Goal: Information Seeking & Learning: Learn about a topic

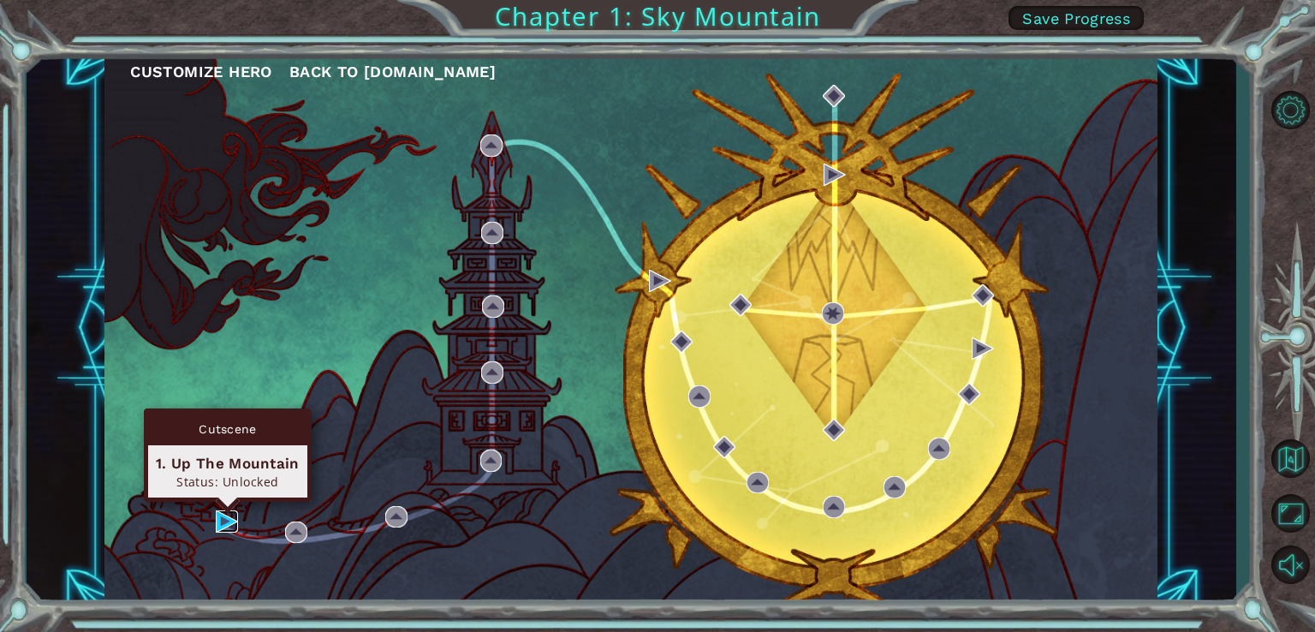
click at [230, 518] on img at bounding box center [227, 521] width 22 height 22
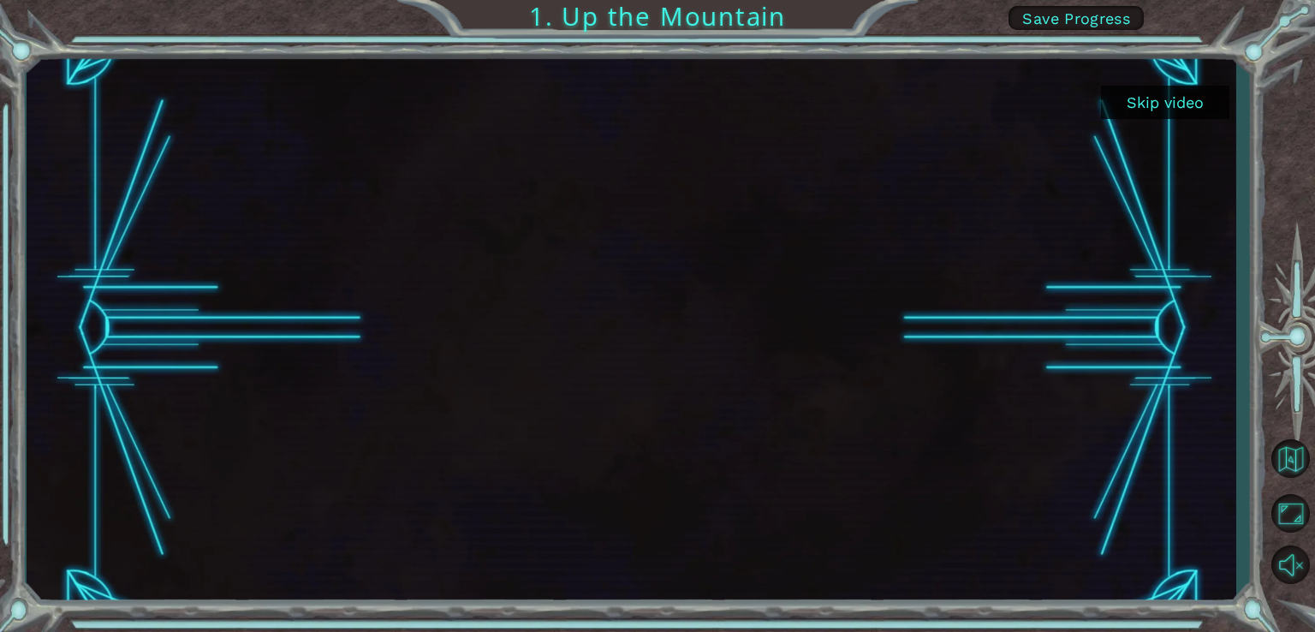
click at [1168, 102] on button "Skip video" at bounding box center [1165, 102] width 128 height 33
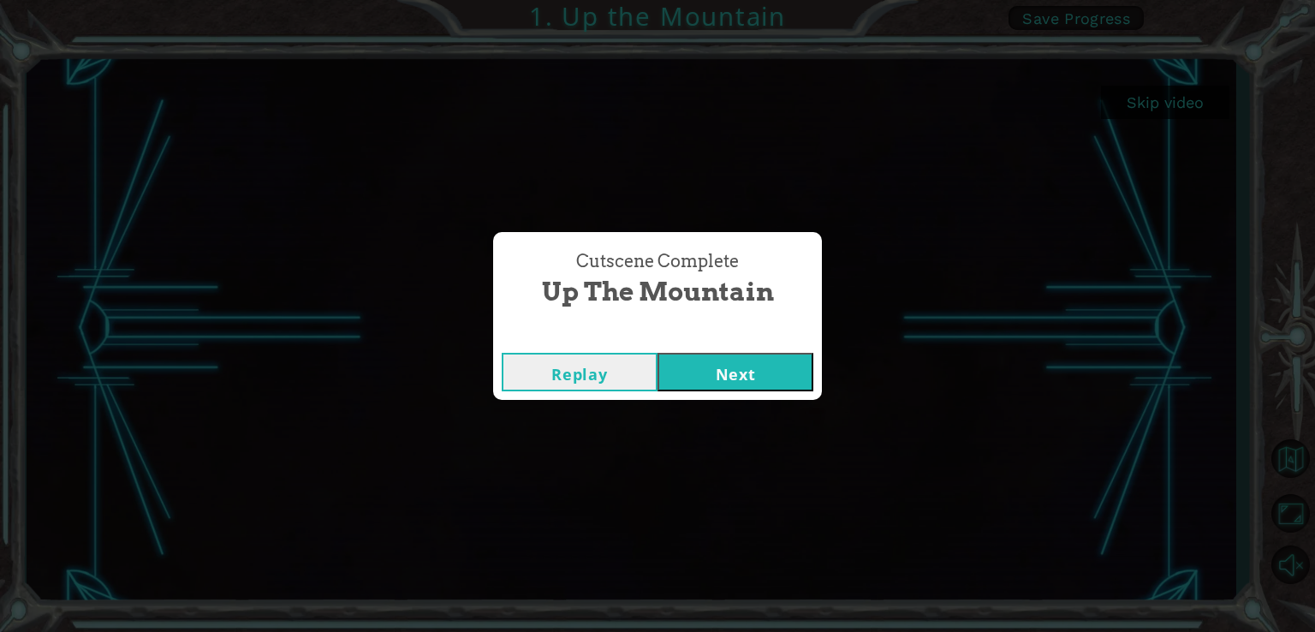
click at [742, 359] on button "Next" at bounding box center [735, 372] width 156 height 39
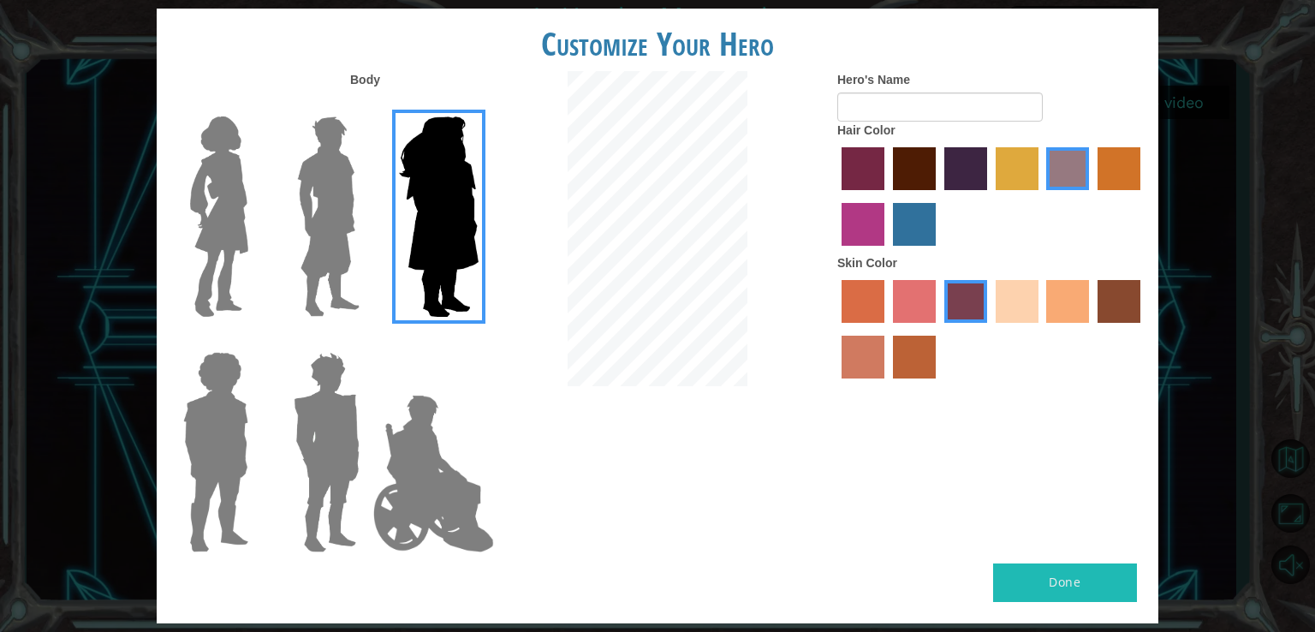
click at [317, 248] on img at bounding box center [328, 217] width 76 height 214
click at [366, 105] on input "Hero Lars" at bounding box center [366, 105] width 0 height 0
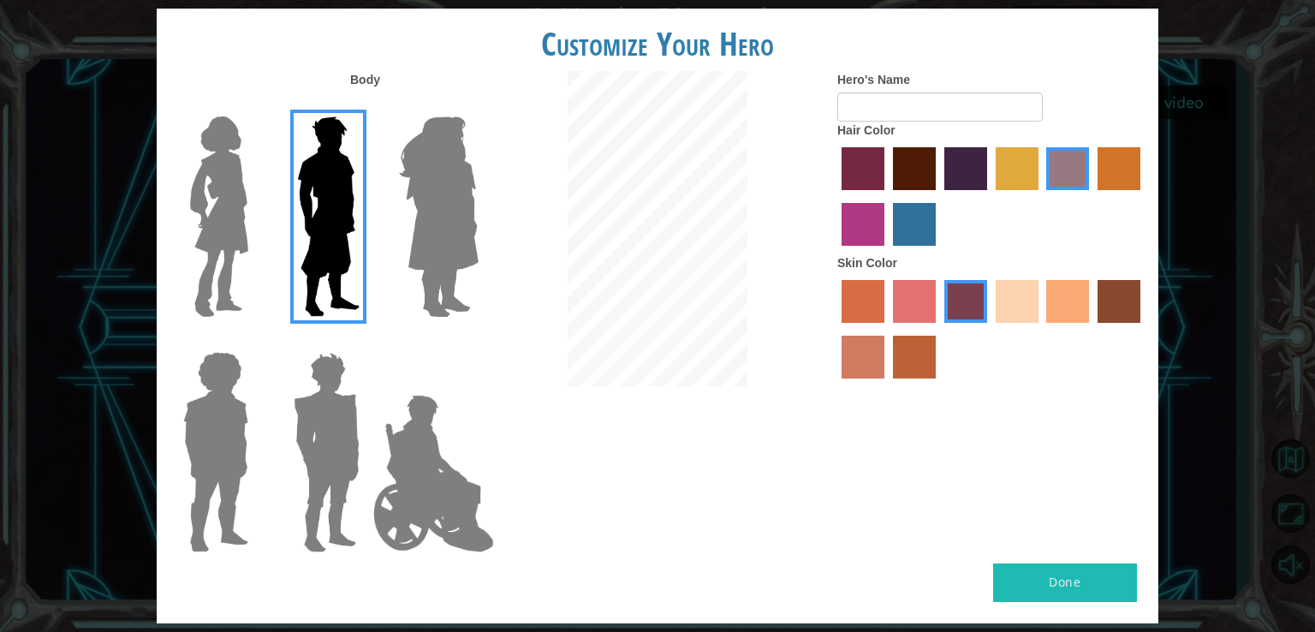
click at [227, 233] on img at bounding box center [219, 217] width 72 height 214
click at [255, 105] on input "Hero Connie" at bounding box center [255, 105] width 0 height 0
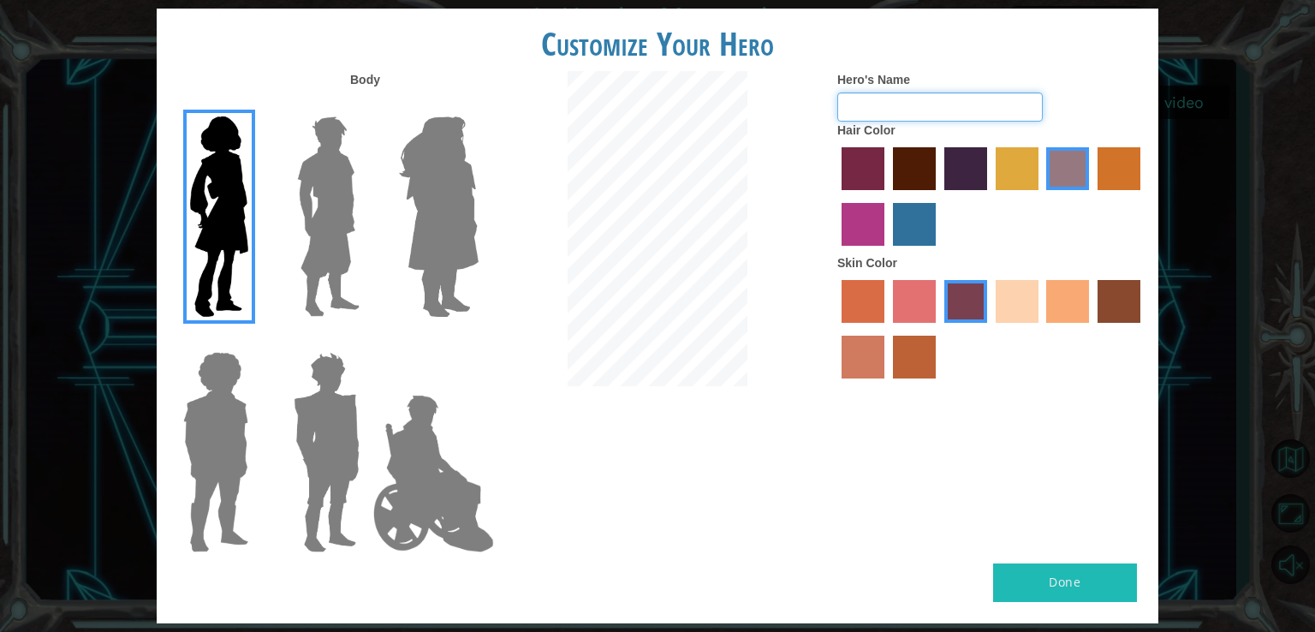
click at [987, 116] on input "Hero's Name" at bounding box center [939, 106] width 205 height 29
drag, startPoint x: 705, startPoint y: 455, endPoint x: 733, endPoint y: 436, distance: 33.2
click at [706, 455] on div "Body Hero's Name Hair Color Skin Color" at bounding box center [658, 317] width 1002 height 492
click at [1018, 312] on label "sandy beach skin color" at bounding box center [1017, 301] width 43 height 43
click at [990, 329] on input "sandy beach skin color" at bounding box center [990, 329] width 0 height 0
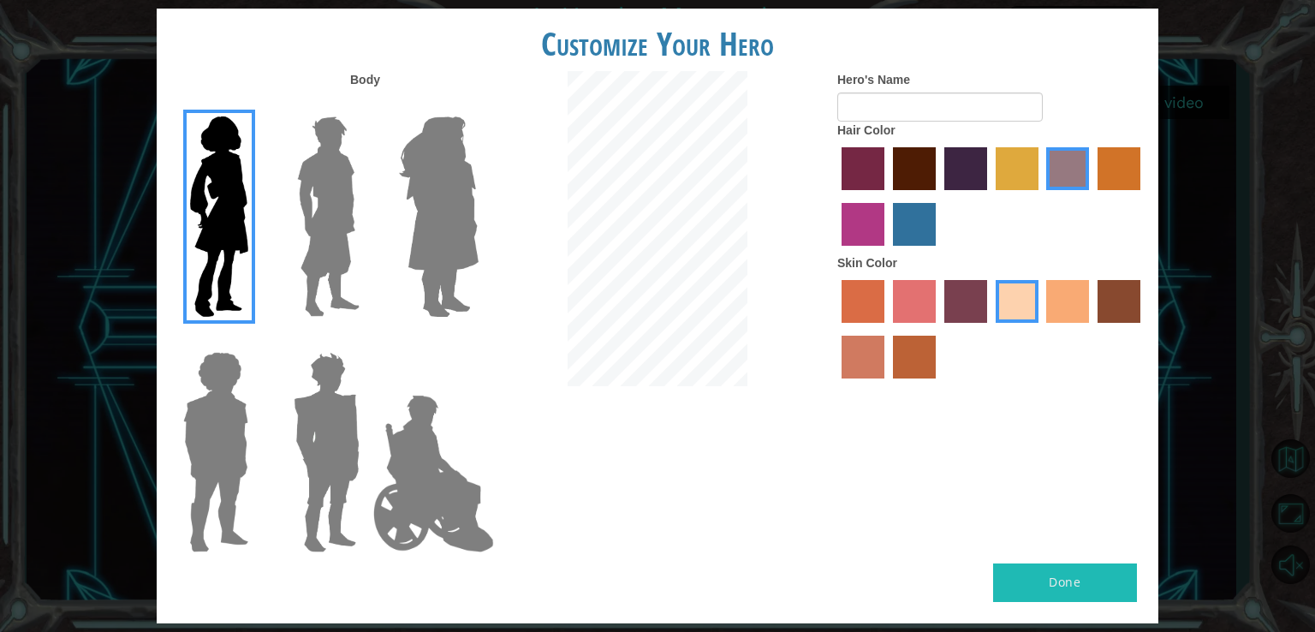
click at [922, 227] on label "lachmara hair color" at bounding box center [914, 224] width 43 height 43
click at [887, 252] on input "lachmara hair color" at bounding box center [887, 252] width 0 height 0
click at [901, 173] on label "maroon hair color" at bounding box center [914, 168] width 43 height 43
click at [887, 196] on input "maroon hair color" at bounding box center [887, 196] width 0 height 0
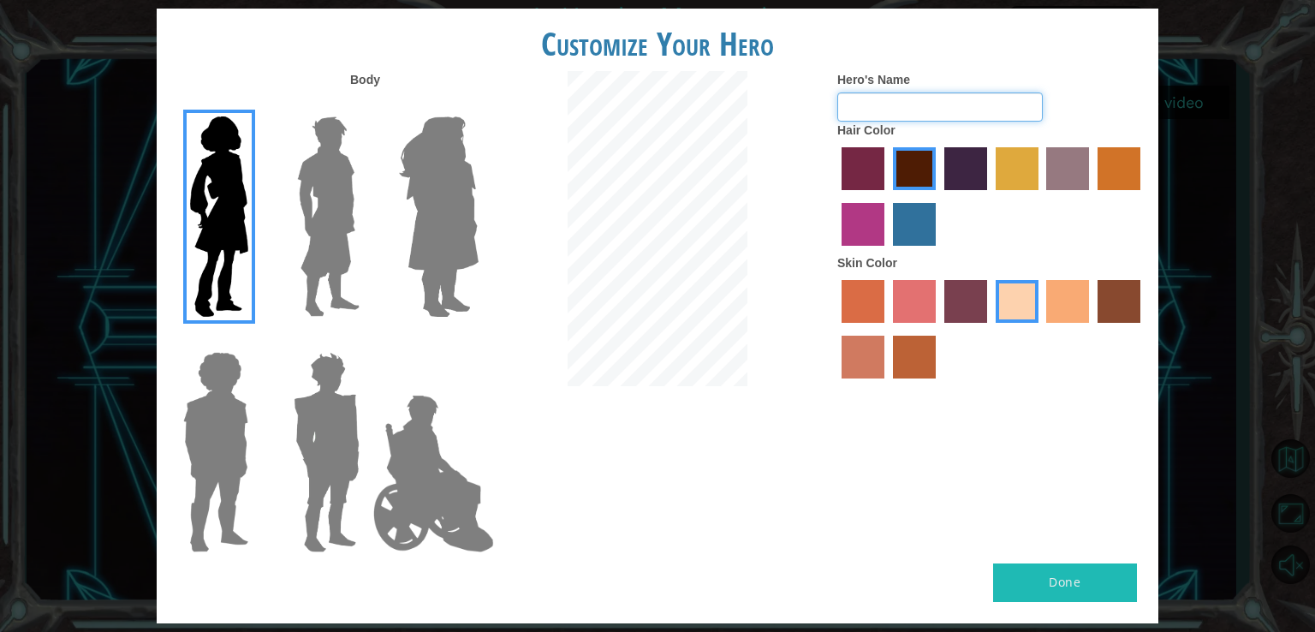
click at [966, 98] on input "Hero's Name" at bounding box center [939, 106] width 205 height 29
type input "[PERSON_NAME]"
click at [1121, 584] on button "Done" at bounding box center [1065, 582] width 144 height 39
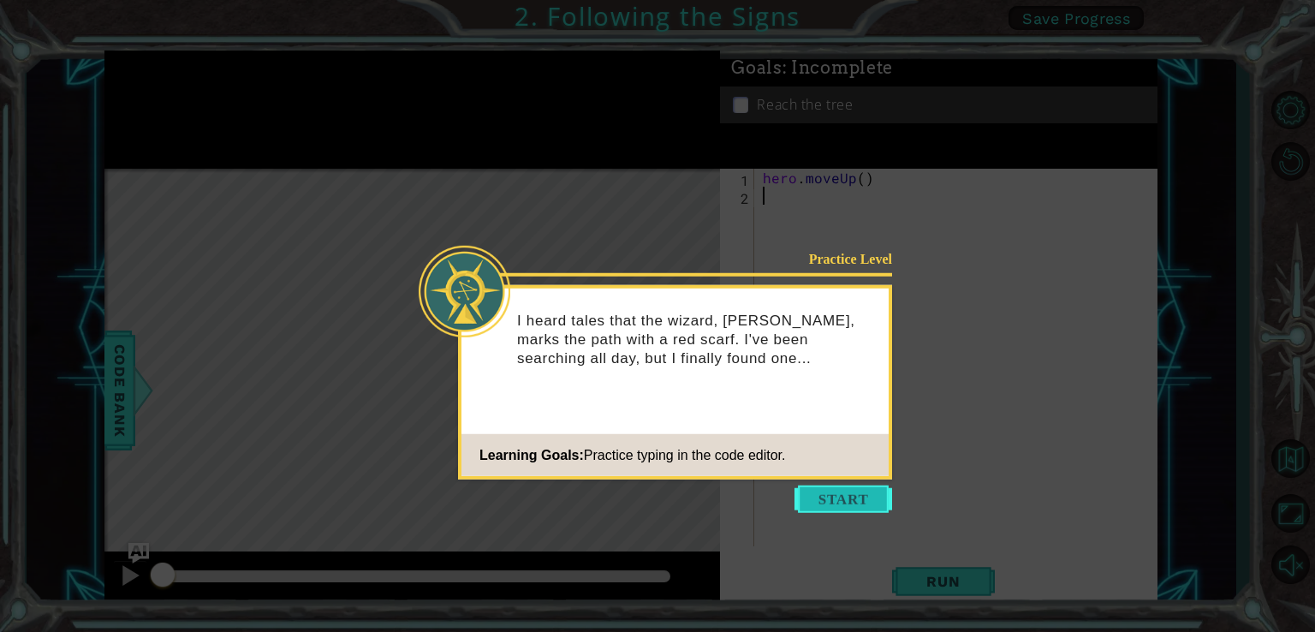
click at [877, 508] on button "Start" at bounding box center [843, 498] width 98 height 27
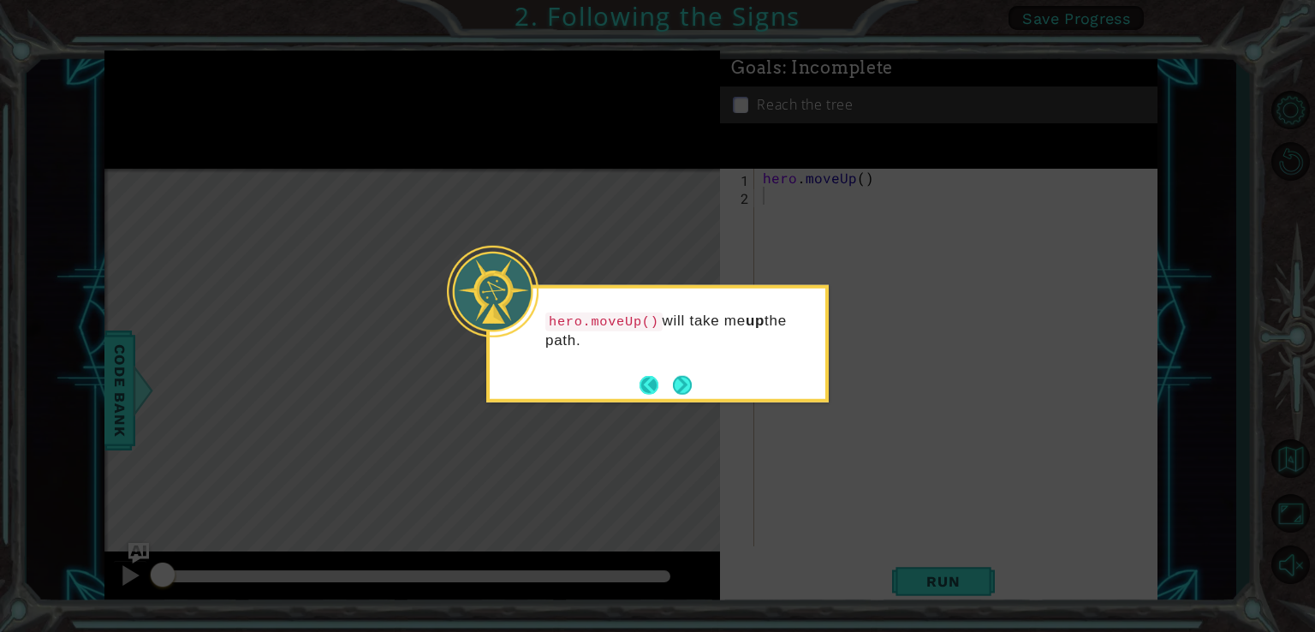
click at [657, 385] on button "Back" at bounding box center [655, 384] width 33 height 19
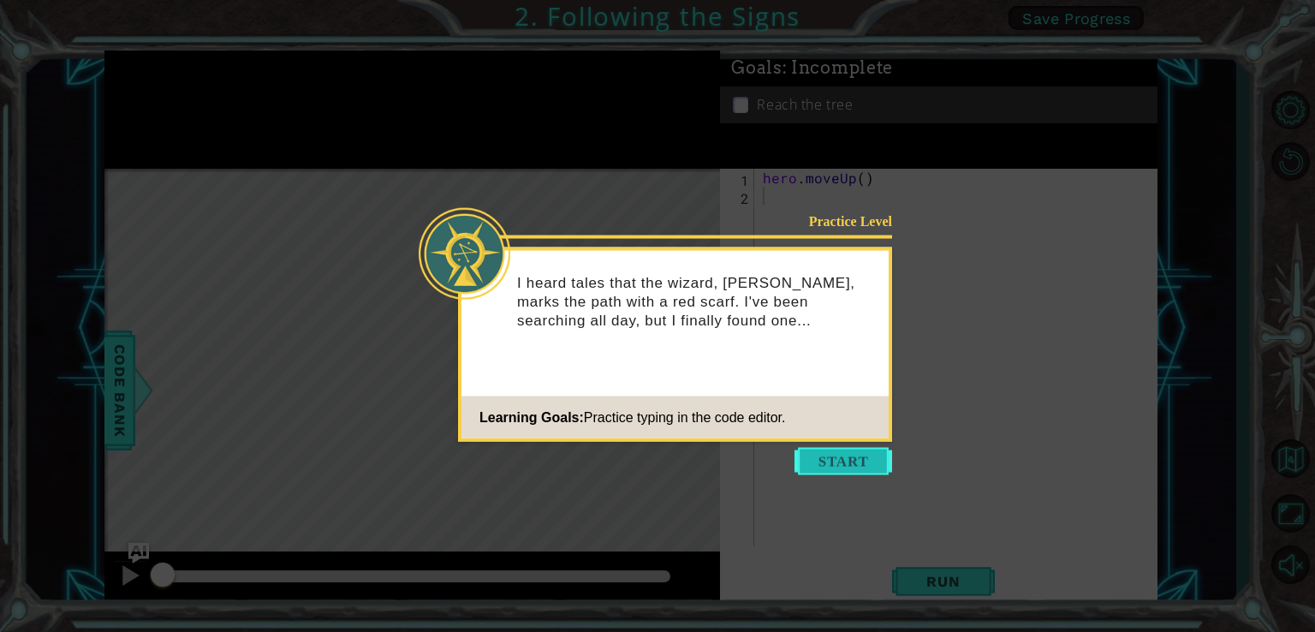
click at [836, 453] on button "Start" at bounding box center [843, 461] width 98 height 27
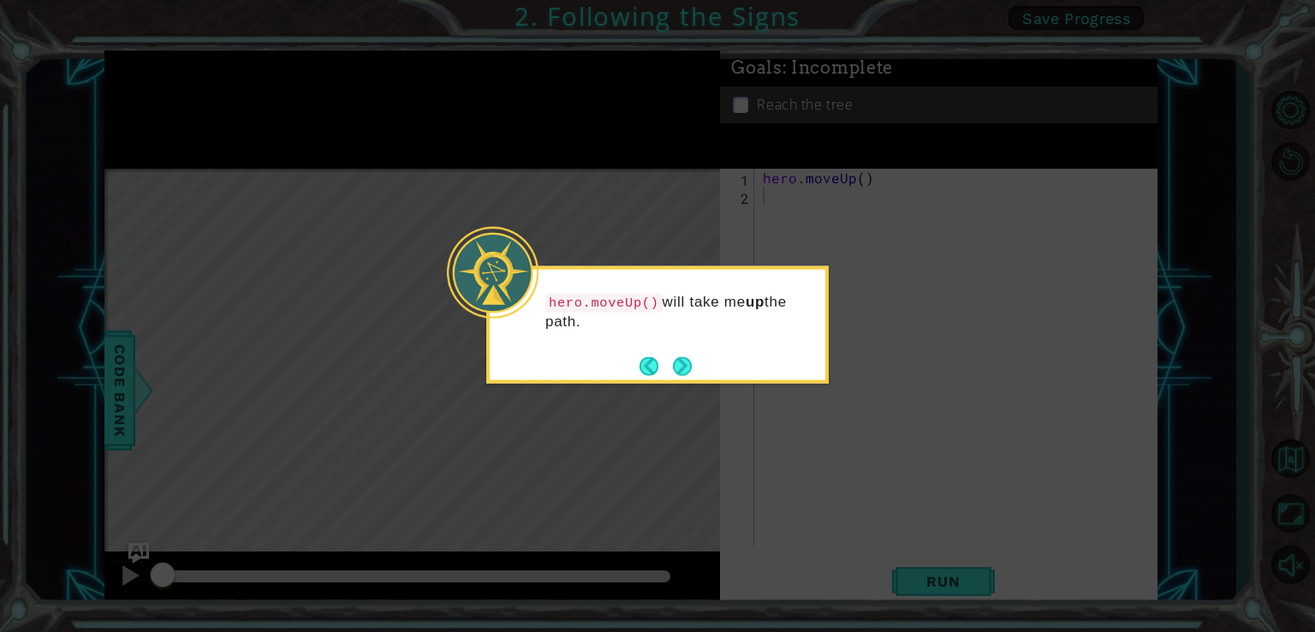
click at [692, 363] on button "Next" at bounding box center [682, 365] width 19 height 19
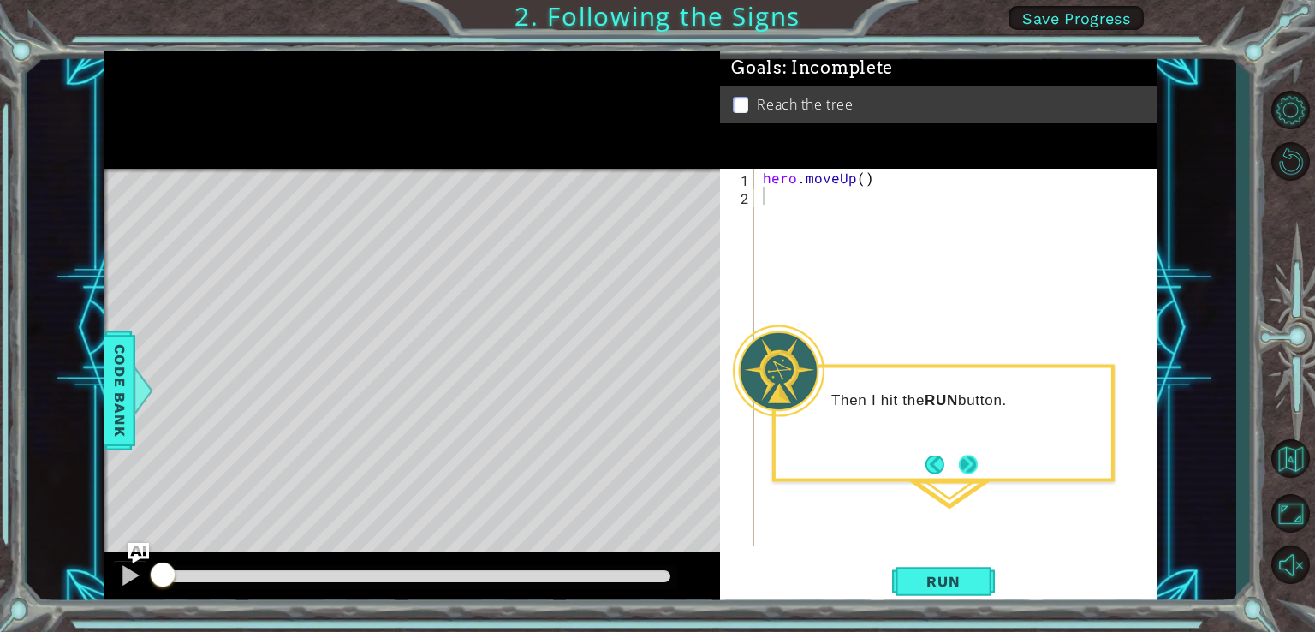
click at [966, 468] on button "Next" at bounding box center [969, 465] width 20 height 20
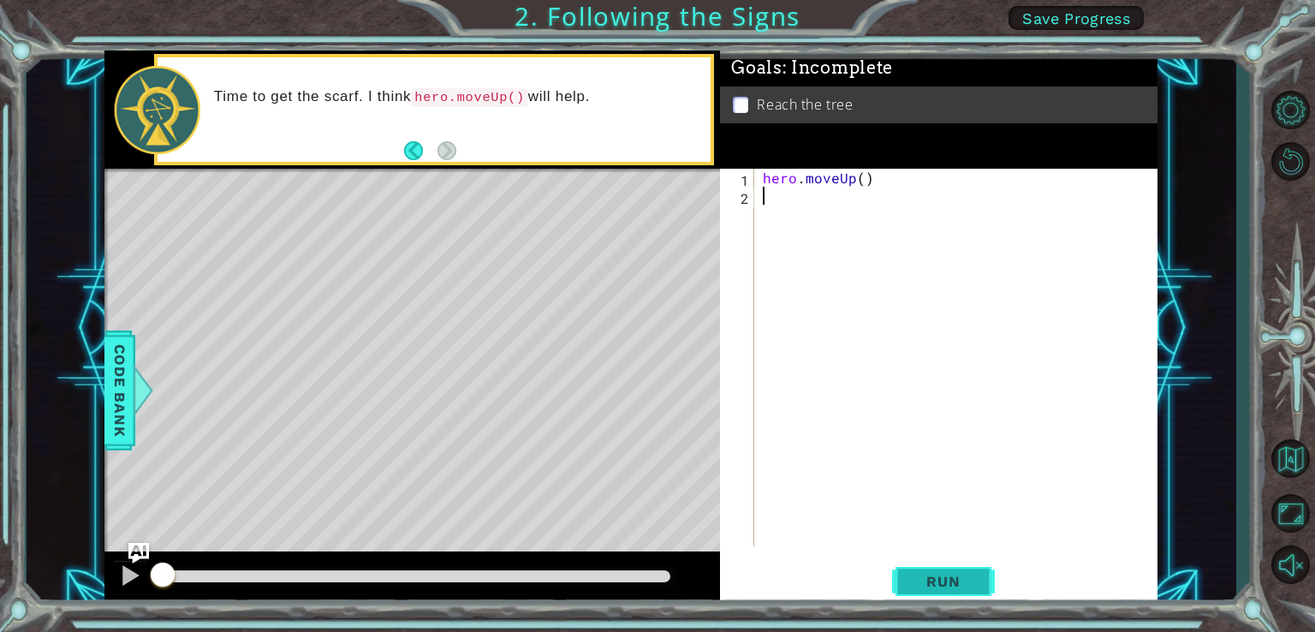
click at [944, 568] on button "Run" at bounding box center [943, 581] width 103 height 44
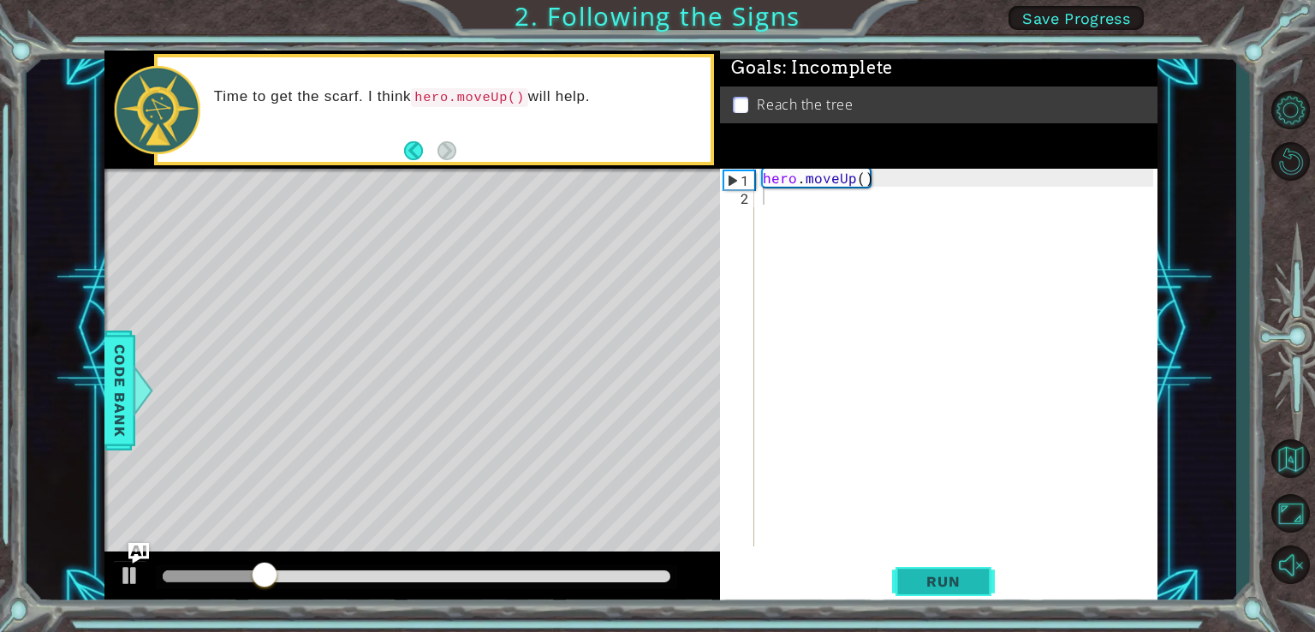
click at [954, 569] on button "Run" at bounding box center [943, 581] width 103 height 44
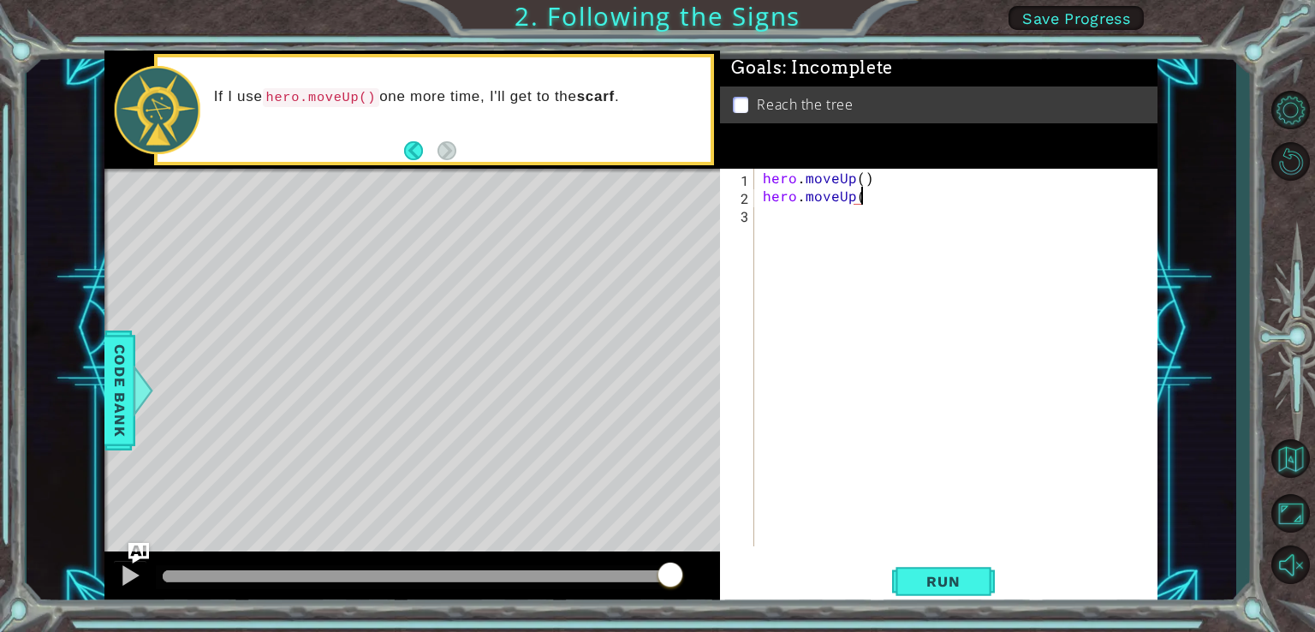
scroll to position [0, 5]
type textarea "hero.moveUp()"
click at [949, 573] on span "Run" at bounding box center [943, 581] width 68 height 17
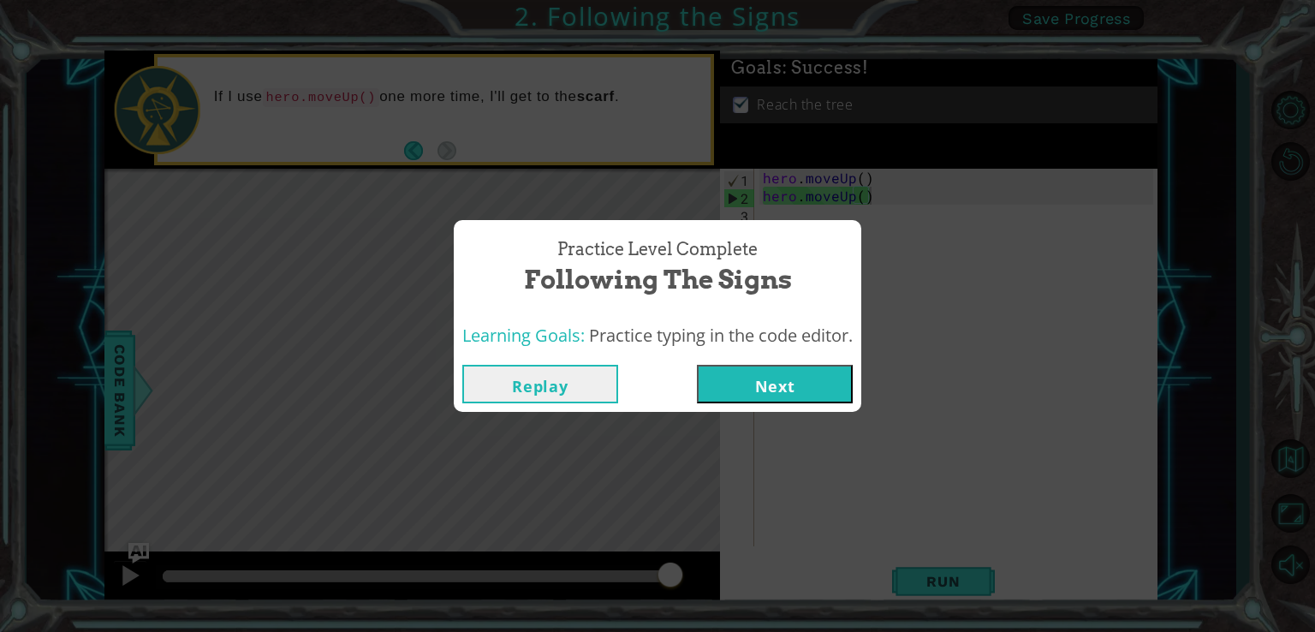
click at [804, 390] on button "Next" at bounding box center [775, 384] width 156 height 39
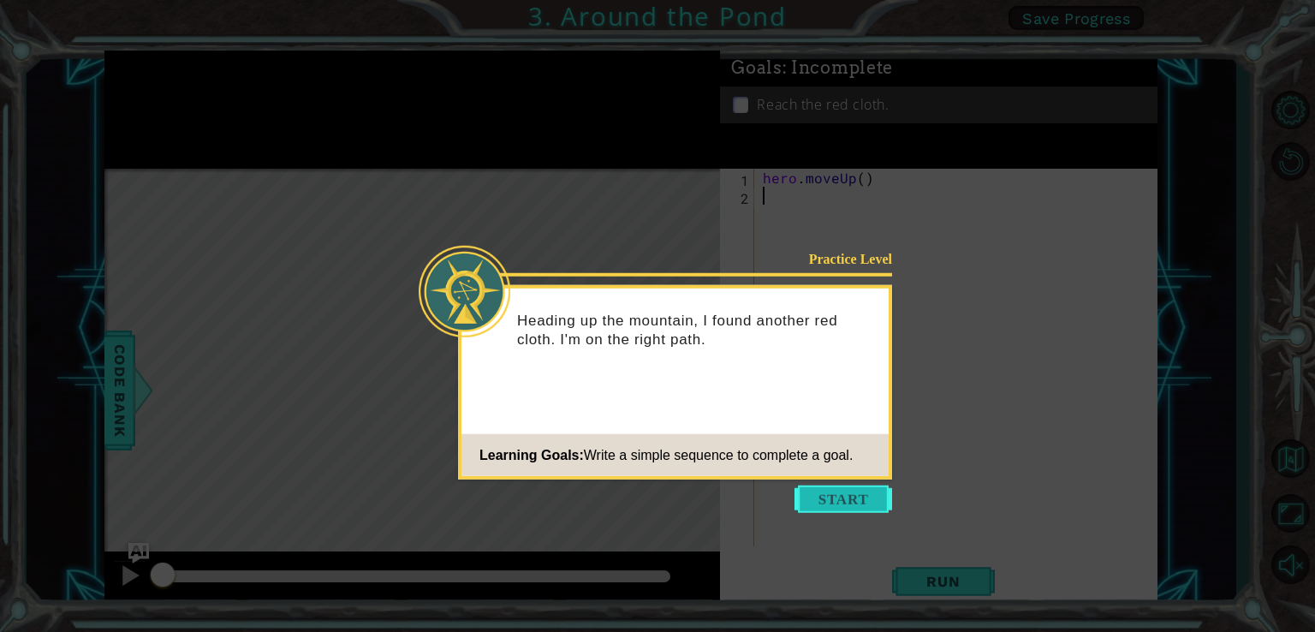
click at [853, 509] on button "Start" at bounding box center [843, 498] width 98 height 27
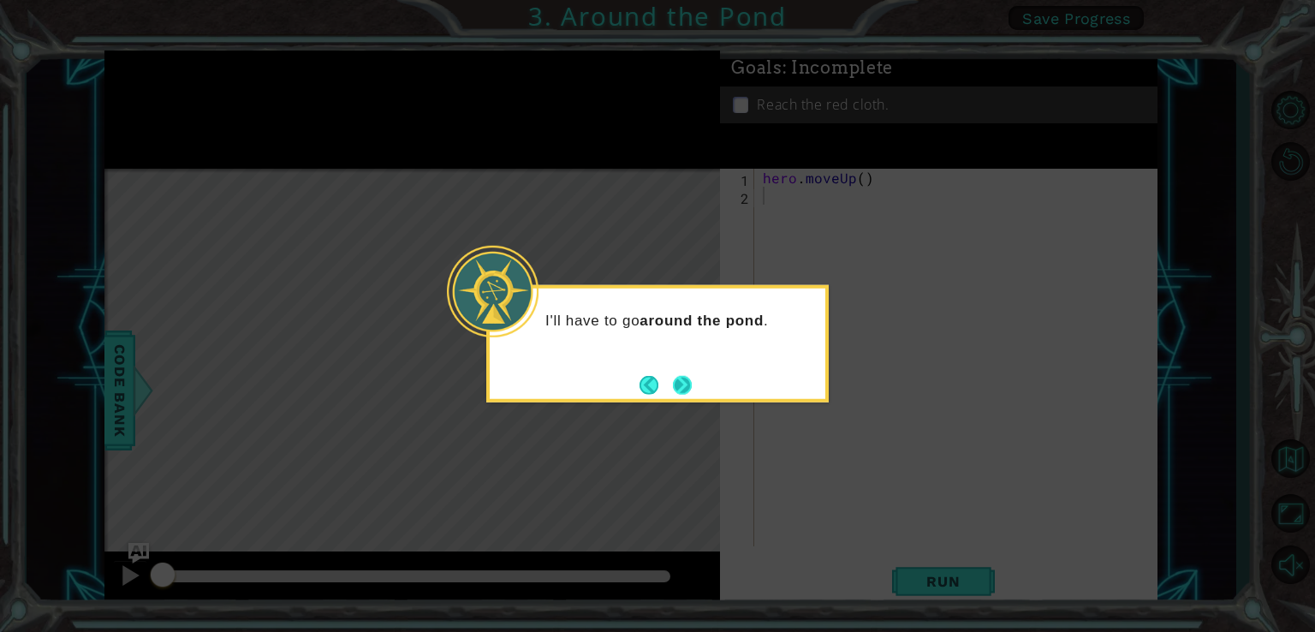
click at [687, 384] on button "Next" at bounding box center [682, 384] width 19 height 19
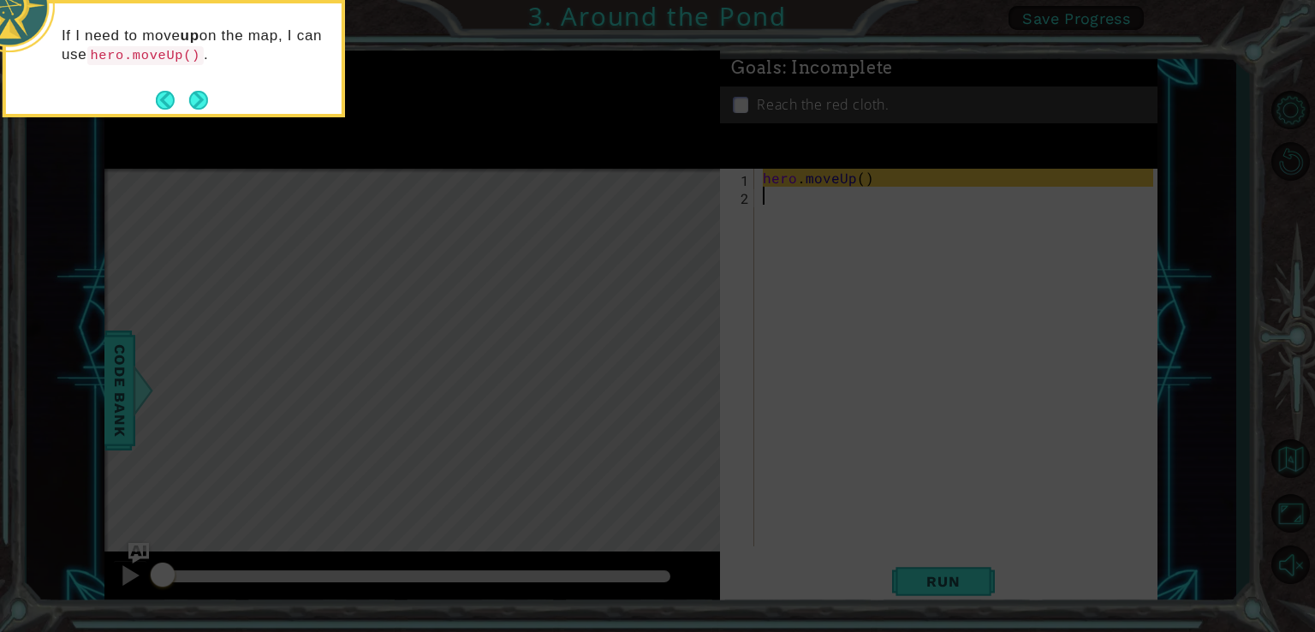
click at [207, 105] on button "Next" at bounding box center [198, 100] width 19 height 19
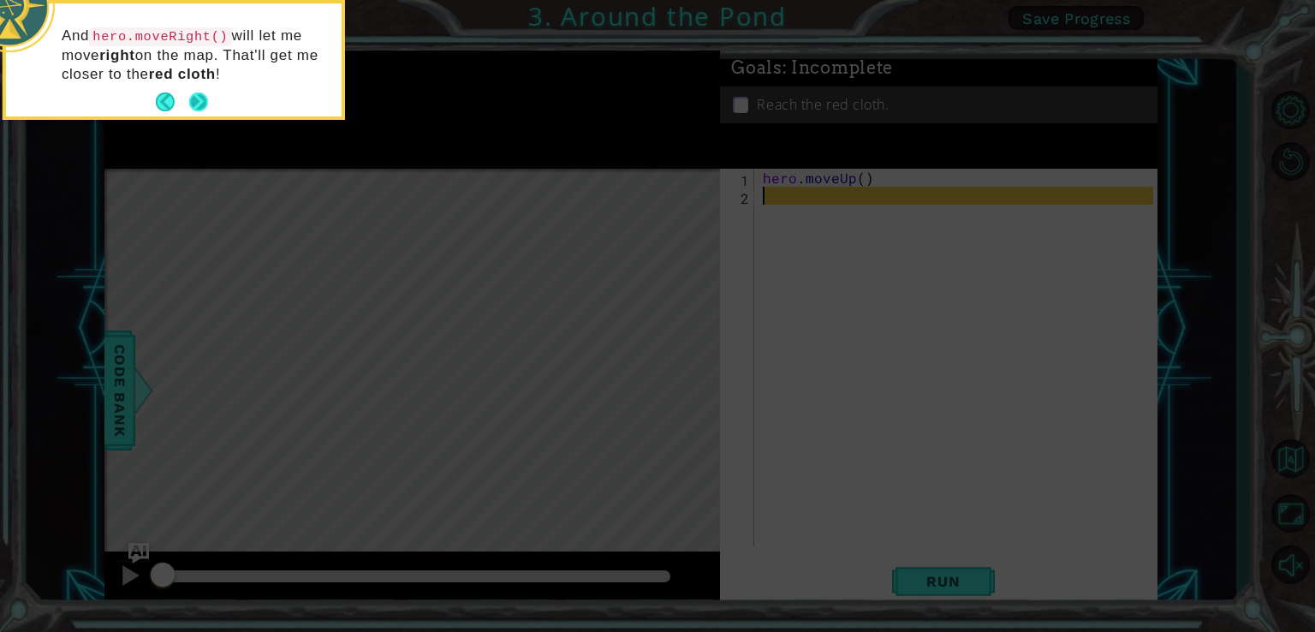
click at [208, 104] on button "Next" at bounding box center [198, 101] width 19 height 19
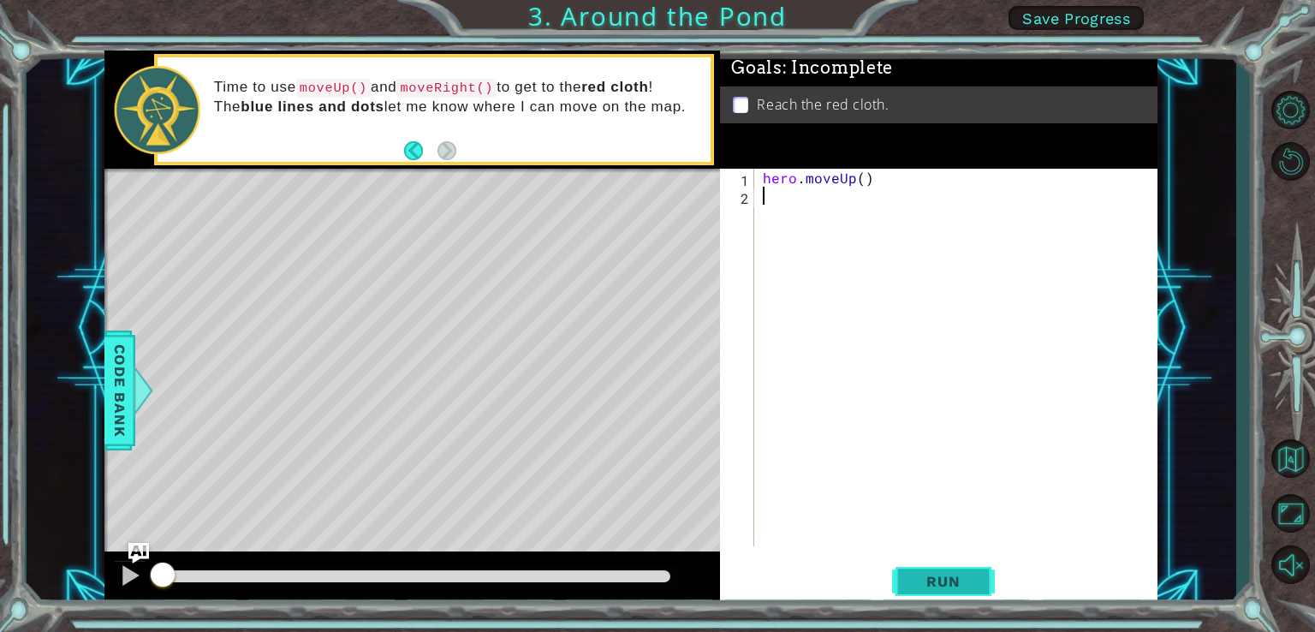
click at [966, 582] on span "Run" at bounding box center [943, 581] width 68 height 17
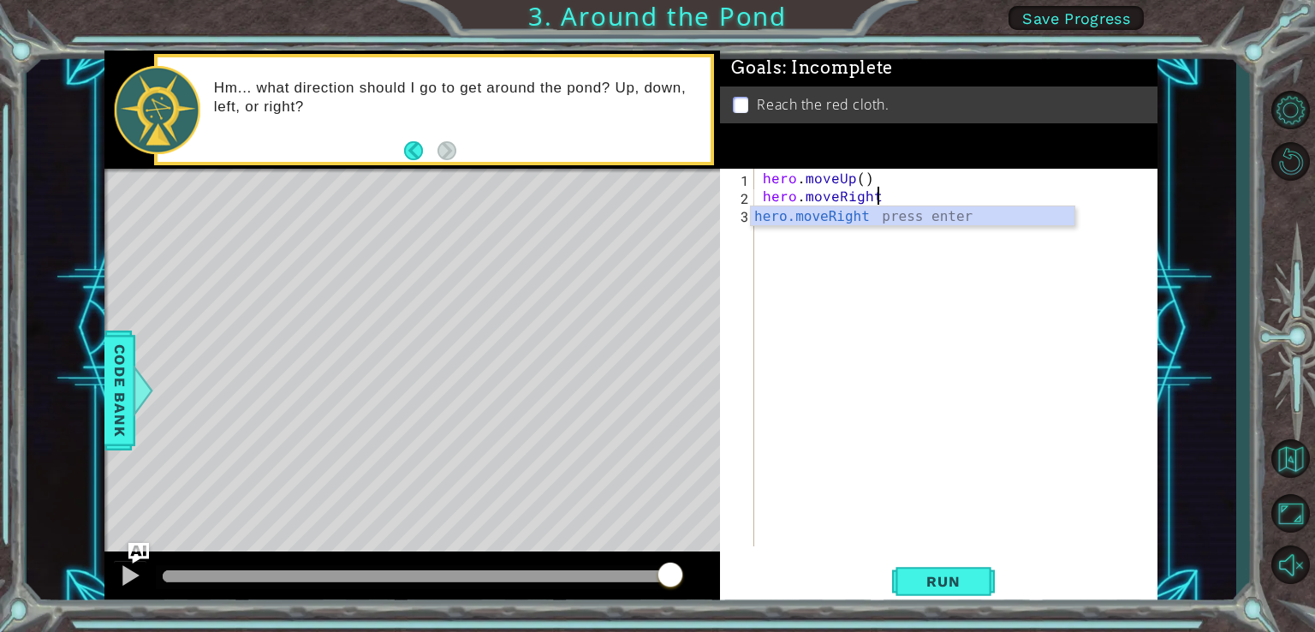
scroll to position [0, 7]
type textarea "hero.moveRight()"
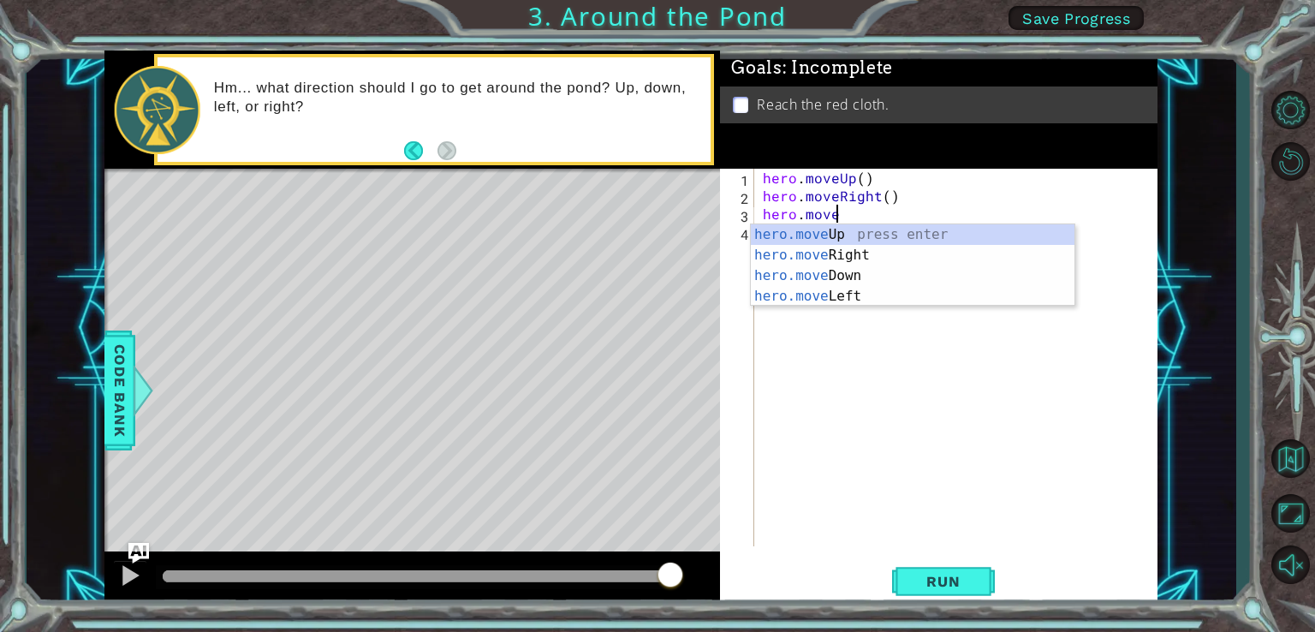
scroll to position [0, 3]
type textarea "hero.moveUp()"
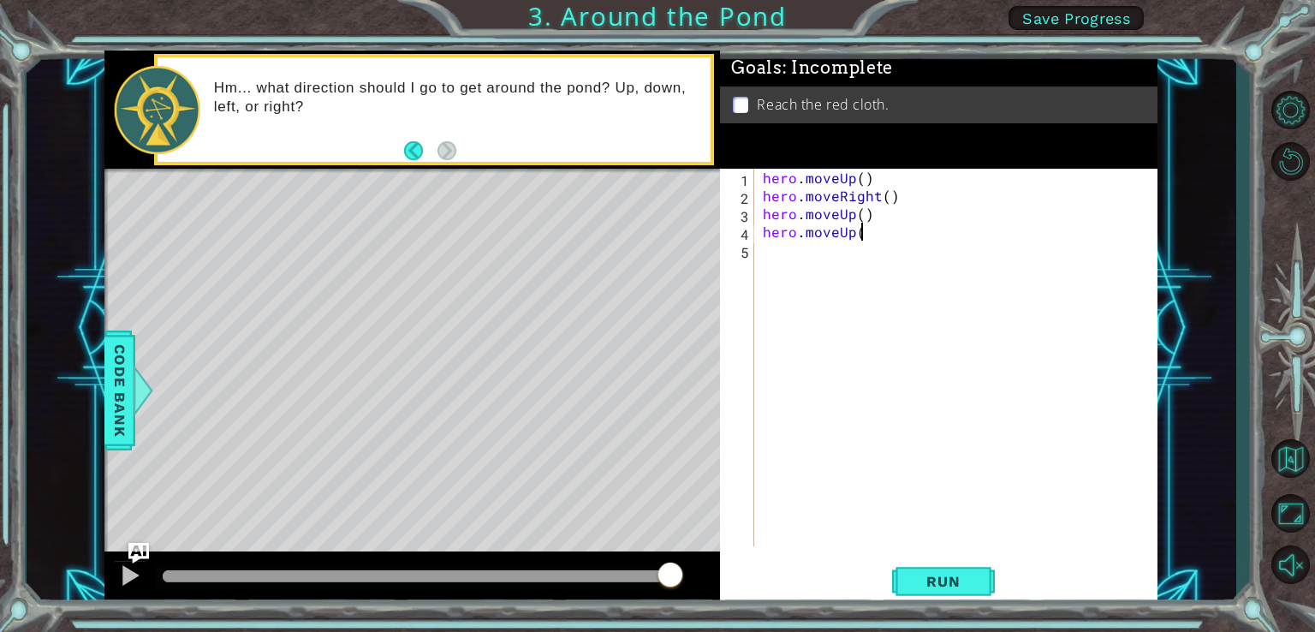
scroll to position [0, 5]
type textarea "hero.moveUp()"
click at [971, 581] on span "Run" at bounding box center [943, 581] width 68 height 17
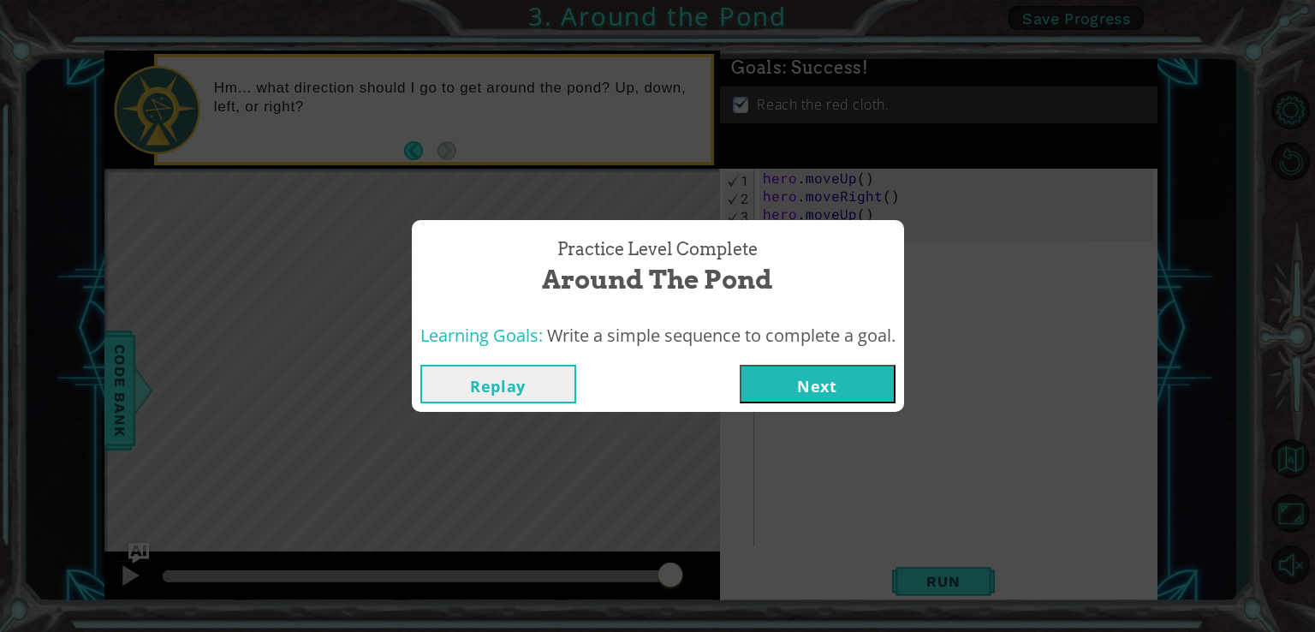
click at [794, 377] on button "Next" at bounding box center [818, 384] width 156 height 39
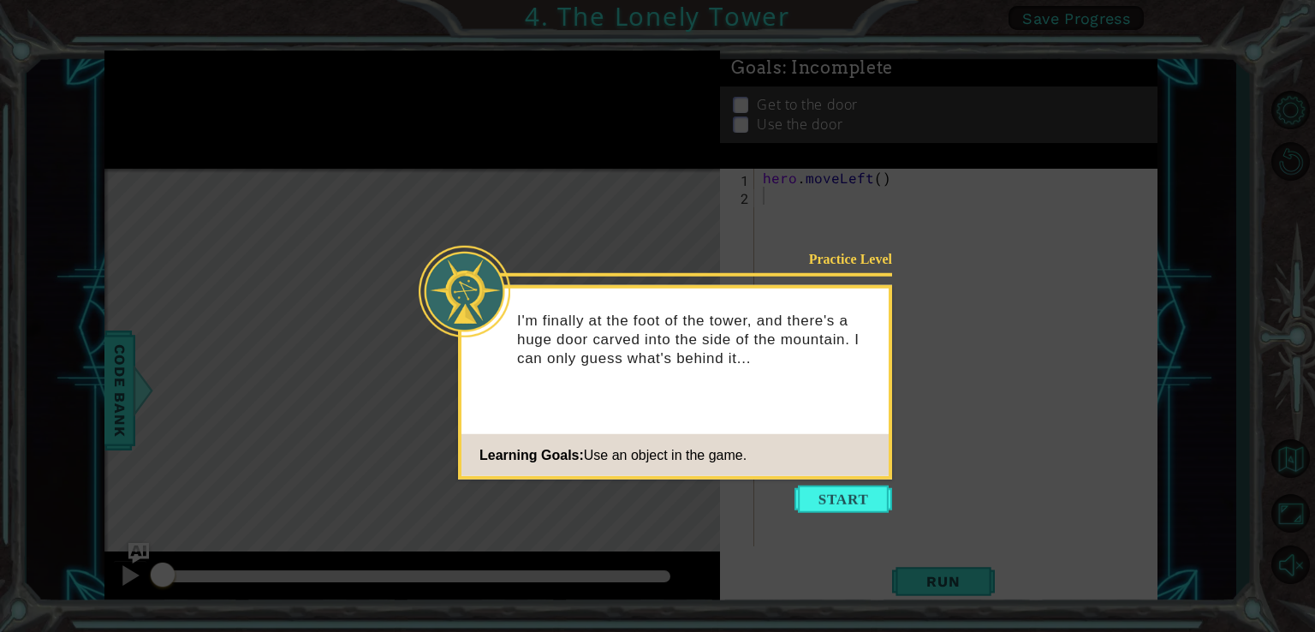
click at [867, 495] on button "Start" at bounding box center [843, 498] width 98 height 27
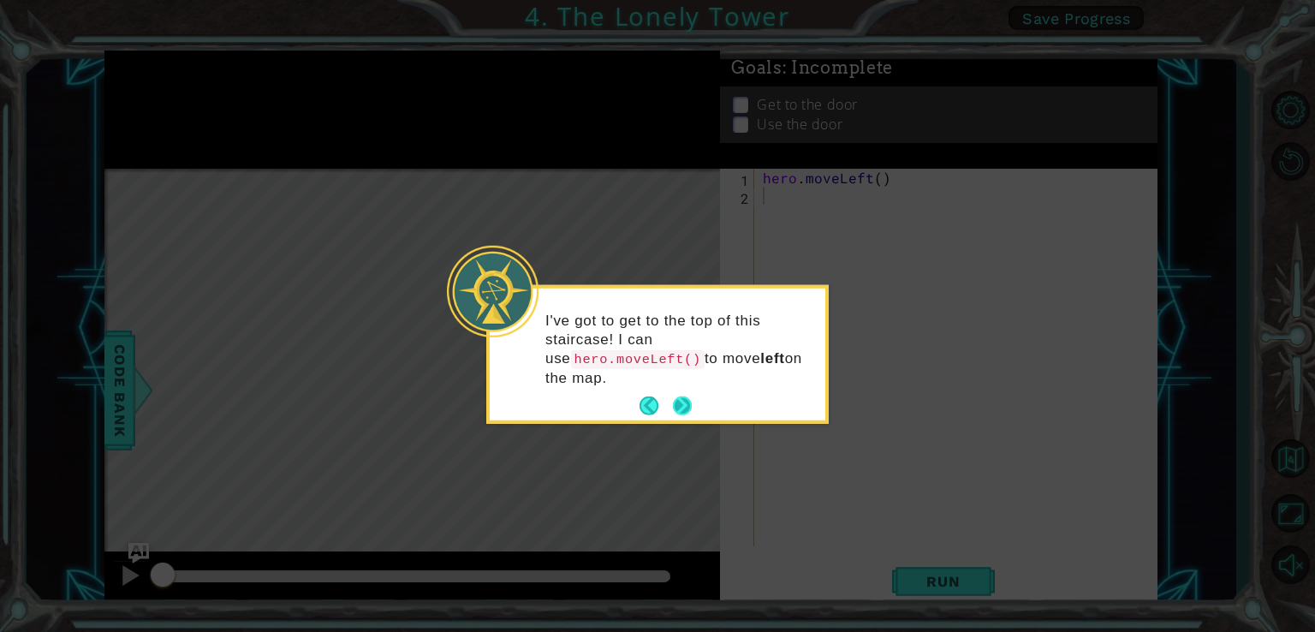
click at [685, 396] on button "Next" at bounding box center [682, 405] width 19 height 19
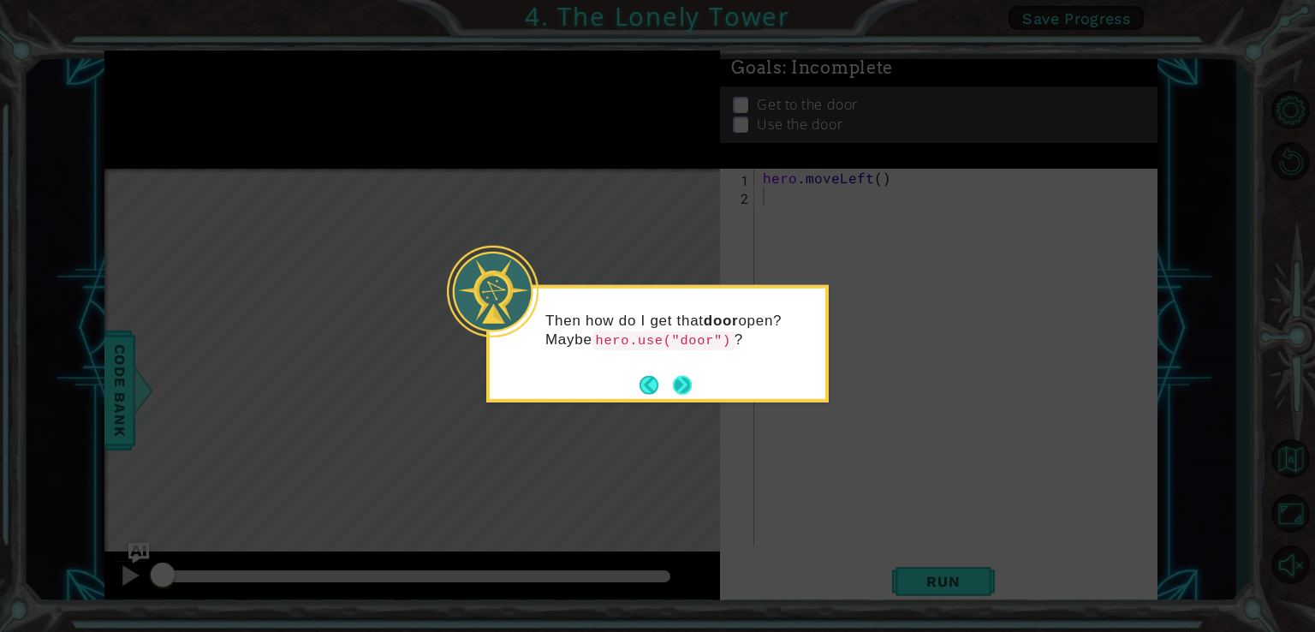
click at [680, 385] on button "Next" at bounding box center [682, 384] width 19 height 19
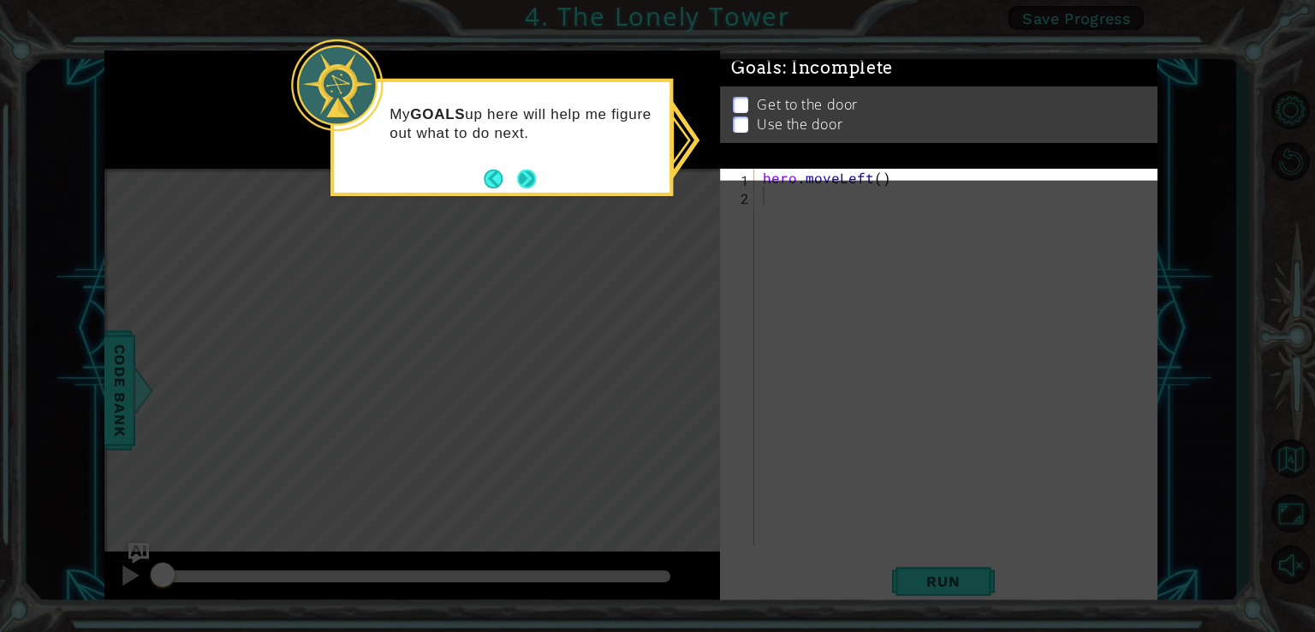
click at [527, 175] on button "Next" at bounding box center [526, 179] width 19 height 19
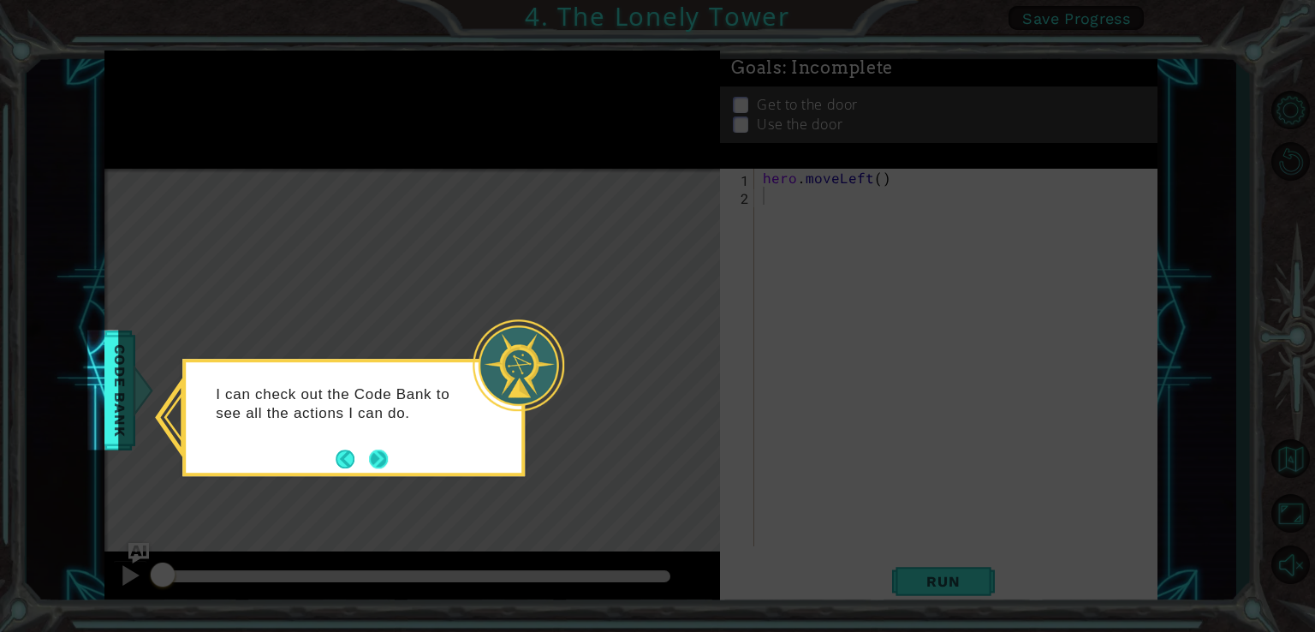
click at [384, 456] on button "Next" at bounding box center [378, 458] width 19 height 19
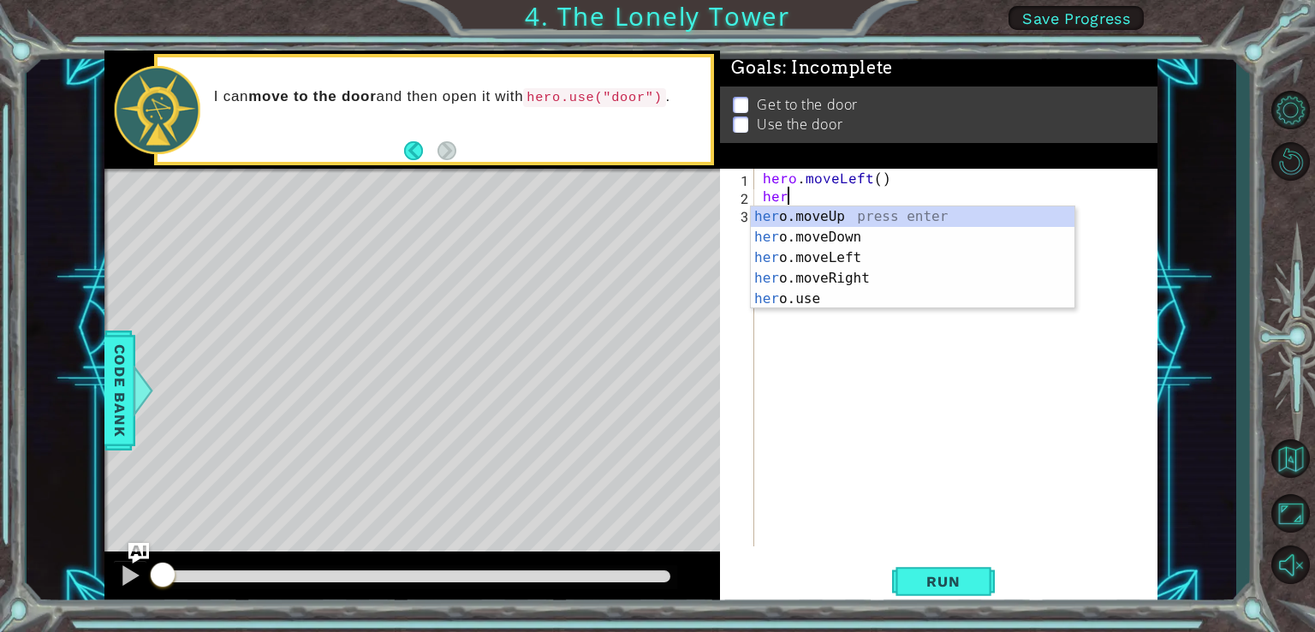
type textarea "hero"
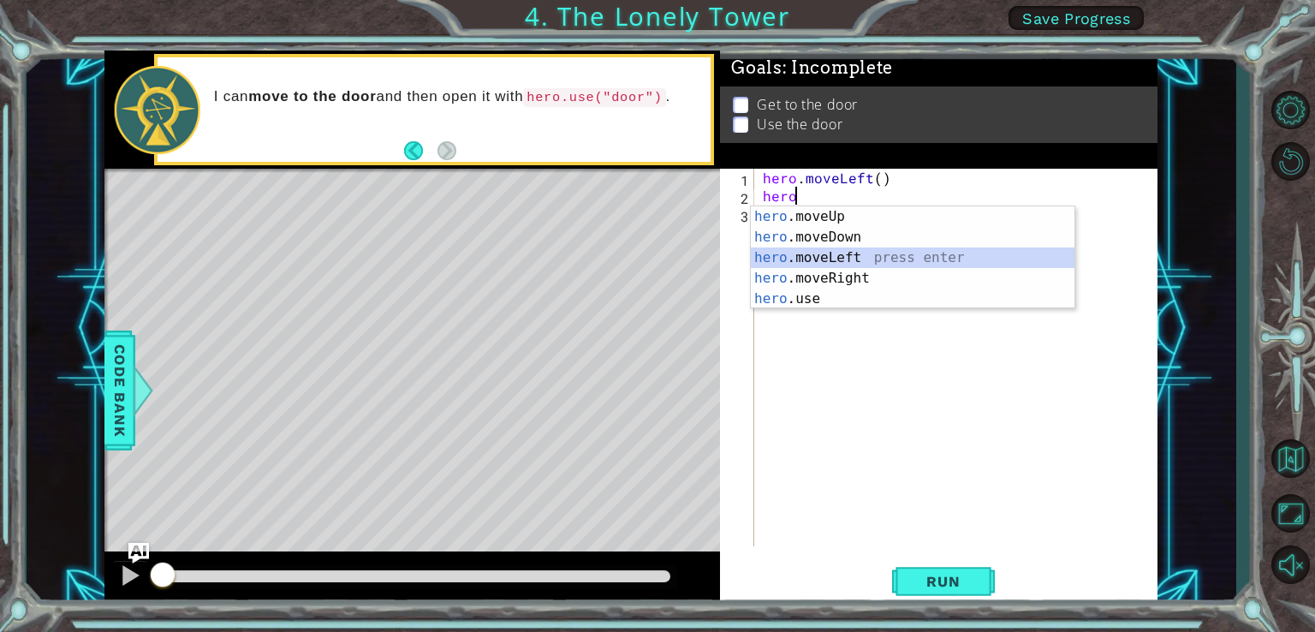
click at [824, 251] on div "hero .moveUp press enter hero .moveDown press enter hero .moveLeft press enter …" at bounding box center [913, 278] width 324 height 144
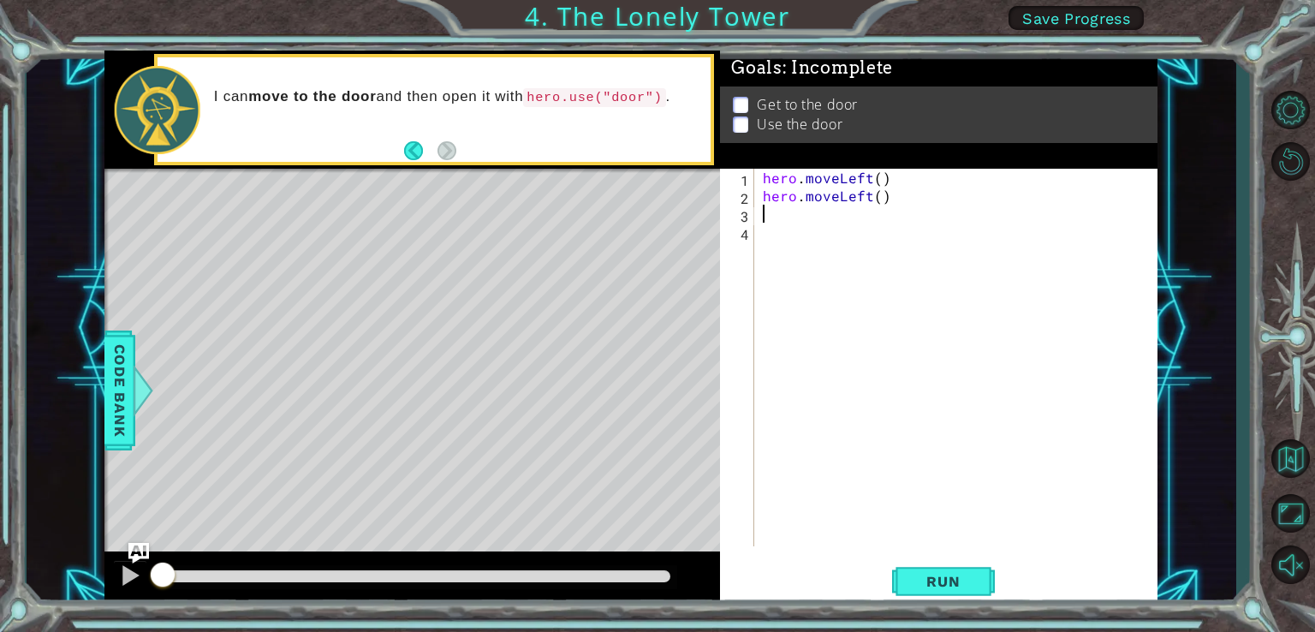
type textarea "h"
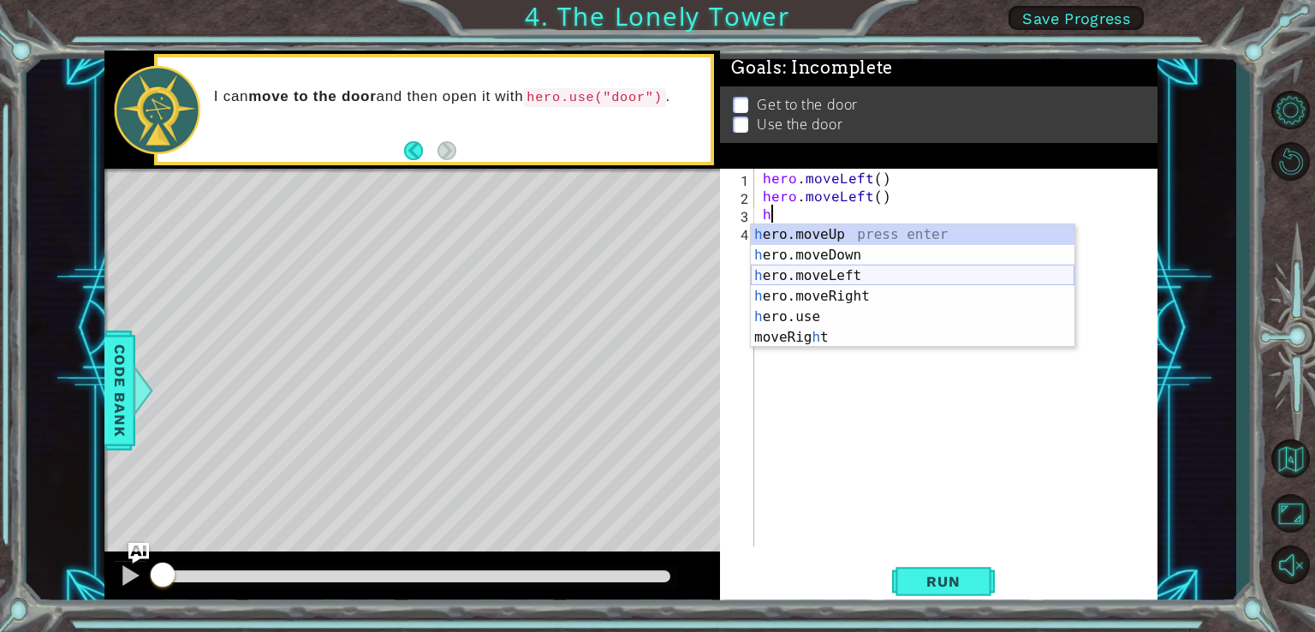
click at [820, 272] on div "h ero.moveUp press enter h ero.moveDown press enter h ero.moveLeft press enter …" at bounding box center [913, 306] width 324 height 164
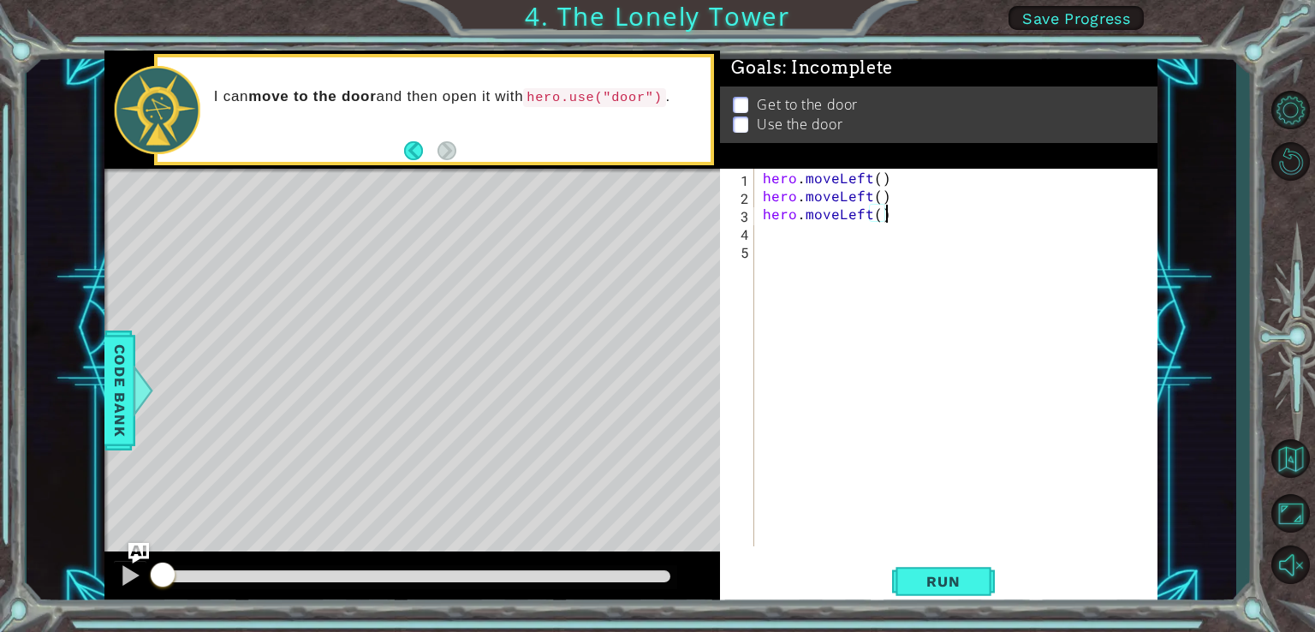
drag, startPoint x: 914, startPoint y: 220, endPoint x: 931, endPoint y: 217, distance: 17.5
click at [931, 217] on div "hero . moveLeft ( ) hero . moveLeft ( ) hero . moveLeft ( )" at bounding box center [960, 375] width 402 height 413
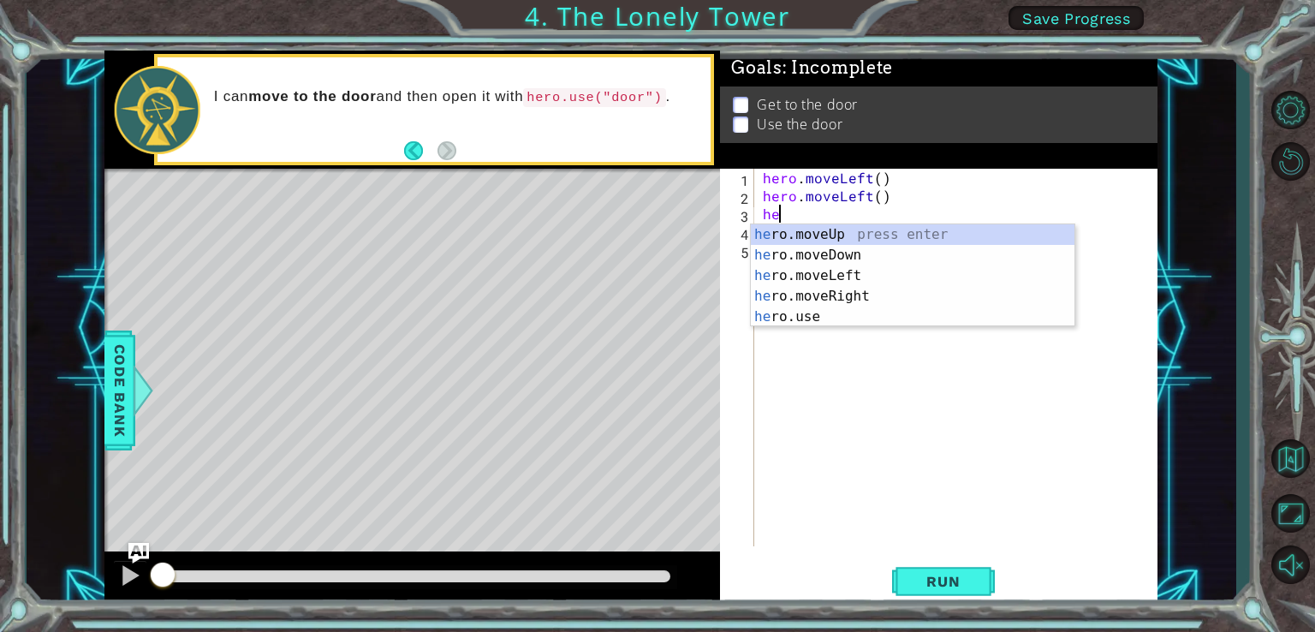
type textarea "h"
click at [936, 234] on div "h ero.moveUp press enter h ero.moveDown press enter h ero.moveLeft press enter …" at bounding box center [913, 306] width 324 height 164
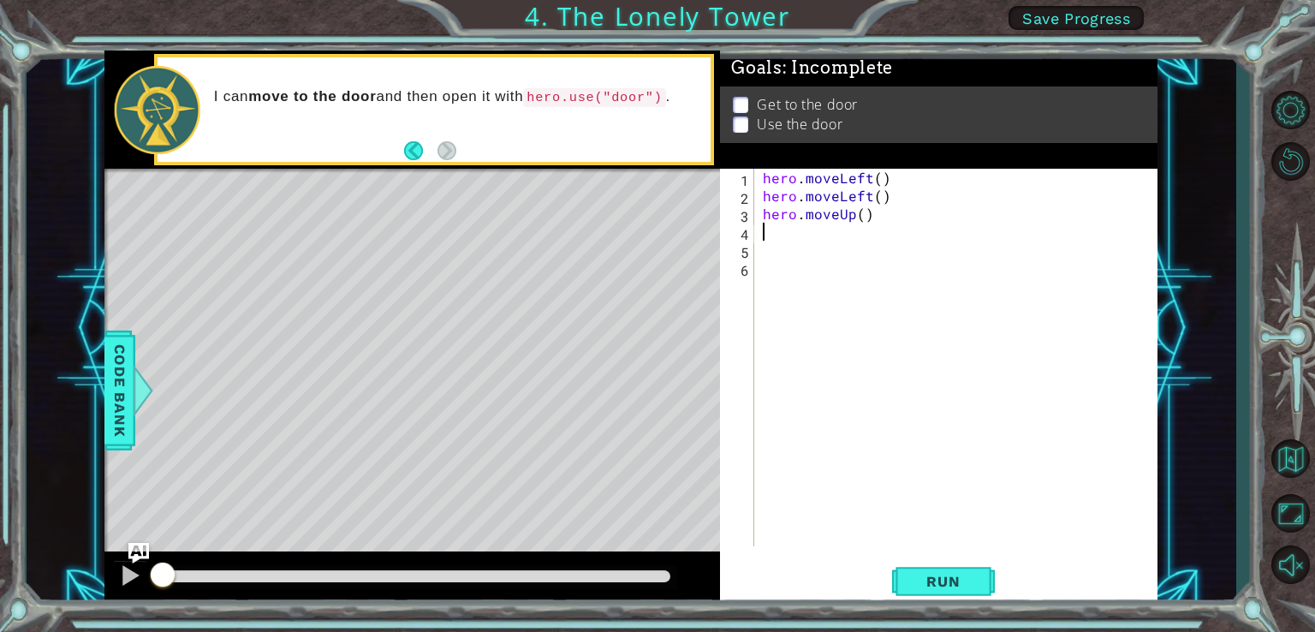
type textarea "h"
click at [960, 588] on span "Run" at bounding box center [943, 581] width 68 height 17
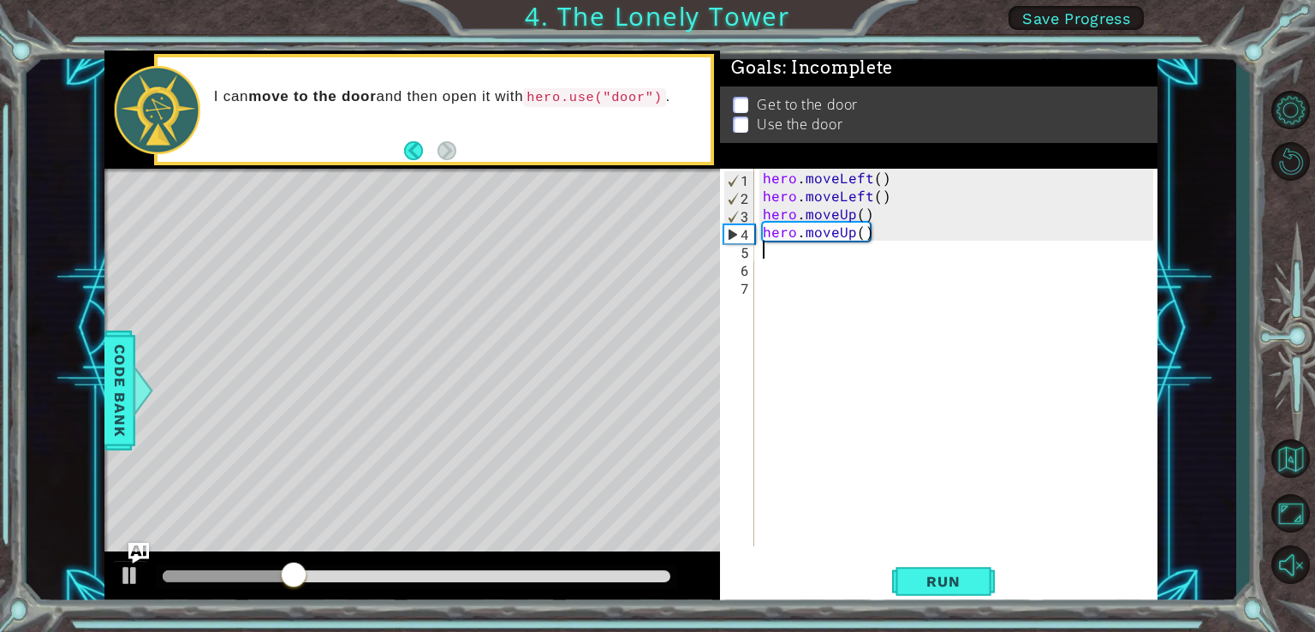
click at [774, 253] on div "hero . moveLeft ( ) hero . moveLeft ( ) hero . moveUp ( ) hero . moveUp ( )" at bounding box center [960, 375] width 402 height 413
type textarea "h"
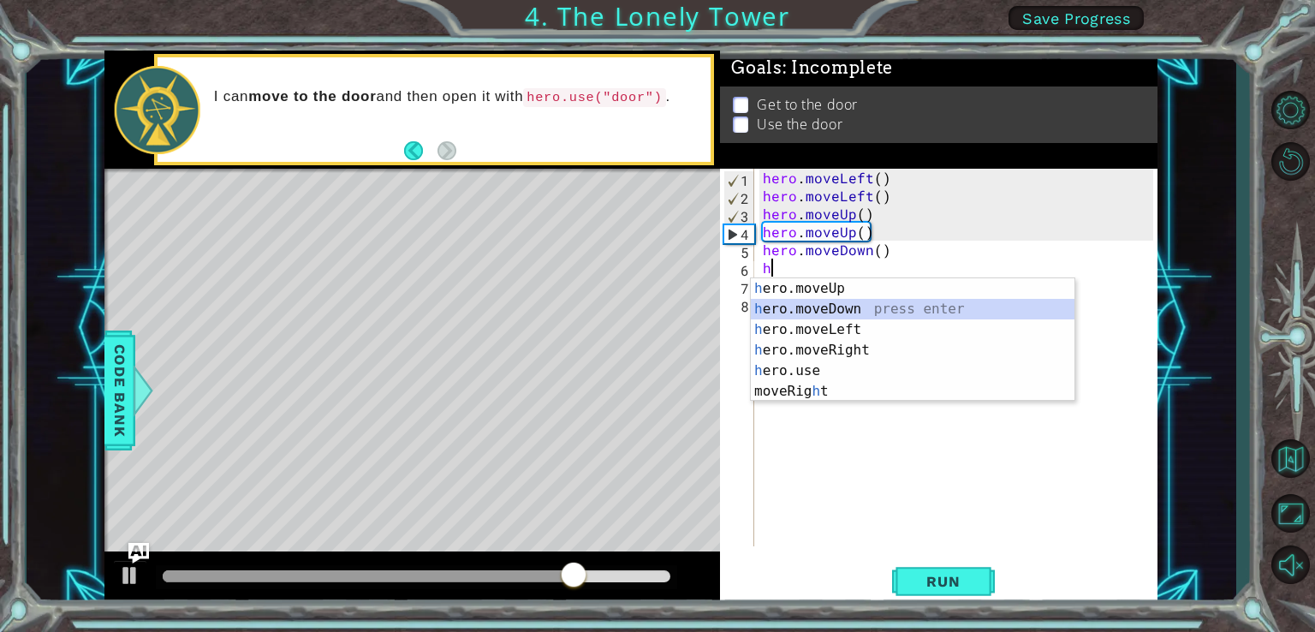
click at [866, 251] on div "hero . moveLeft ( ) hero . moveLeft ( ) hero . moveUp ( ) hero . moveUp ( ) her…" at bounding box center [960, 375] width 402 height 413
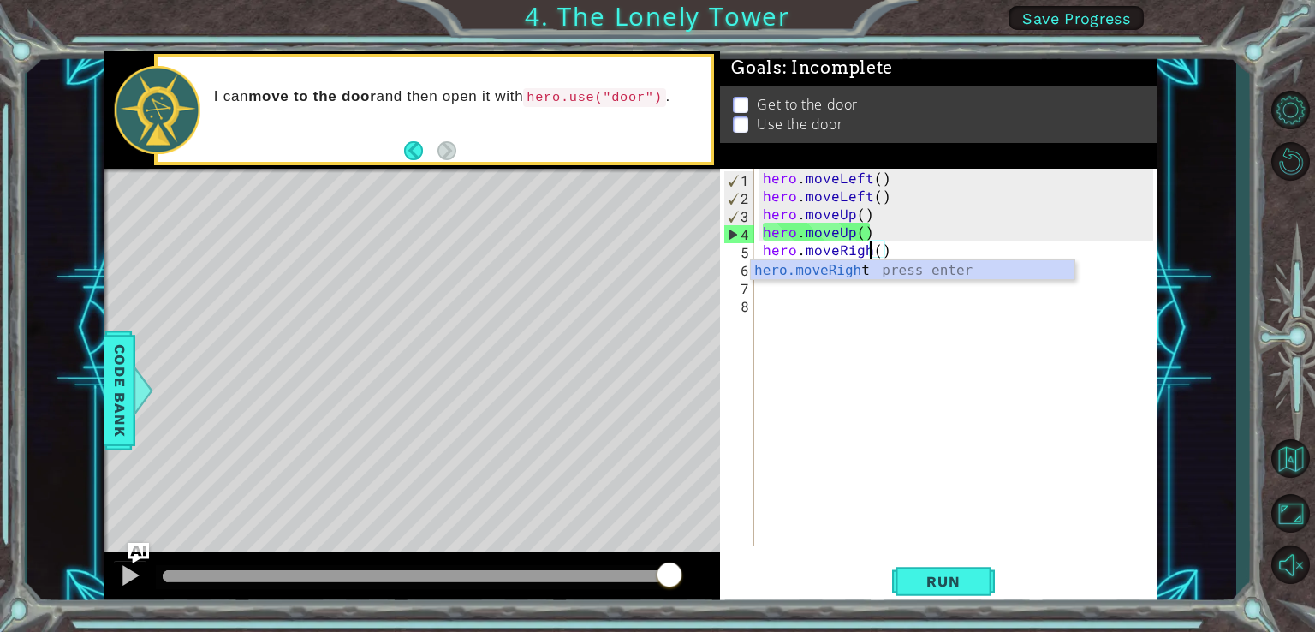
type textarea "hero.moveRight()"
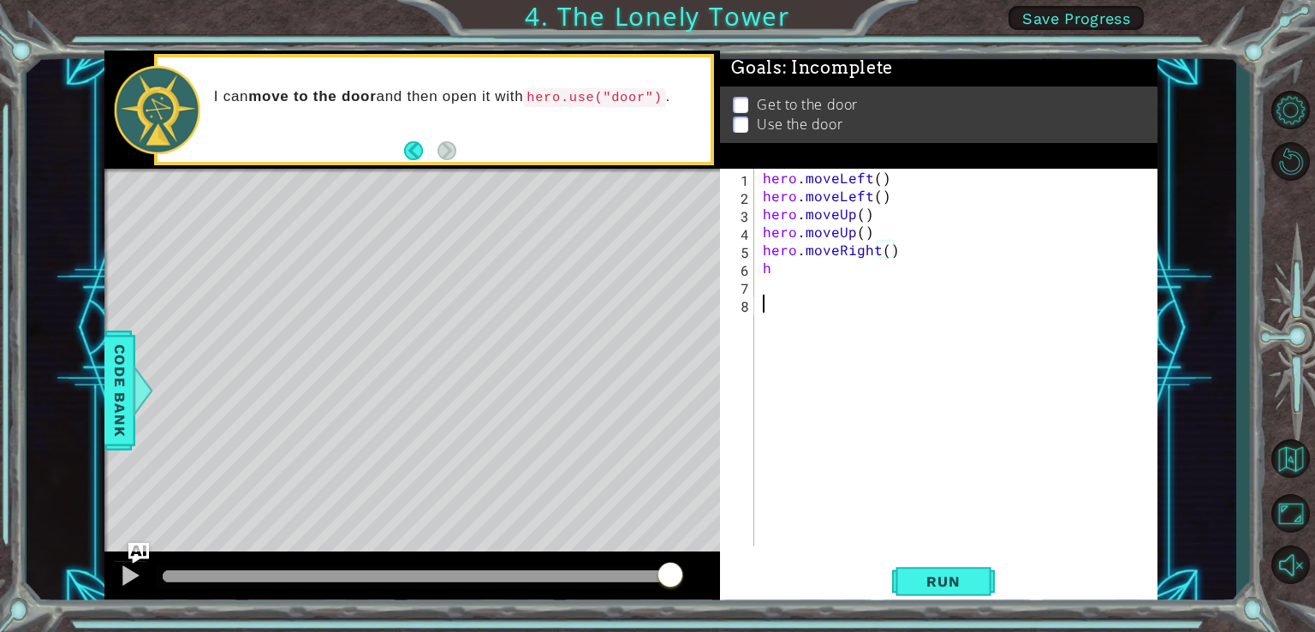
click at [997, 377] on div "hero . moveLeft ( ) hero . moveLeft ( ) hero . moveUp ( ) hero . moveUp ( ) her…" at bounding box center [960, 375] width 402 height 413
click at [799, 269] on div "hero . moveLeft ( ) hero . moveLeft ( ) hero . moveUp ( ) hero . moveUp ( ) her…" at bounding box center [960, 375] width 402 height 413
type textarea "h"
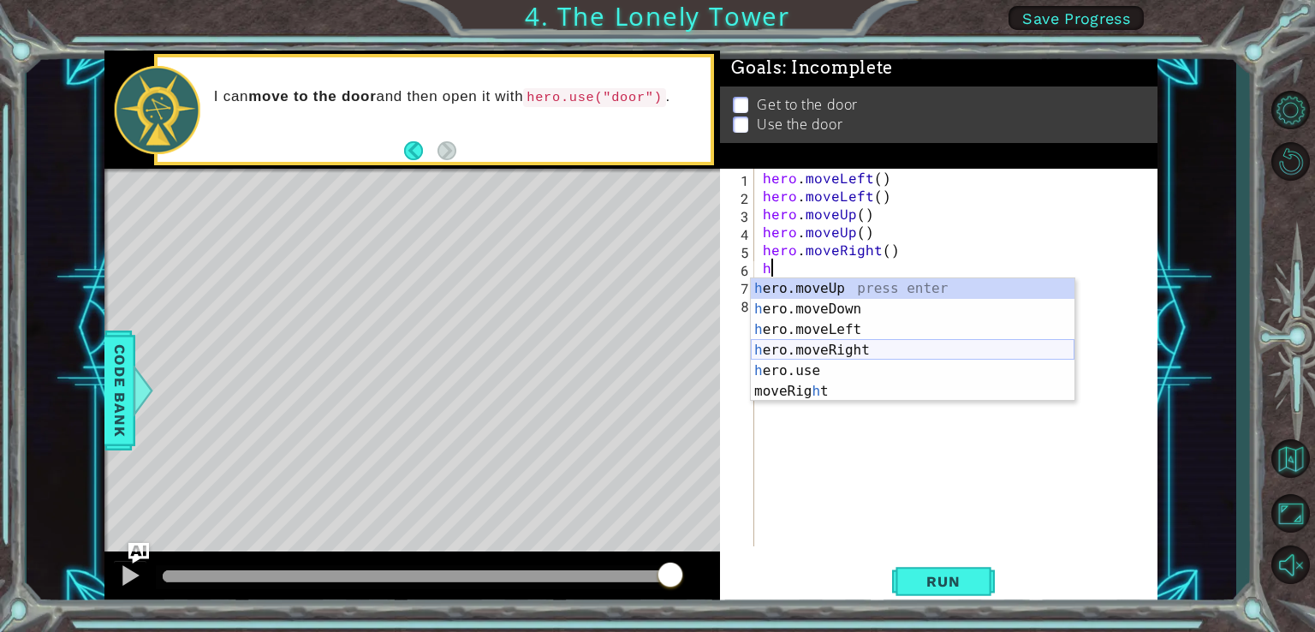
click at [881, 350] on div "h ero.moveUp press enter h ero.moveDown press enter h ero.moveLeft press enter …" at bounding box center [913, 360] width 324 height 164
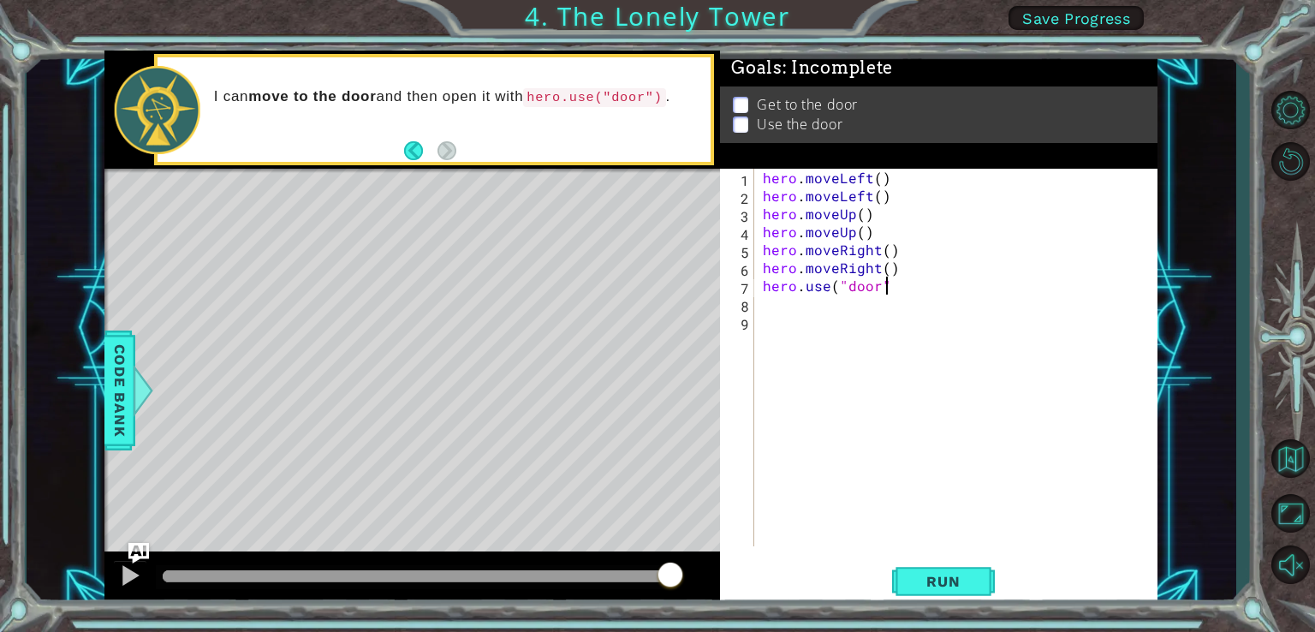
scroll to position [0, 7]
type textarea "hero.use("door")"
click at [952, 568] on button "Run" at bounding box center [943, 581] width 103 height 44
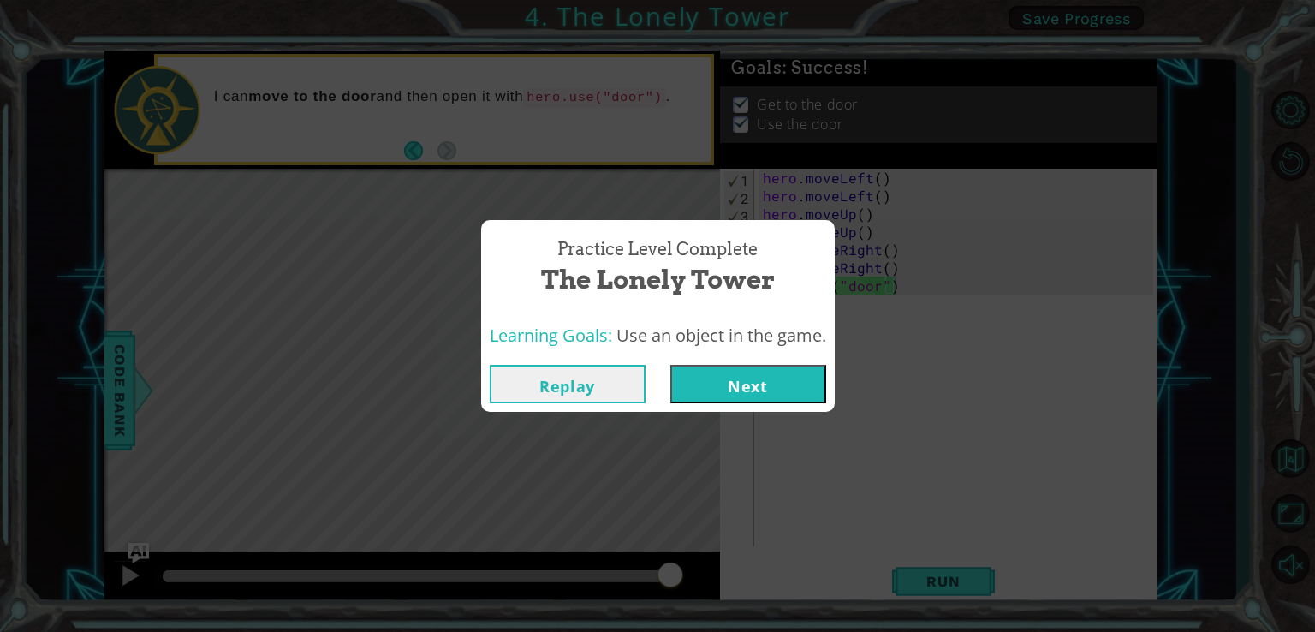
click at [741, 392] on button "Next" at bounding box center [748, 384] width 156 height 39
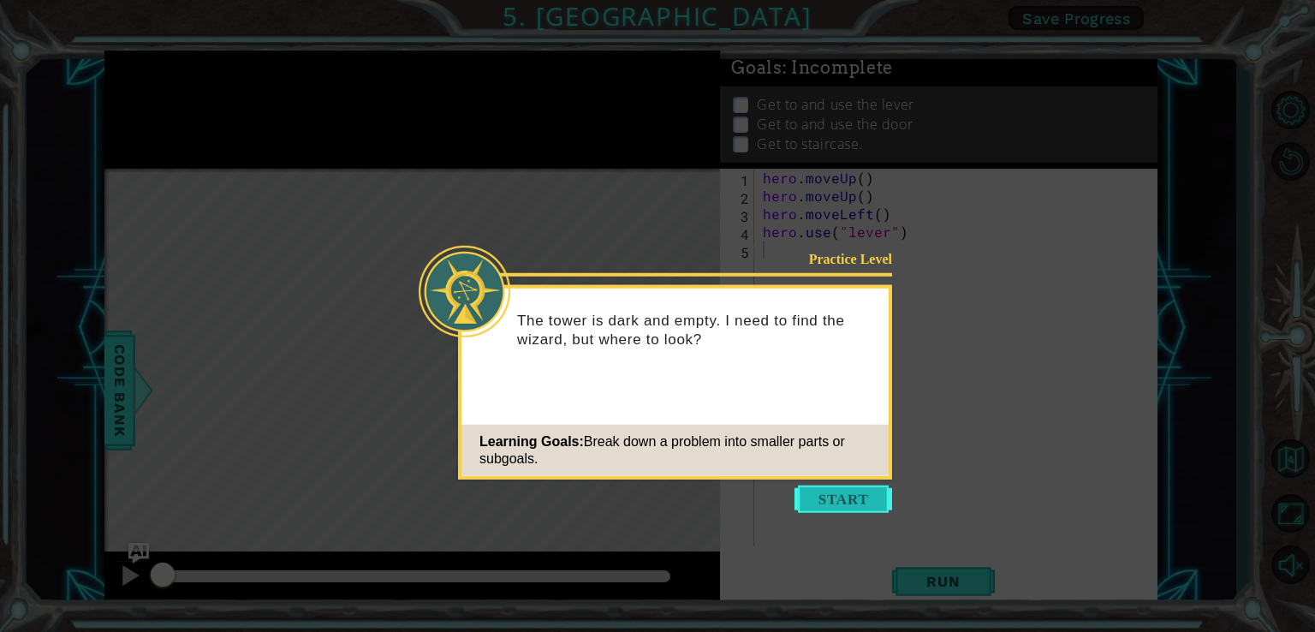
click at [859, 503] on button "Start" at bounding box center [843, 498] width 98 height 27
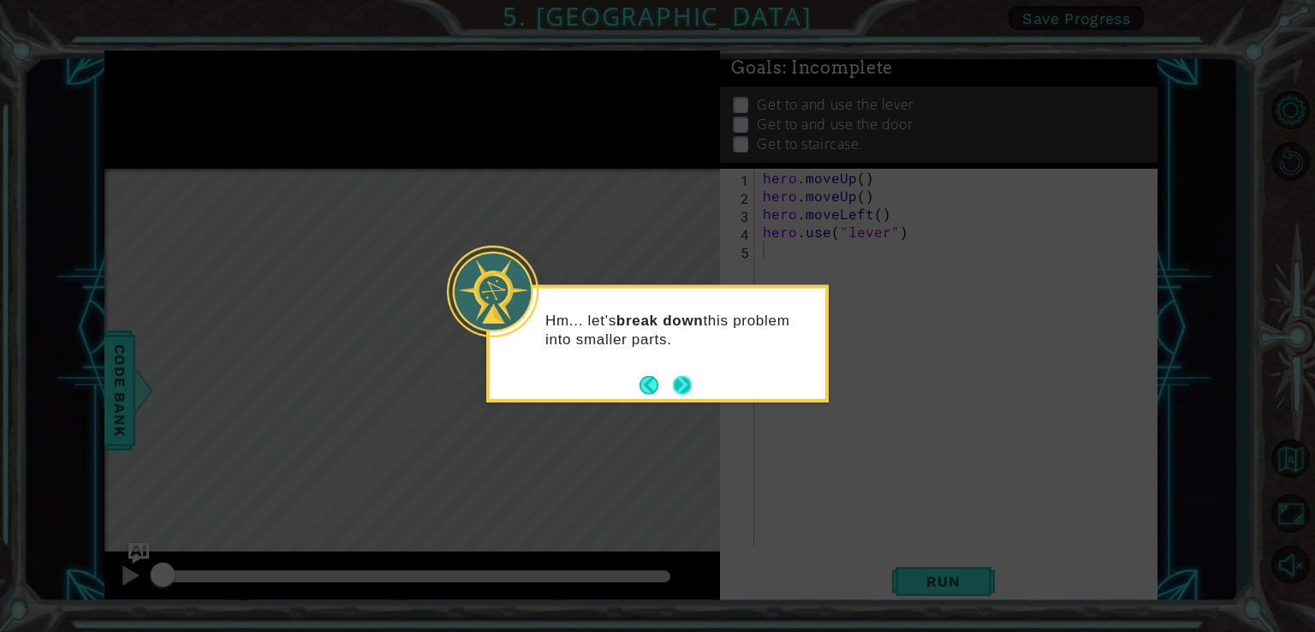
click at [680, 385] on button "Next" at bounding box center [682, 384] width 19 height 19
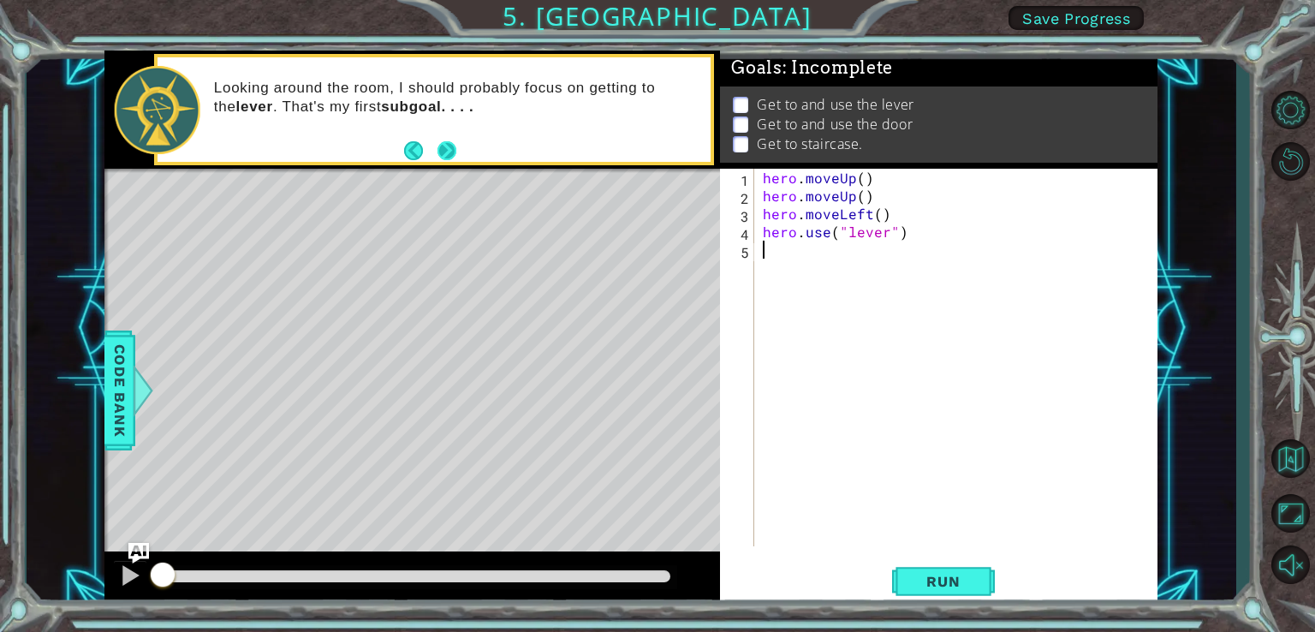
click at [450, 148] on button "Next" at bounding box center [446, 150] width 19 height 19
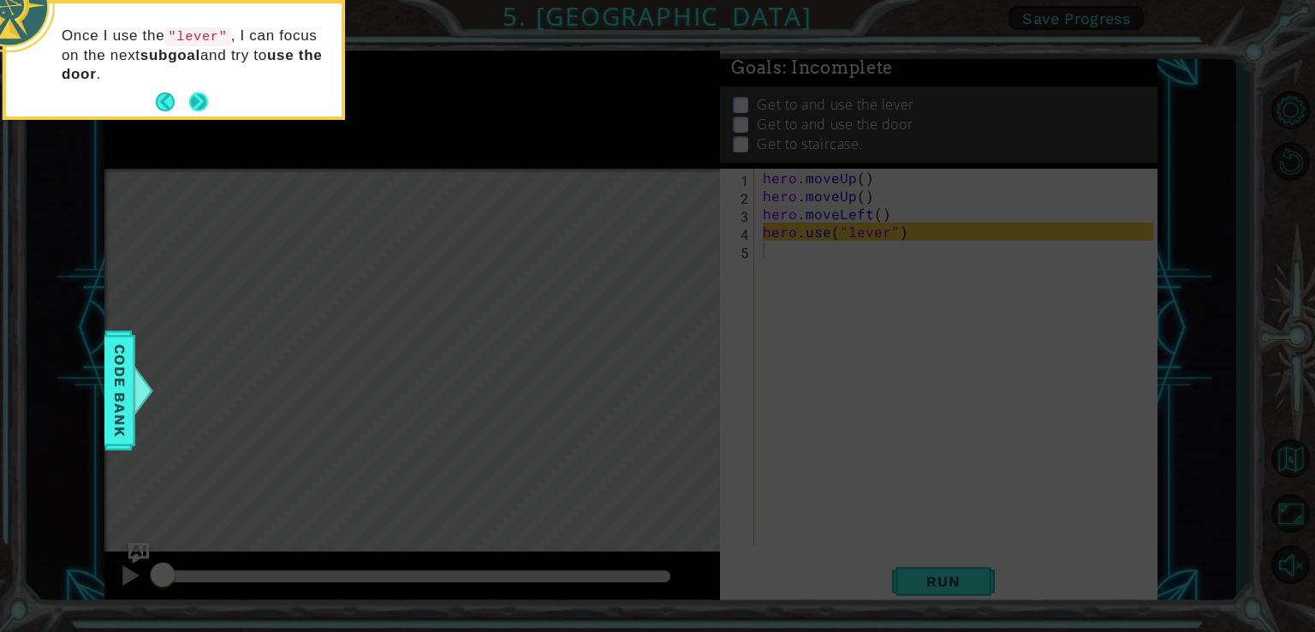
click at [199, 102] on button "Next" at bounding box center [198, 101] width 19 height 19
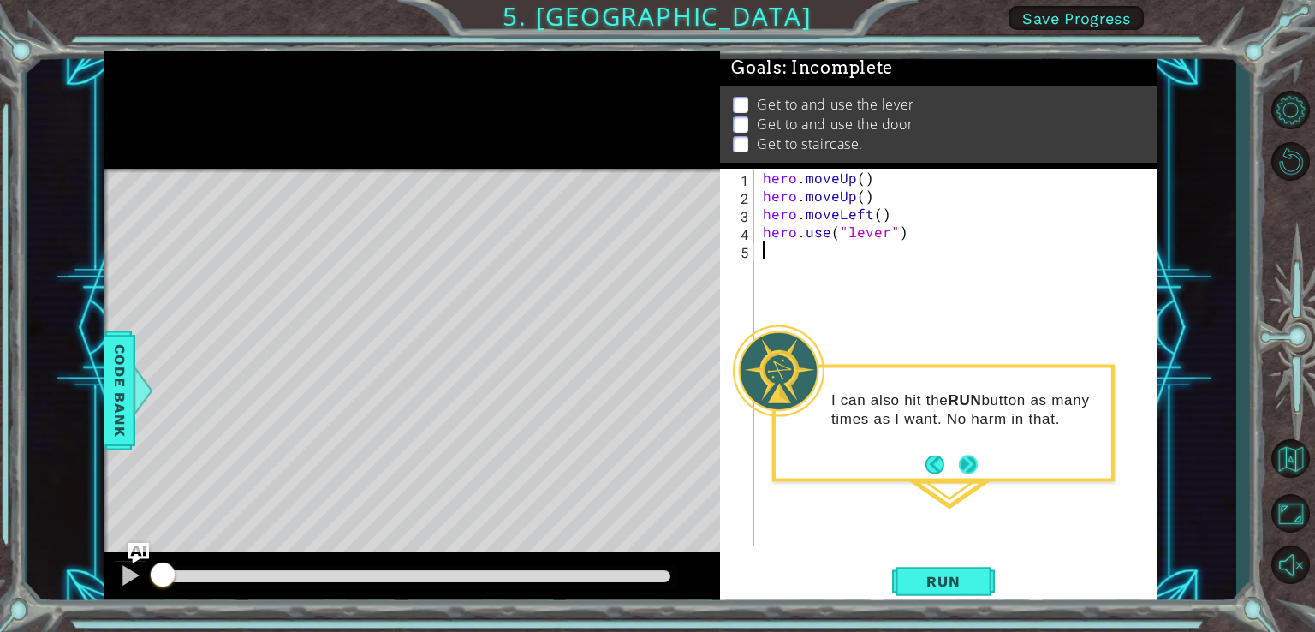
click at [962, 463] on button "Next" at bounding box center [968, 464] width 19 height 19
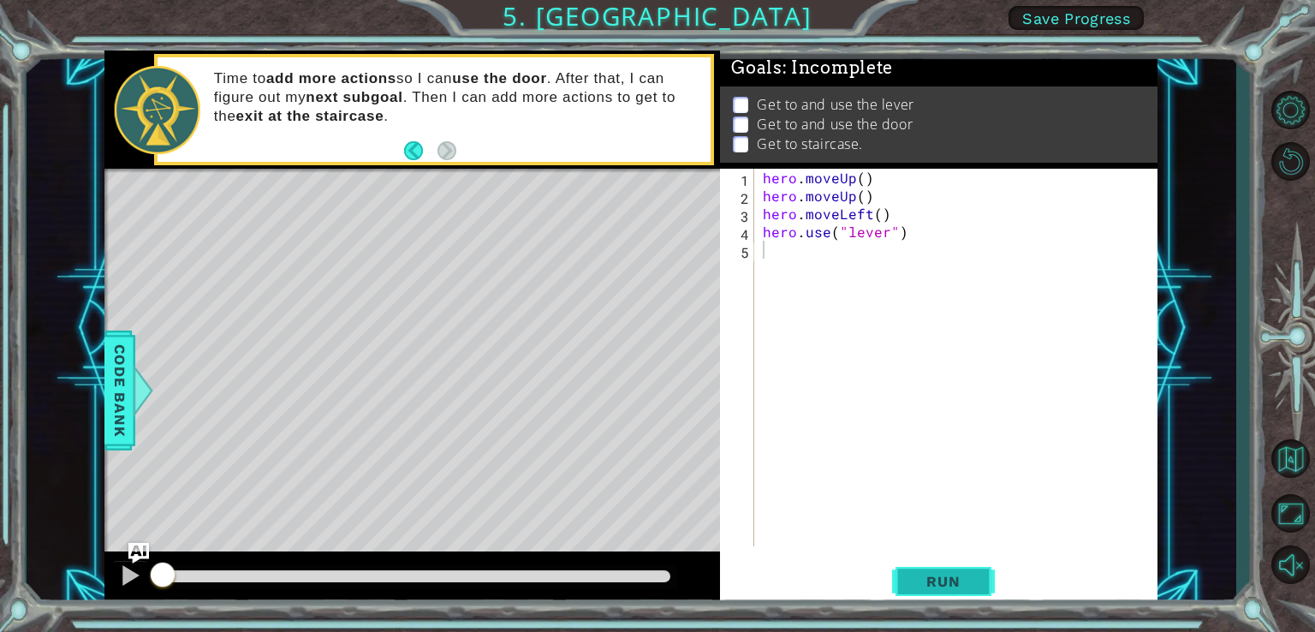
click at [962, 578] on span "Run" at bounding box center [943, 581] width 68 height 17
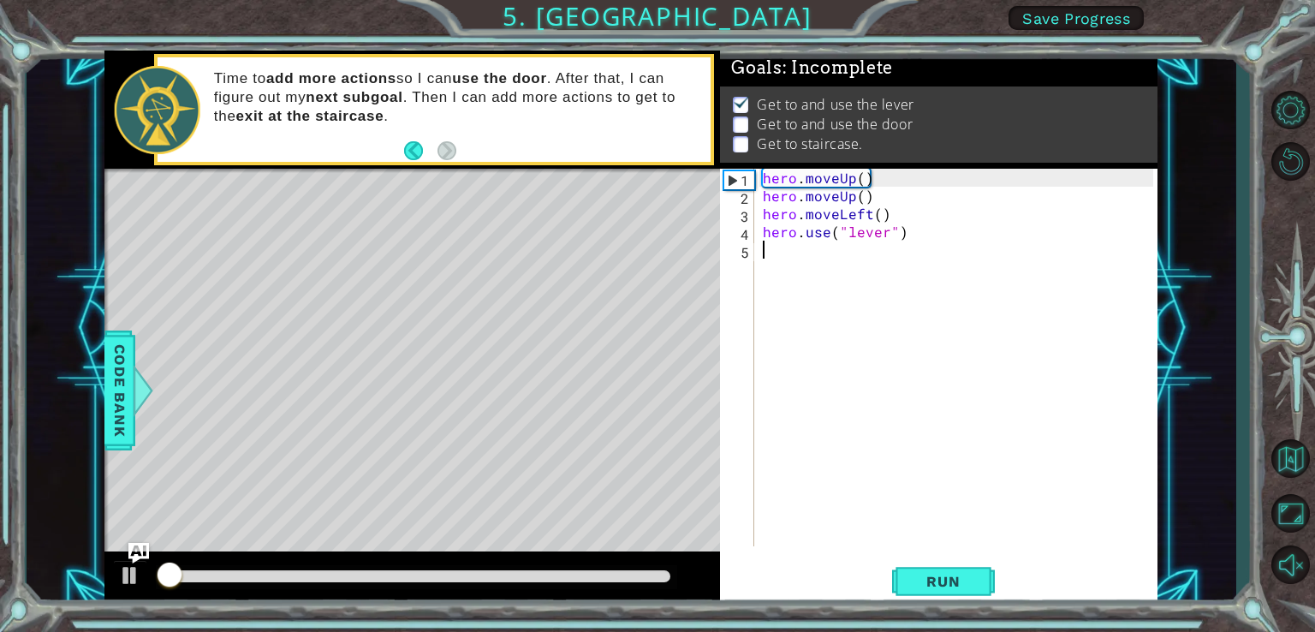
scroll to position [7, 0]
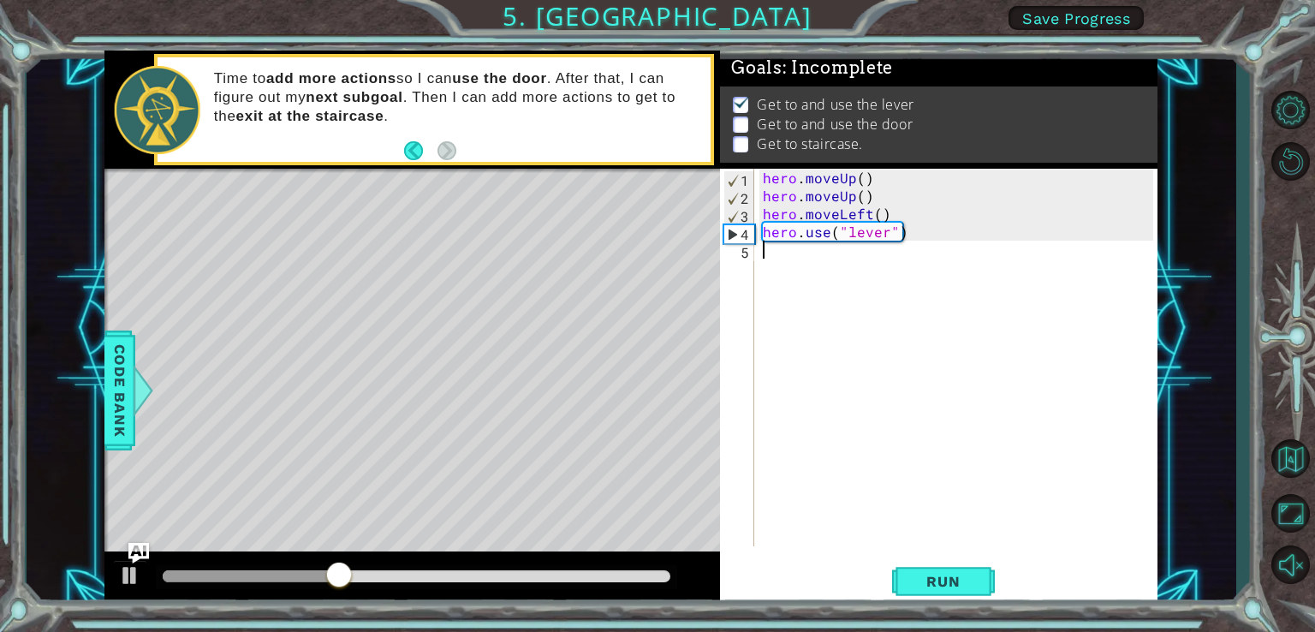
type textarea "h"
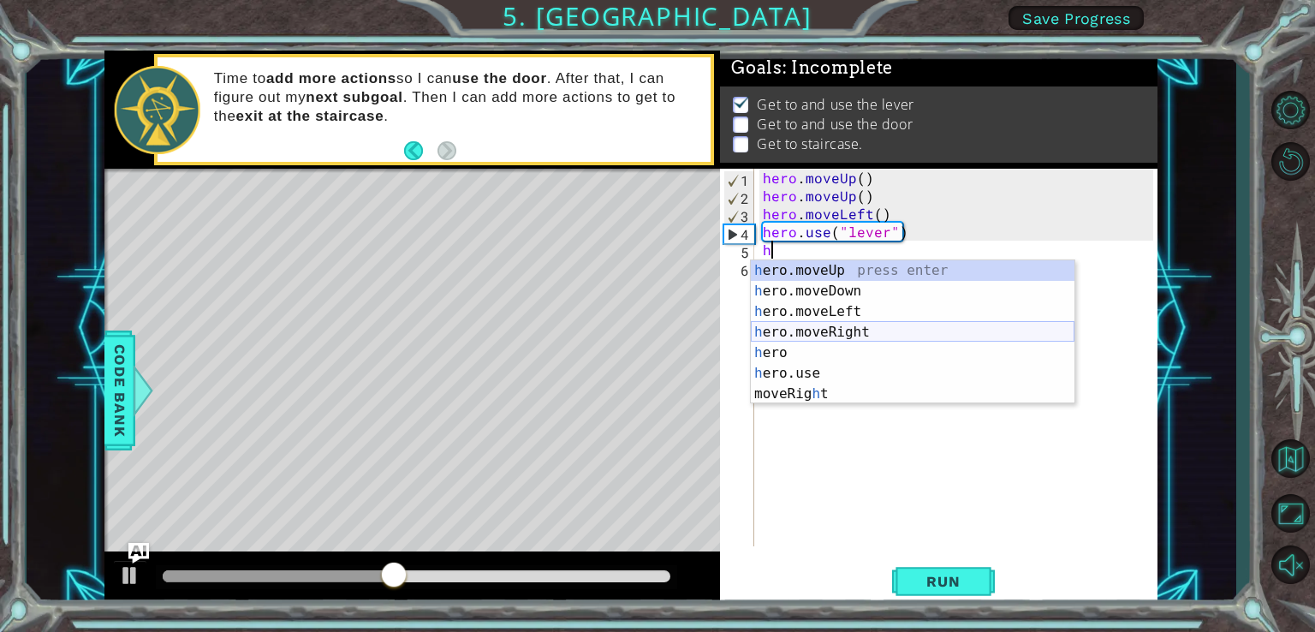
click at [835, 329] on div "h ero.moveUp press enter h ero.moveDown press enter h ero.moveLeft press enter …" at bounding box center [913, 352] width 324 height 185
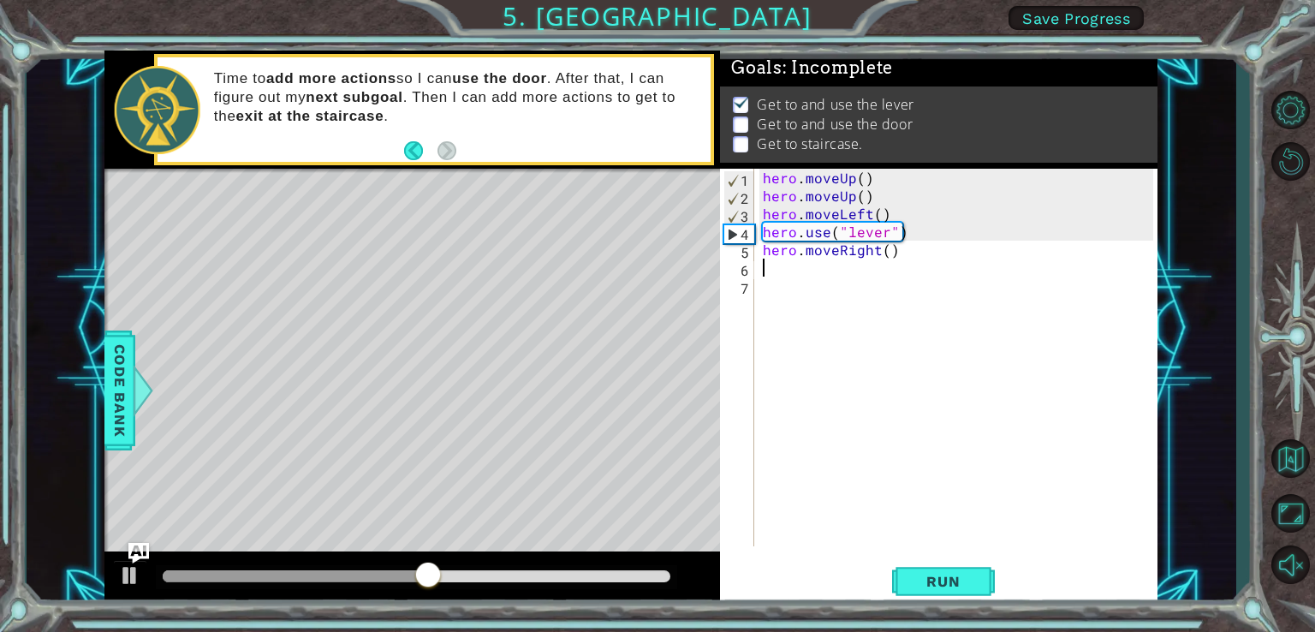
type textarea "h"
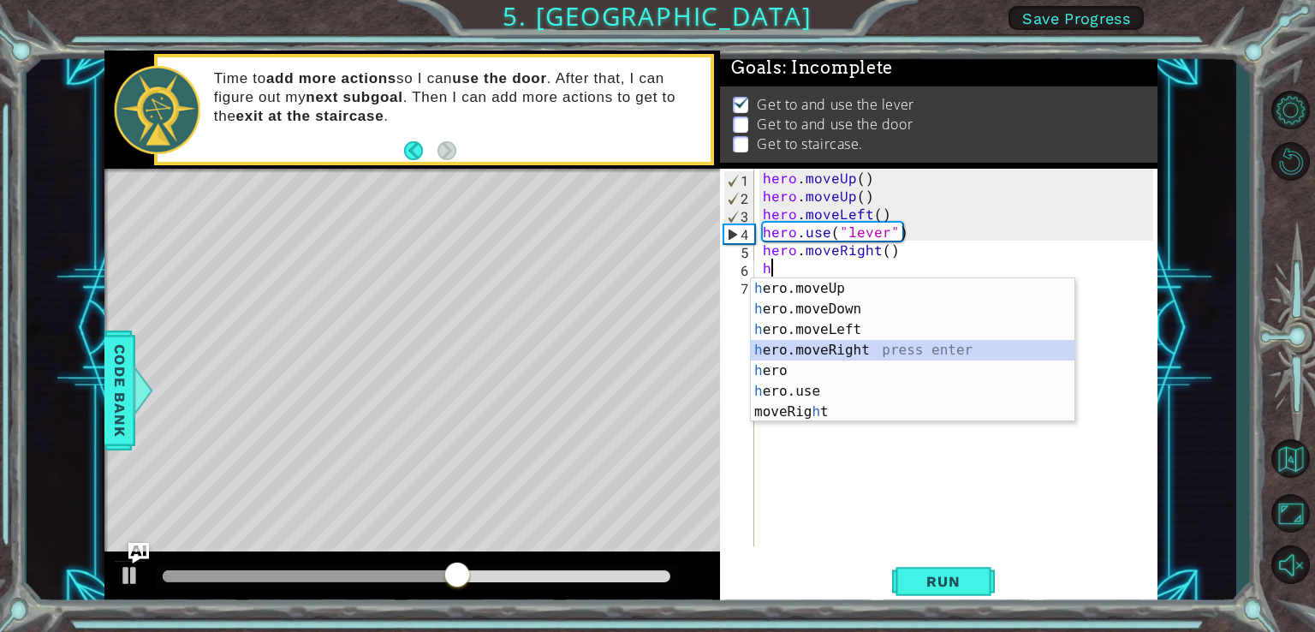
click at [912, 348] on div "h ero.moveUp press enter h ero.moveDown press enter h ero.moveLeft press enter …" at bounding box center [913, 370] width 324 height 185
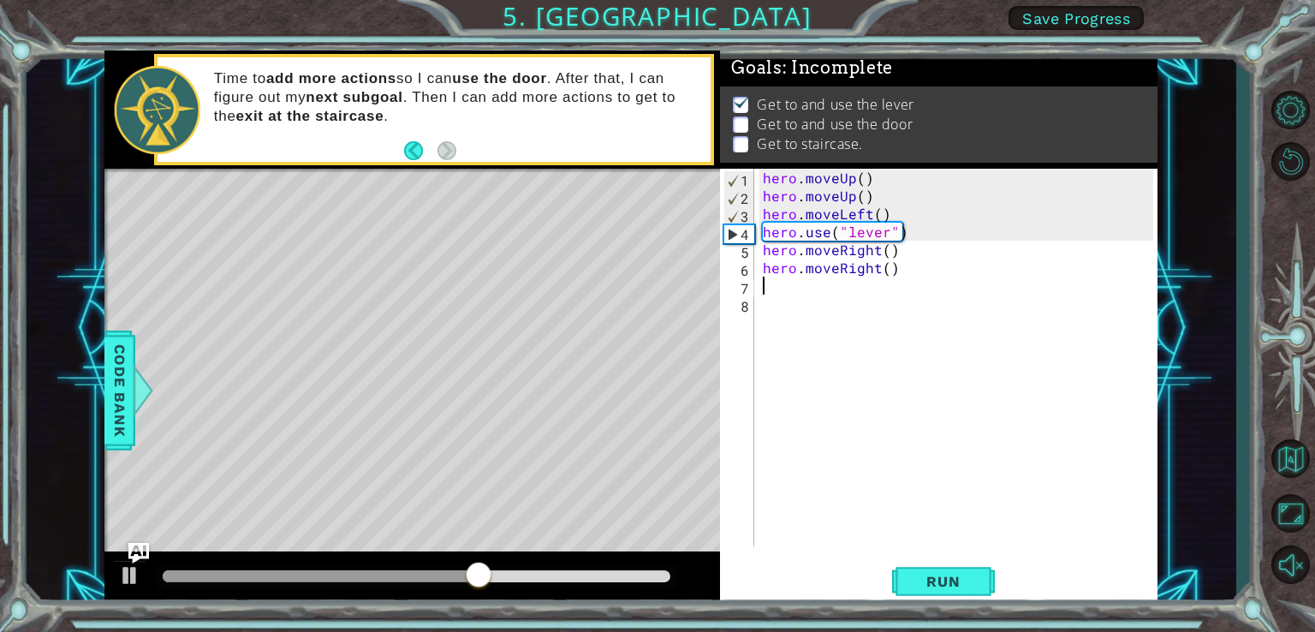
type textarea "h"
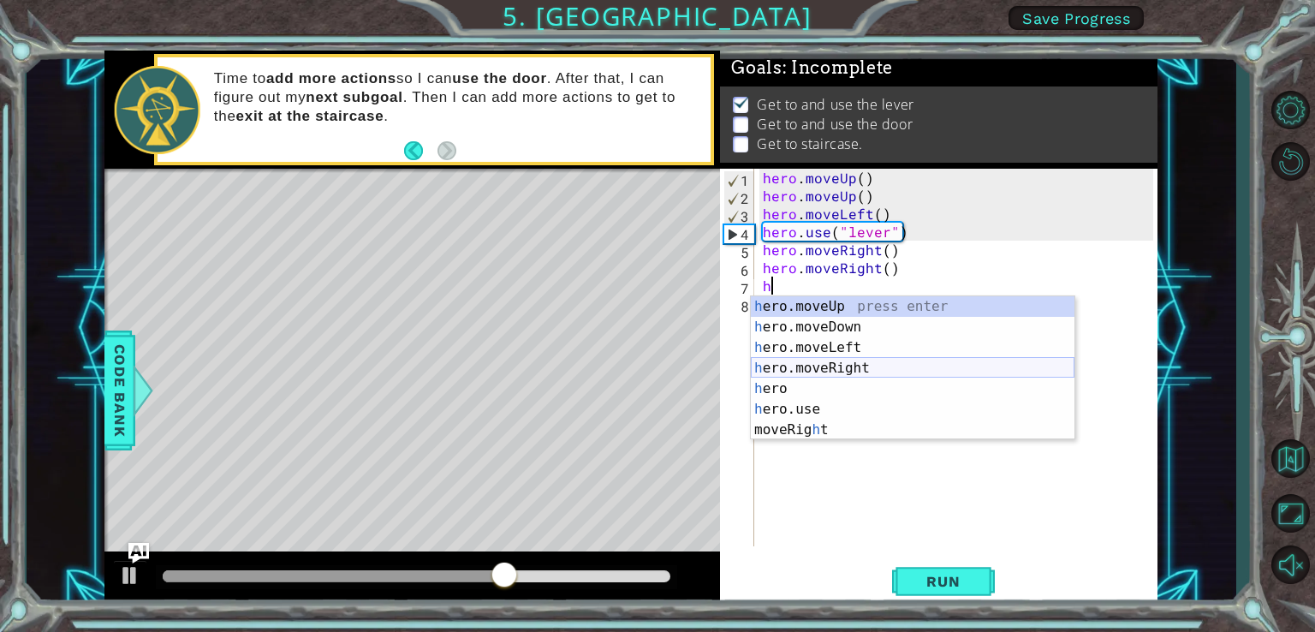
click at [798, 362] on div "h ero.moveUp press enter h ero.moveDown press enter h ero.moveLeft press enter …" at bounding box center [913, 388] width 324 height 185
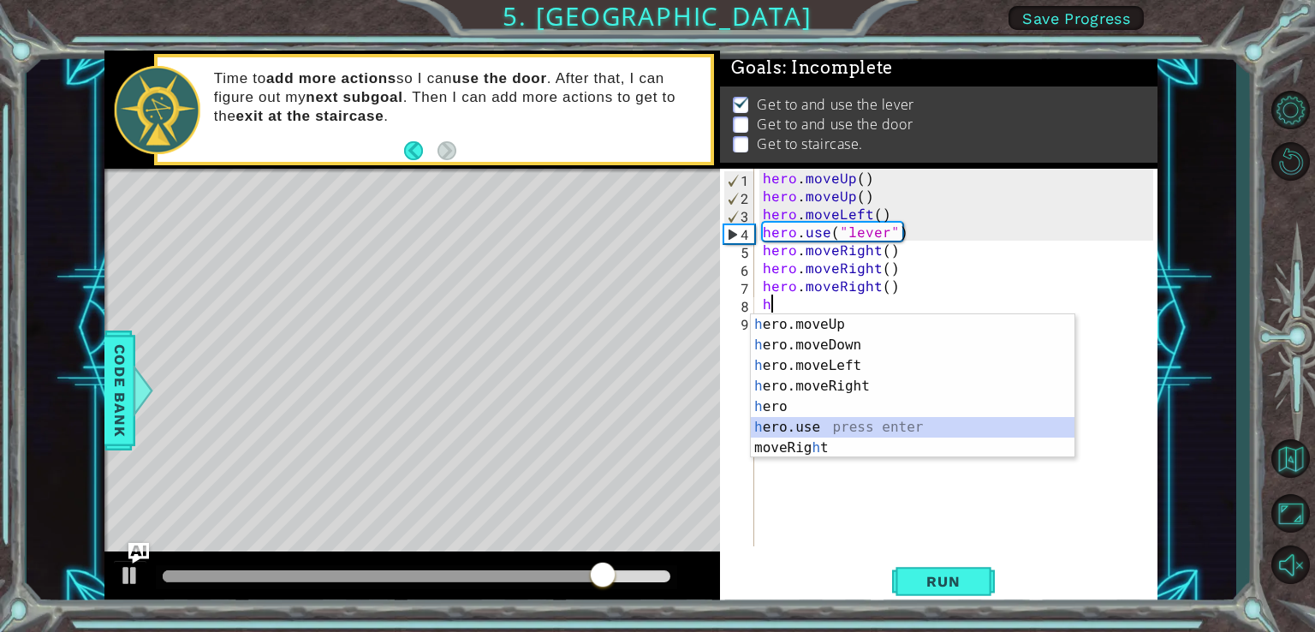
click at [837, 420] on div "h ero.moveUp press enter h ero.moveDown press enter h ero.moveLeft press enter …" at bounding box center [913, 406] width 324 height 185
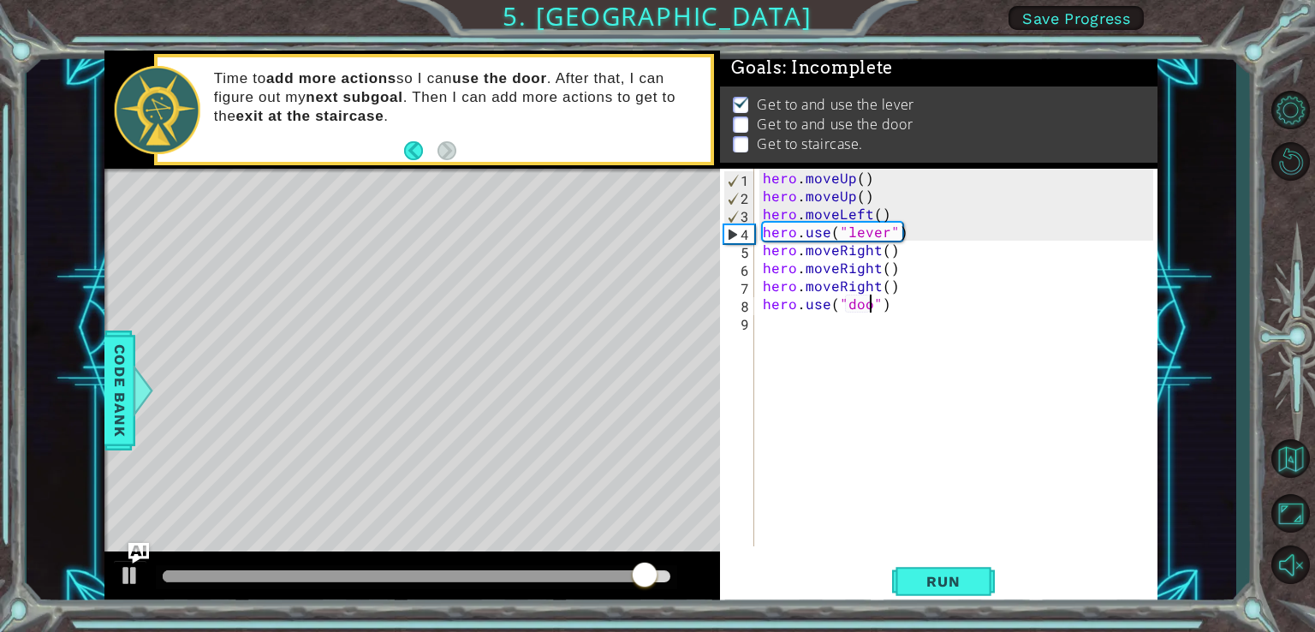
type textarea "hero.use("door")"
click at [775, 332] on div "hero . moveUp ( ) hero . moveUp ( ) hero . moveLeft ( ) hero . use ( "lever" ) …" at bounding box center [960, 375] width 402 height 413
type textarea "h"
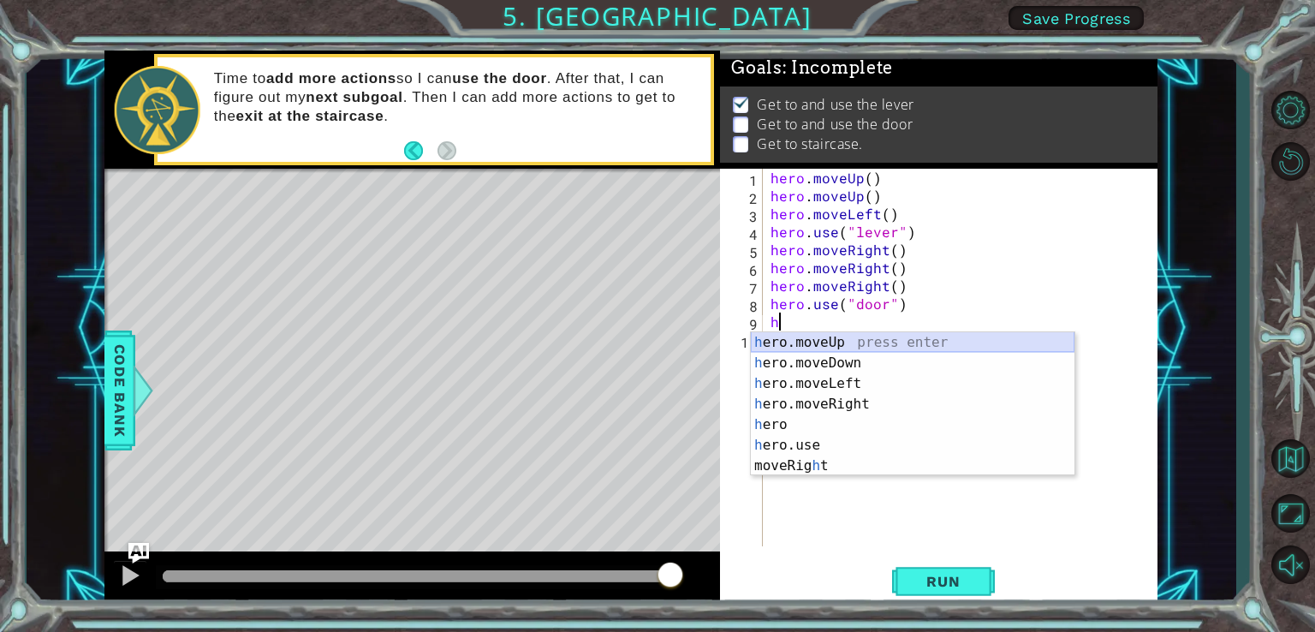
click at [868, 344] on div "h ero.moveUp press enter h ero.moveDown press enter h ero.moveLeft press enter …" at bounding box center [913, 424] width 324 height 185
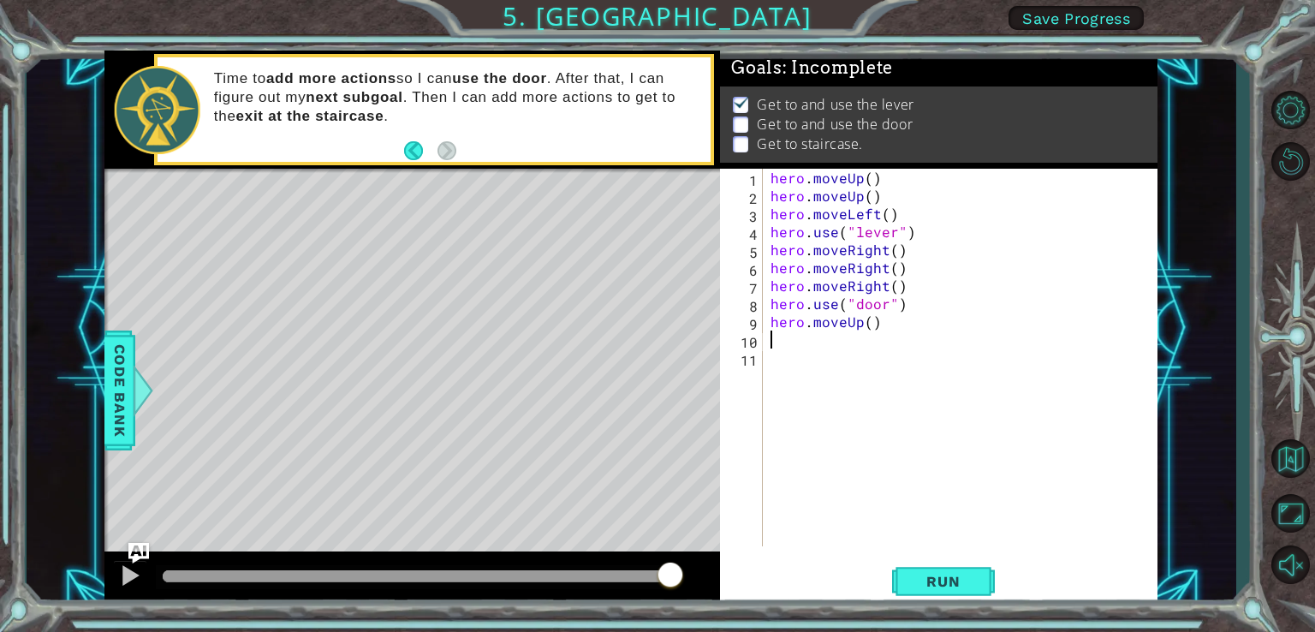
type textarea "h"
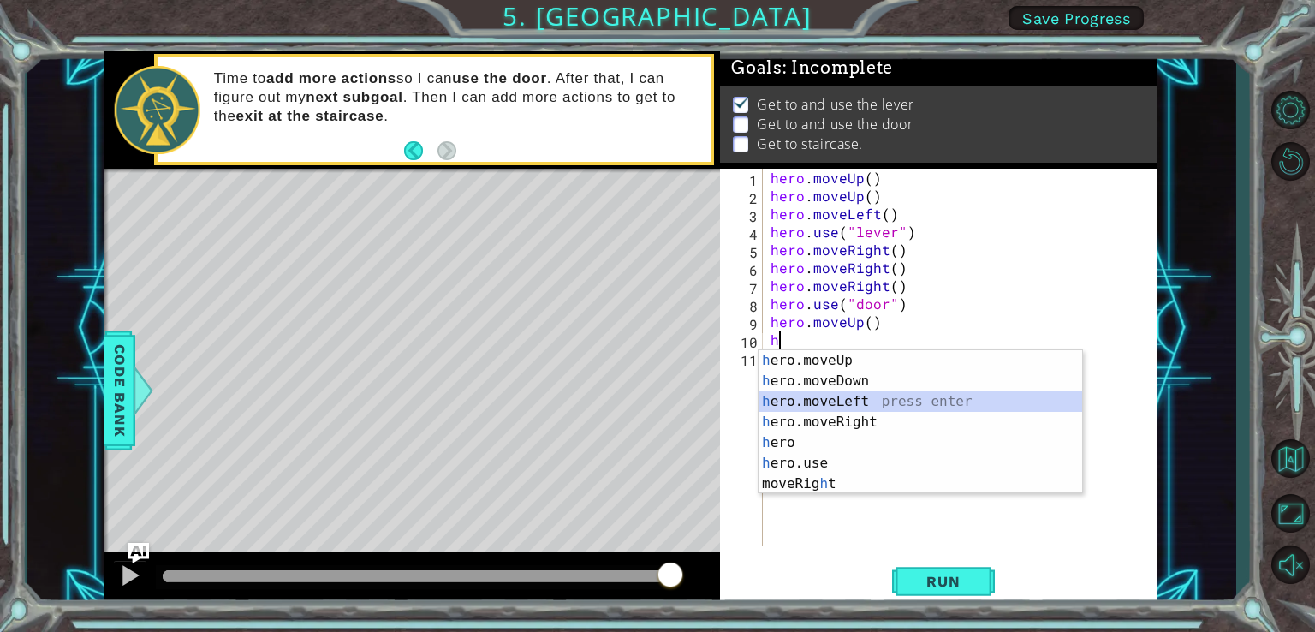
click at [861, 394] on div "h ero.moveUp press enter h ero.moveDown press enter h ero.moveLeft press enter …" at bounding box center [920, 442] width 324 height 185
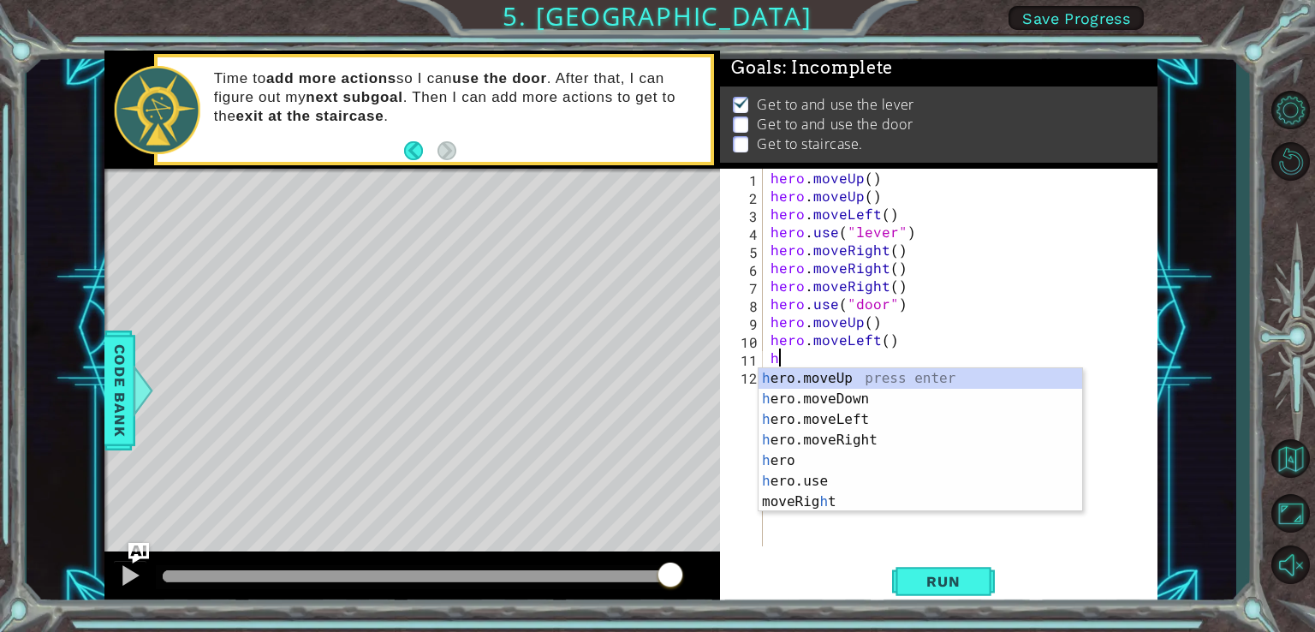
type textarea "h"
click at [846, 419] on div "h ero.moveUp press enter h ero.moveDown press enter h ero.moveLeft press enter …" at bounding box center [920, 460] width 324 height 185
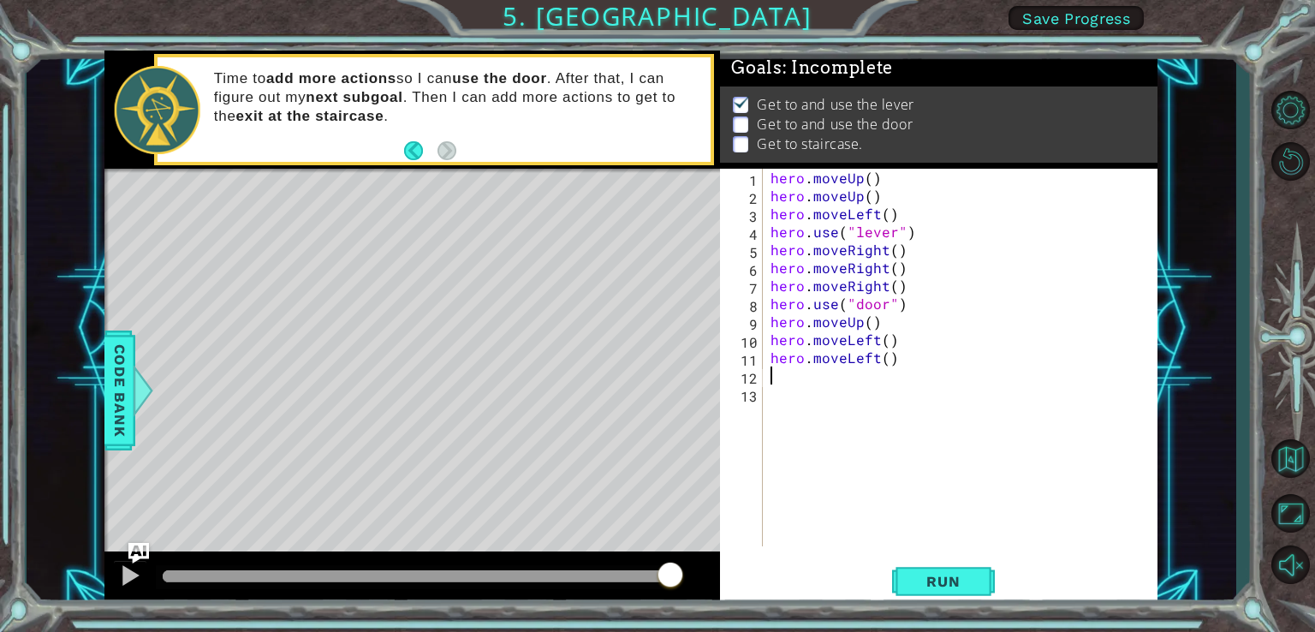
type textarea "h"
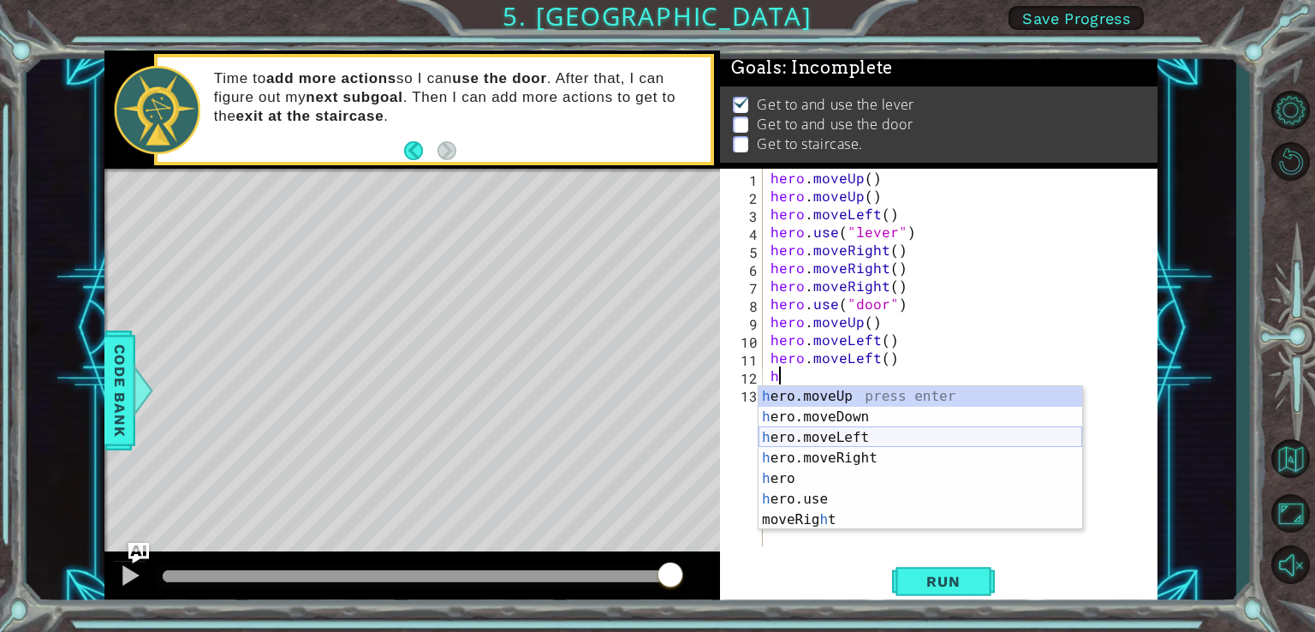
click at [824, 440] on div "h ero.moveUp press enter h ero.moveDown press enter h ero.moveLeft press enter …" at bounding box center [920, 478] width 324 height 185
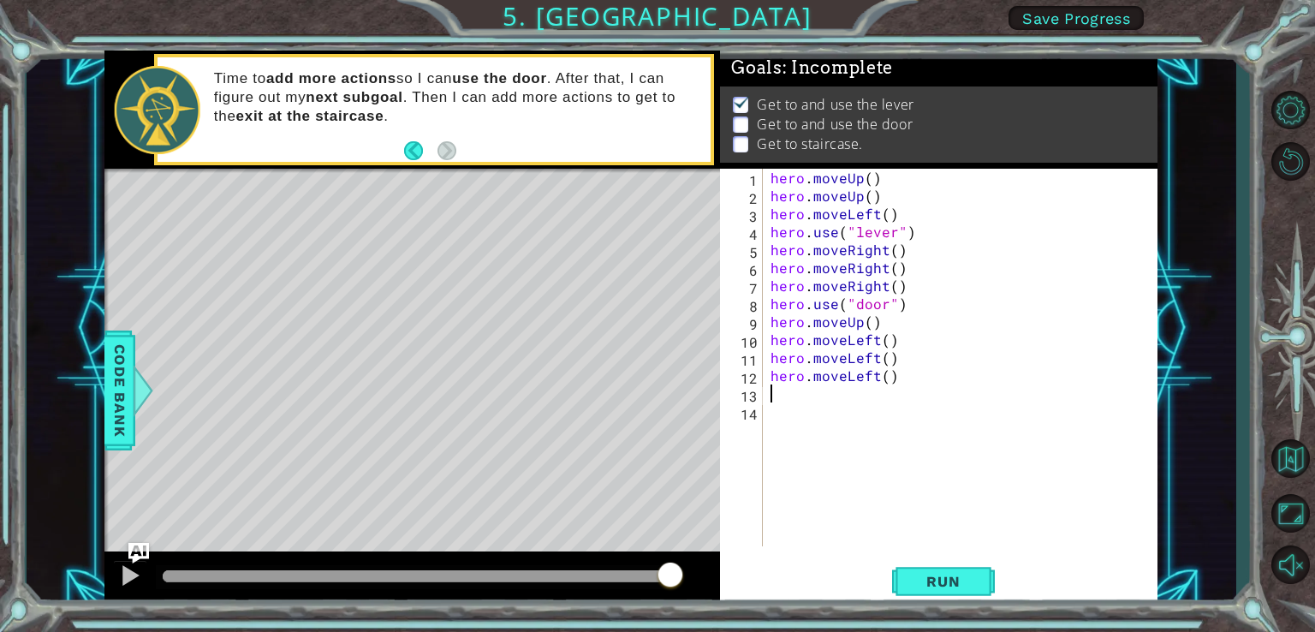
type textarea "h"
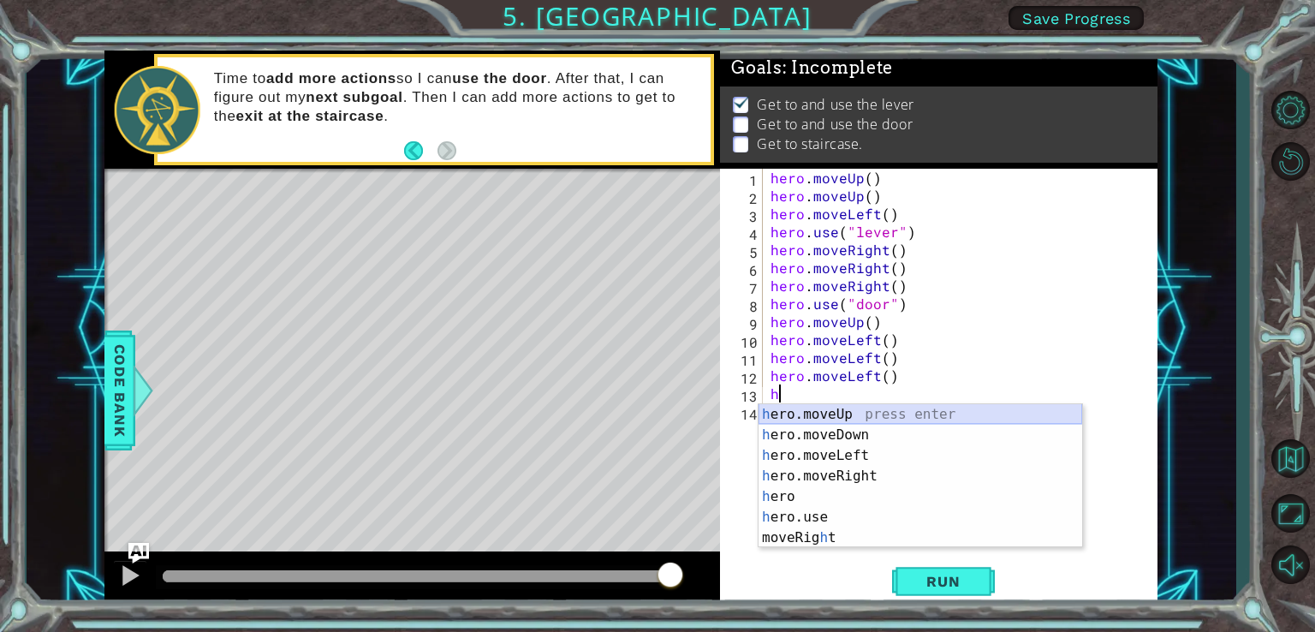
click at [811, 419] on div "h ero.moveUp press enter h ero.moveDown press enter h ero.moveLeft press enter …" at bounding box center [920, 496] width 324 height 185
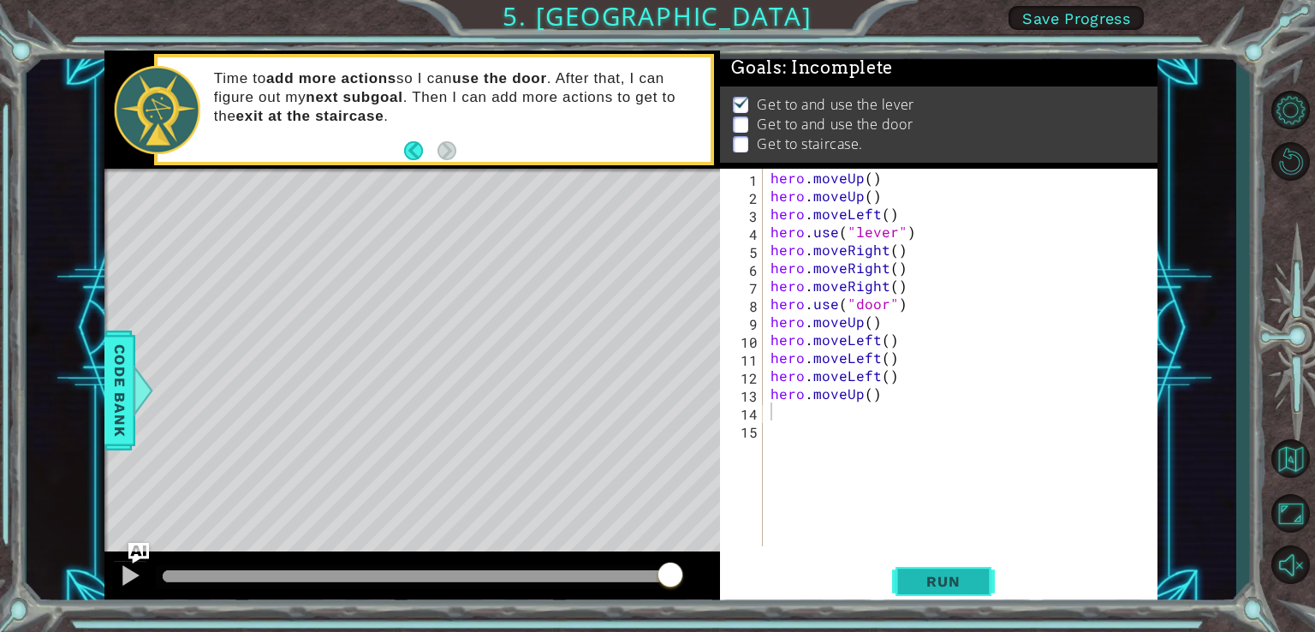
click at [969, 573] on span "Run" at bounding box center [943, 581] width 68 height 17
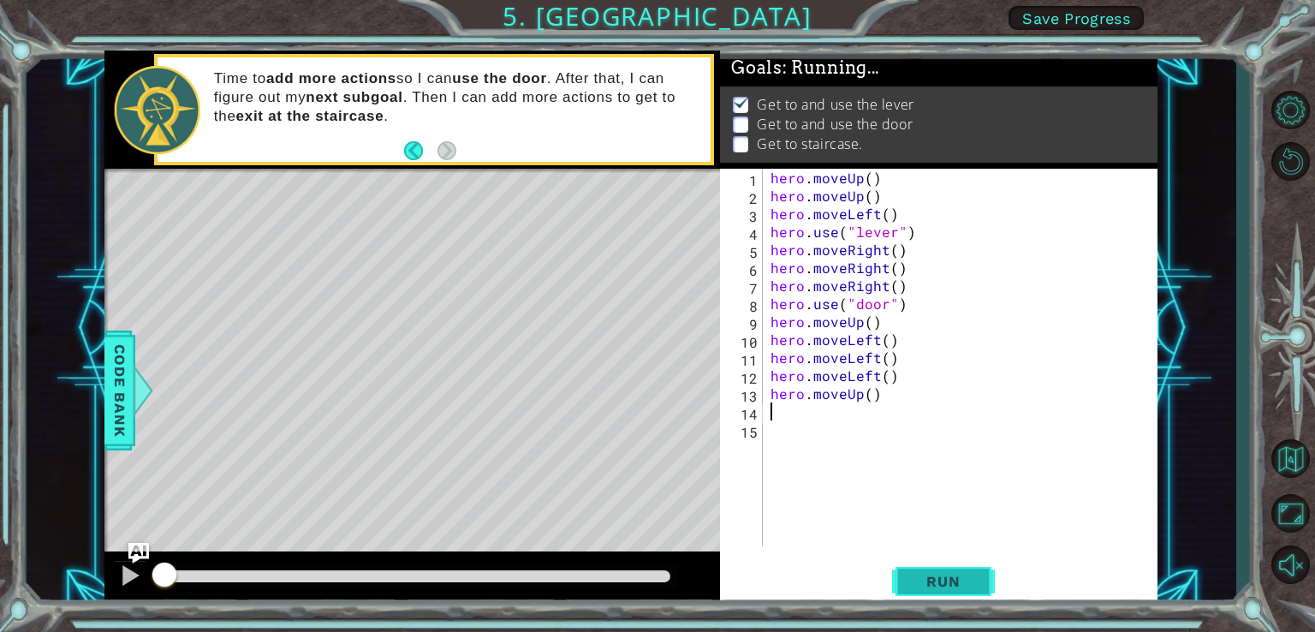
scroll to position [7, 0]
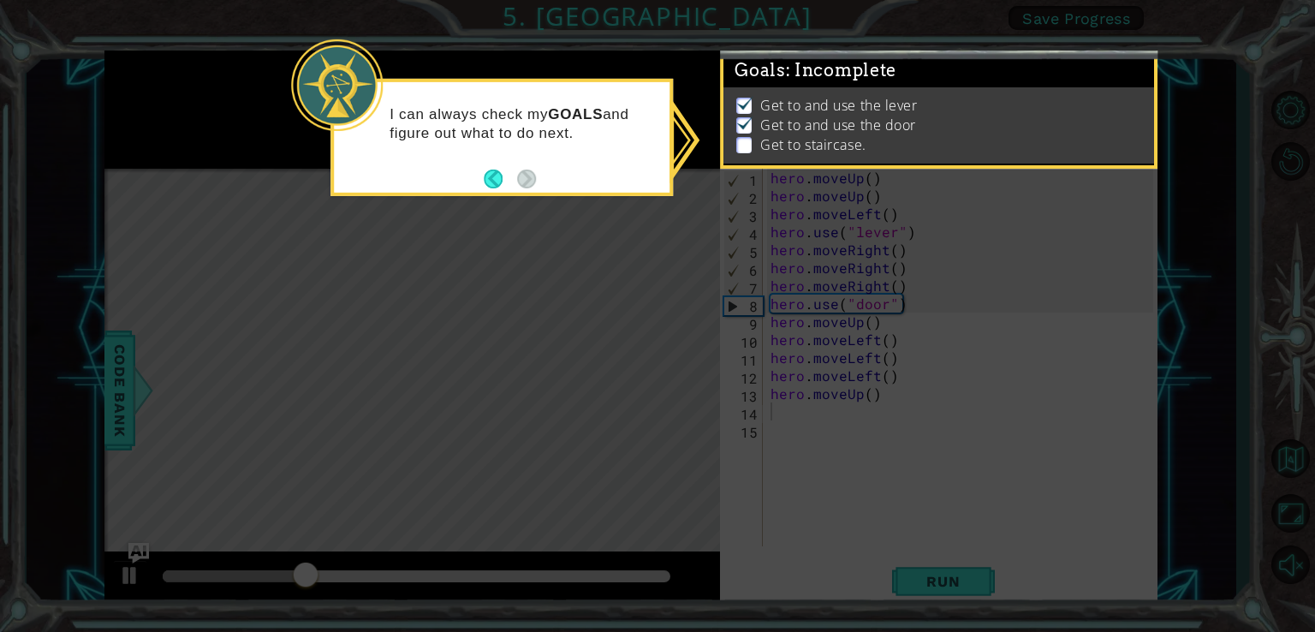
click at [1011, 428] on icon at bounding box center [657, 316] width 1315 height 632
click at [598, 160] on div "I can always check my GOALS and figure out what to do next." at bounding box center [502, 131] width 336 height 86
click at [493, 181] on button "Back" at bounding box center [500, 179] width 33 height 19
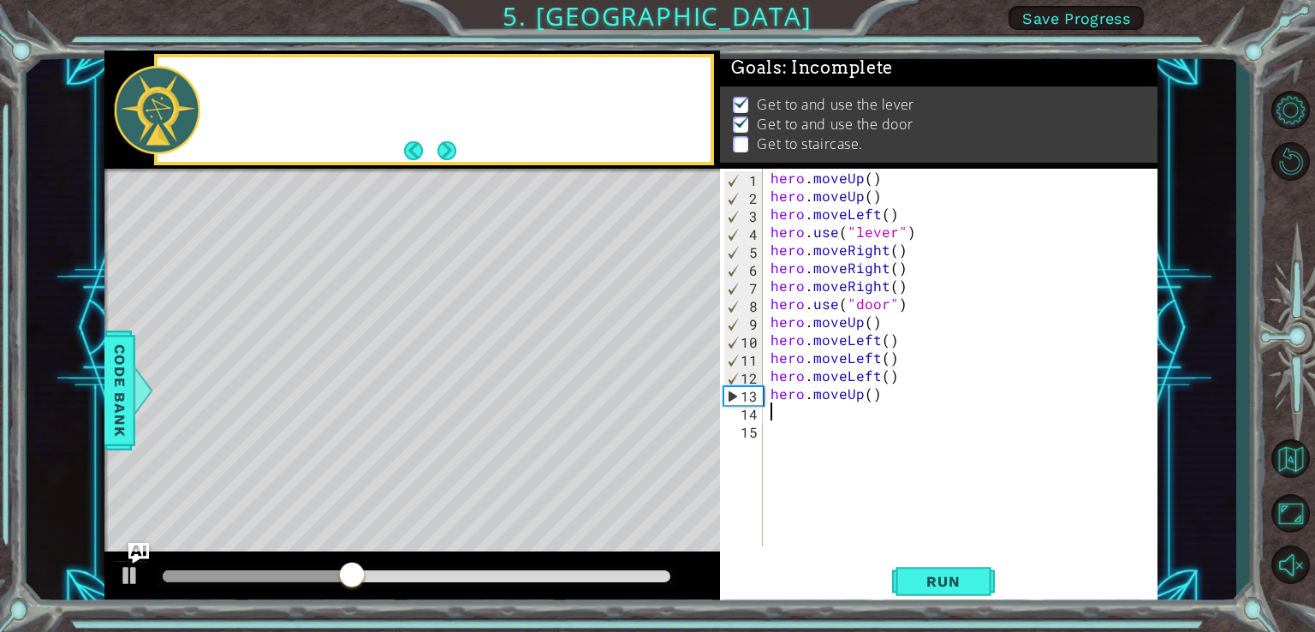
scroll to position [4, 0]
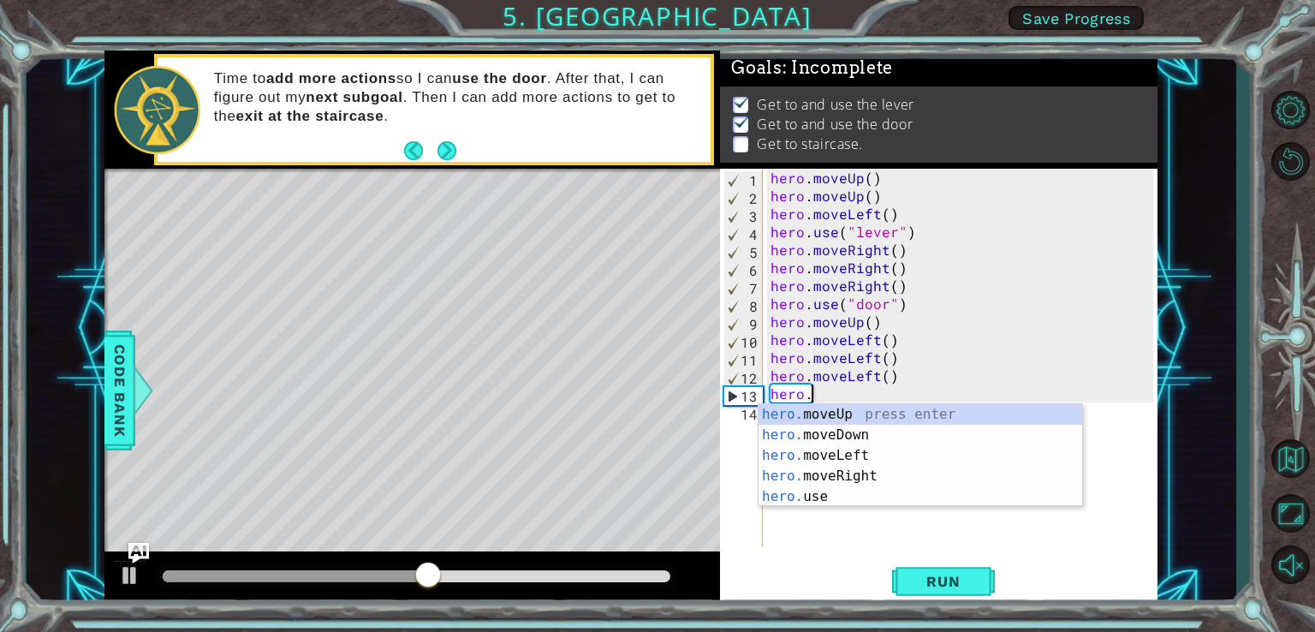
type textarea "h"
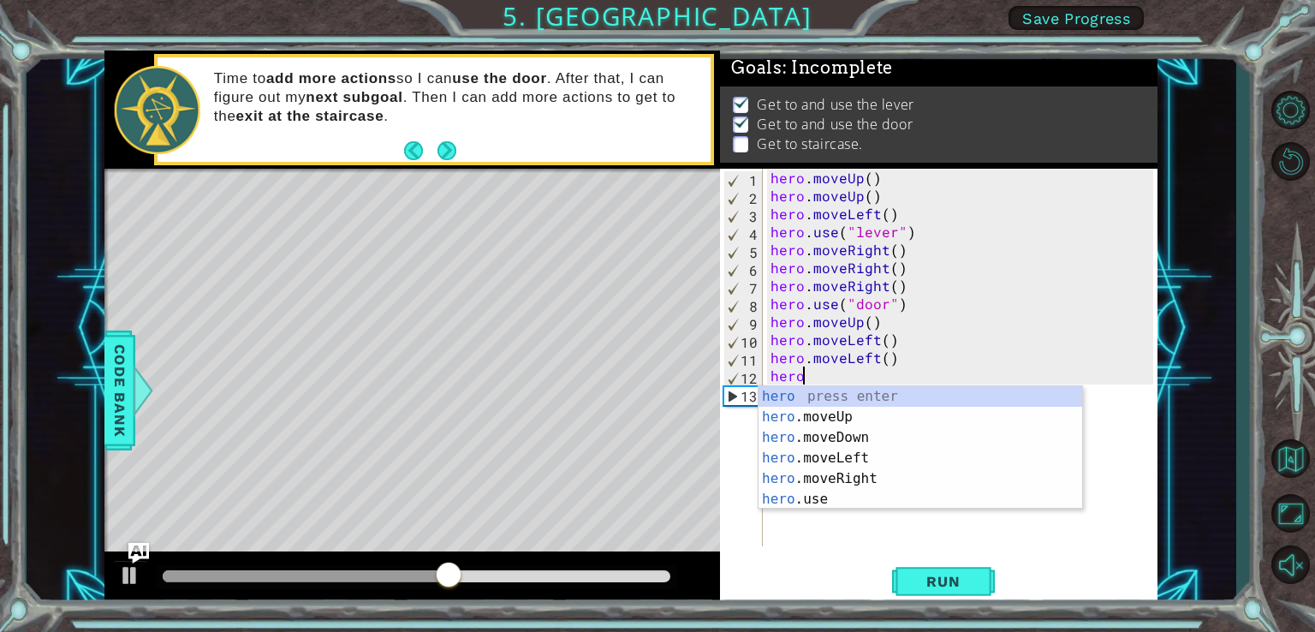
type textarea "h"
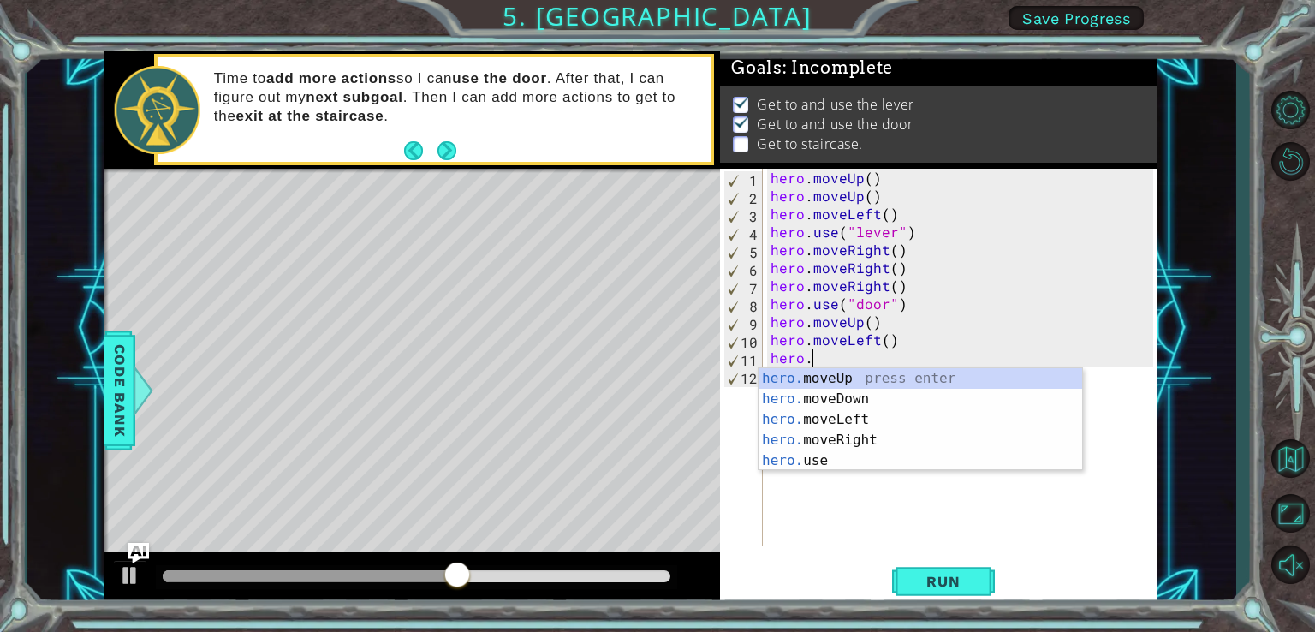
type textarea "h"
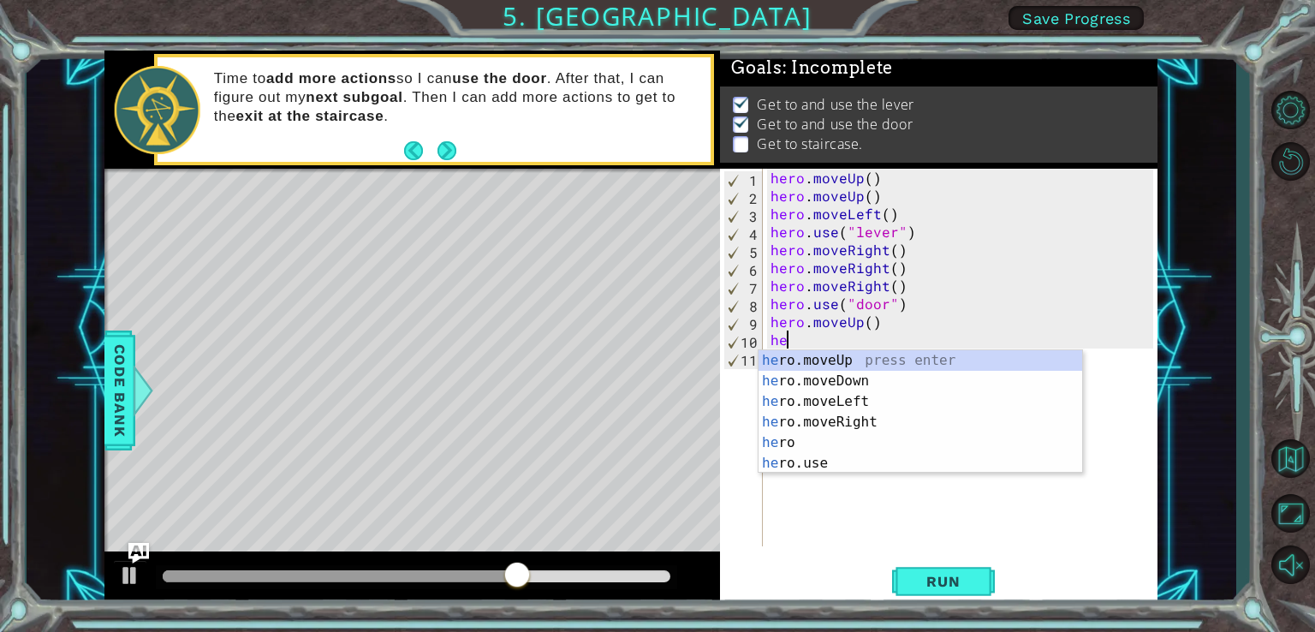
type textarea "h"
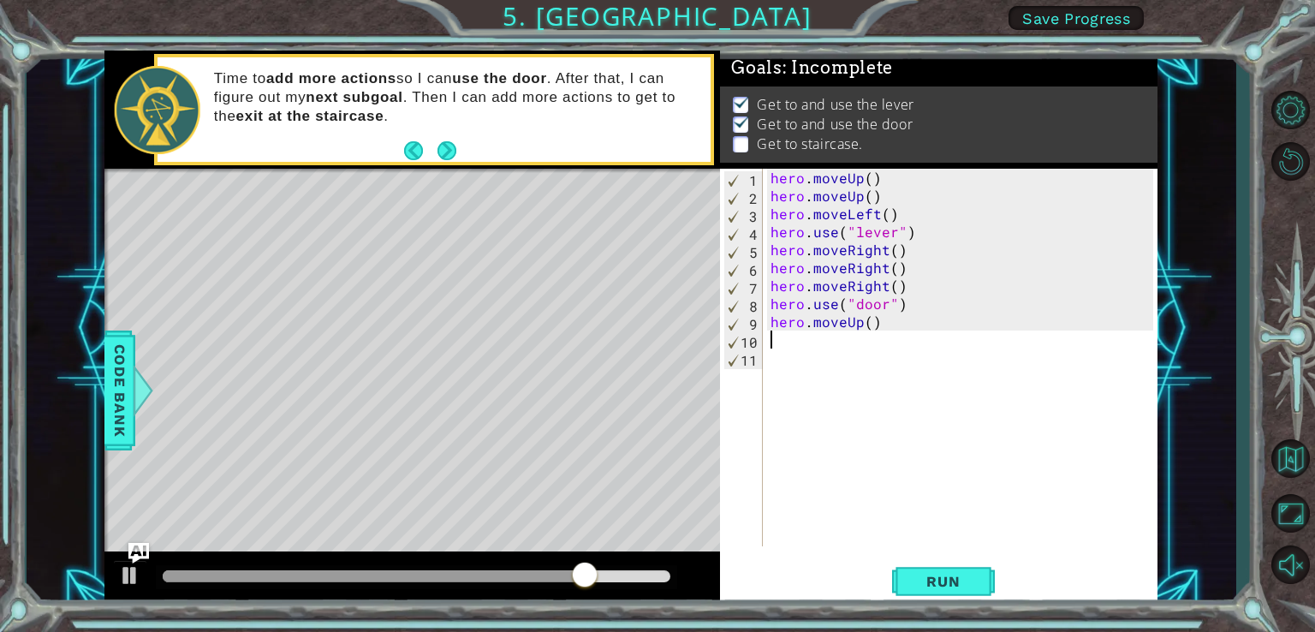
type textarea "h"
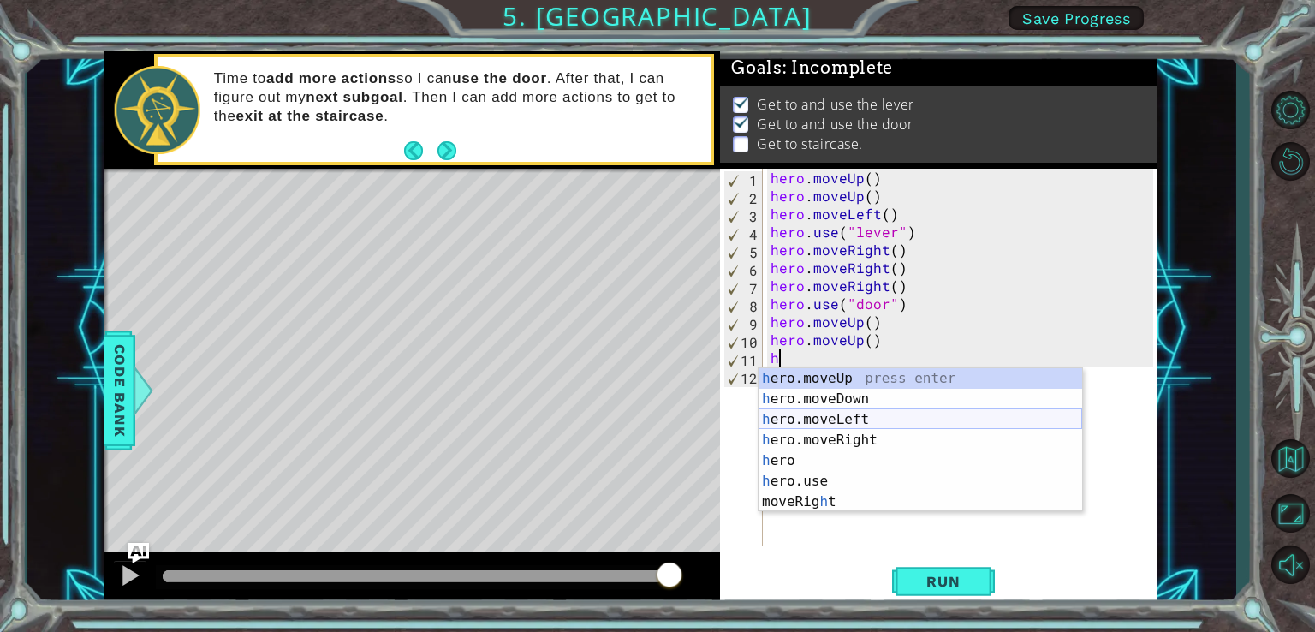
click at [859, 414] on div "h ero.moveUp press enter h ero.moveDown press enter h ero.moveLeft press enter …" at bounding box center [920, 460] width 324 height 185
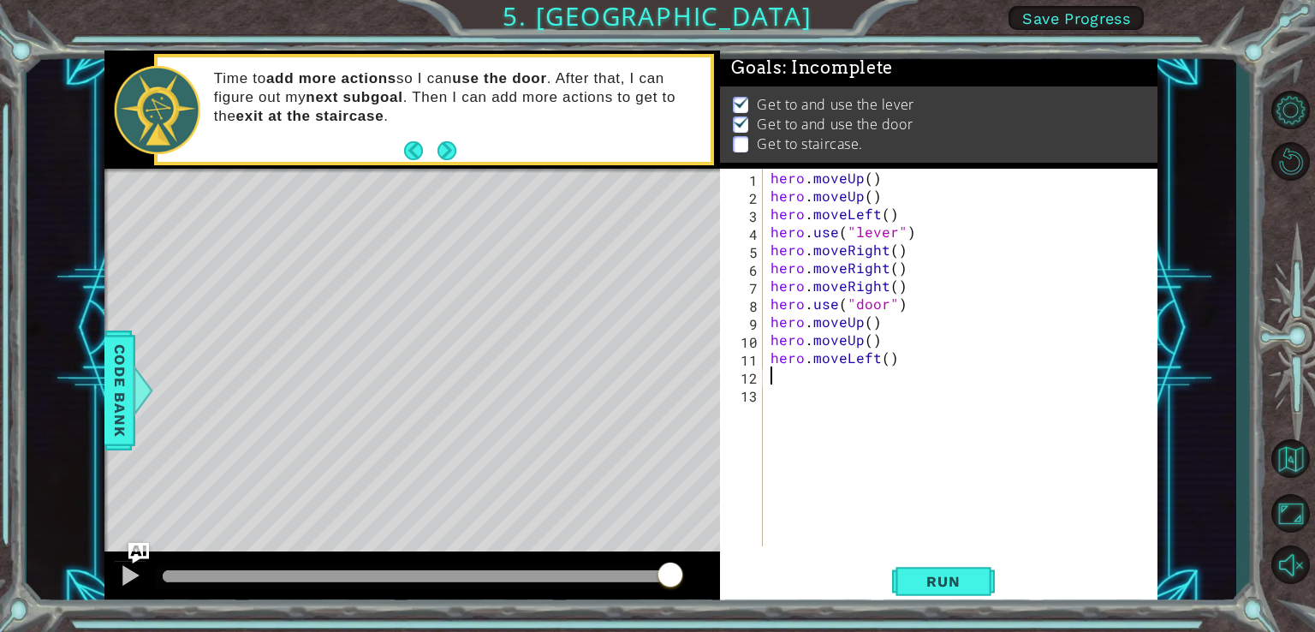
type textarea "h"
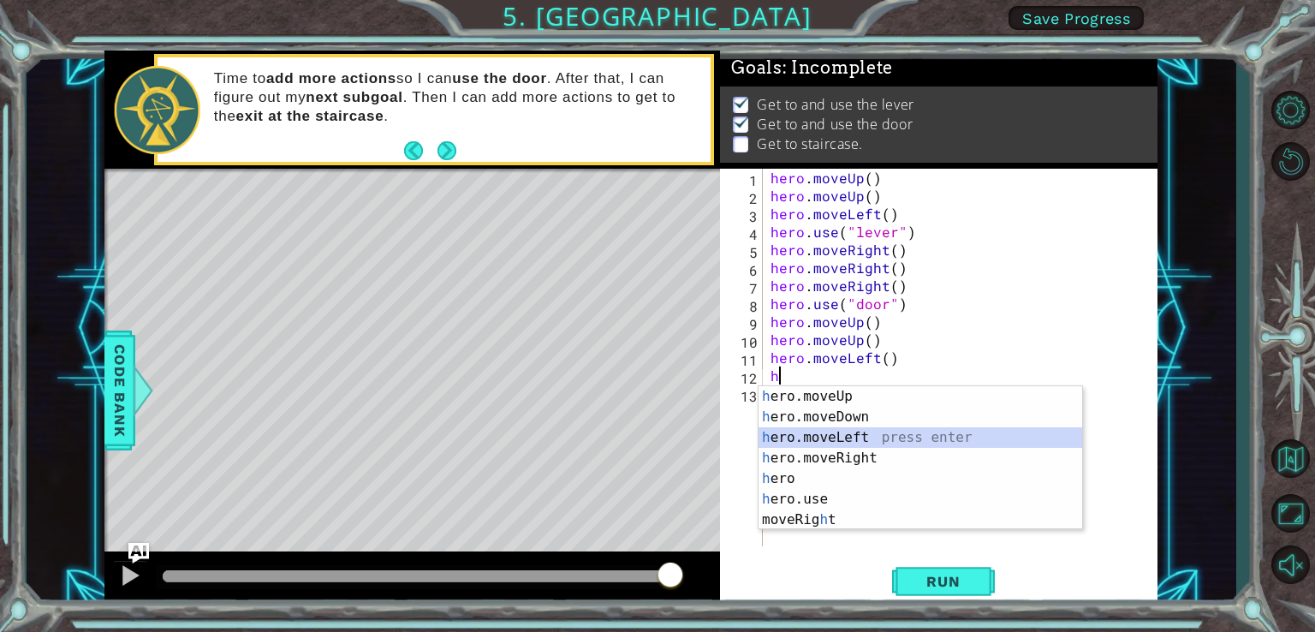
click at [863, 429] on div "h ero.moveUp press enter h ero.moveDown press enter h ero.moveLeft press enter …" at bounding box center [920, 478] width 324 height 185
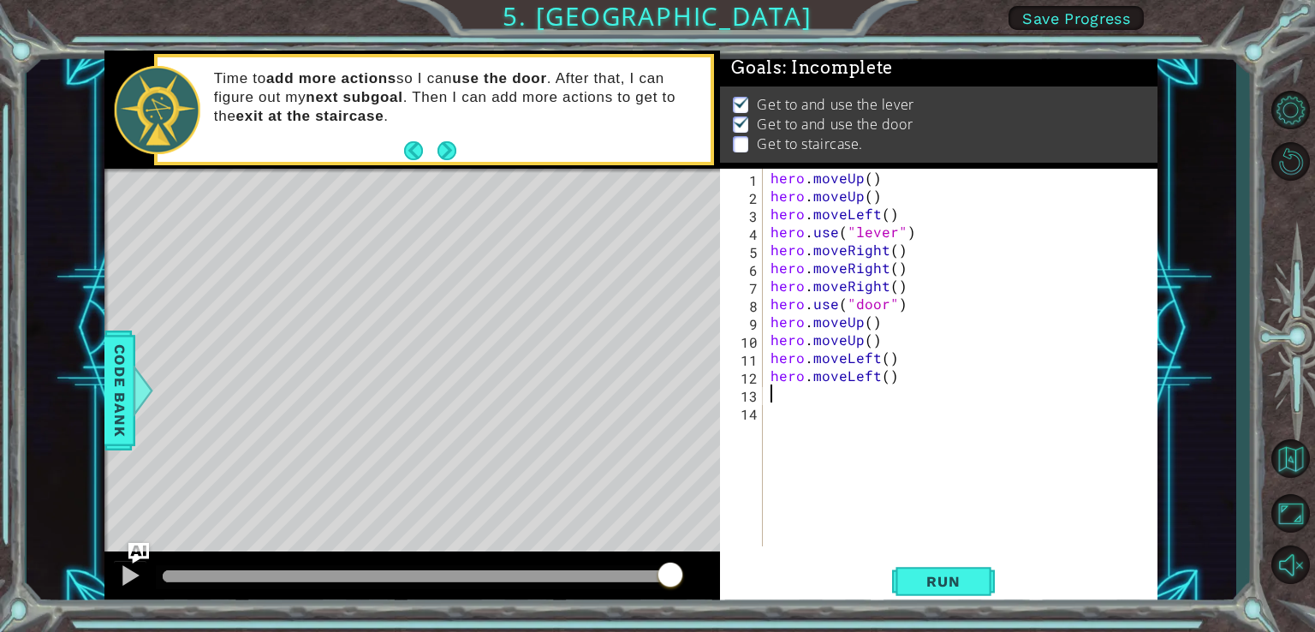
type textarea "h"
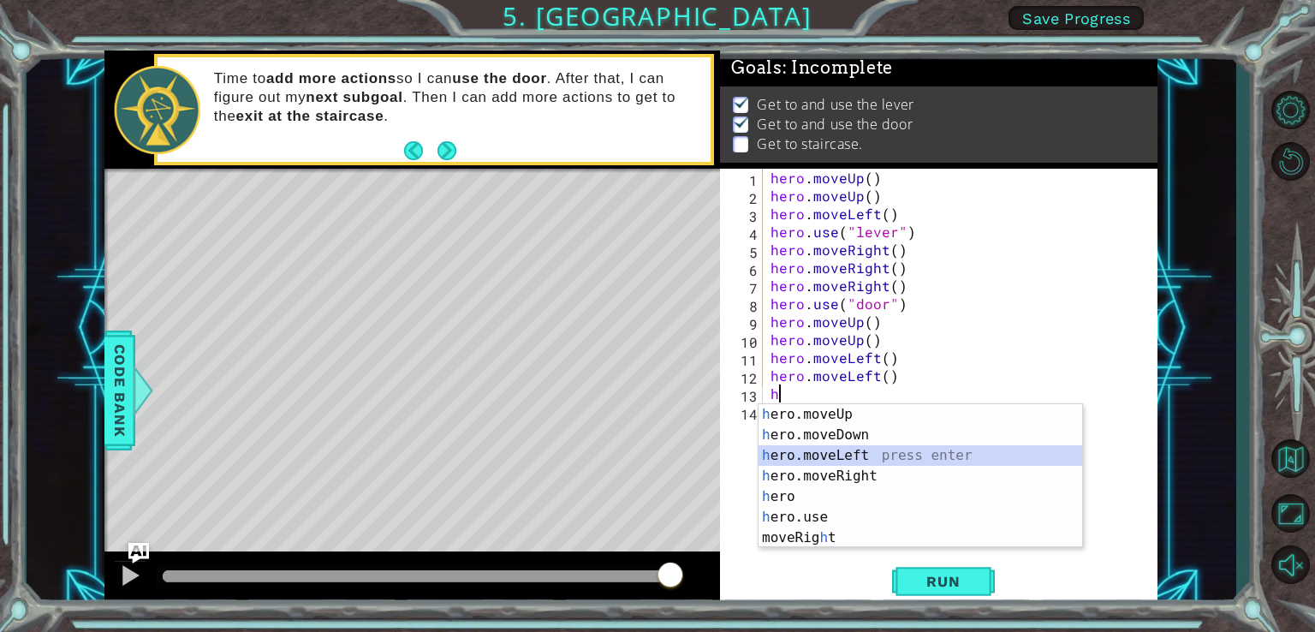
click at [842, 453] on div "h ero.moveUp press enter h ero.moveDown press enter h ero.moveLeft press enter …" at bounding box center [920, 496] width 324 height 185
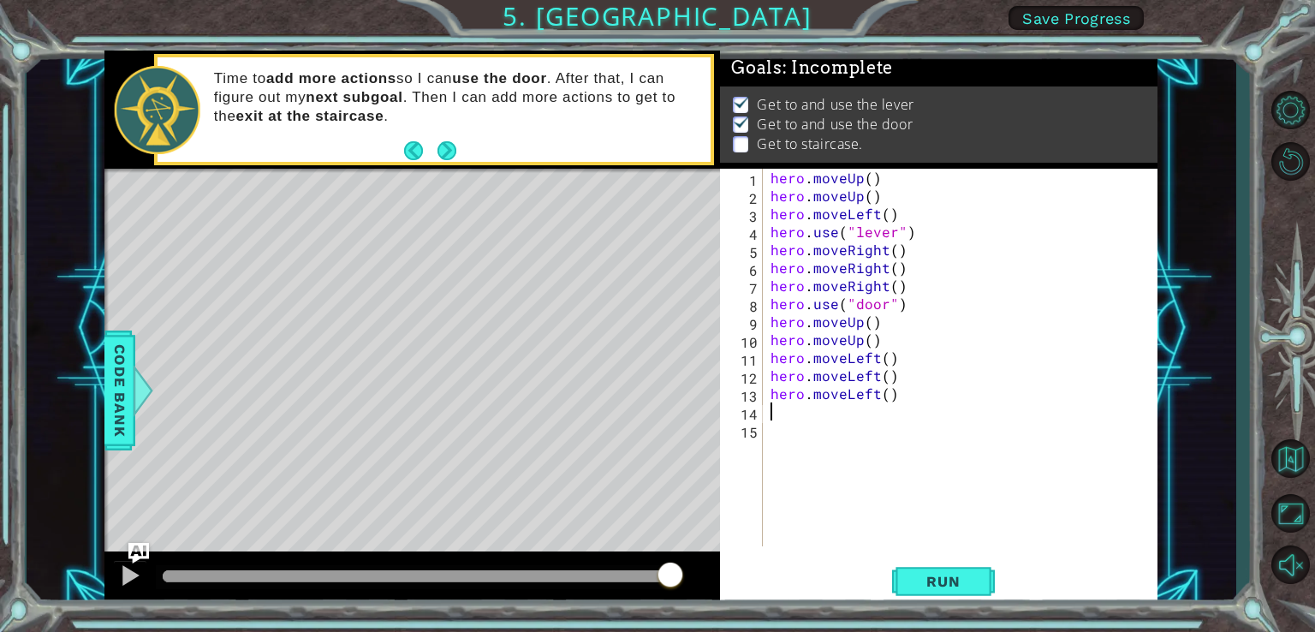
type textarea "h"
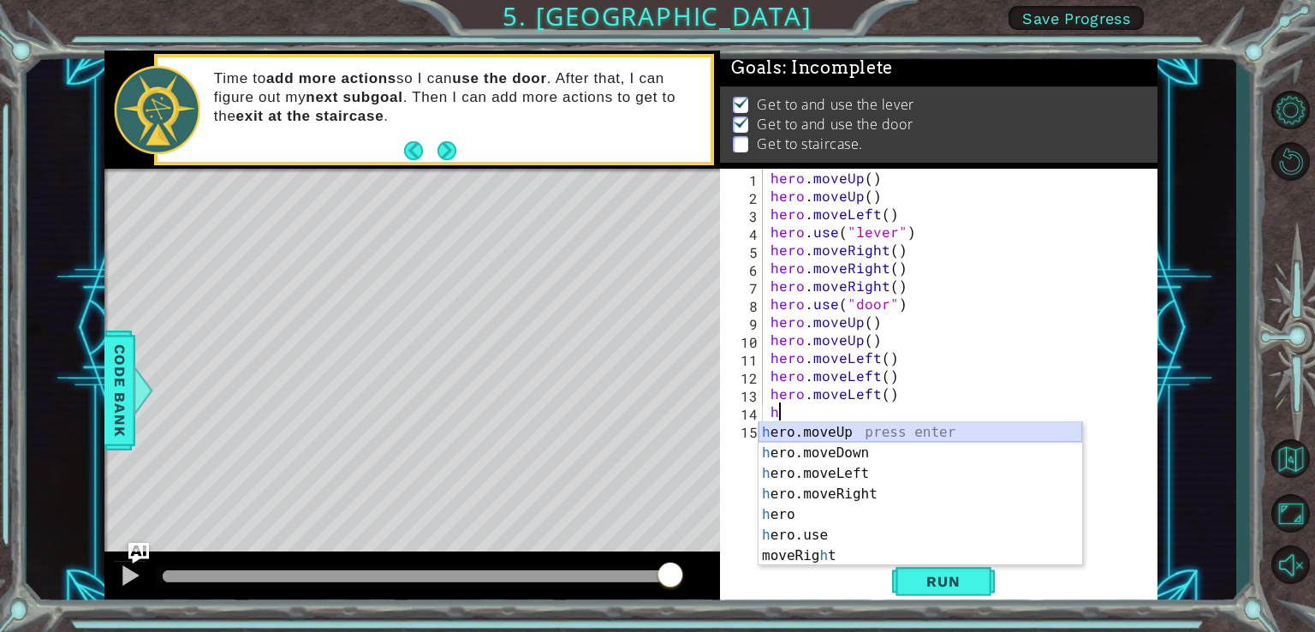
click at [830, 430] on div "h ero.moveUp press enter h ero.moveDown press enter h ero.moveLeft press enter …" at bounding box center [920, 514] width 324 height 185
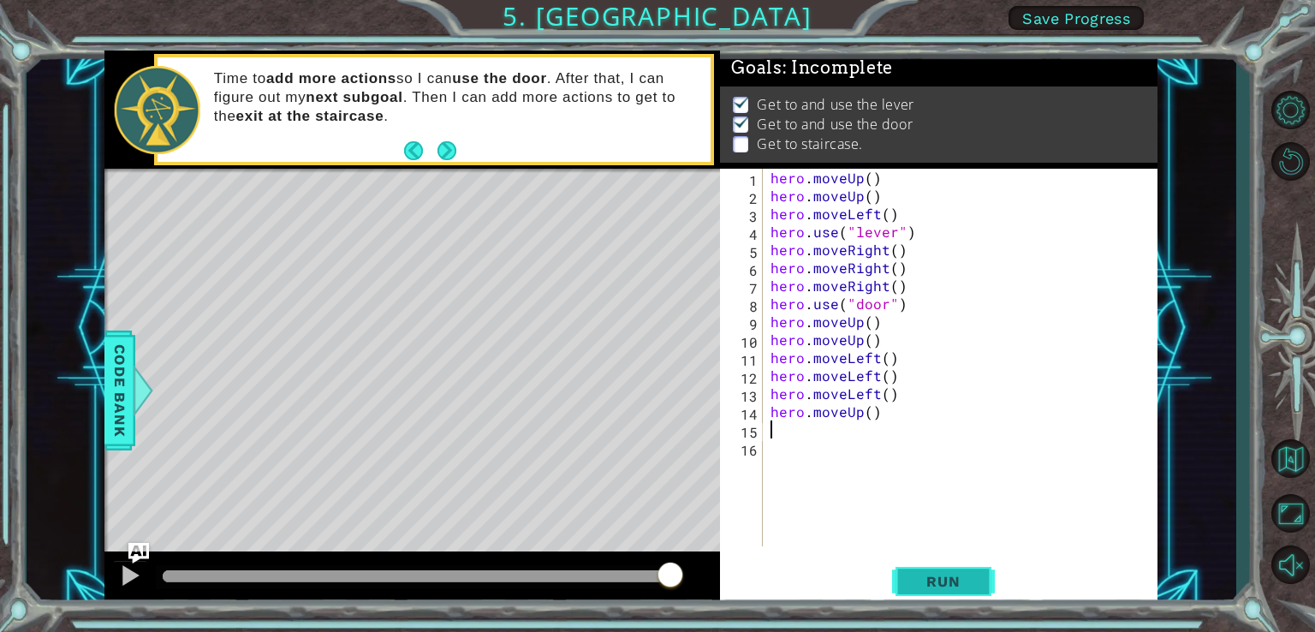
click at [972, 580] on span "Run" at bounding box center [943, 581] width 68 height 17
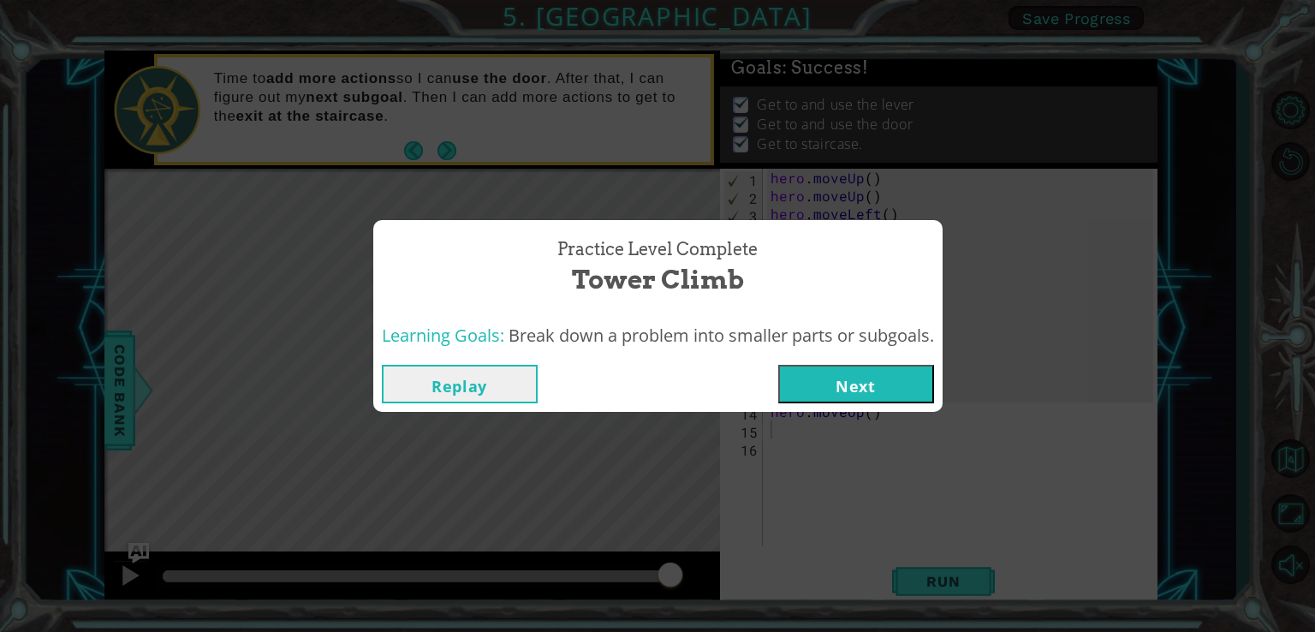
click at [872, 377] on button "Next" at bounding box center [856, 384] width 156 height 39
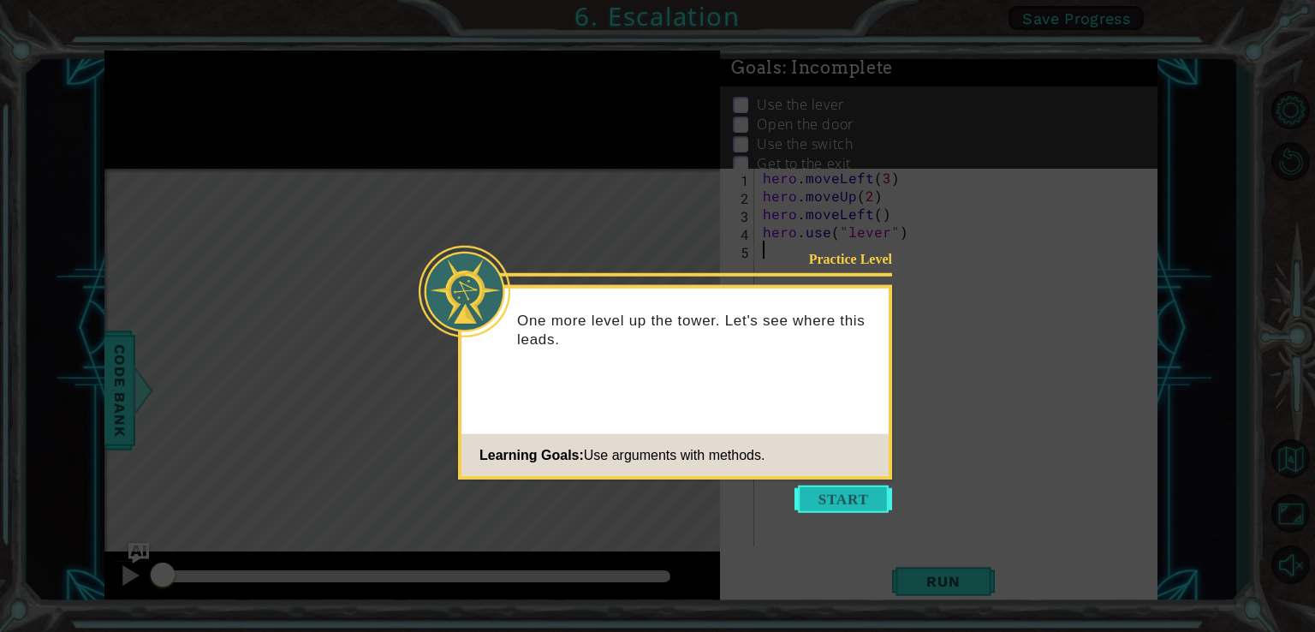
click at [873, 494] on button "Start" at bounding box center [843, 498] width 98 height 27
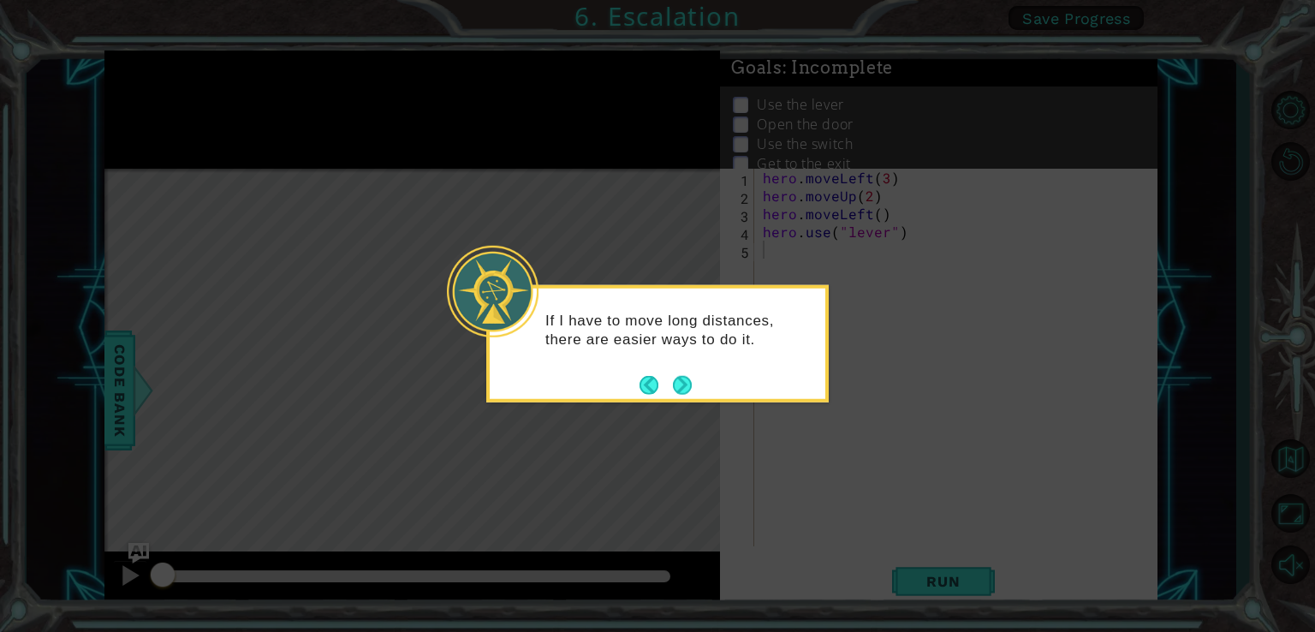
click at [692, 384] on button "Next" at bounding box center [682, 384] width 19 height 19
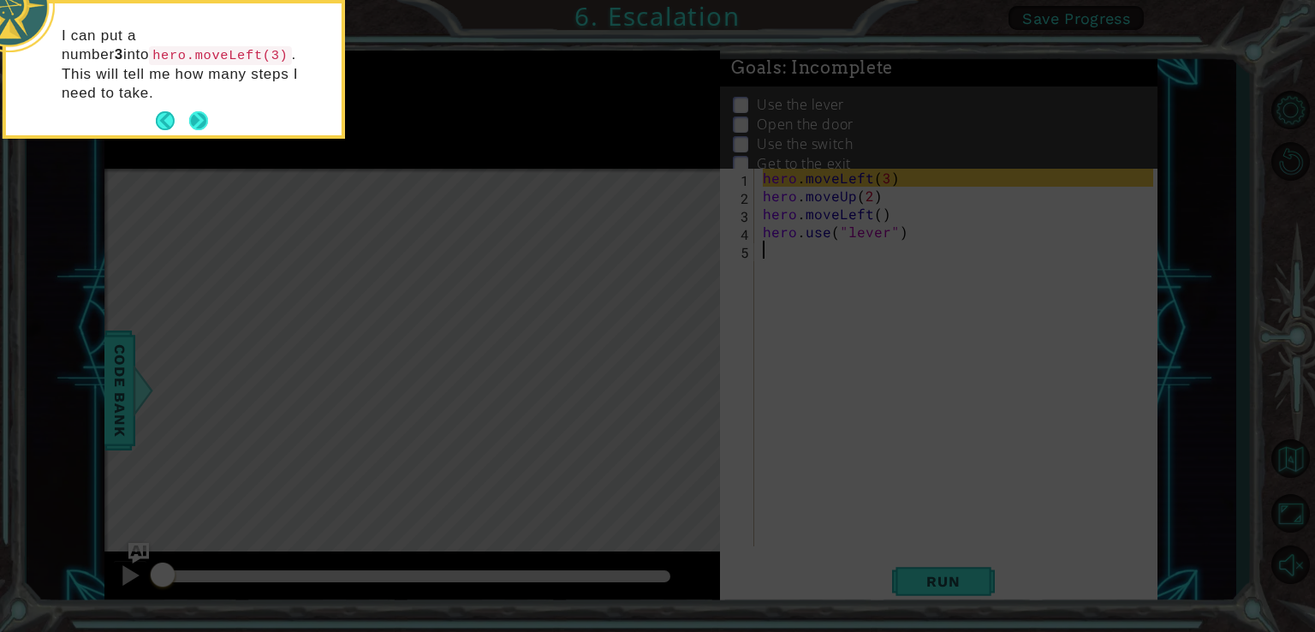
click at [206, 111] on button "Next" at bounding box center [198, 120] width 19 height 19
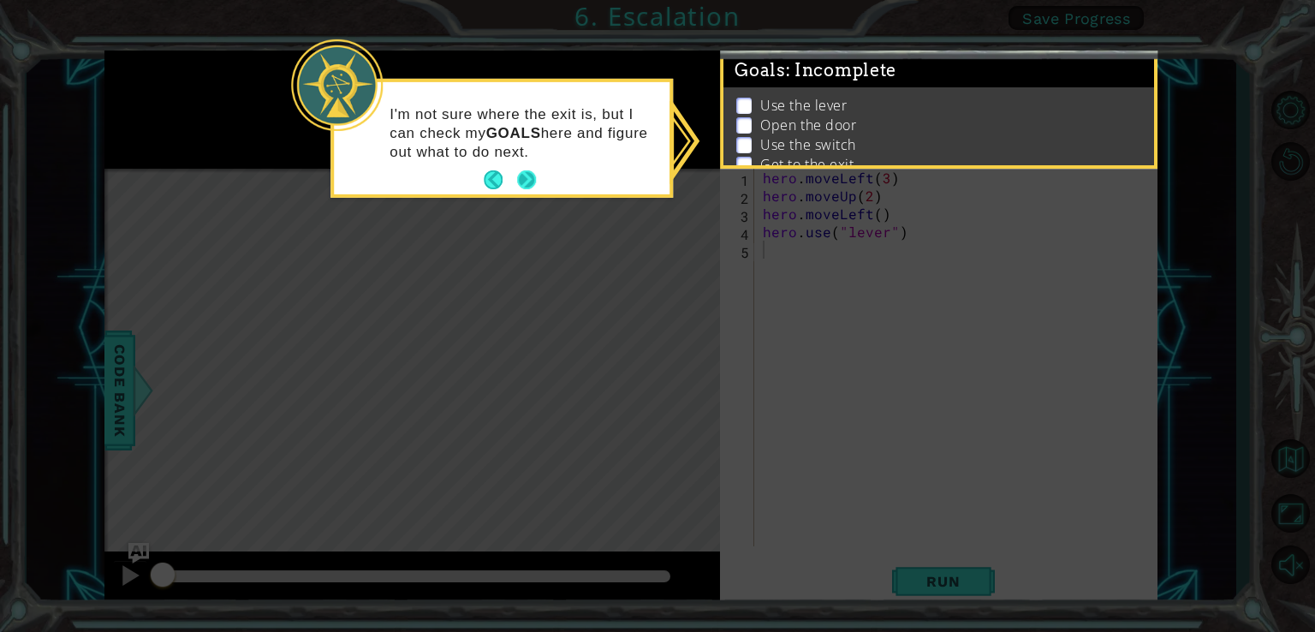
click at [533, 174] on button "Next" at bounding box center [526, 179] width 19 height 19
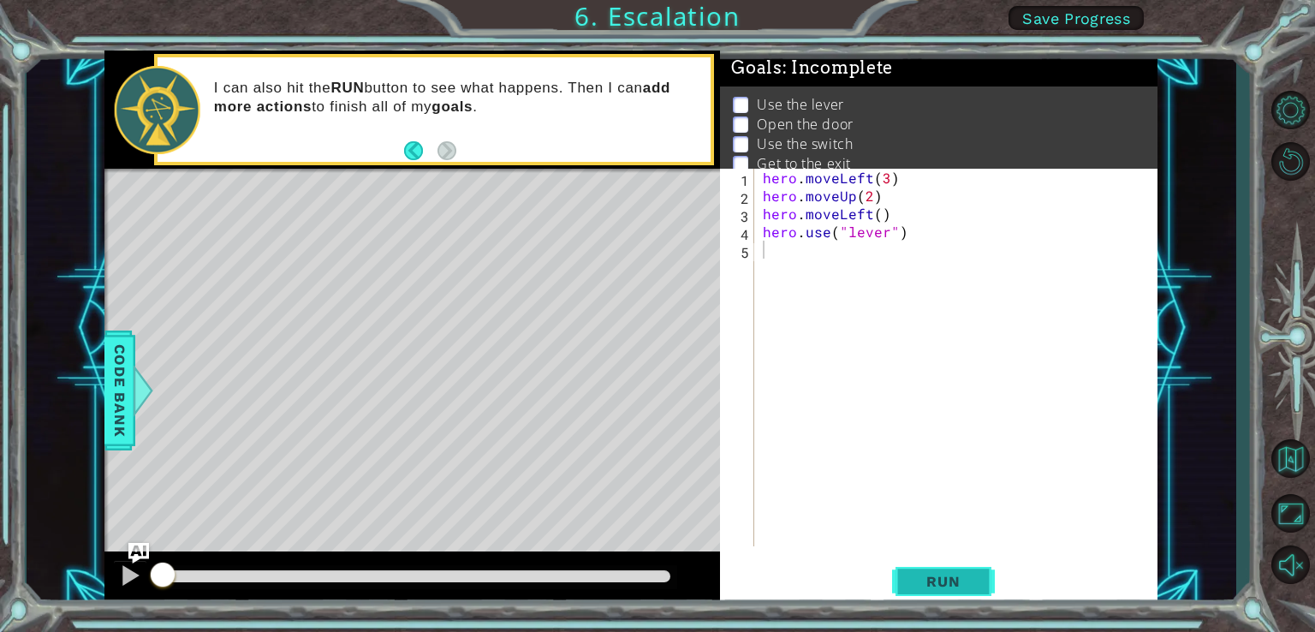
click at [955, 582] on span "Run" at bounding box center [943, 581] width 68 height 17
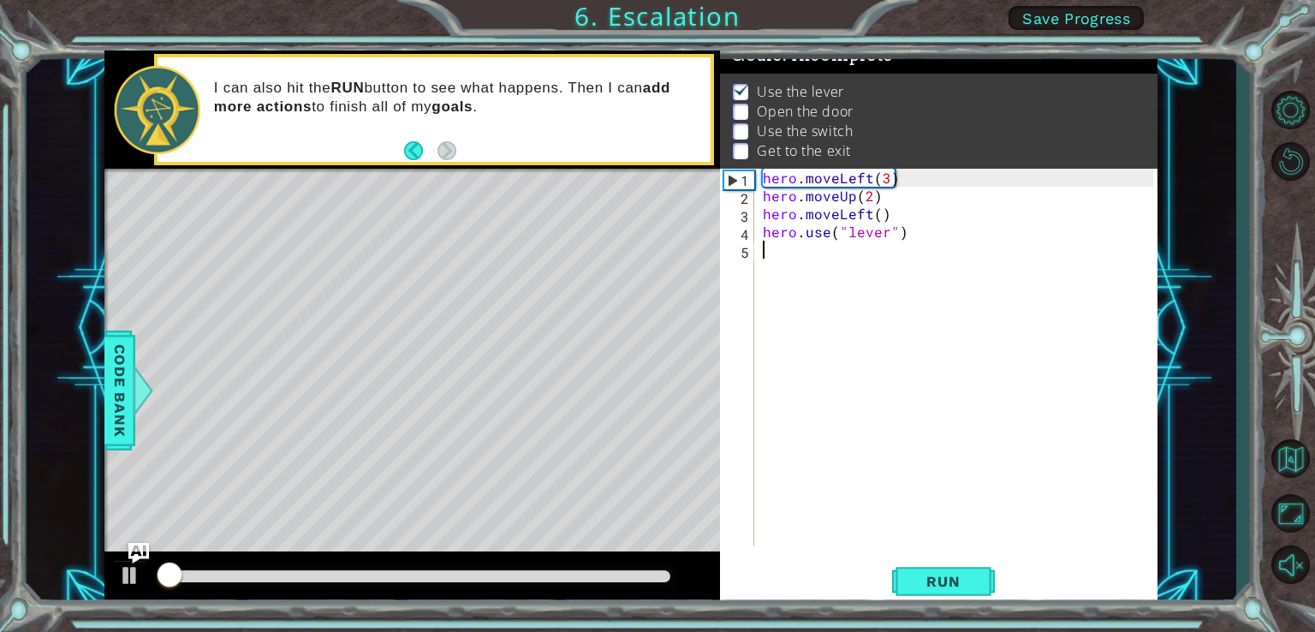
scroll to position [17, 0]
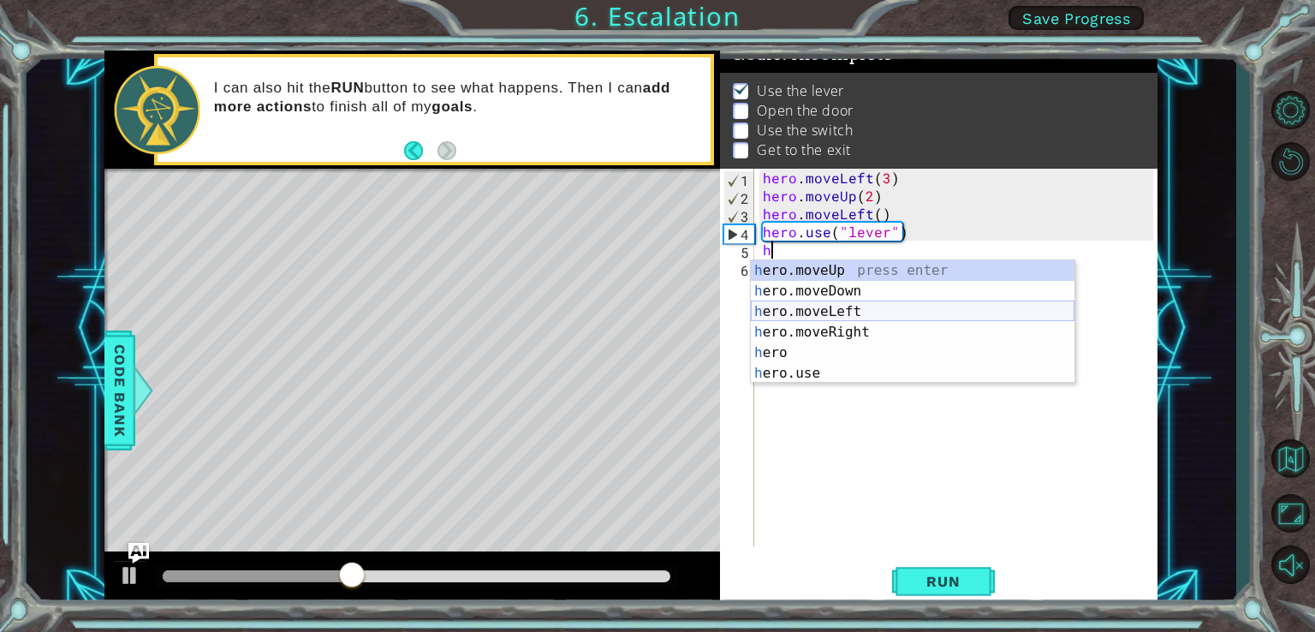
click at [812, 312] on div "h ero.moveUp press enter h ero.moveDown press enter h ero.moveLeft press enter …" at bounding box center [913, 342] width 324 height 164
type textarea "hero.moveLeft(1)"
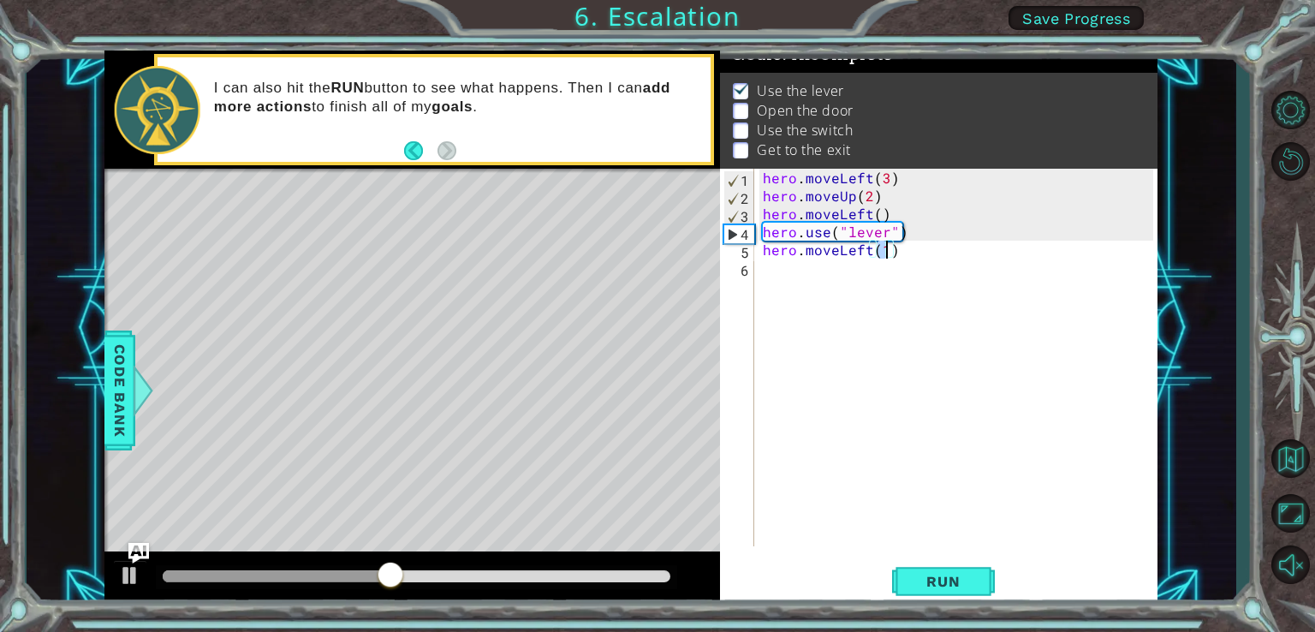
click at [776, 265] on div "hero . moveLeft ( 3 ) hero . moveUp ( 2 ) hero . moveLeft ( ) hero . use ( "lev…" at bounding box center [960, 375] width 402 height 413
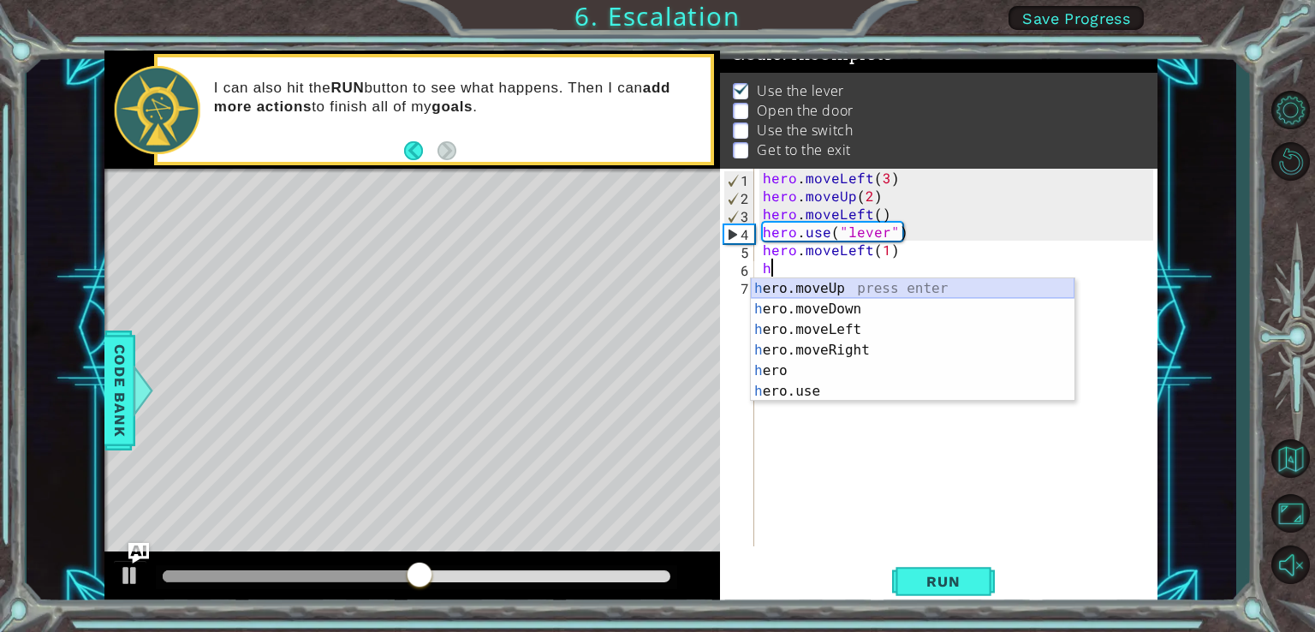
click at [846, 287] on div "h ero.moveUp press enter h ero.moveDown press enter h ero.moveLeft press enter …" at bounding box center [913, 360] width 324 height 164
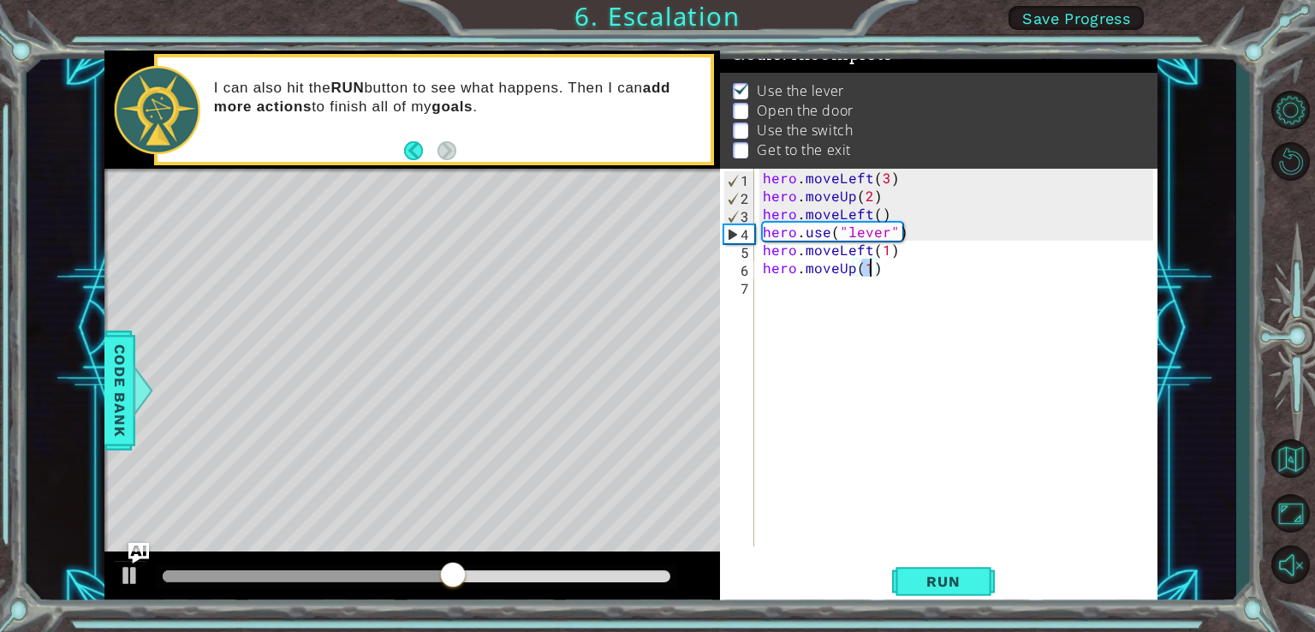
type textarea "hero.moveUp(2)"
click at [788, 295] on div "hero . moveLeft ( 3 ) hero . moveUp ( 2 ) hero . moveLeft ( ) hero . use ( "lev…" at bounding box center [960, 375] width 402 height 413
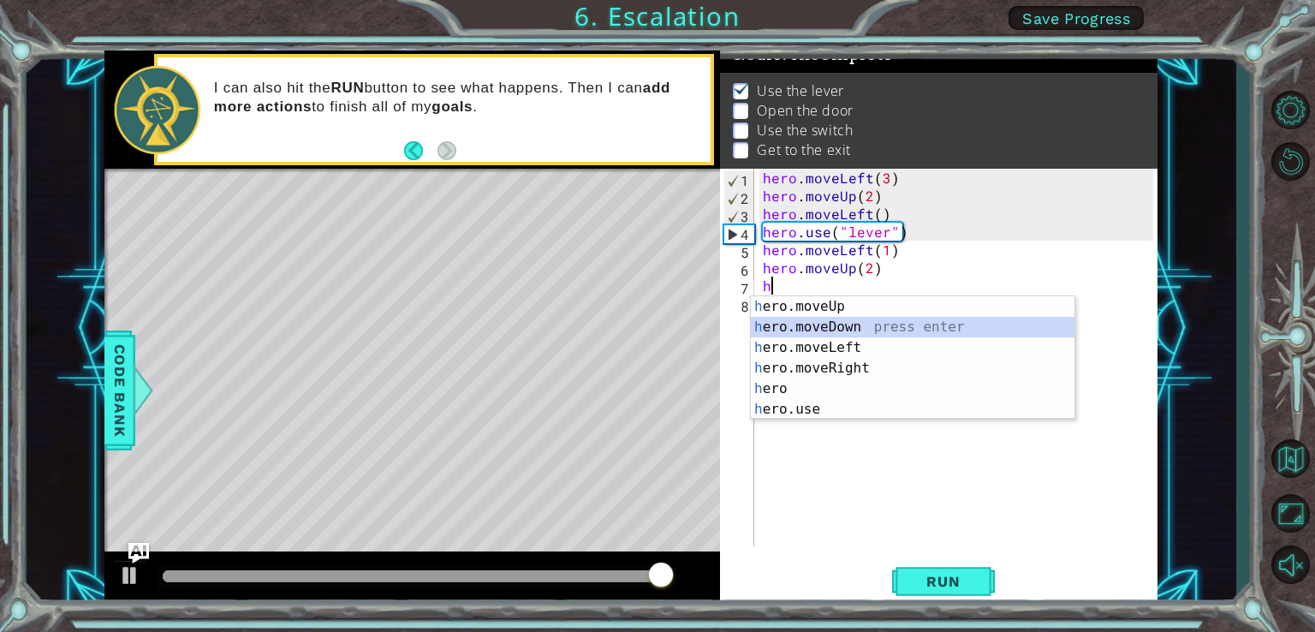
click at [831, 336] on div "h ero.moveUp press enter h ero.moveDown press enter h ero.moveLeft press enter …" at bounding box center [913, 378] width 324 height 164
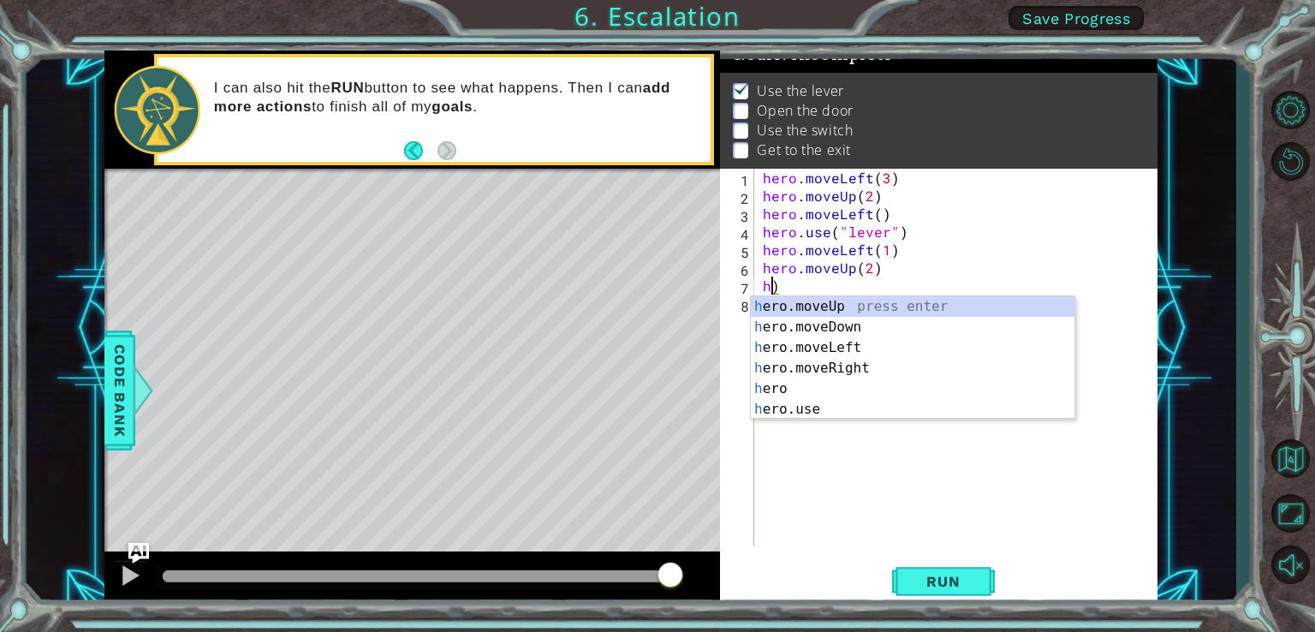
type textarea ")"
click at [837, 365] on div "h ero.moveUp press enter h ero.moveDown press enter h ero.moveLeft press enter …" at bounding box center [913, 378] width 324 height 164
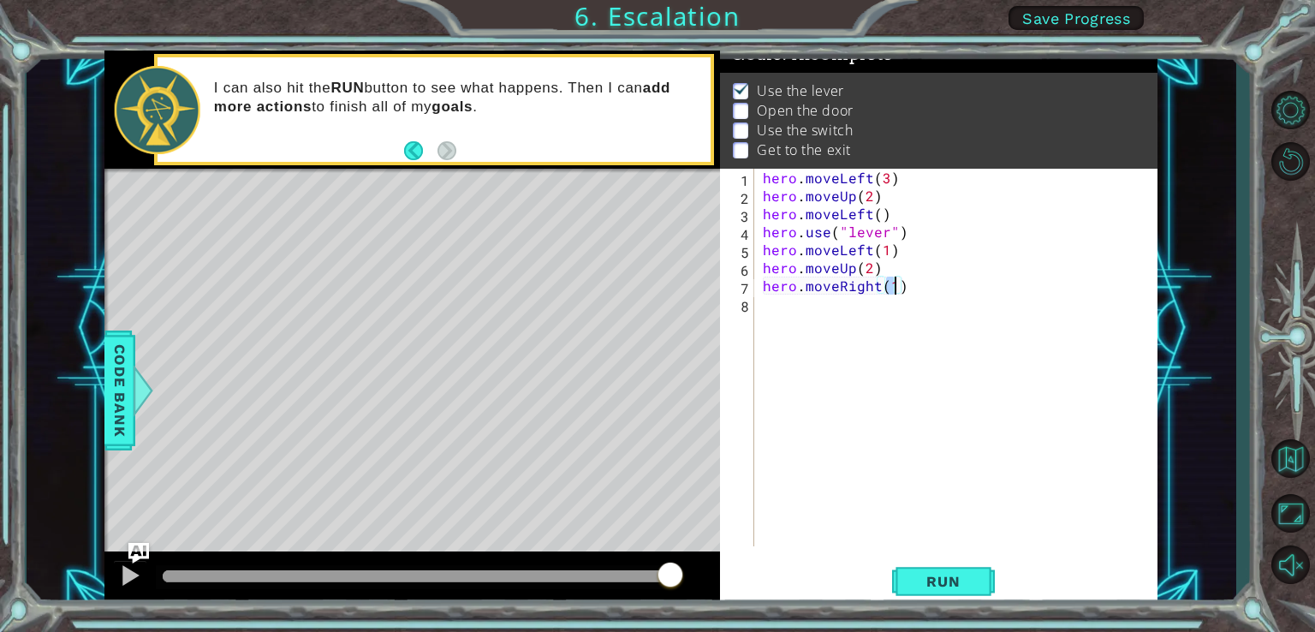
type textarea "hero.moveRight(2)"
click at [806, 314] on div "hero . moveLeft ( 3 ) hero . moveUp ( 2 ) hero . moveLeft ( ) hero . use ( "lev…" at bounding box center [960, 375] width 402 height 413
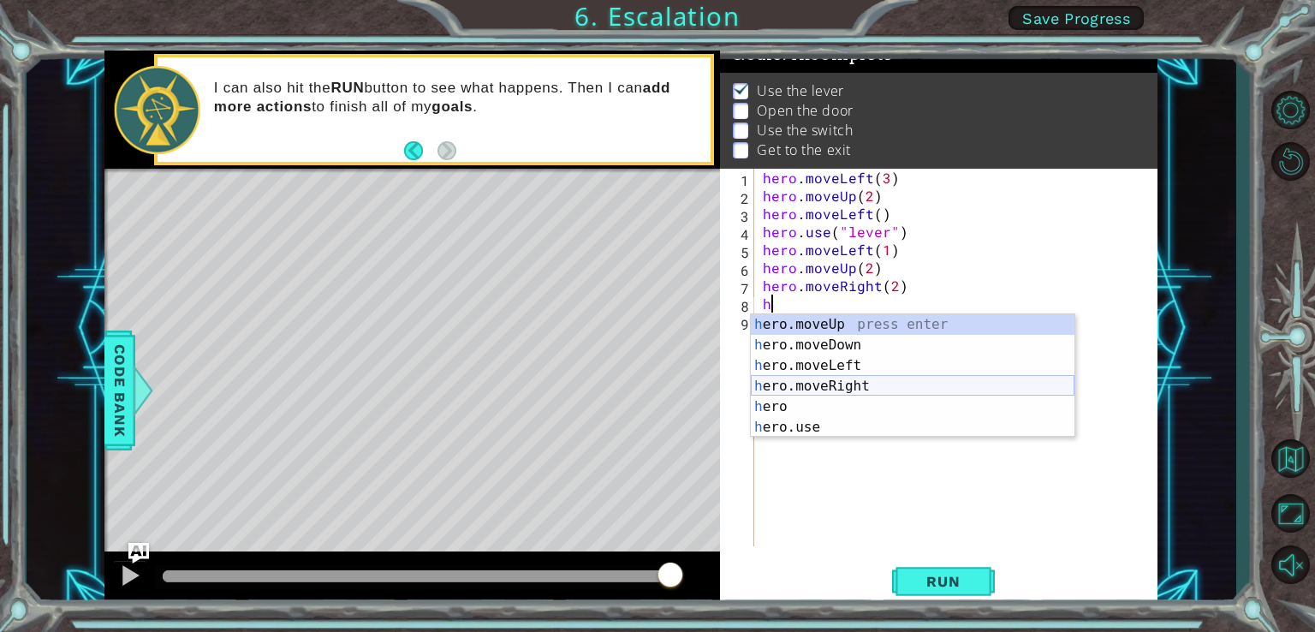
click at [831, 378] on div "h ero.moveUp press enter h ero.moveDown press enter h ero.moveLeft press enter …" at bounding box center [913, 396] width 324 height 164
type textarea "hero.moveRight(1)"
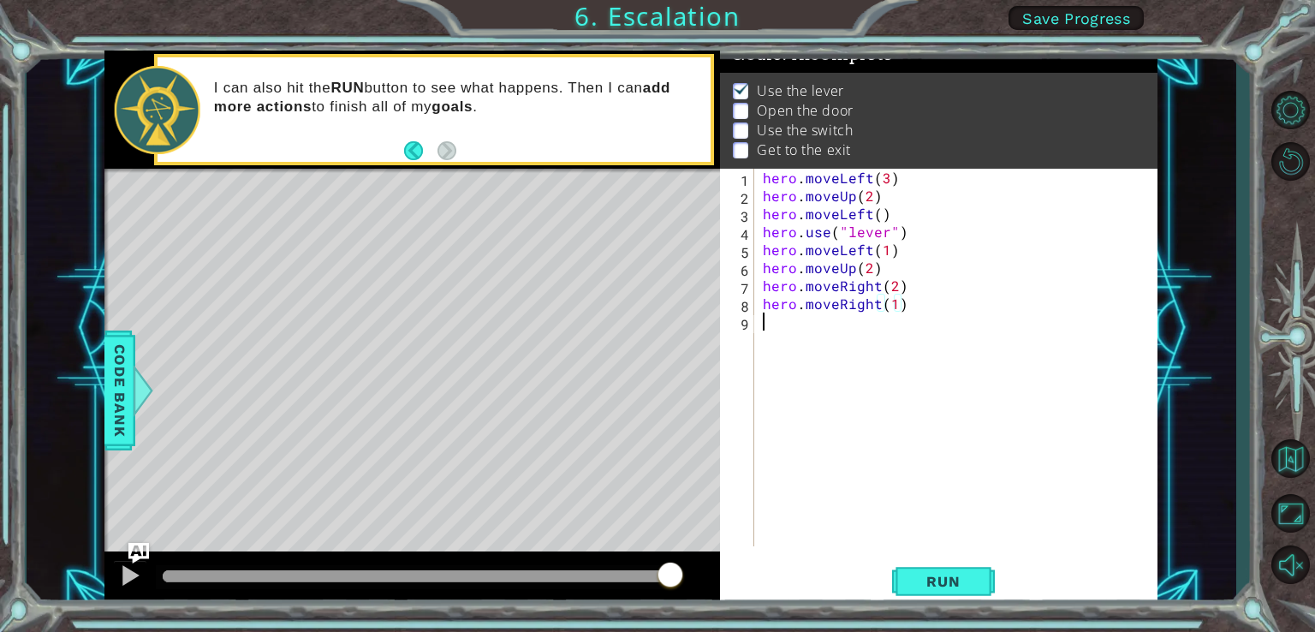
click at [781, 324] on div "hero . moveLeft ( 3 ) hero . moveUp ( 2 ) hero . moveLeft ( ) hero . use ( "lev…" at bounding box center [960, 375] width 402 height 413
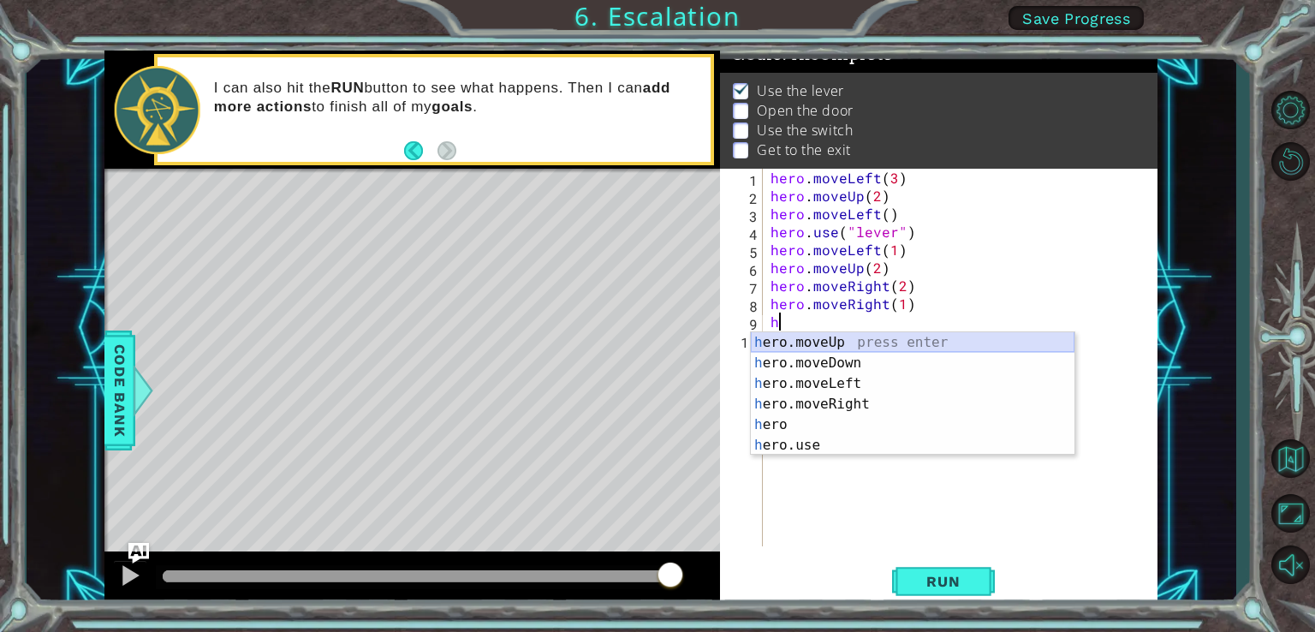
click at [829, 343] on div "h ero.moveUp press enter h ero.moveDown press enter h ero.moveLeft press enter …" at bounding box center [913, 414] width 324 height 164
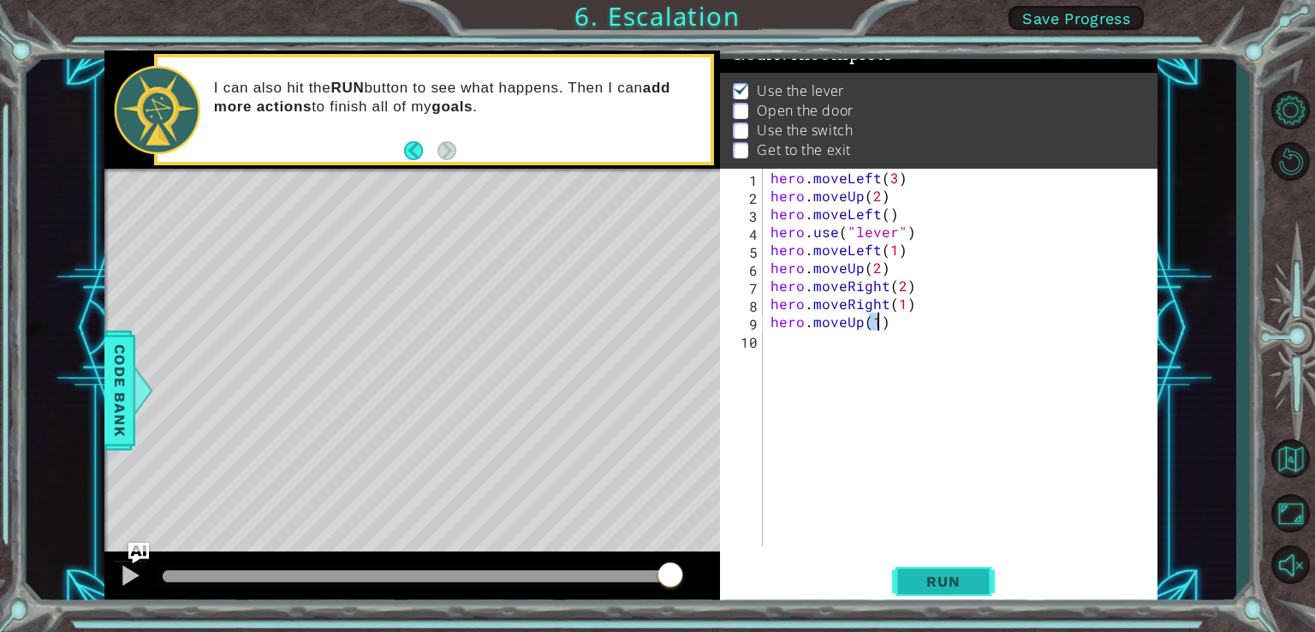
click at [951, 582] on span "Run" at bounding box center [943, 581] width 68 height 17
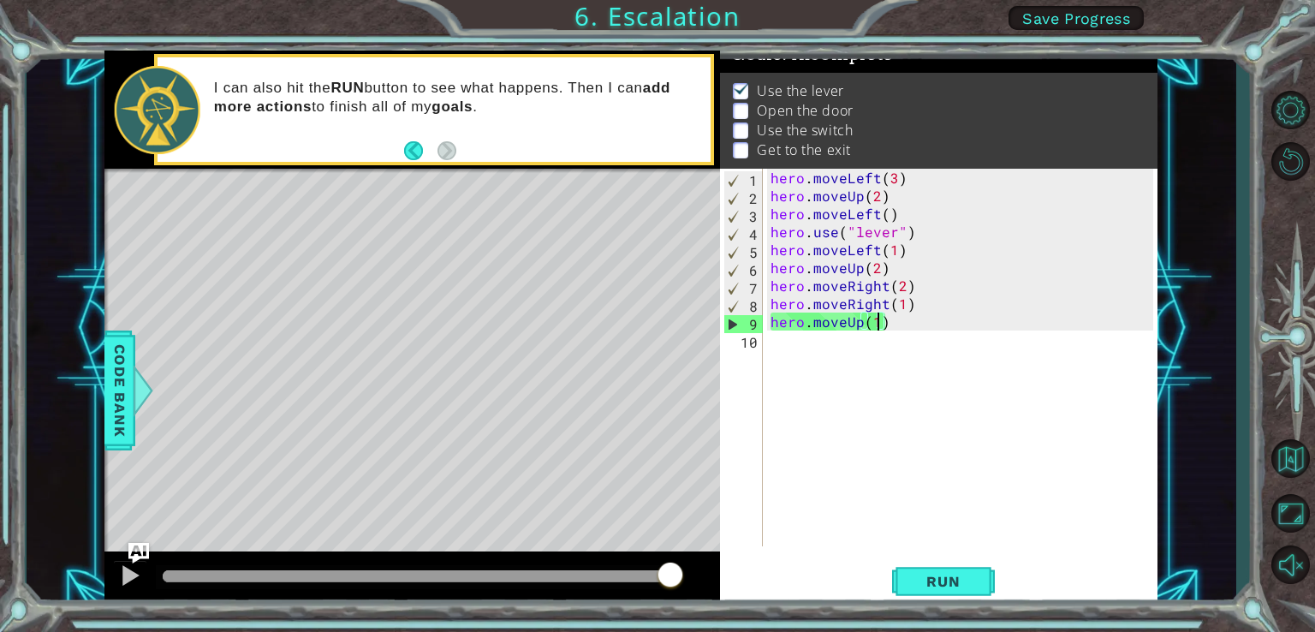
drag, startPoint x: 437, startPoint y: 578, endPoint x: 847, endPoint y: 597, distance: 409.6
click at [847, 597] on div "1 ההההההההההההההההההההההההההההההההההההההההההההההההההההההההההההההההההההההההההההה…" at bounding box center [630, 329] width 1053 height 556
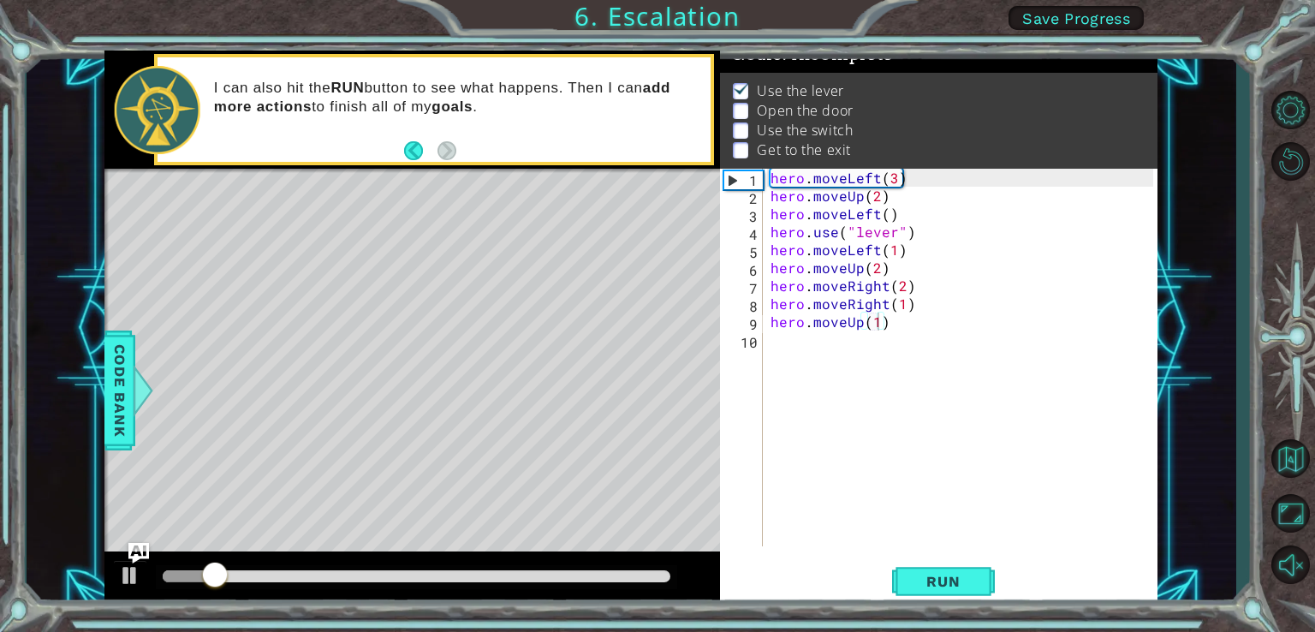
click at [124, 558] on div at bounding box center [412, 578] width 616 height 55
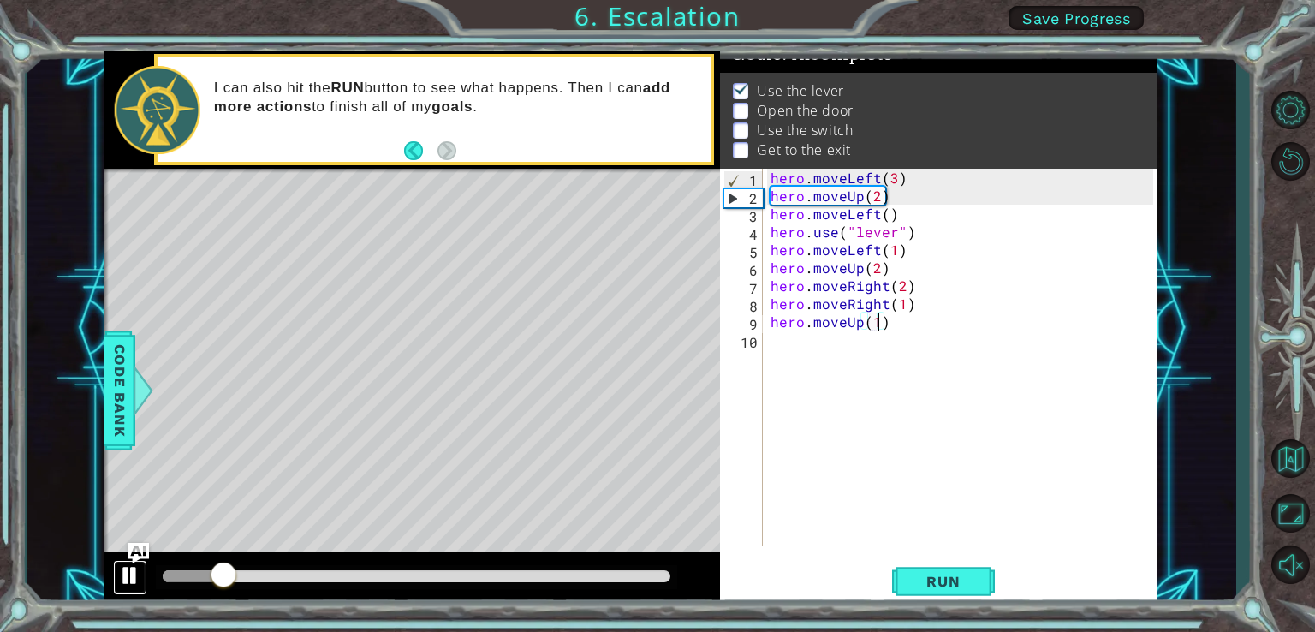
click at [131, 566] on div at bounding box center [130, 575] width 22 height 22
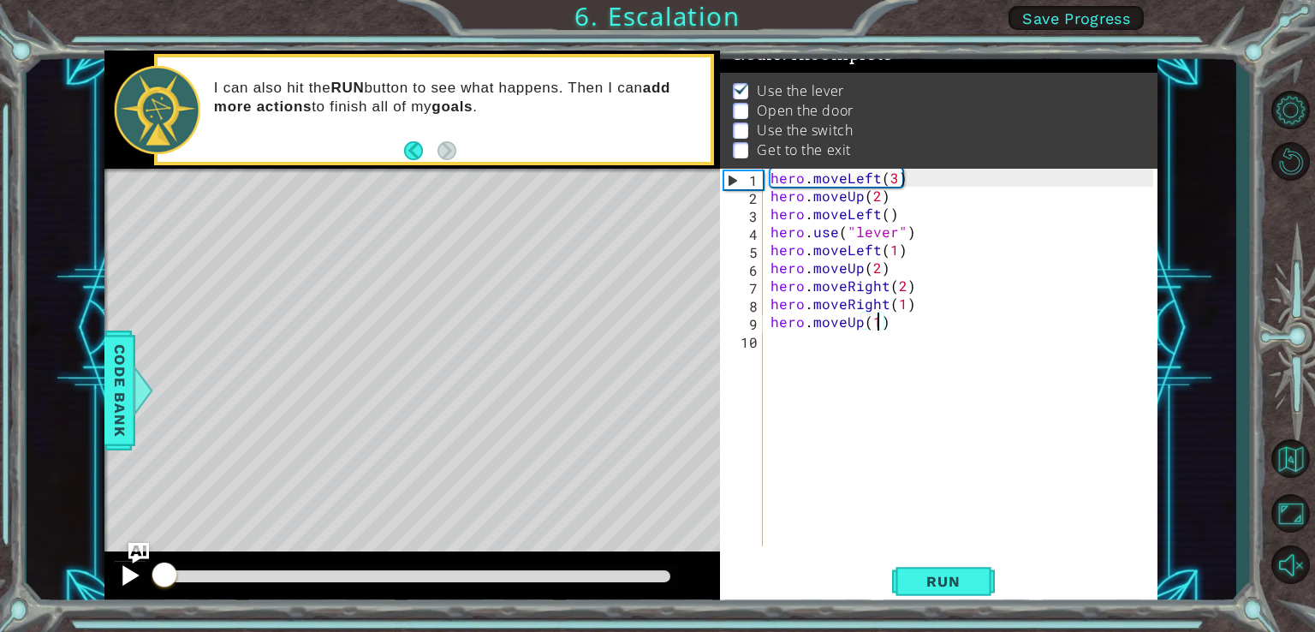
drag, startPoint x: 223, startPoint y: 573, endPoint x: 130, endPoint y: 577, distance: 93.4
click at [130, 577] on div at bounding box center [412, 578] width 616 height 55
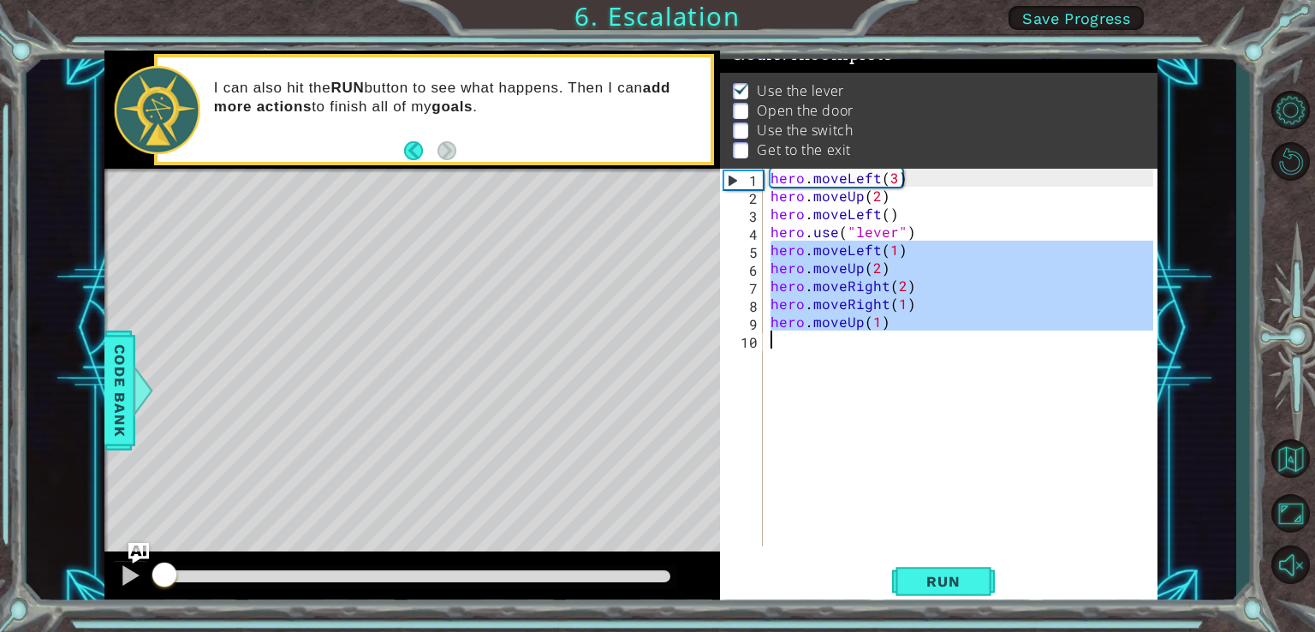
drag, startPoint x: 773, startPoint y: 253, endPoint x: 901, endPoint y: 379, distance: 179.2
click at [897, 378] on div "hero . moveLeft ( 3 ) hero . moveUp ( 2 ) hero . moveLeft ( ) hero . use ( "lev…" at bounding box center [964, 375] width 395 height 413
type textarea "hero.moveUp(1)"
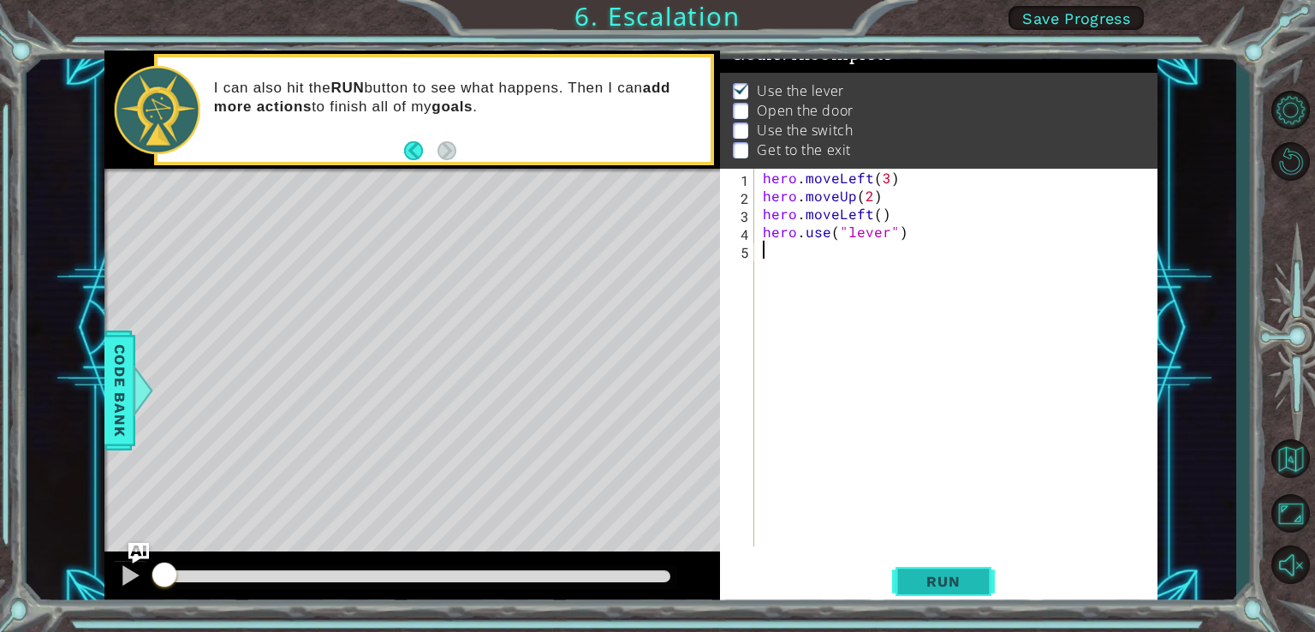
click at [962, 586] on span "Run" at bounding box center [943, 581] width 68 height 17
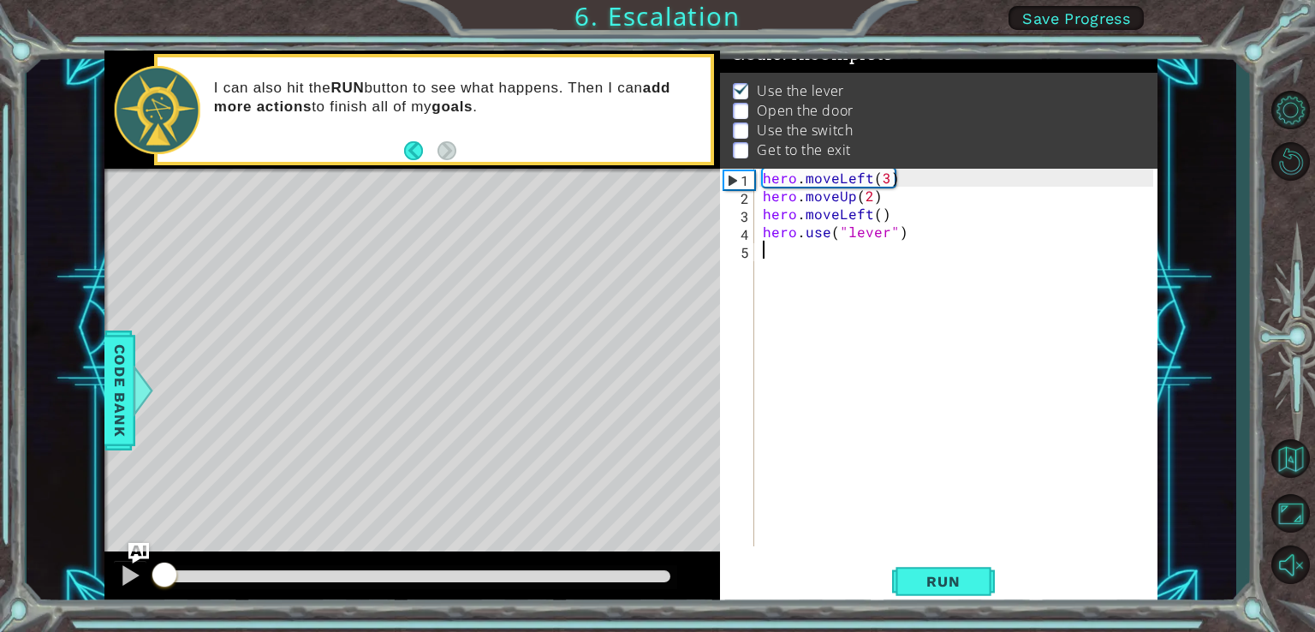
drag, startPoint x: 196, startPoint y: 581, endPoint x: 0, endPoint y: 647, distance: 206.8
click at [0, 631] on html "1 ההההההההההההההההההההההההההההההההההההההההההההההההההההההההההההההההההההההההההההה…" at bounding box center [657, 316] width 1315 height 632
drag, startPoint x: 133, startPoint y: 576, endPoint x: 189, endPoint y: 513, distance: 84.9
click at [133, 574] on div at bounding box center [130, 575] width 22 height 22
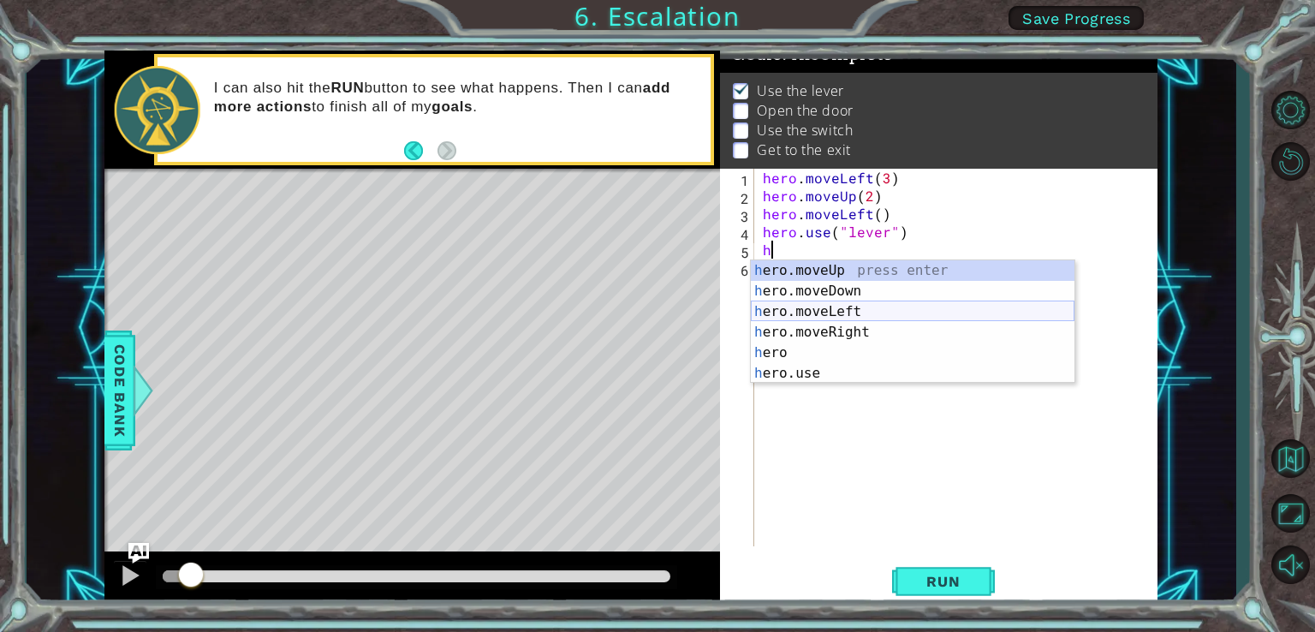
click at [870, 315] on div "h ero.moveUp press enter h ero.moveDown press enter h ero.moveLeft press enter …" at bounding box center [913, 342] width 324 height 164
type textarea "hero.moveLeft(1)"
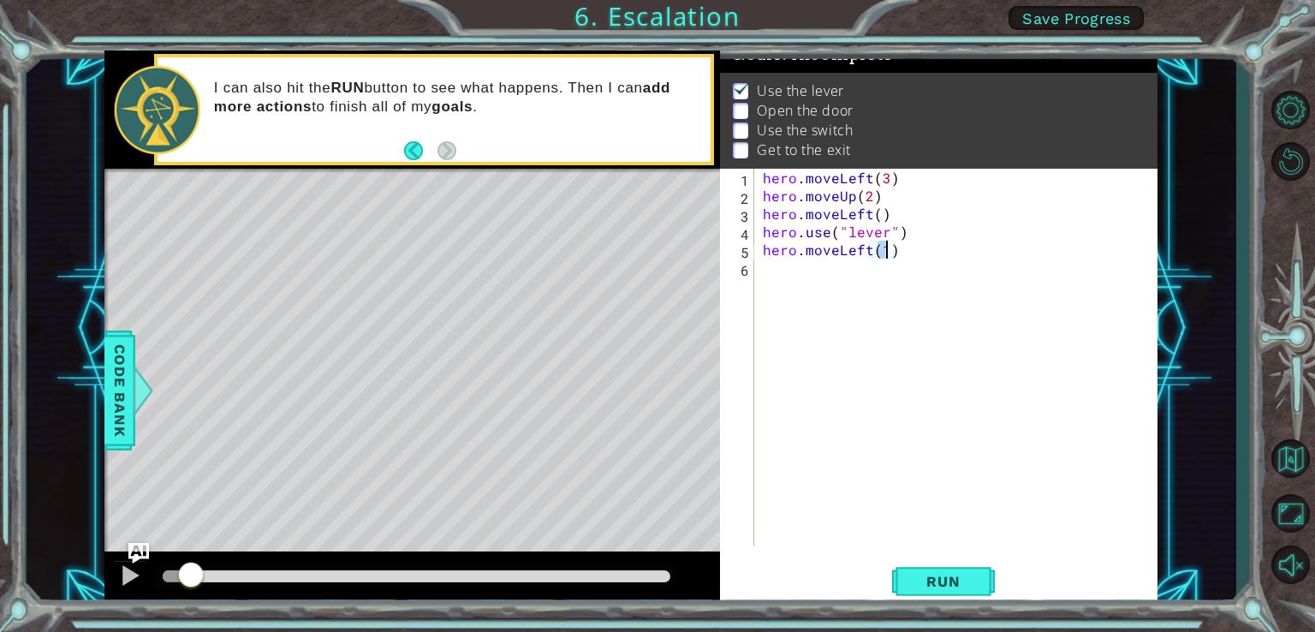
click at [770, 286] on div "hero . moveLeft ( 3 ) hero . moveUp ( 2 ) hero . moveLeft ( ) hero . use ( "lev…" at bounding box center [960, 375] width 402 height 413
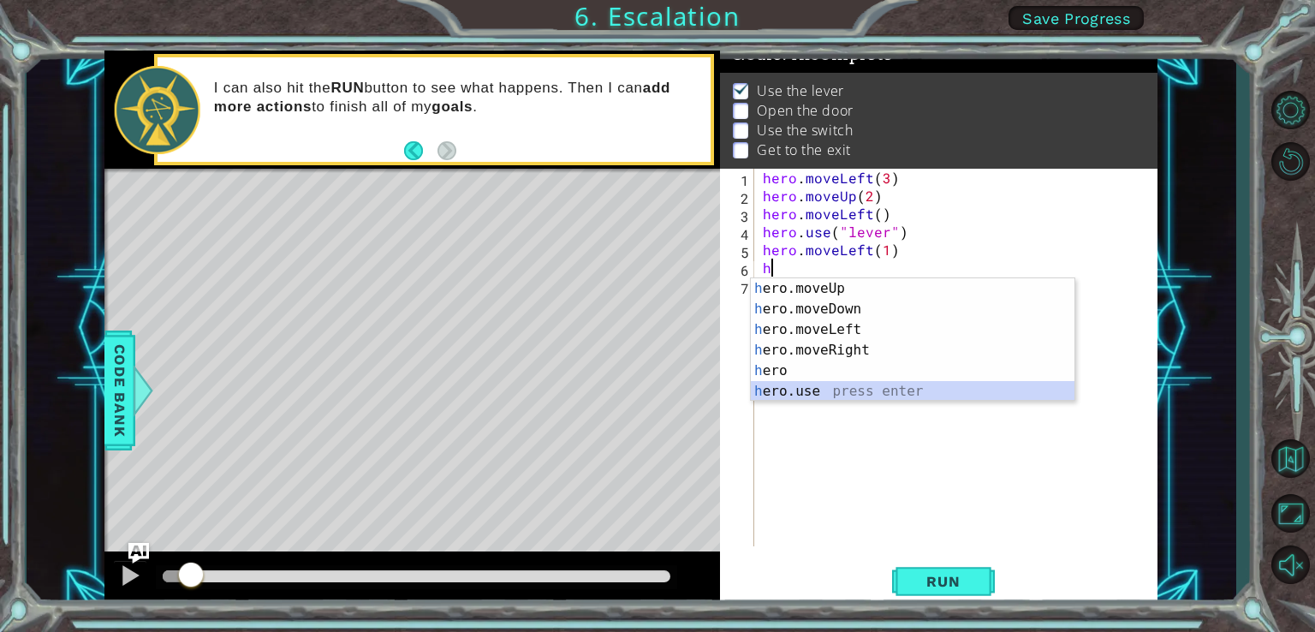
click at [836, 384] on div "h ero.moveUp press enter h ero.moveDown press enter h ero.moveLeft press enter …" at bounding box center [913, 360] width 324 height 164
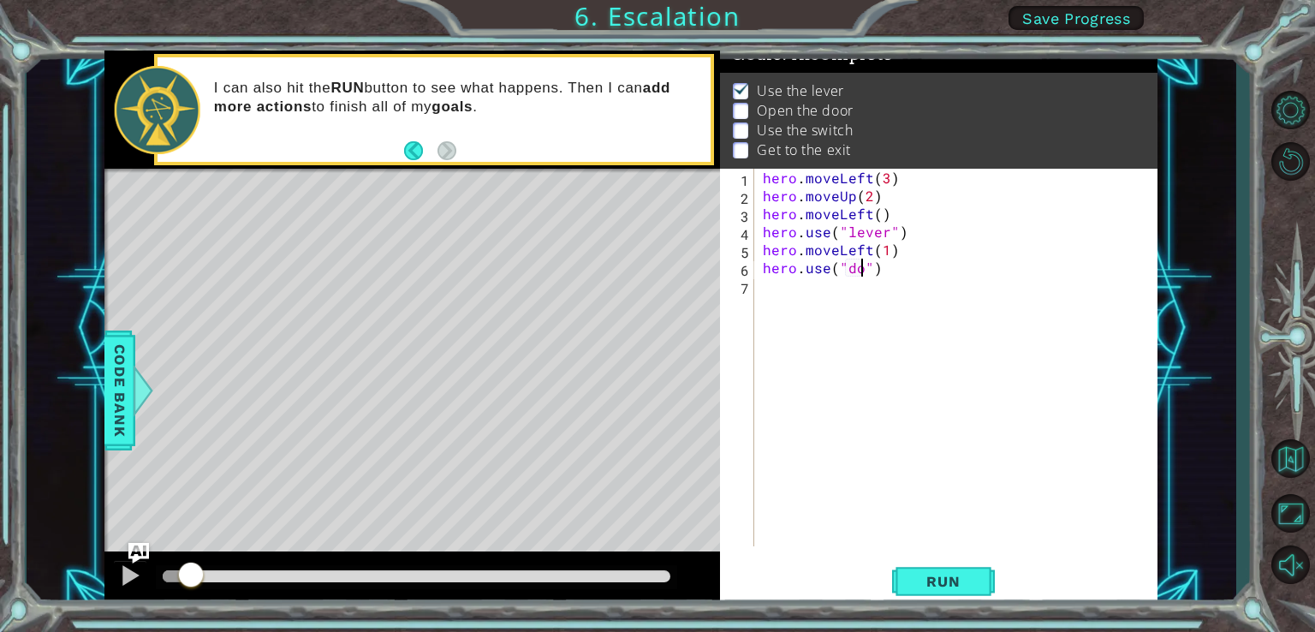
scroll to position [0, 6]
type textarea "hero.use("door")"
click at [795, 303] on div "hero . moveLeft ( 3 ) hero . moveUp ( 2 ) hero . moveLeft ( ) hero . use ( "lev…" at bounding box center [960, 375] width 402 height 413
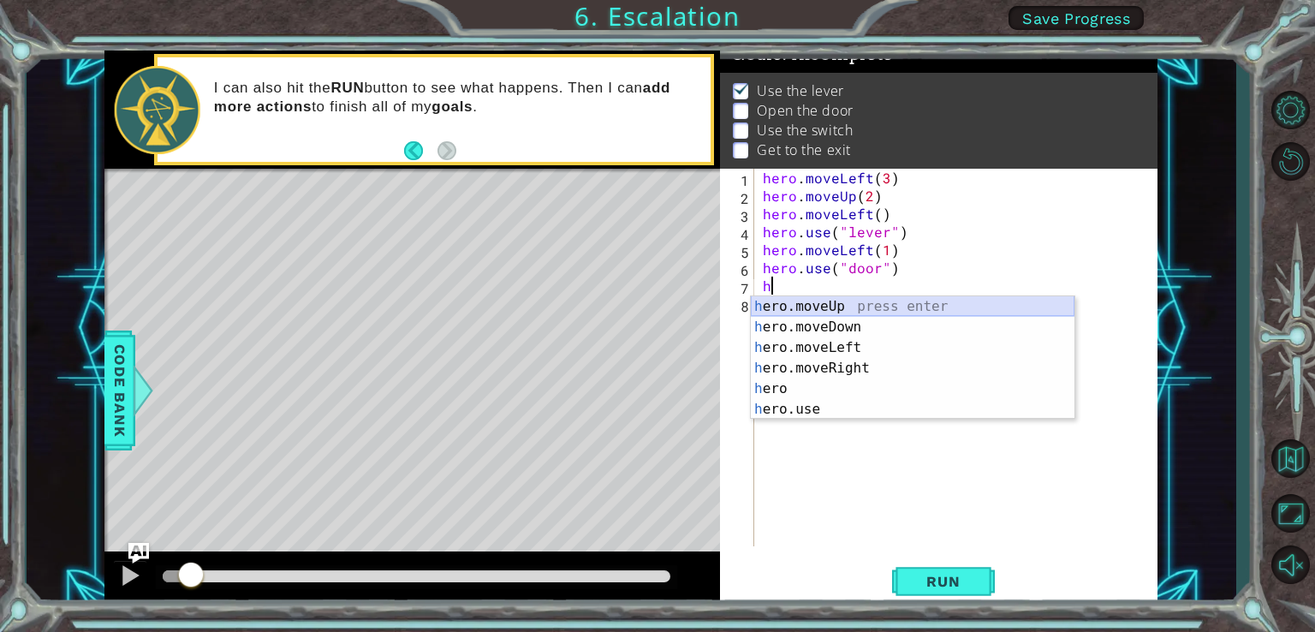
click at [834, 309] on div "h ero.moveUp press enter h ero.moveDown press enter h ero.moveLeft press enter …" at bounding box center [913, 378] width 324 height 164
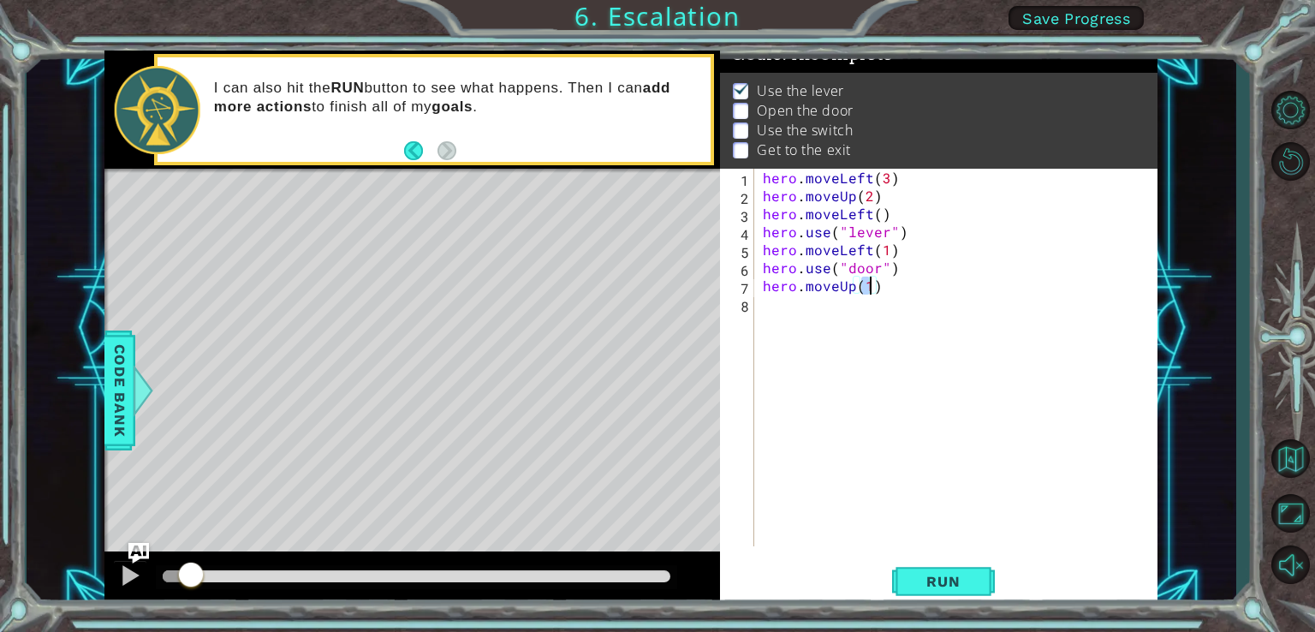
scroll to position [0, 6]
type textarea "hero.moveUp(2)"
click at [943, 584] on span "Run" at bounding box center [943, 581] width 68 height 17
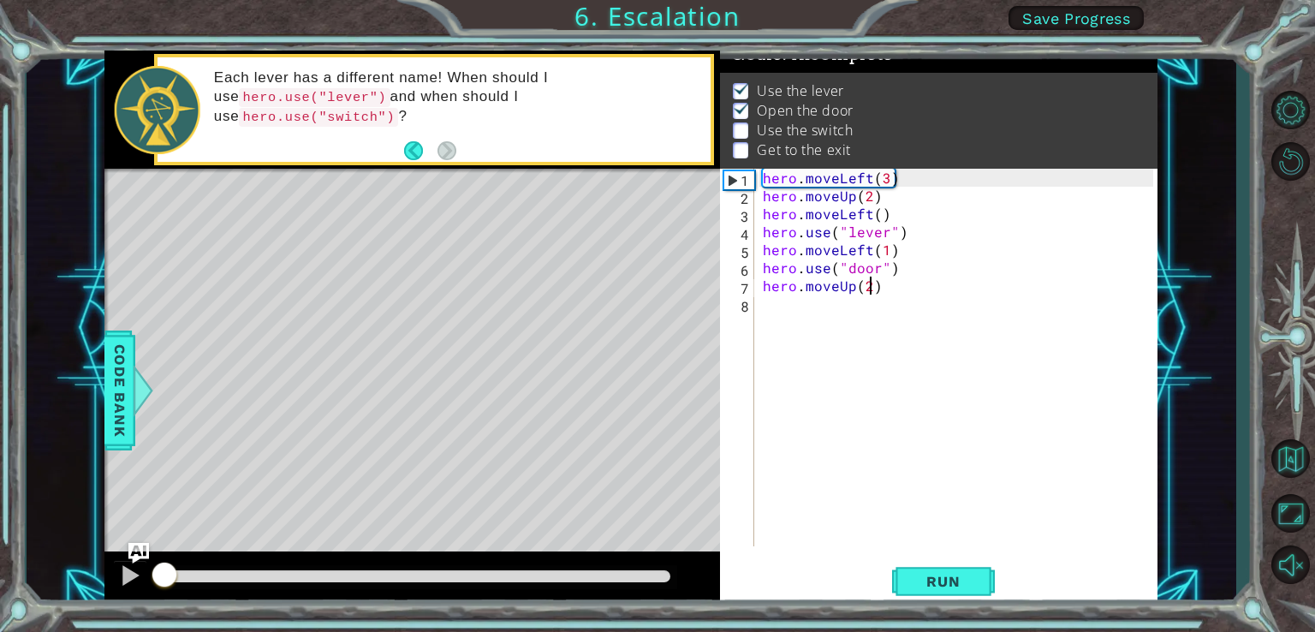
drag, startPoint x: 175, startPoint y: 568, endPoint x: 62, endPoint y: 557, distance: 113.5
click at [62, 557] on div "1 ההההההההההההההההההההההההההההההההההההההההההההההההההההההההההההההההההההההההההההה…" at bounding box center [632, 329] width 1210 height 556
drag, startPoint x: 133, startPoint y: 571, endPoint x: 194, endPoint y: 549, distance: 65.5
click at [134, 570] on div at bounding box center [130, 575] width 22 height 22
click at [779, 311] on div "hero . moveLeft ( 3 ) hero . moveUp ( 2 ) hero . moveLeft ( ) hero . use ( "lev…" at bounding box center [960, 375] width 402 height 413
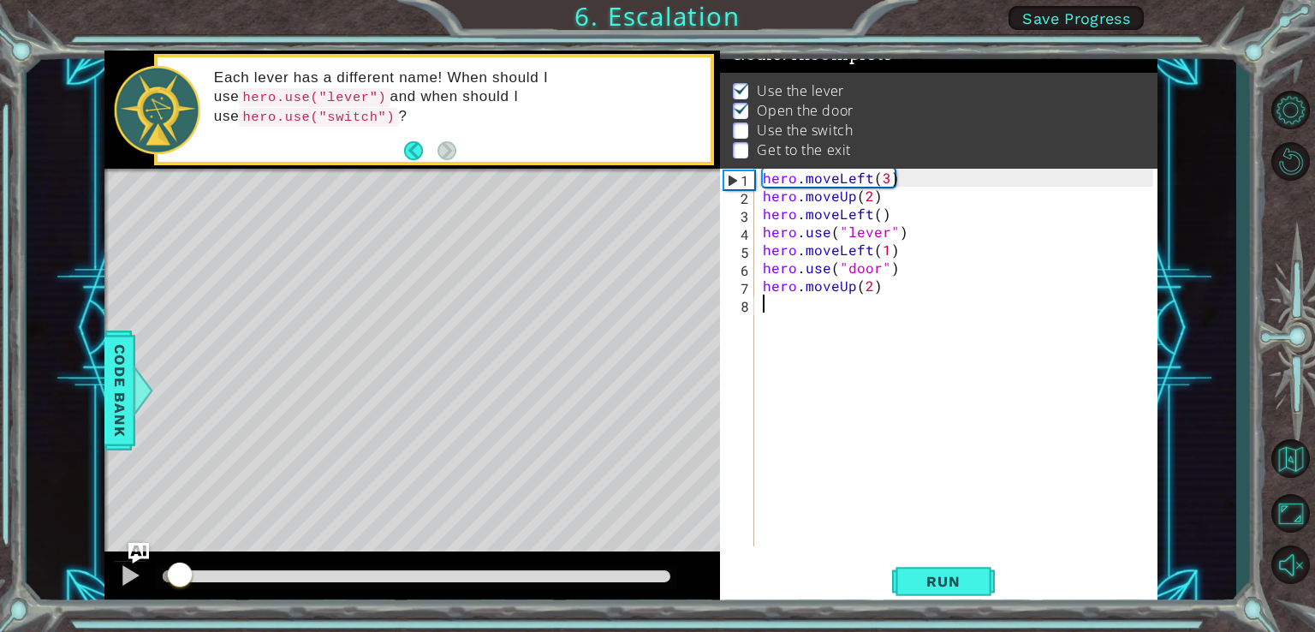
scroll to position [0, 0]
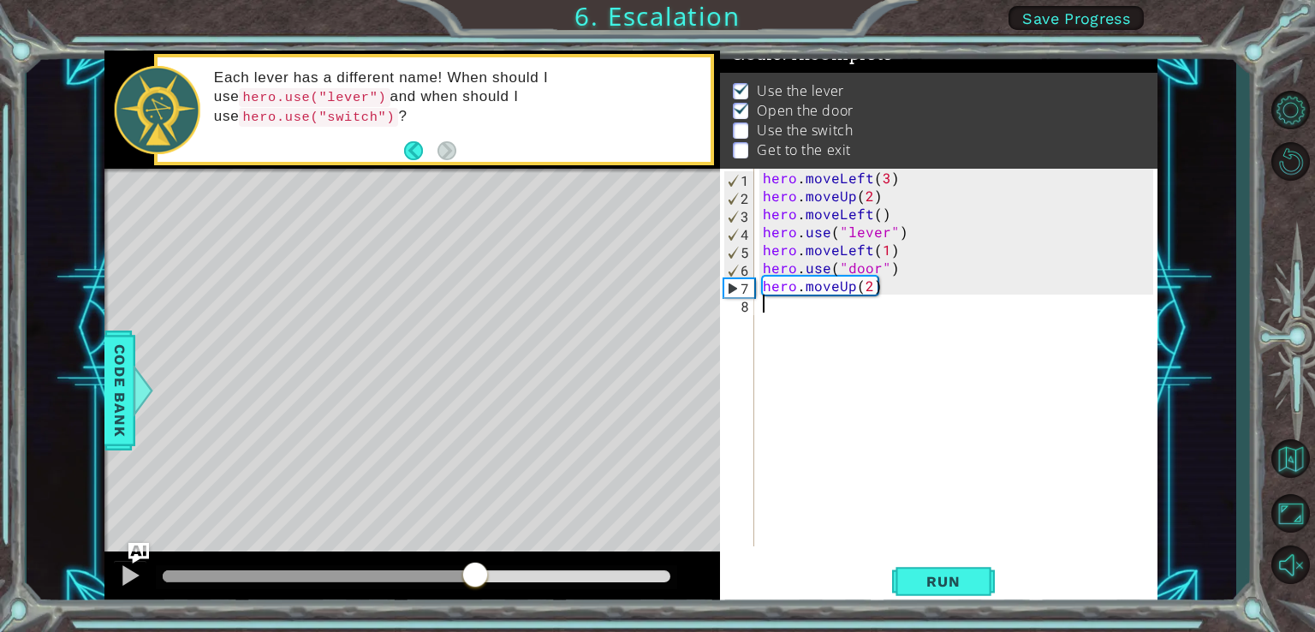
drag, startPoint x: 200, startPoint y: 568, endPoint x: 476, endPoint y: 597, distance: 277.2
click at [476, 597] on div at bounding box center [412, 578] width 616 height 55
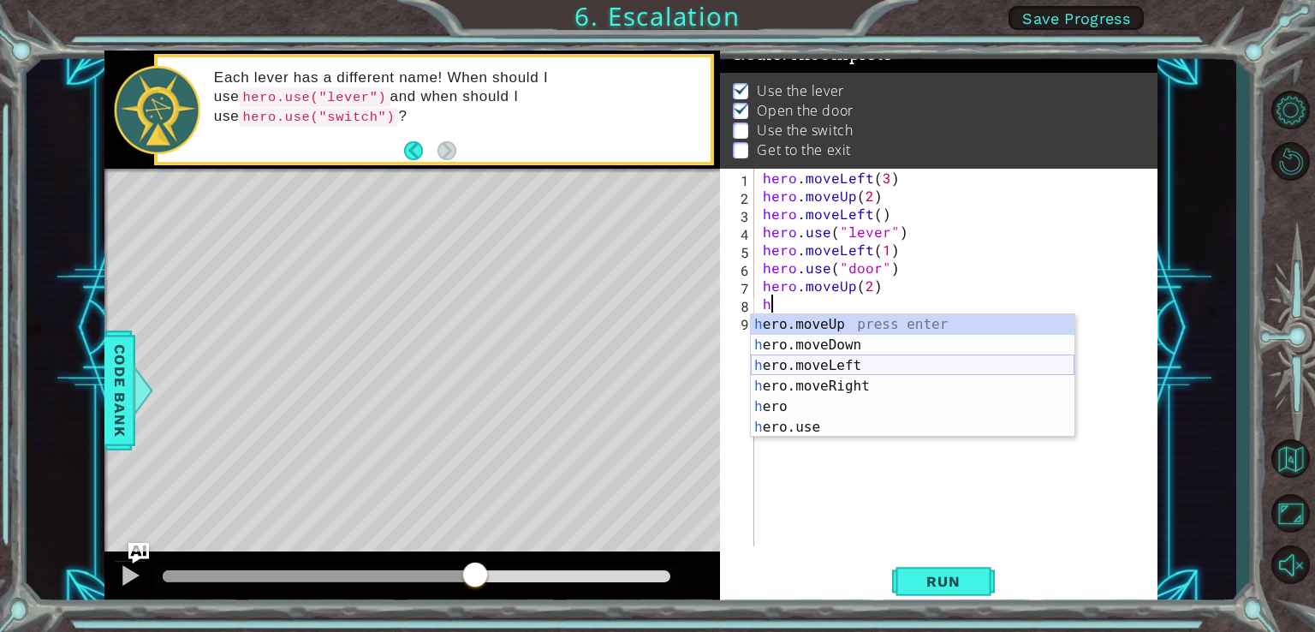
click at [866, 367] on div "h ero.moveUp press enter h ero.moveDown press enter h ero.moveLeft press enter …" at bounding box center [913, 396] width 324 height 164
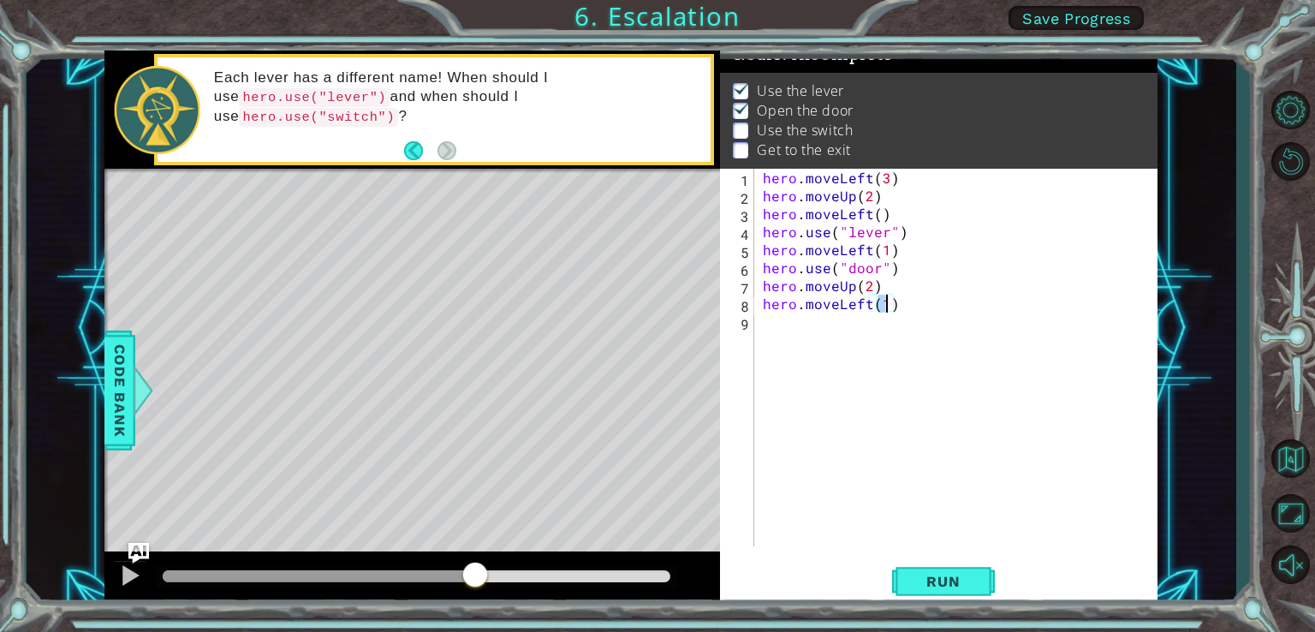
type textarea "hero.moveLeft(2)"
click at [802, 329] on div "hero . moveLeft ( 3 ) hero . moveUp ( 2 ) hero . moveLeft ( ) hero . use ( "lev…" at bounding box center [960, 375] width 402 height 413
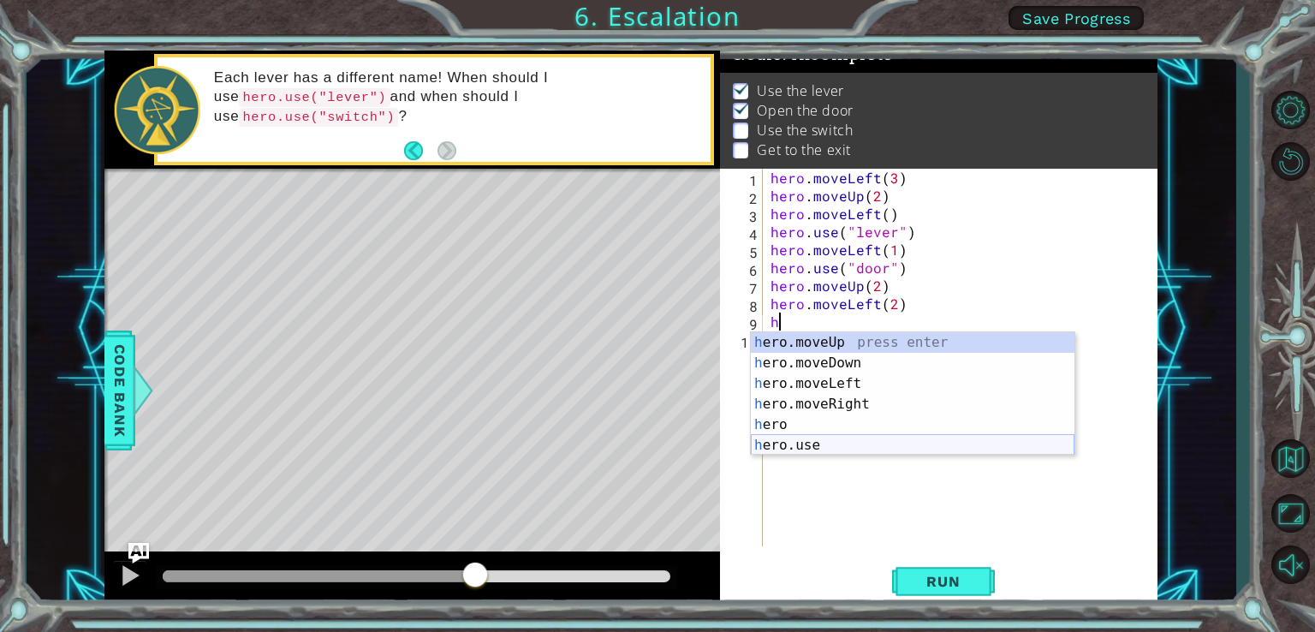
click at [815, 439] on div "h ero.moveUp press enter h ero.moveDown press enter h ero.moveLeft press enter …" at bounding box center [913, 414] width 324 height 164
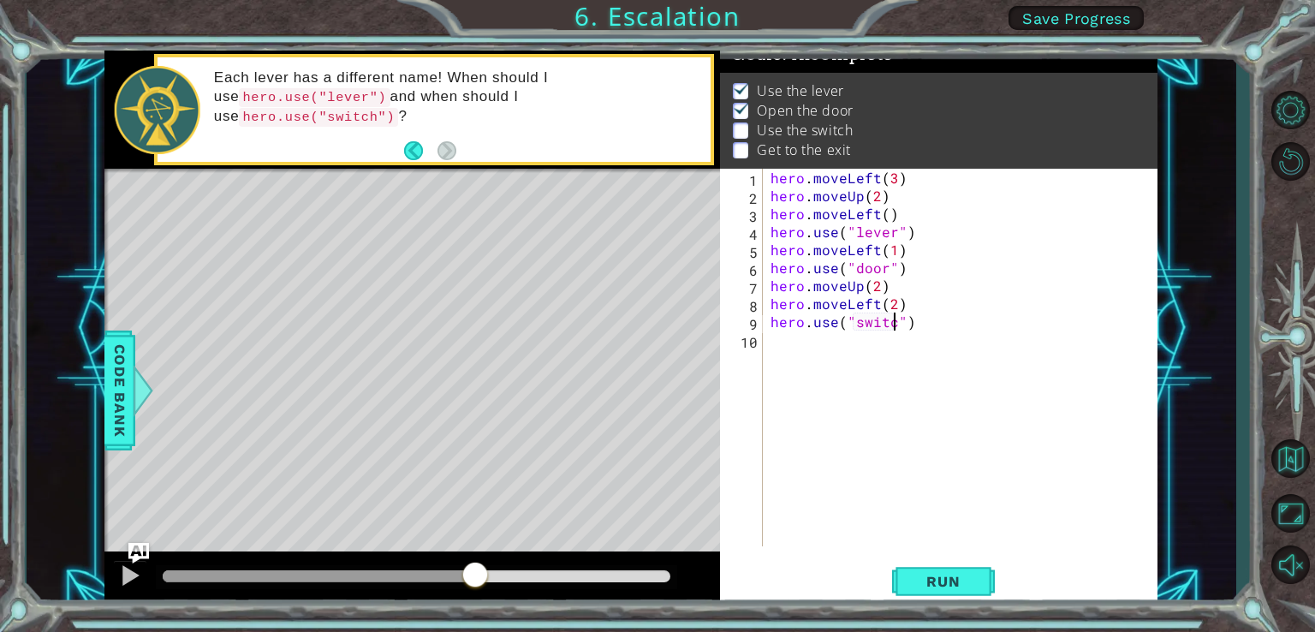
scroll to position [0, 7]
type textarea "hero.use("switch")"
click at [790, 345] on div "hero . moveLeft ( 3 ) hero . moveUp ( 2 ) hero . moveLeft ( ) hero . use ( "lev…" at bounding box center [964, 375] width 395 height 413
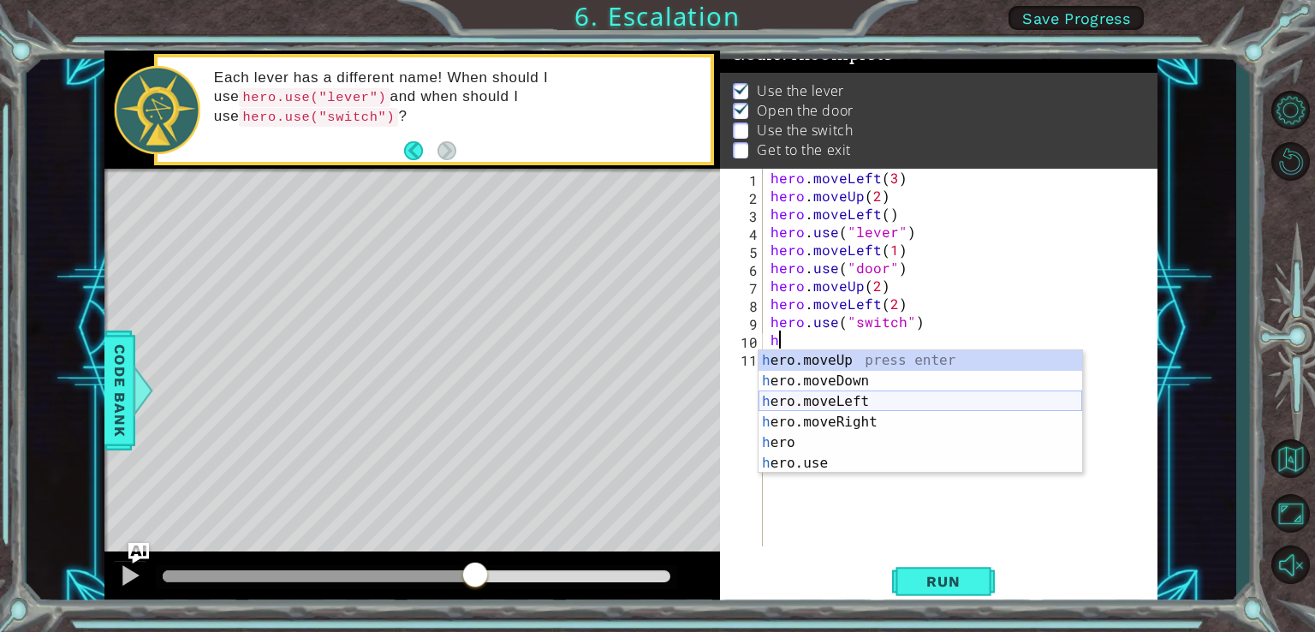
click at [814, 401] on div "h ero.moveUp press enter h ero.moveDown press enter h ero.moveLeft press enter …" at bounding box center [920, 432] width 324 height 164
type textarea "hero.moveLeft(1)"
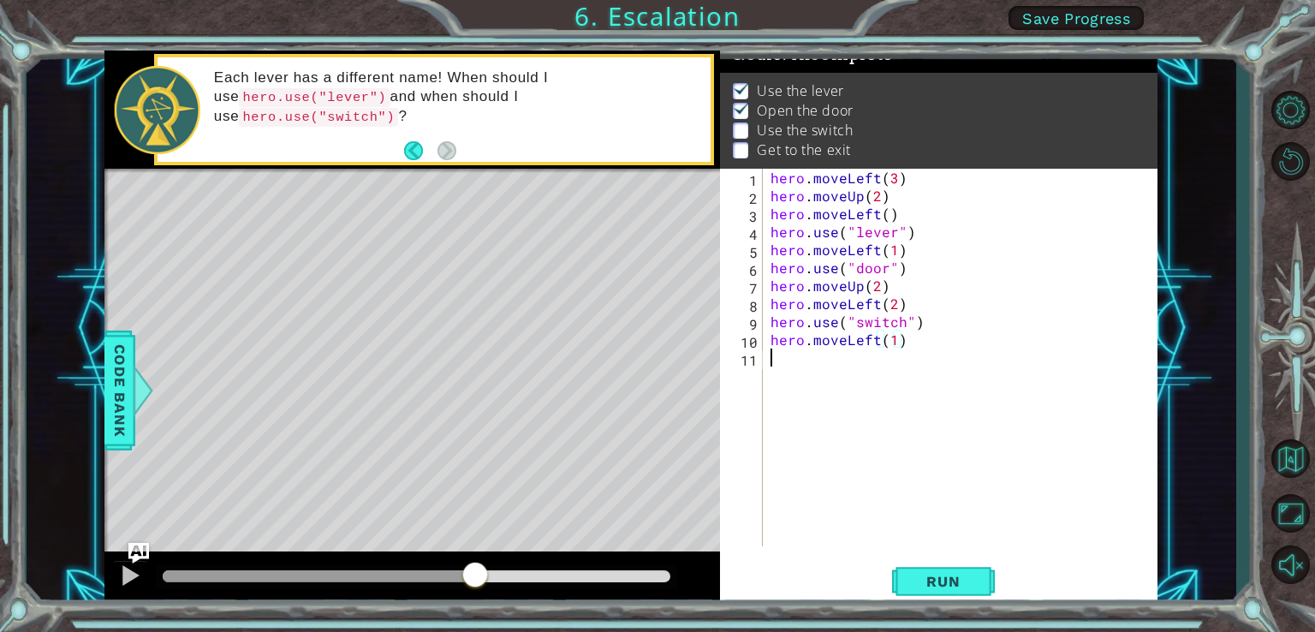
click at [791, 368] on div "hero . moveLeft ( 3 ) hero . moveUp ( 2 ) hero . moveLeft ( ) hero . use ( "lev…" at bounding box center [964, 375] width 395 height 413
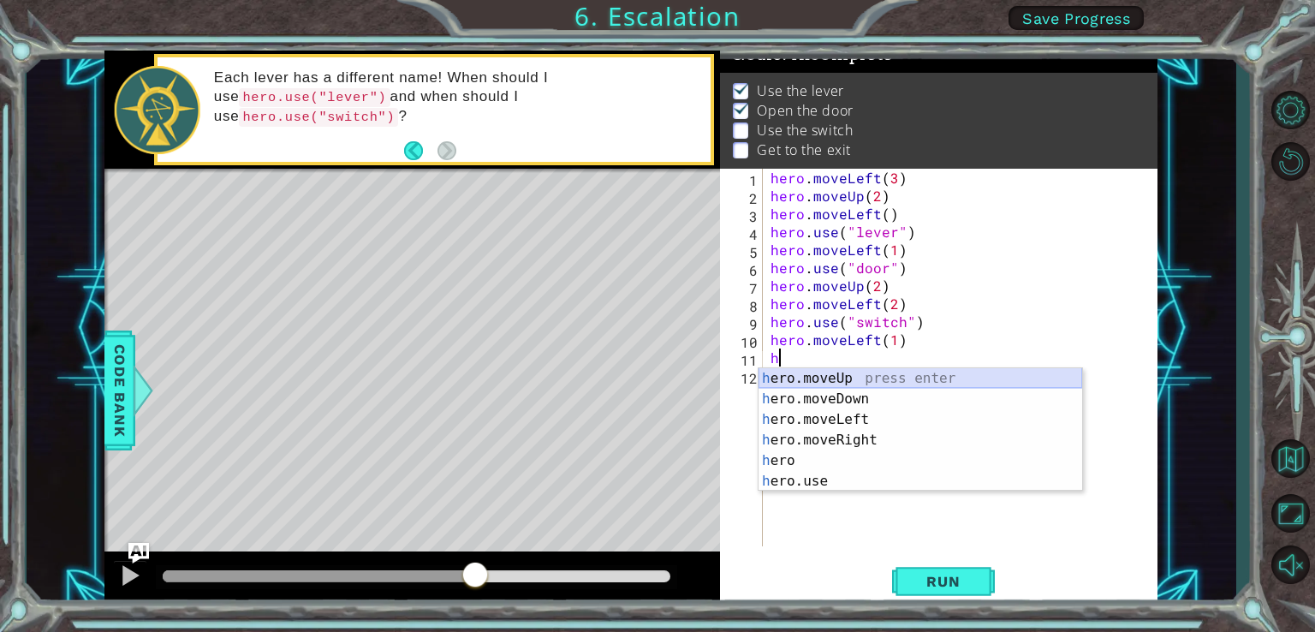
click at [860, 380] on div "h ero.moveUp press enter h ero.moveDown press enter h ero.moveLeft press enter …" at bounding box center [920, 450] width 324 height 164
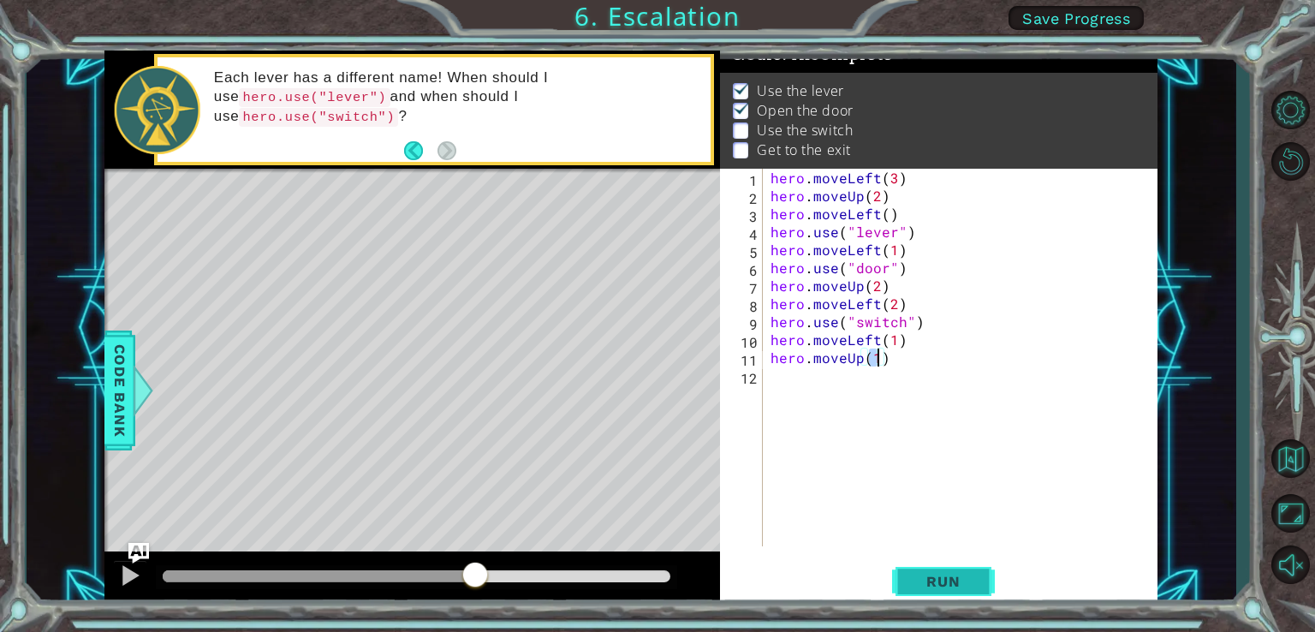
click at [978, 582] on button "Run" at bounding box center [943, 581] width 103 height 44
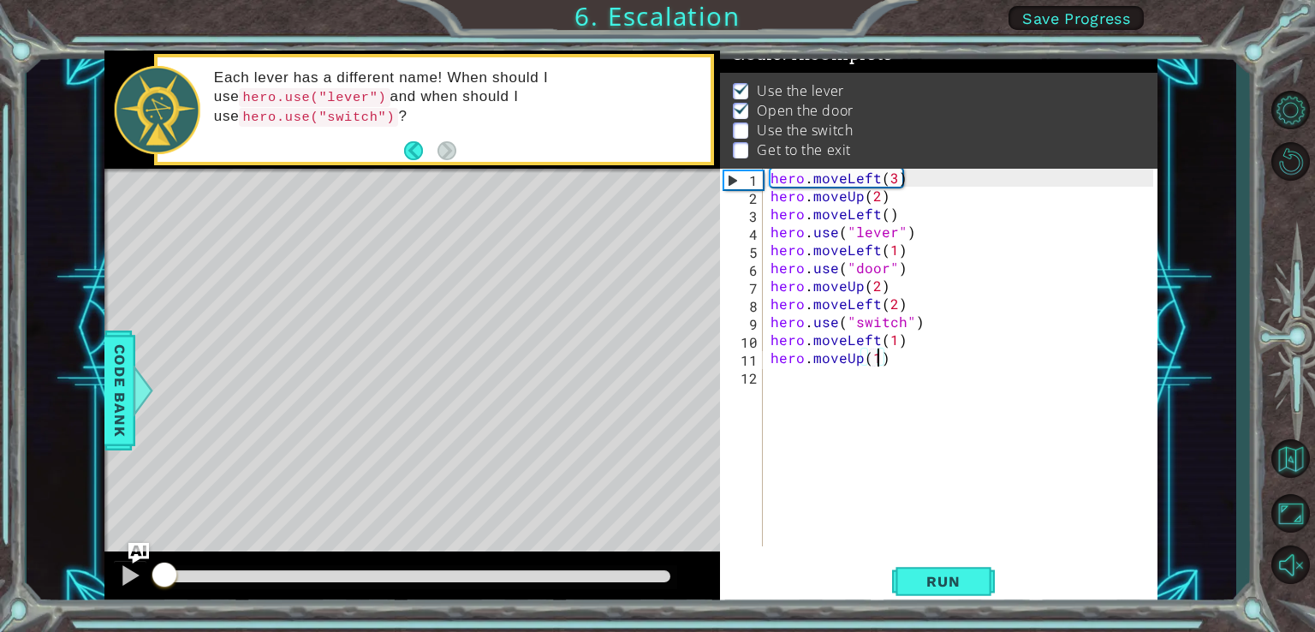
drag, startPoint x: 184, startPoint y: 573, endPoint x: 148, endPoint y: 534, distance: 52.7
click at [148, 534] on div "methods hero moveDown(steps) moveUp(steps) moveLeft(steps) moveRight(steps) use…" at bounding box center [630, 329] width 1053 height 556
click at [135, 562] on img "Ask AI" at bounding box center [139, 553] width 22 height 22
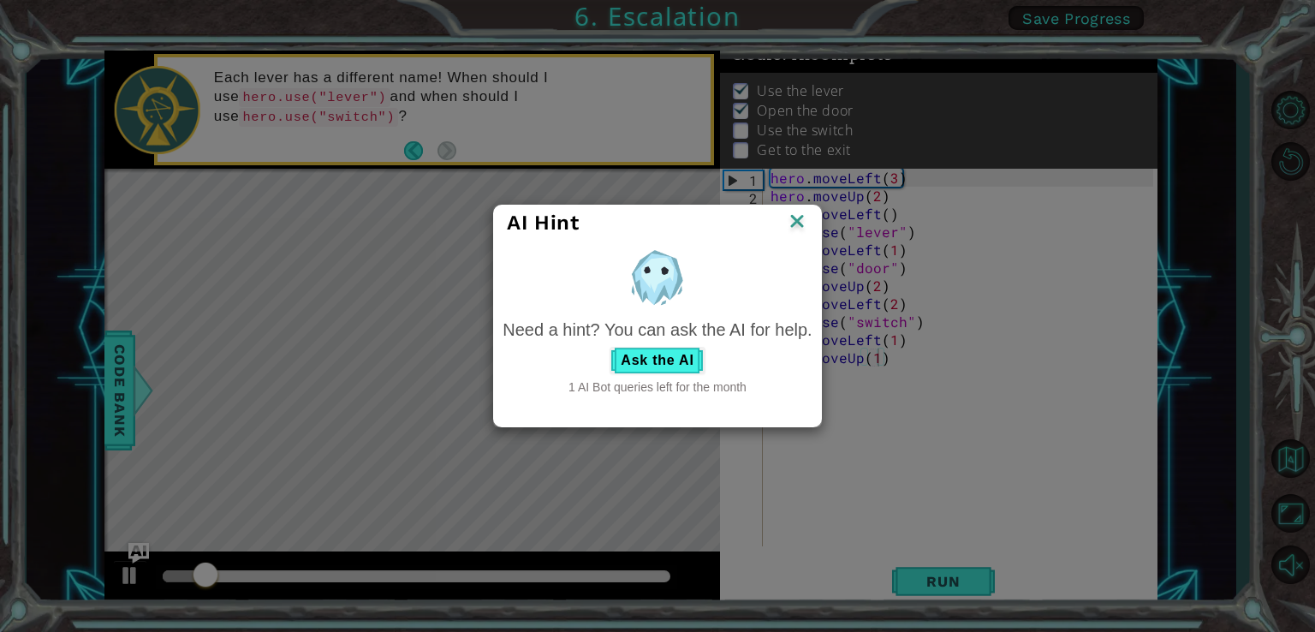
click at [798, 235] on img at bounding box center [797, 223] width 22 height 26
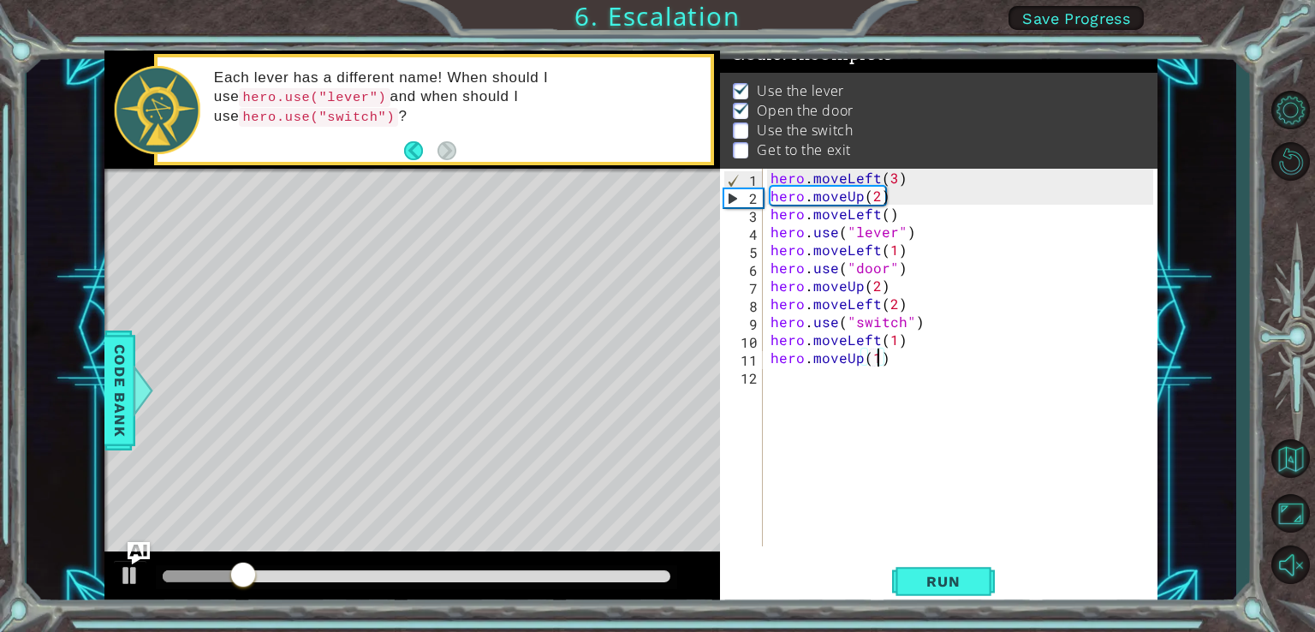
click at [128, 564] on img "Ask AI" at bounding box center [139, 553] width 22 height 22
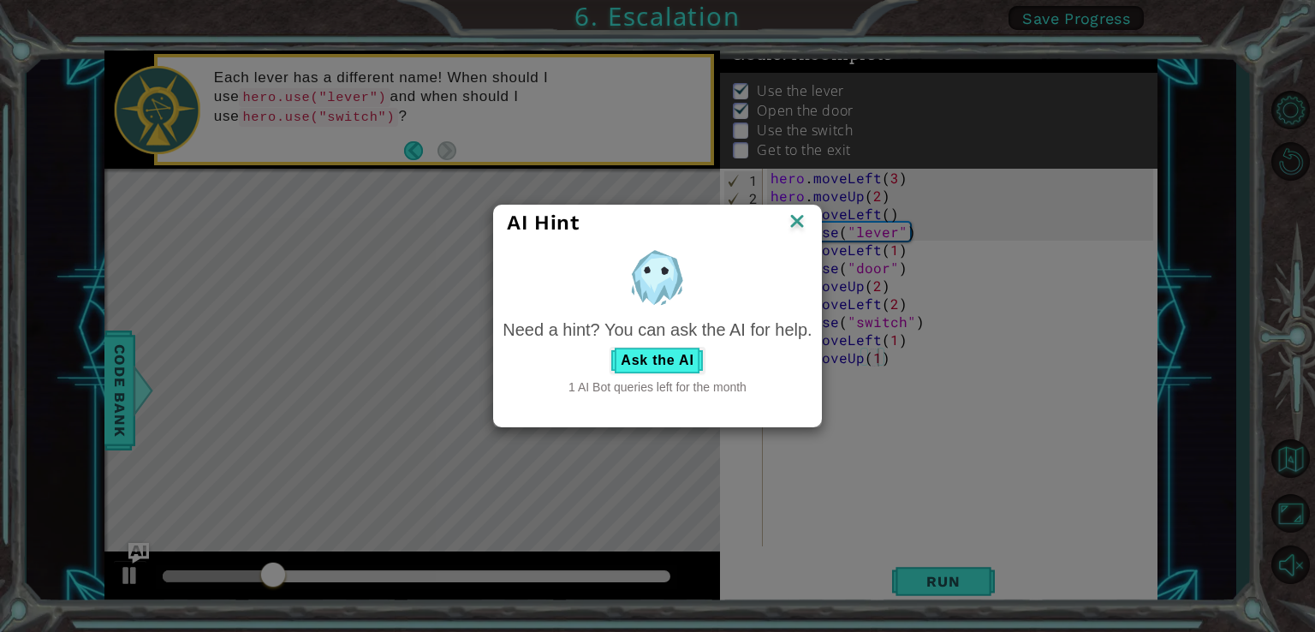
click at [798, 222] on img at bounding box center [797, 223] width 22 height 26
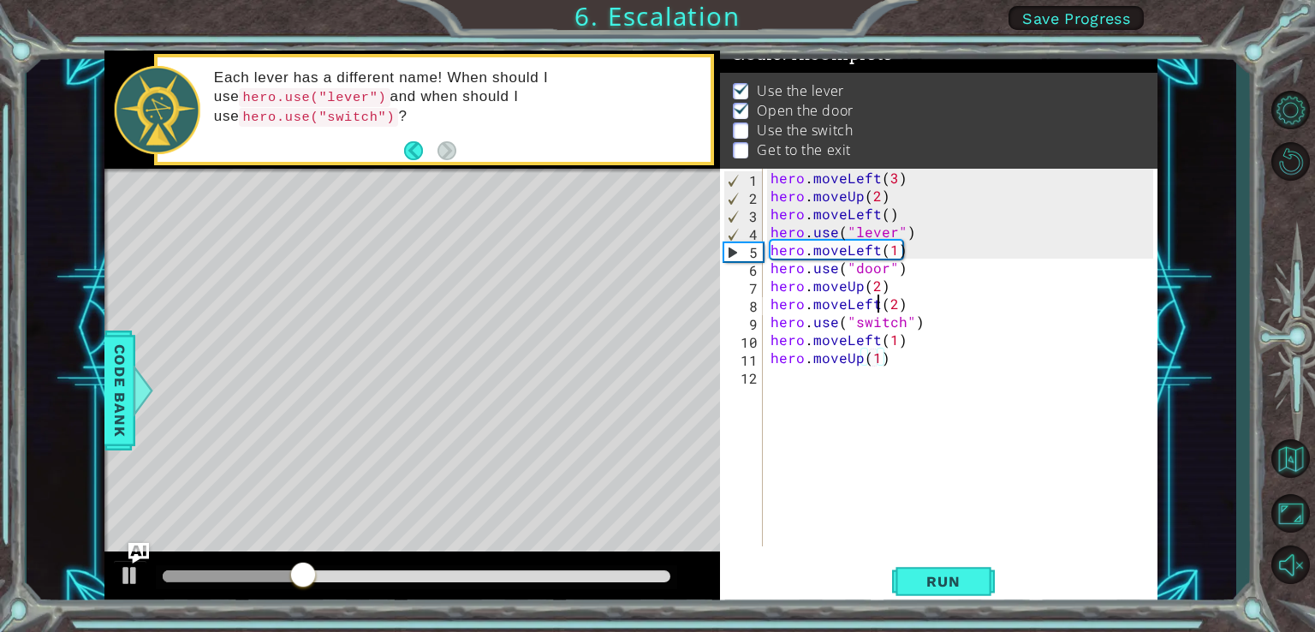
click at [877, 303] on div "hero . moveLeft ( 3 ) hero . moveUp ( 2 ) hero . moveLeft ( ) hero . use ( "lev…" at bounding box center [964, 375] width 395 height 413
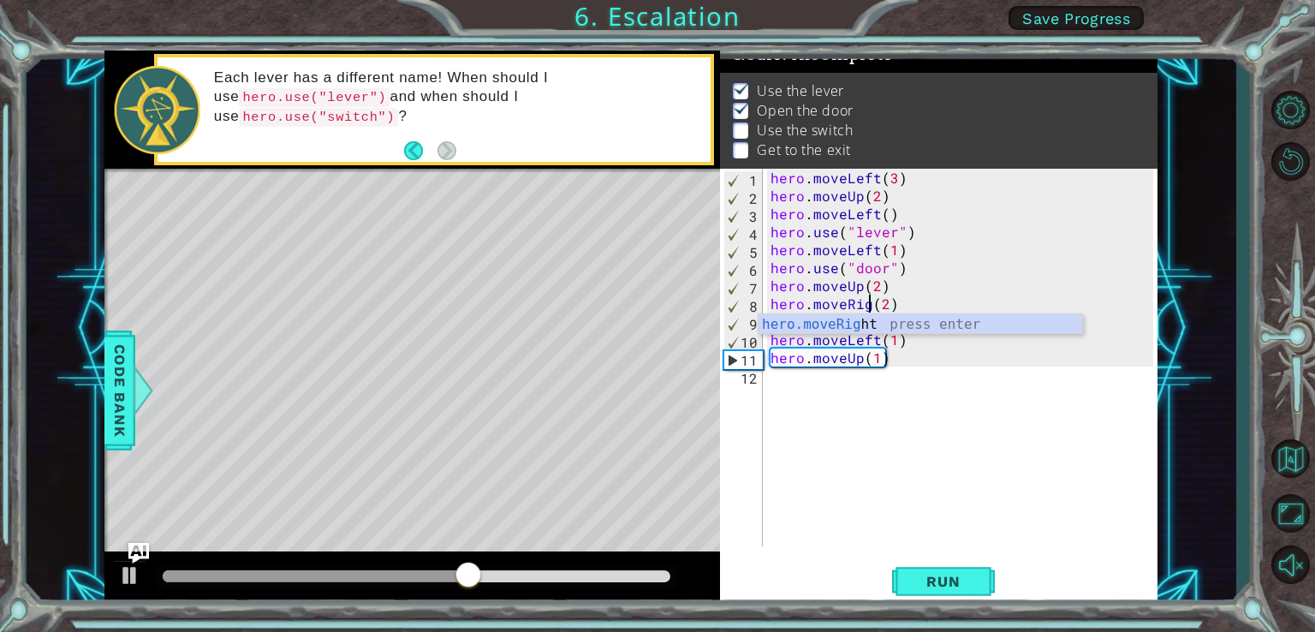
scroll to position [0, 7]
click at [942, 569] on button "Run" at bounding box center [943, 581] width 103 height 44
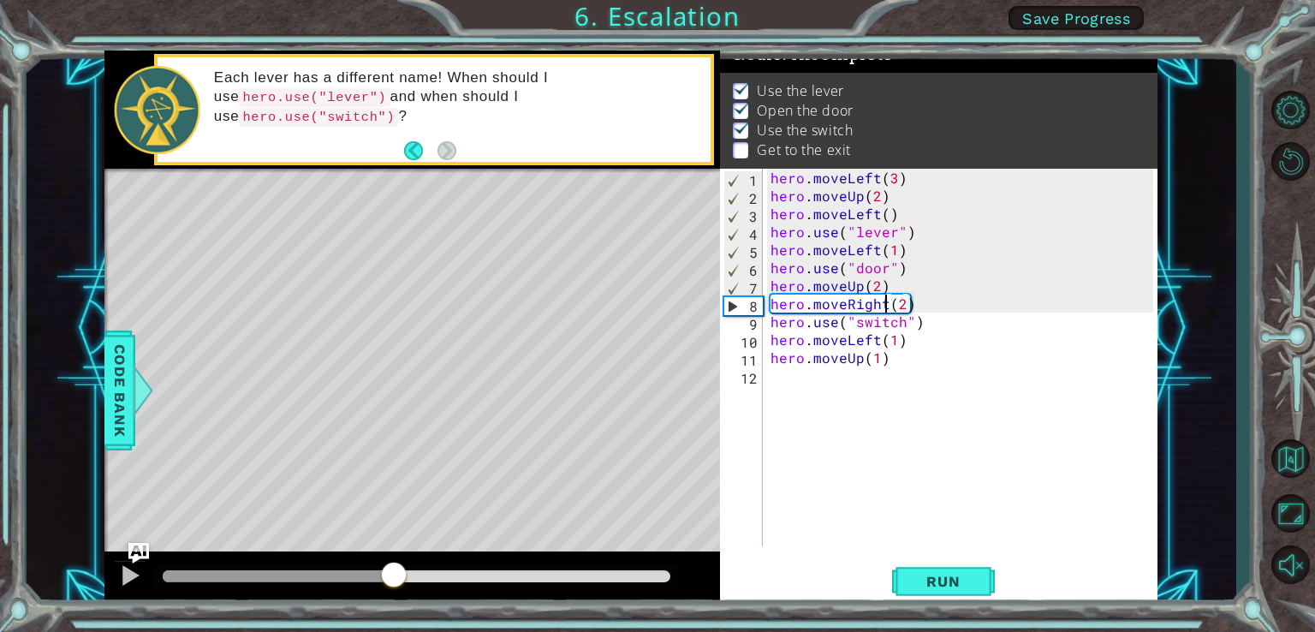
drag, startPoint x: 188, startPoint y: 569, endPoint x: 393, endPoint y: 592, distance: 205.9
click at [393, 592] on div at bounding box center [412, 578] width 616 height 55
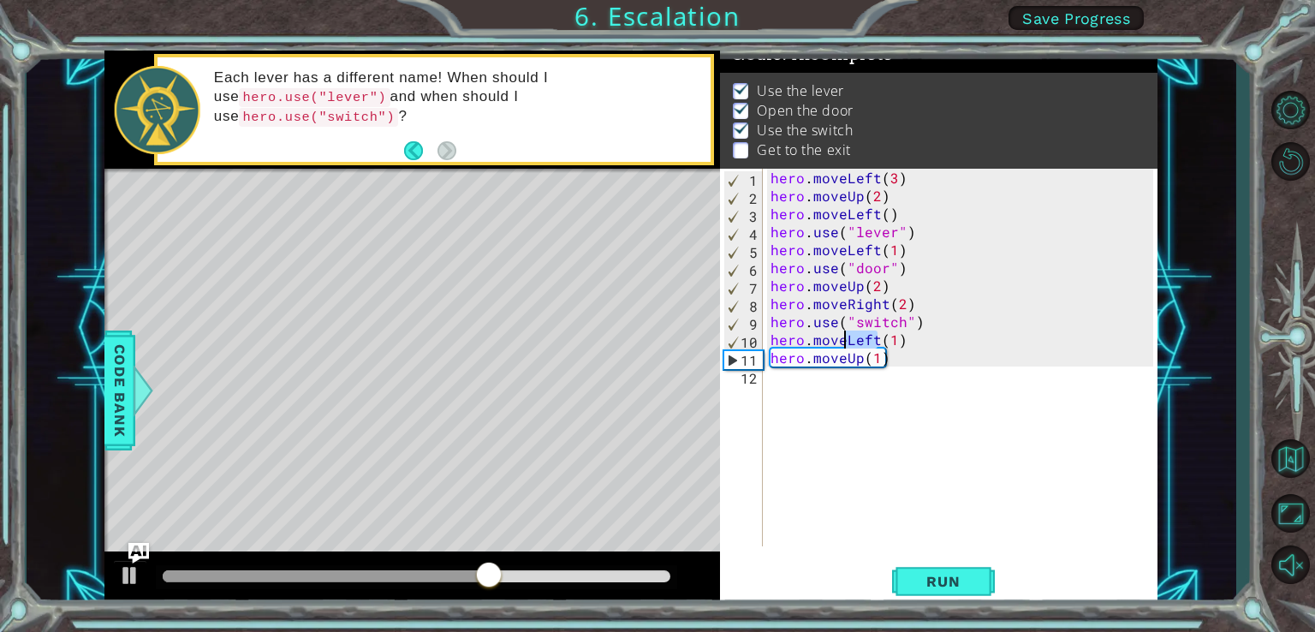
drag, startPoint x: 874, startPoint y: 343, endPoint x: 847, endPoint y: 348, distance: 27.7
click at [847, 348] on div "hero . moveLeft ( 3 ) hero . moveUp ( 2 ) hero . moveLeft ( ) hero . use ( "lev…" at bounding box center [964, 375] width 395 height 413
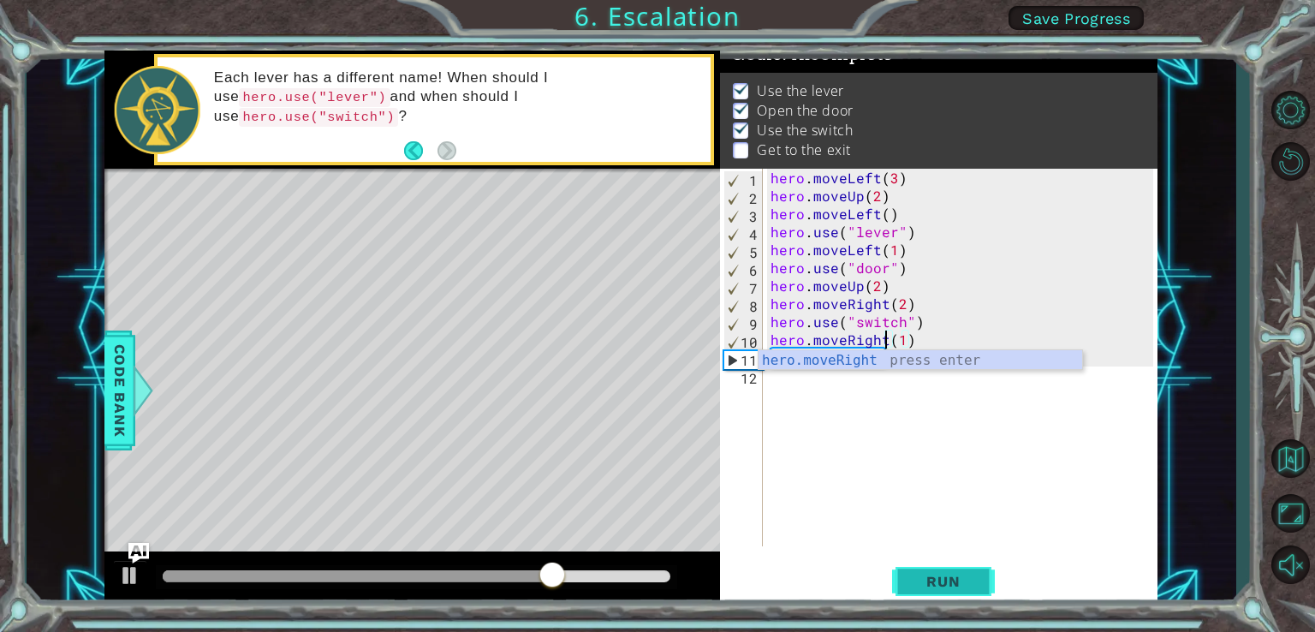
type textarea "hero.moveRight(1)"
click at [963, 578] on span "Run" at bounding box center [943, 581] width 68 height 17
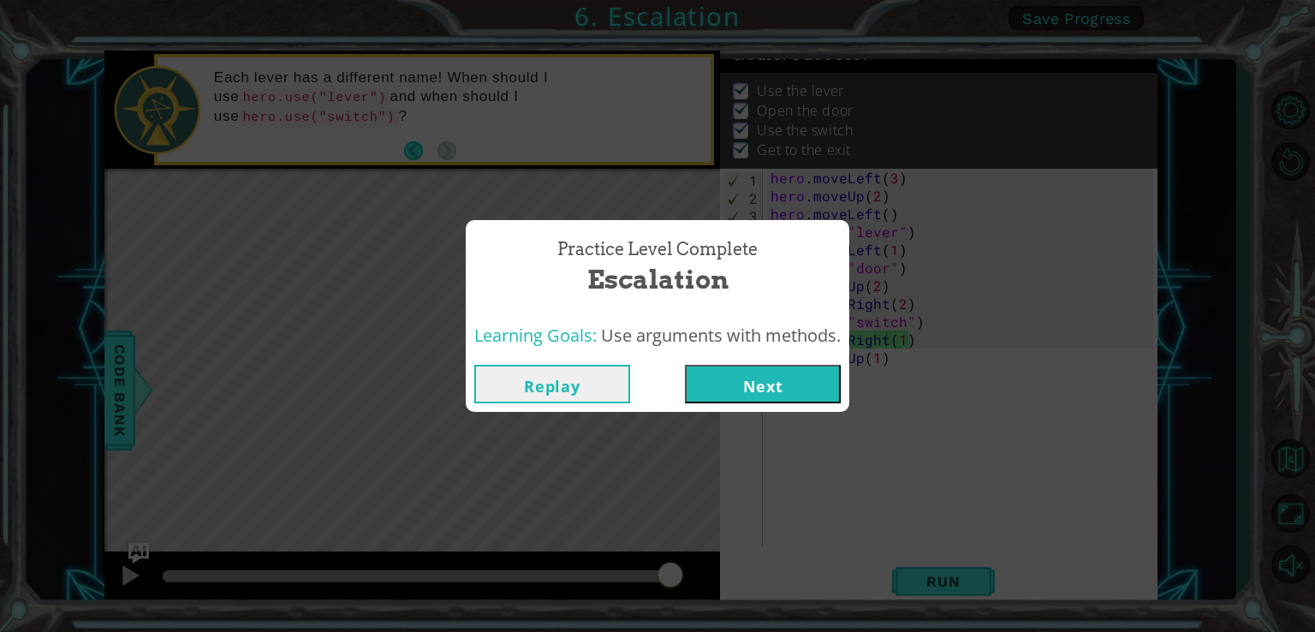
drag, startPoint x: 208, startPoint y: 578, endPoint x: 773, endPoint y: 614, distance: 566.1
click at [740, 621] on body "1 ההההההההההההההההההההההההההההההההההההההההההההההההההההההההההההההההההההההההההההה…" at bounding box center [657, 316] width 1315 height 632
click at [758, 373] on button "Next" at bounding box center [763, 384] width 156 height 39
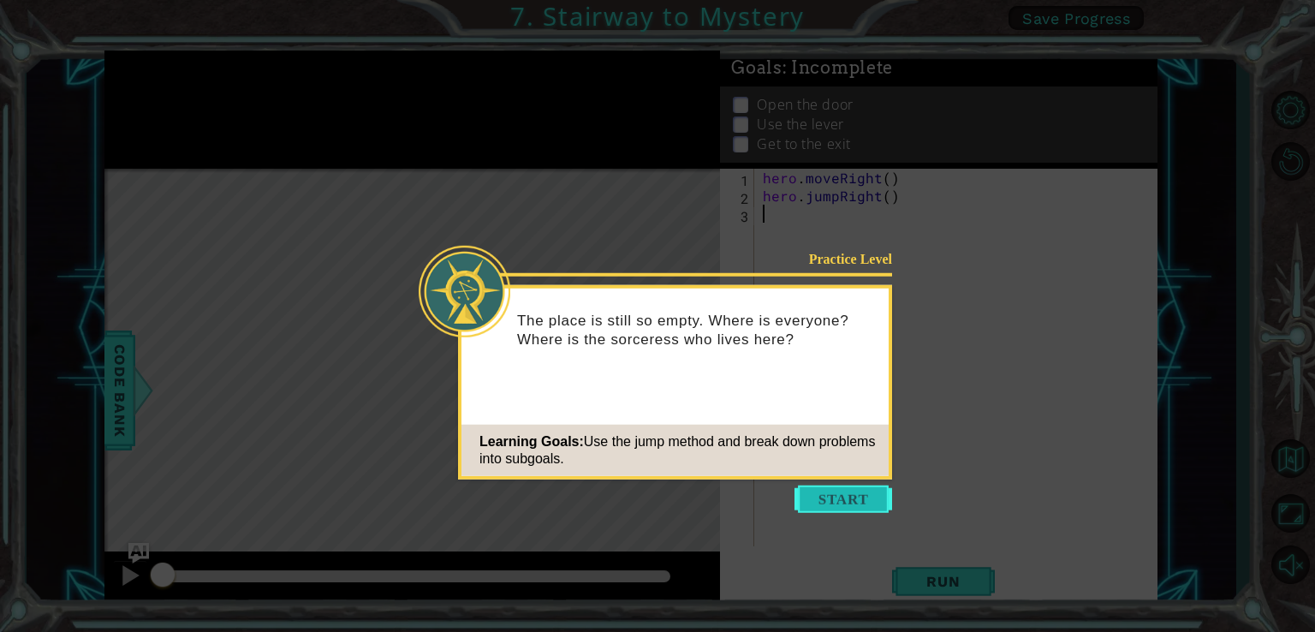
click at [866, 503] on button "Start" at bounding box center [843, 498] width 98 height 27
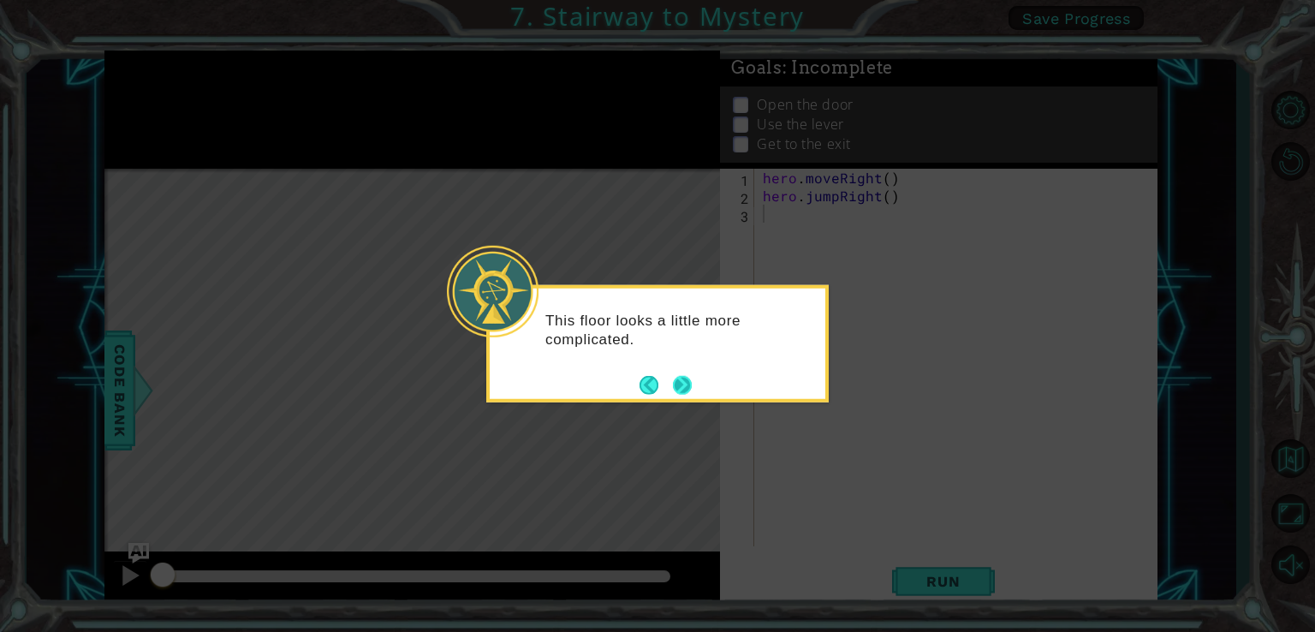
click at [688, 378] on button "Next" at bounding box center [682, 384] width 19 height 19
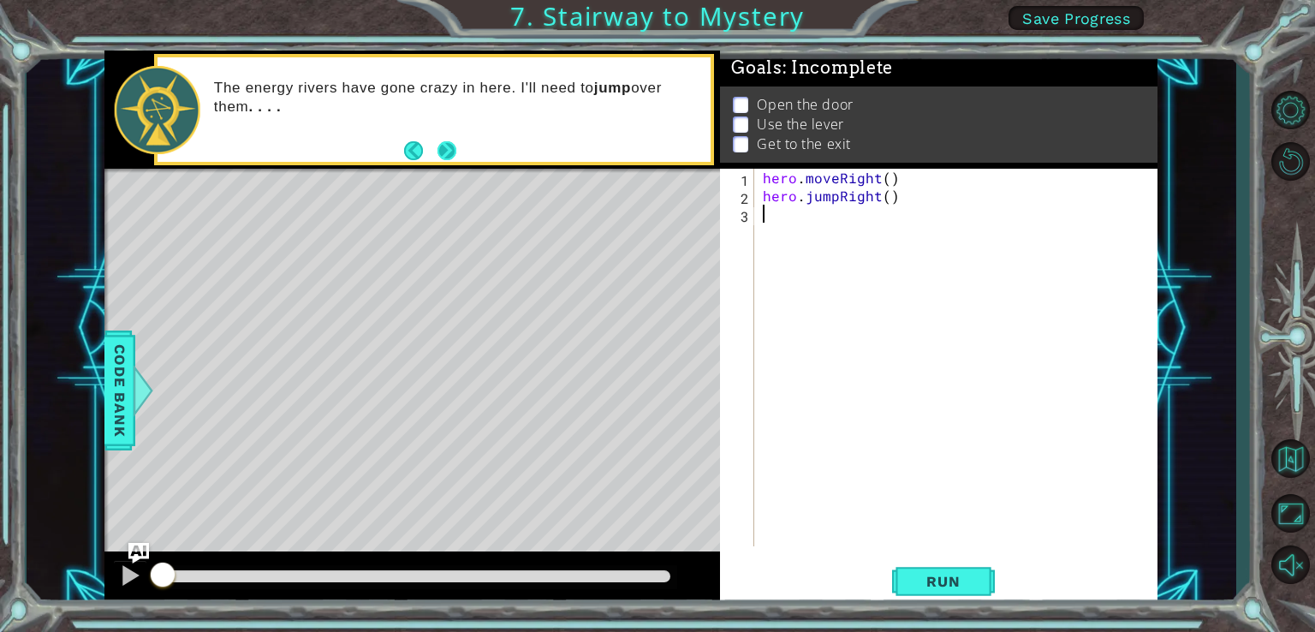
click at [452, 146] on button "Next" at bounding box center [446, 150] width 19 height 19
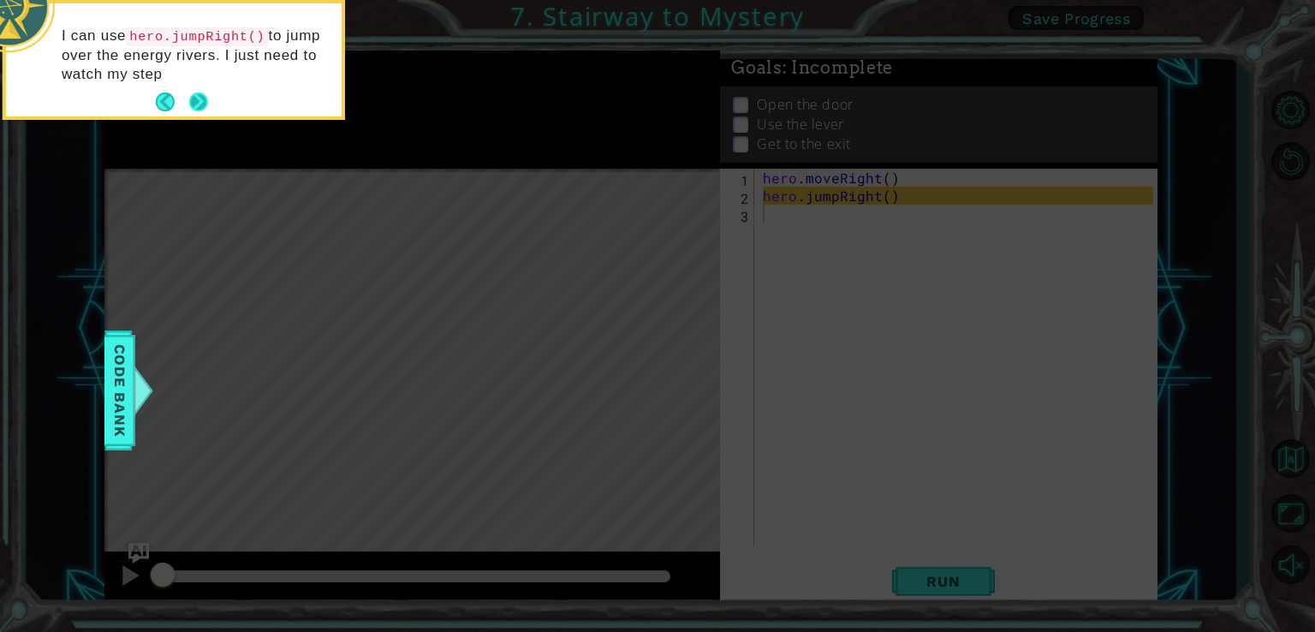
click at [200, 97] on button "Next" at bounding box center [198, 101] width 19 height 19
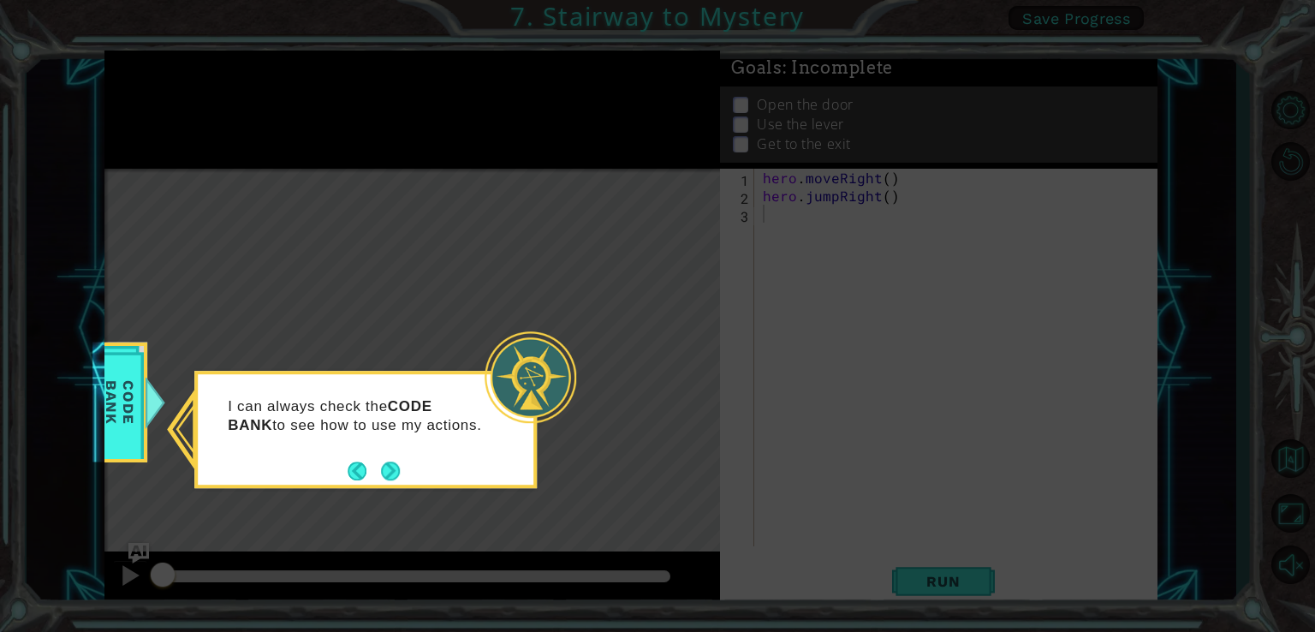
click at [402, 467] on div "I can always check the CODE BANK to see how to use my actions." at bounding box center [366, 424] width 336 height 86
click at [394, 473] on button "Next" at bounding box center [390, 470] width 19 height 19
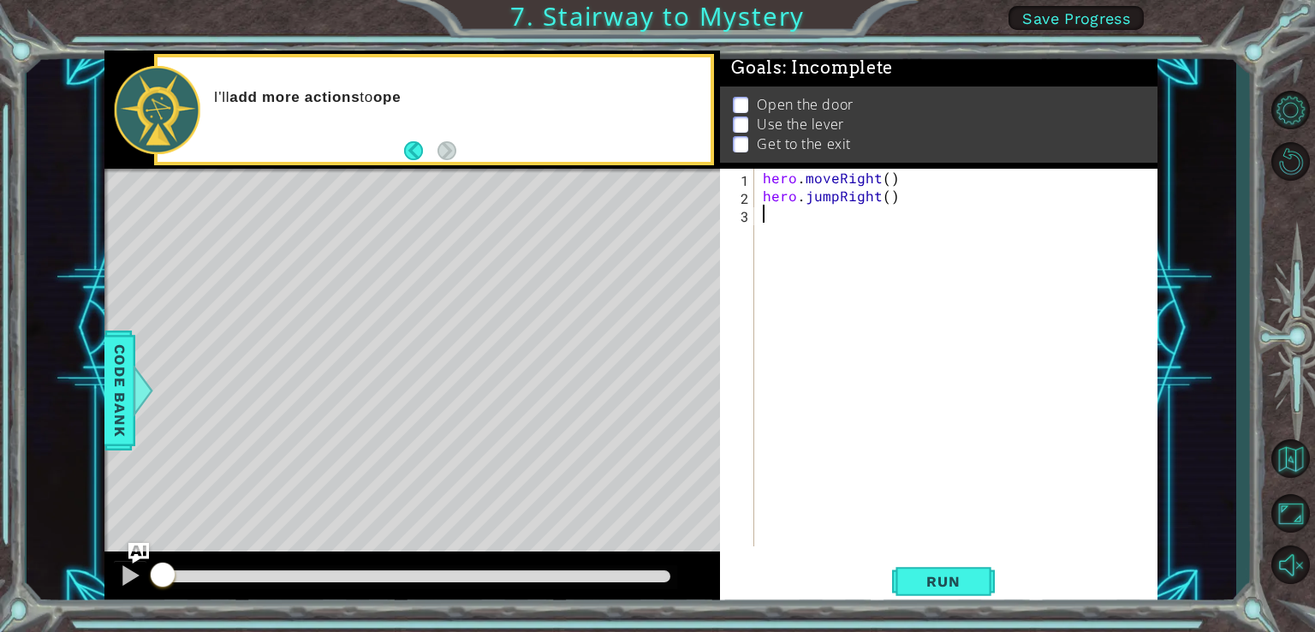
click at [500, 92] on p "I'll add more actions to ope" at bounding box center [456, 97] width 485 height 19
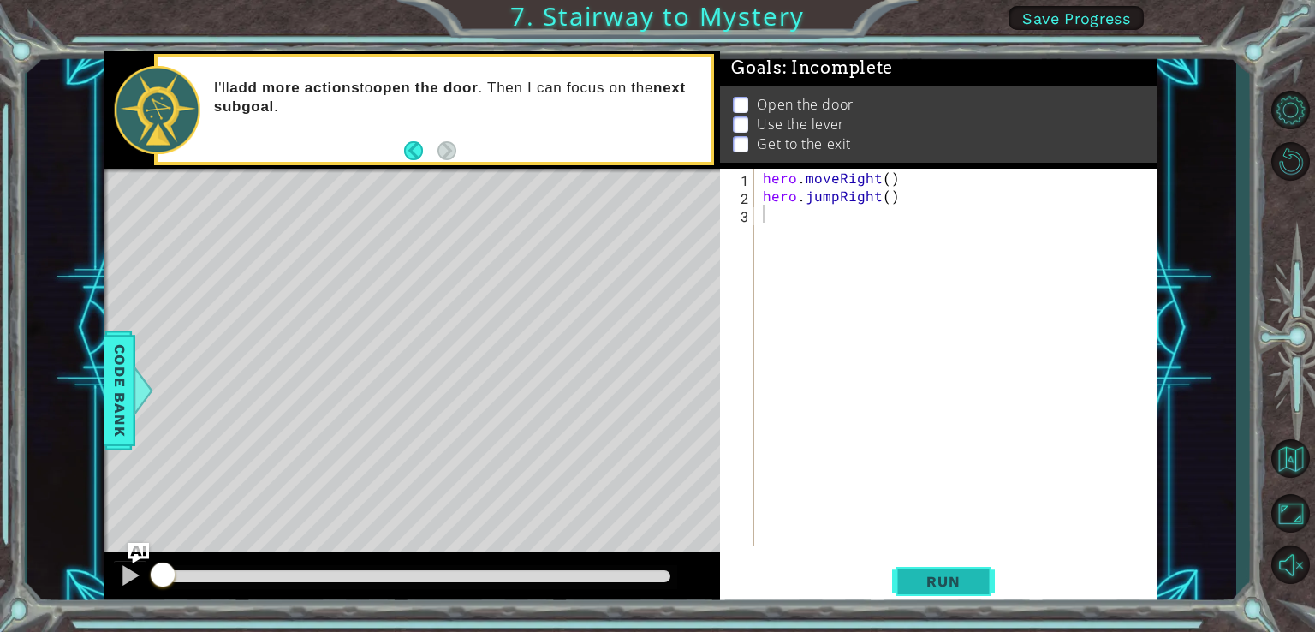
click at [955, 576] on span "Run" at bounding box center [943, 581] width 68 height 17
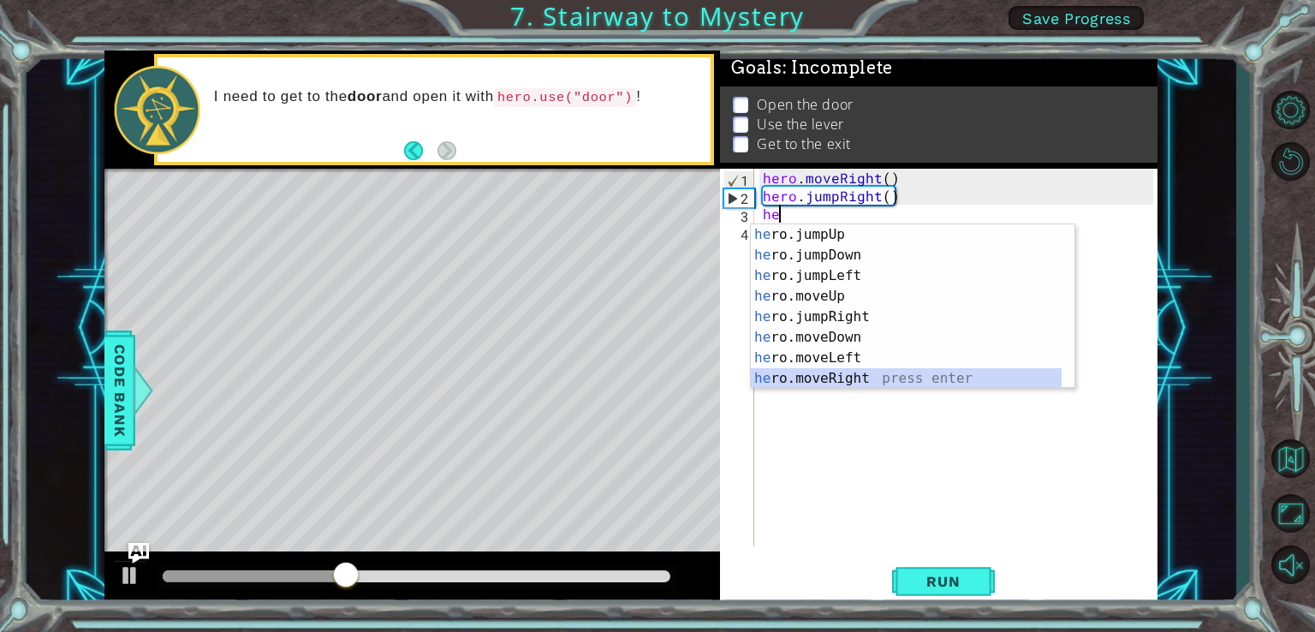
click at [849, 371] on div "he ro.jumpUp press enter he ro.jumpDown press enter he ro.jumpLeft press enter …" at bounding box center [906, 326] width 311 height 205
type textarea "hero.moveRight(1)"
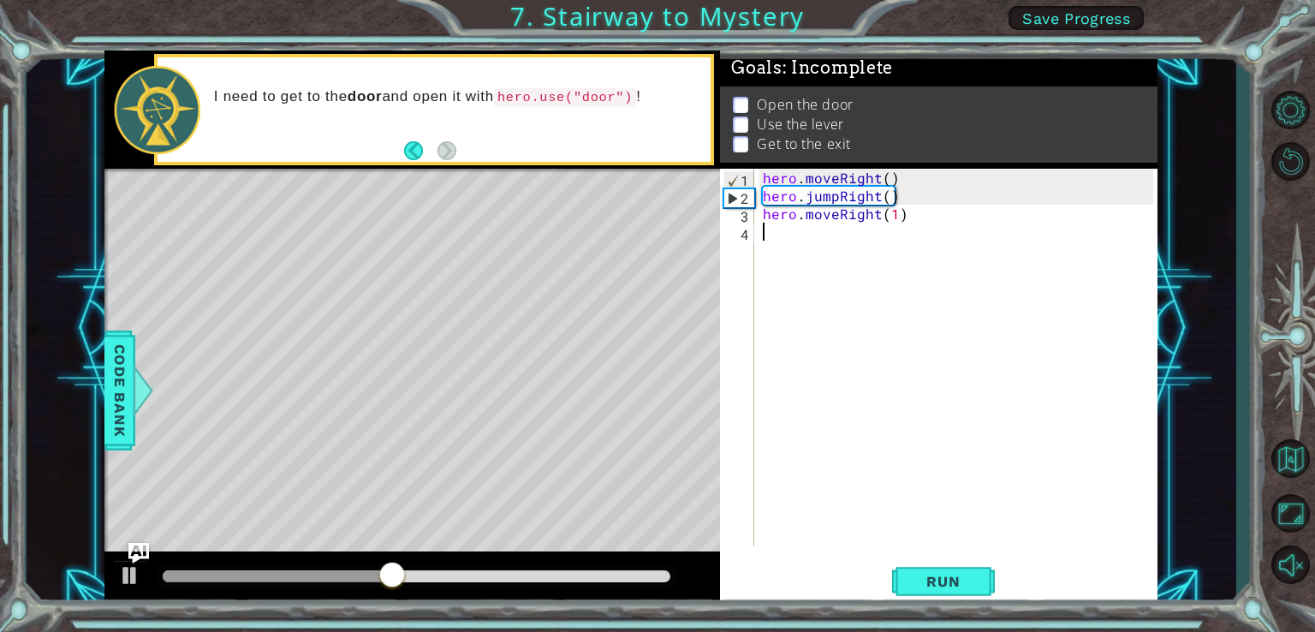
click at [773, 237] on div "hero . moveRight ( ) hero . jumpRight ( ) hero . moveRight ( 1 )" at bounding box center [960, 375] width 402 height 413
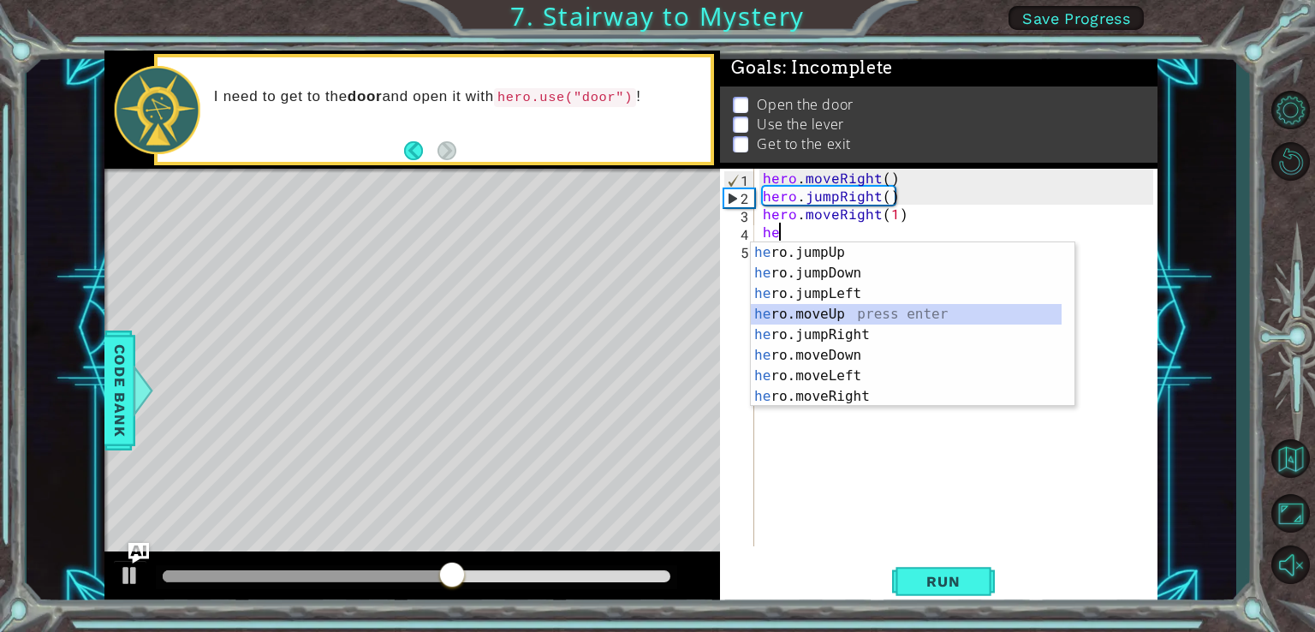
click at [843, 314] on div "he ro.jumpUp press enter he ro.jumpDown press enter he ro.jumpLeft press enter …" at bounding box center [906, 344] width 311 height 205
type textarea "hero.moveUp(1)"
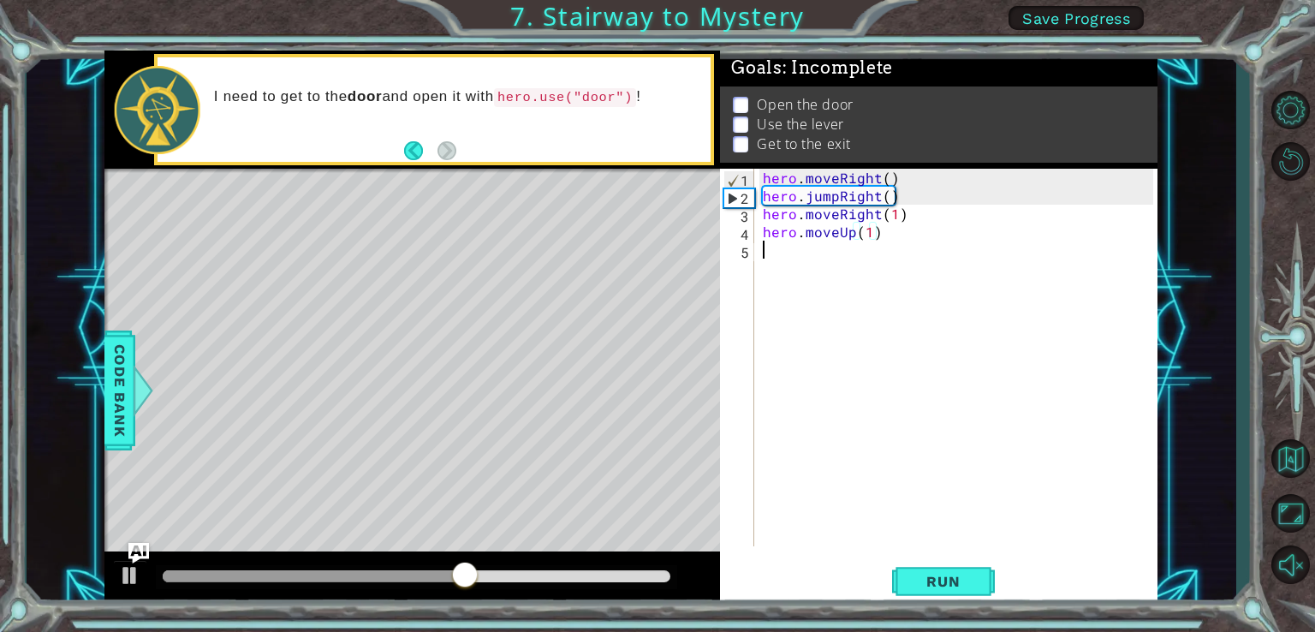
click at [794, 253] on div "hero . moveRight ( ) hero . jumpRight ( ) hero . moveRight ( 1 ) hero . moveUp …" at bounding box center [960, 375] width 402 height 413
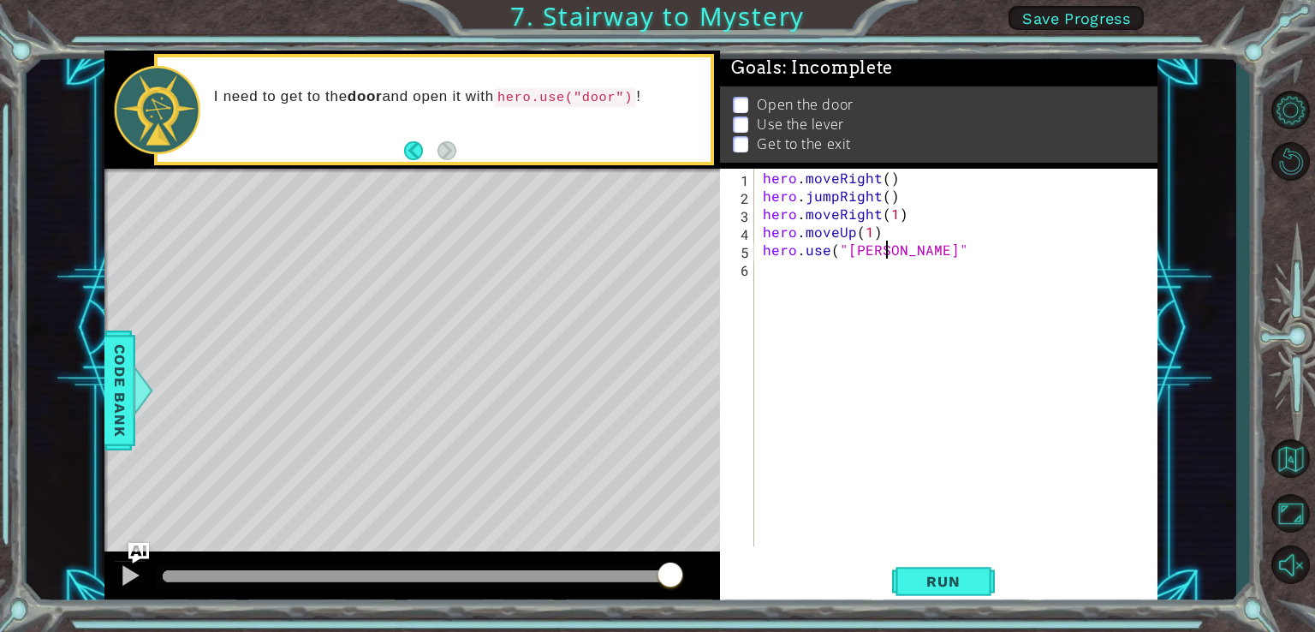
scroll to position [0, 7]
click at [866, 248] on div "hero . moveRight ( ) hero . jumpRight ( ) hero . moveRight ( 1 ) hero . moveUp …" at bounding box center [960, 375] width 402 height 413
type textarea "hero.use("door")"
click at [794, 266] on div "hero . moveRight ( ) hero . jumpRight ( ) hero . moveRight ( 1 ) hero . moveUp …" at bounding box center [960, 375] width 402 height 413
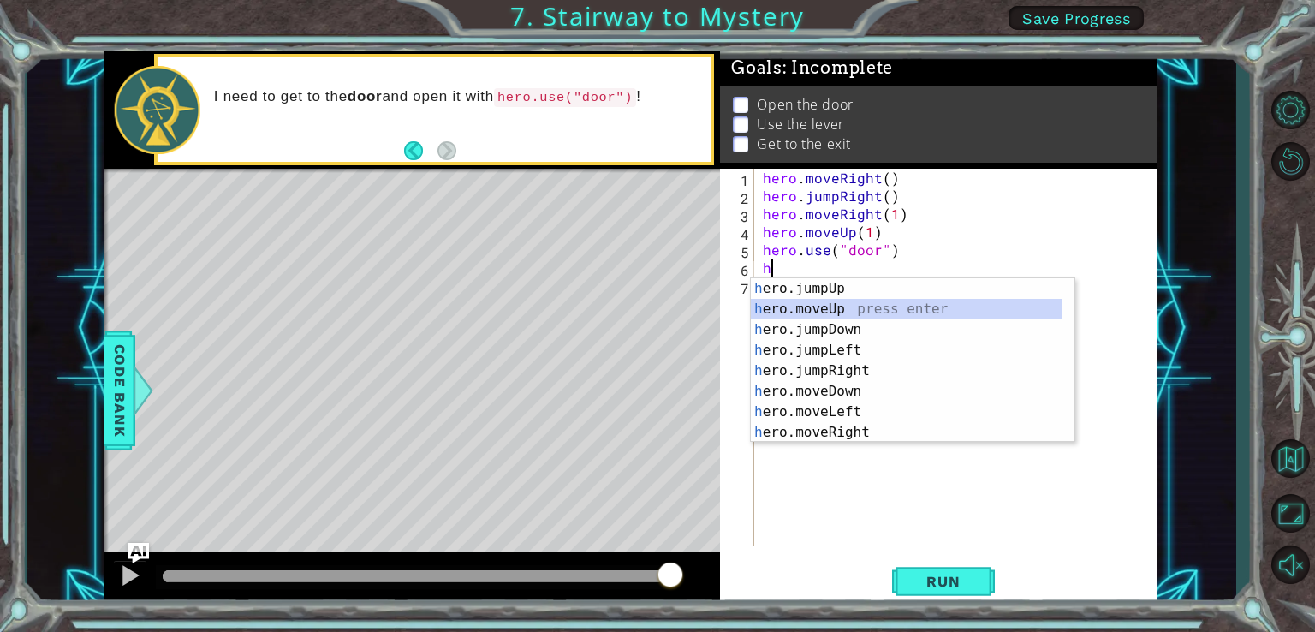
click at [841, 304] on div "h ero.jumpUp press enter h ero.moveUp press enter h ero.jumpDown press enter h …" at bounding box center [906, 380] width 311 height 205
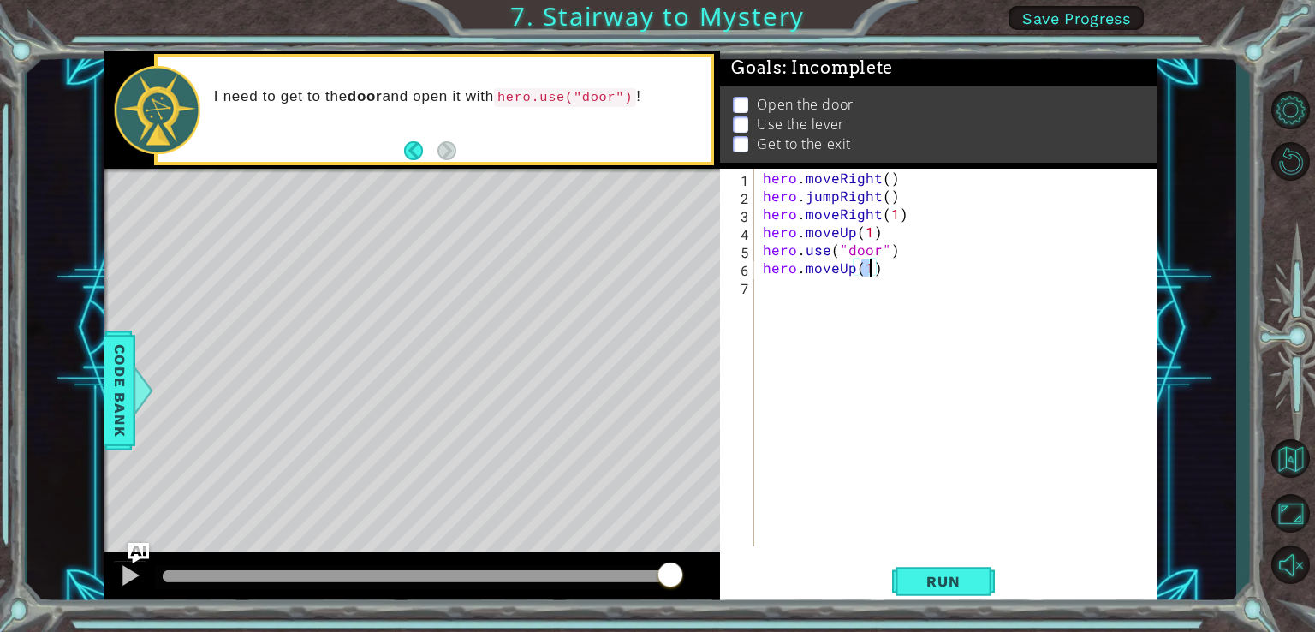
type textarea "hero.moveUp(2)"
click at [791, 292] on div "hero . moveRight ( ) hero . jumpRight ( ) hero . moveRight ( 1 ) hero . moveUp …" at bounding box center [960, 375] width 402 height 413
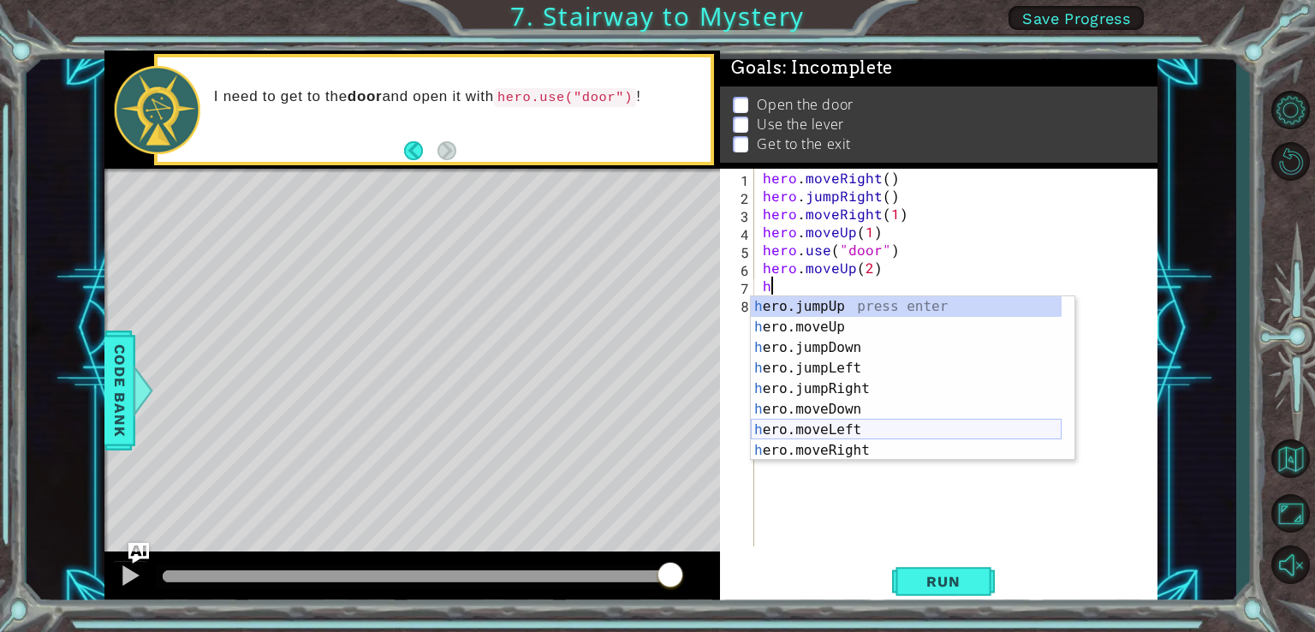
click at [857, 426] on div "h ero.jumpUp press enter h ero.moveUp press enter h ero.jumpDown press enter h …" at bounding box center [906, 398] width 311 height 205
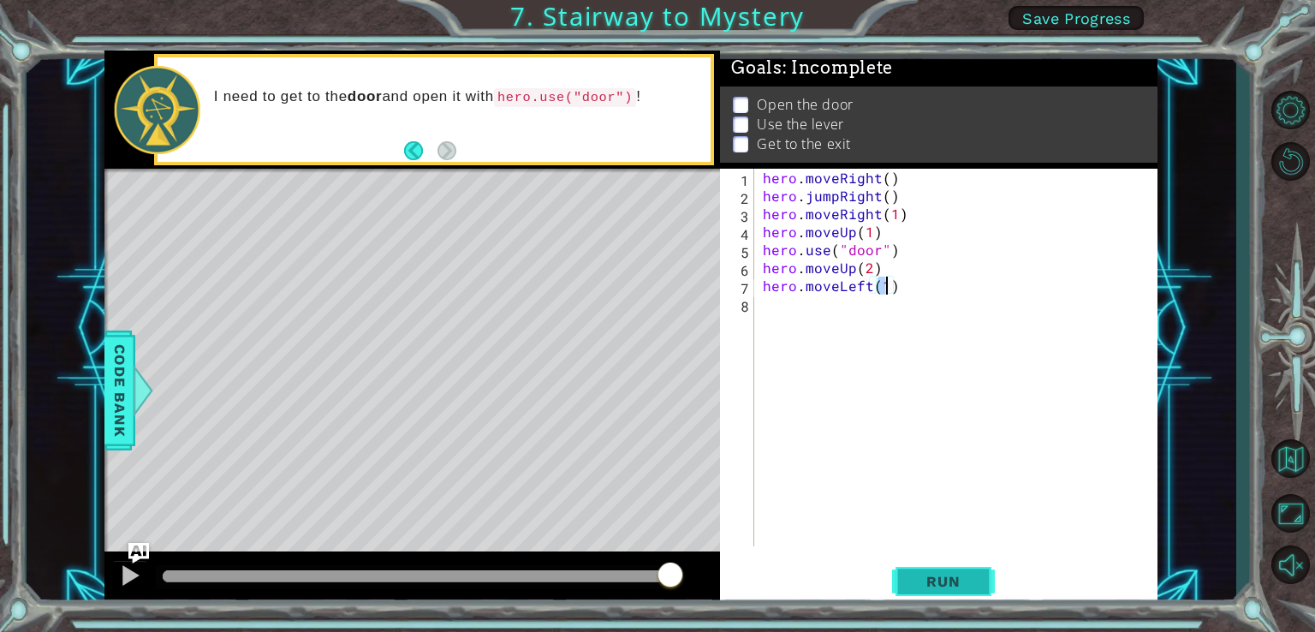
type textarea "hero.moveLeft(1)"
click at [934, 586] on span "Run" at bounding box center [943, 581] width 68 height 17
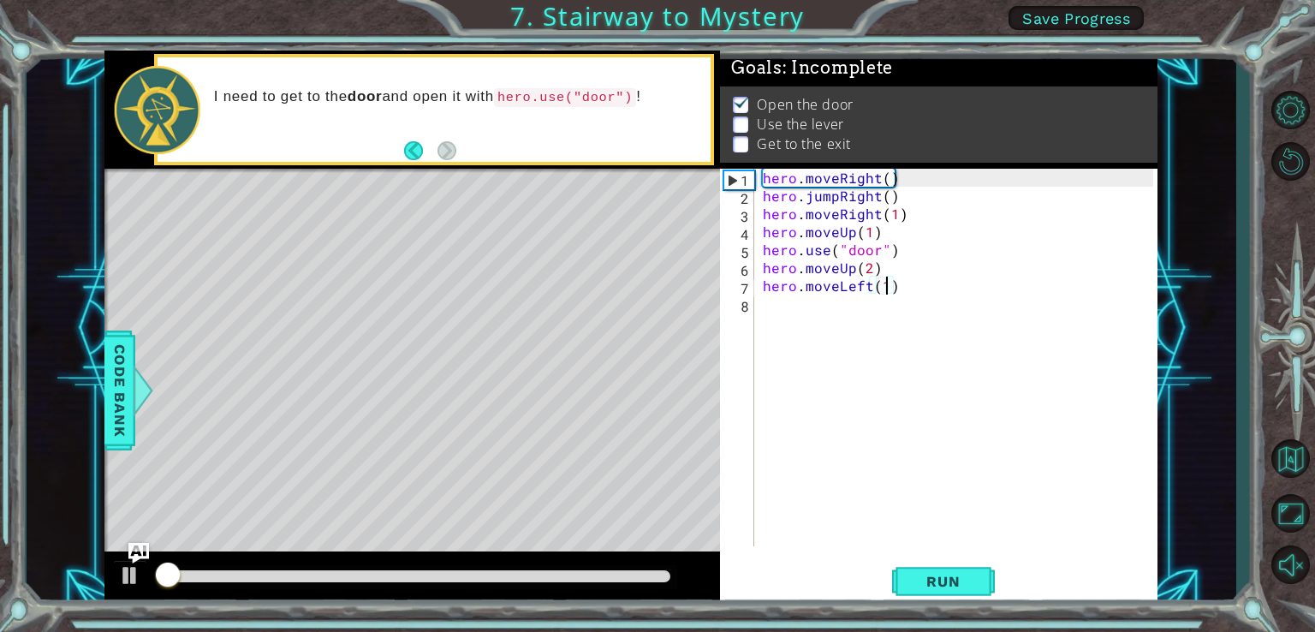
scroll to position [7, 0]
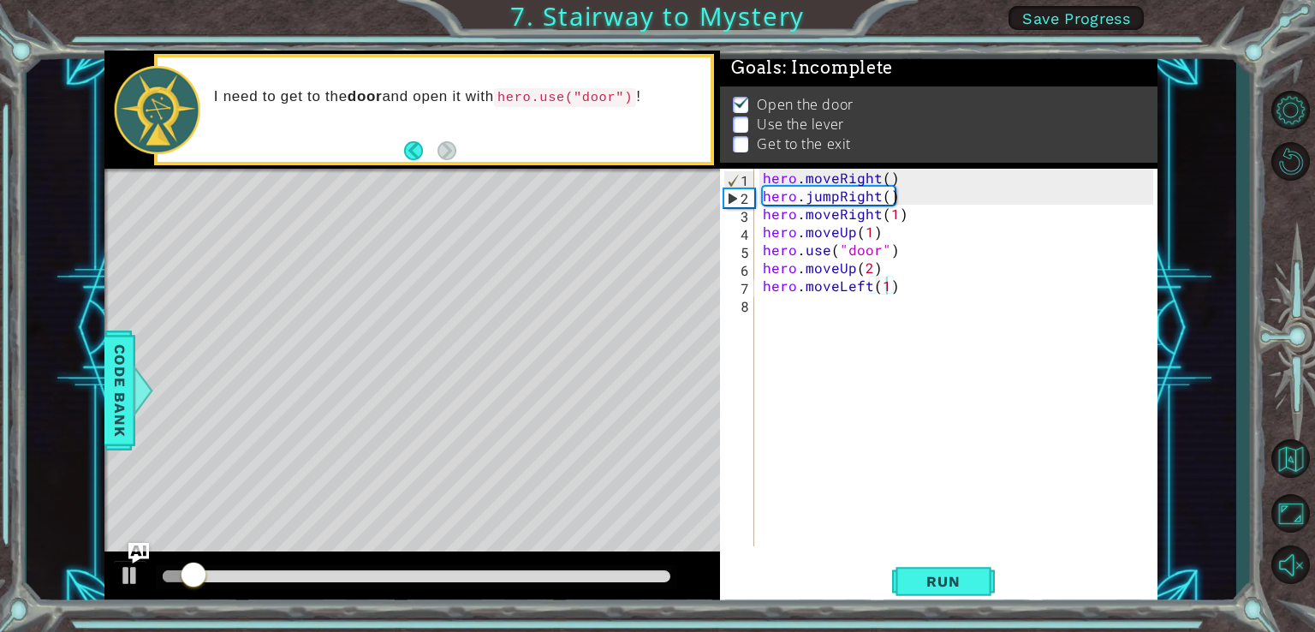
drag, startPoint x: 195, startPoint y: 568, endPoint x: 541, endPoint y: 611, distance: 348.6
click at [544, 611] on div "1 ההההההההההההההההההההההההההההההההההההההההההההההההההההההההההההההההההההההההההההה…" at bounding box center [657, 316] width 1315 height 632
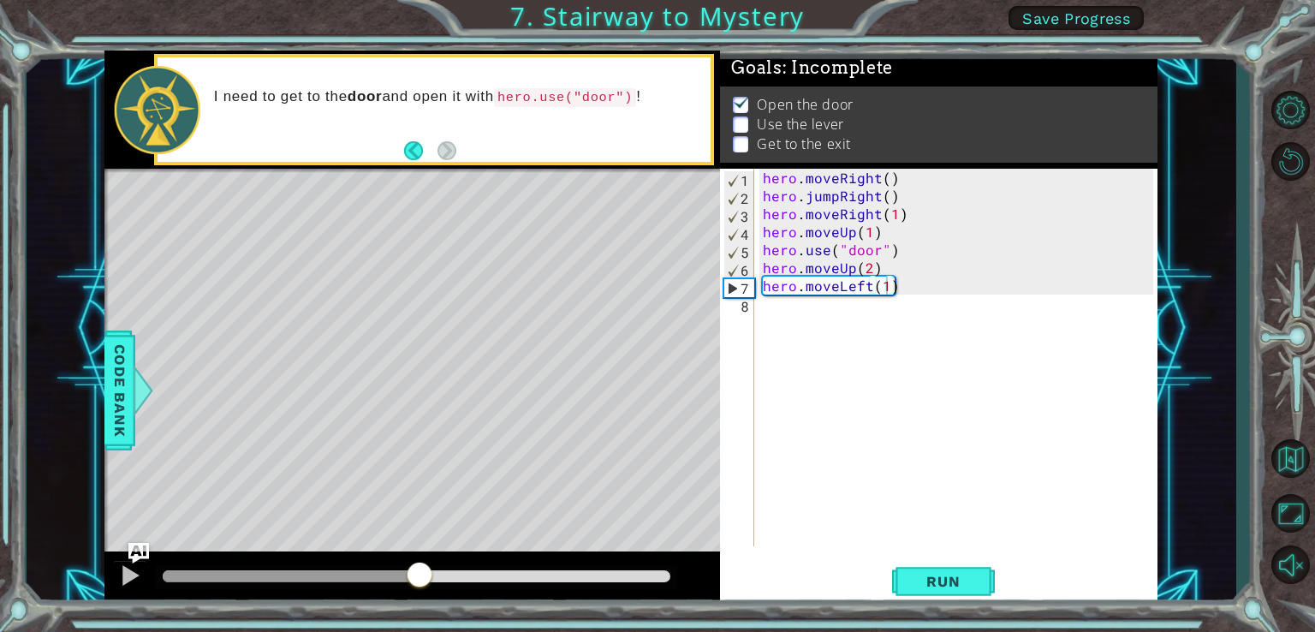
drag, startPoint x: 209, startPoint y: 569, endPoint x: 419, endPoint y: 585, distance: 211.2
click at [419, 585] on div at bounding box center [419, 576] width 31 height 31
click at [806, 318] on div "hero . moveRight ( ) hero . jumpRight ( ) hero . moveRight ( 1 ) hero . moveUp …" at bounding box center [960, 375] width 402 height 413
click at [888, 304] on div "hero . moveRight ( ) hero . jumpRight ( ) hero . moveRight ( 1 ) hero . moveUp …" at bounding box center [960, 375] width 402 height 413
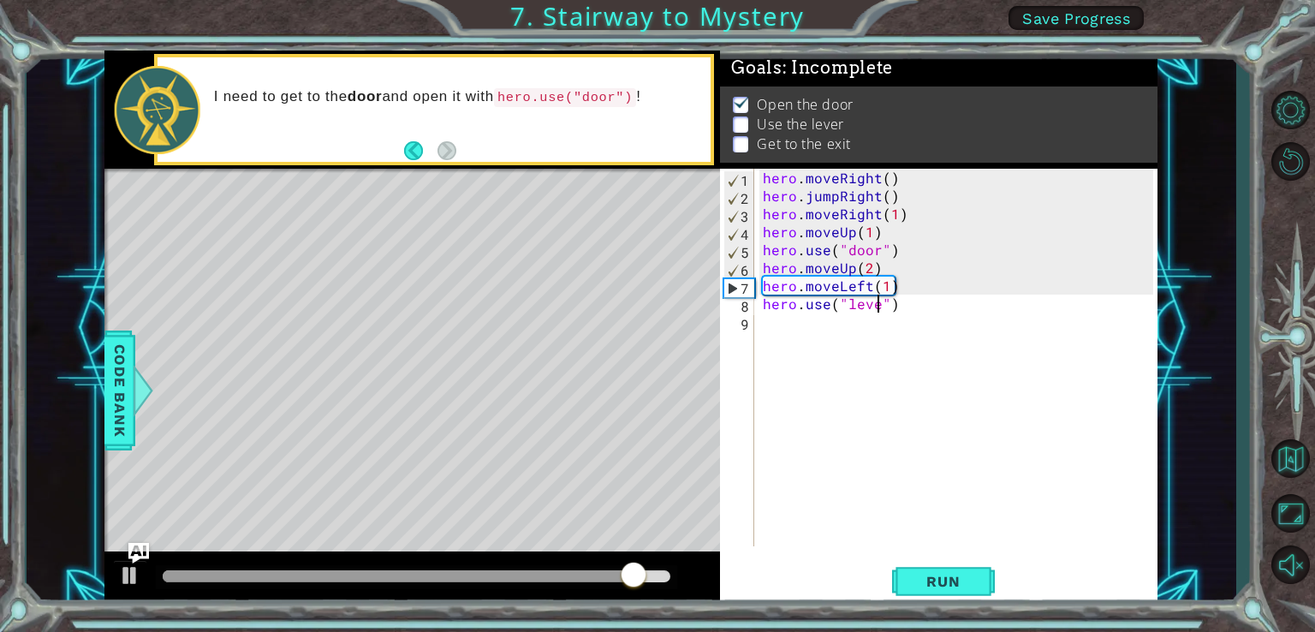
type textarea "hero.use("lever")"
click at [782, 333] on div "hero . moveRight ( ) hero . jumpRight ( ) hero . moveRight ( 1 ) hero . moveUp …" at bounding box center [960, 375] width 402 height 413
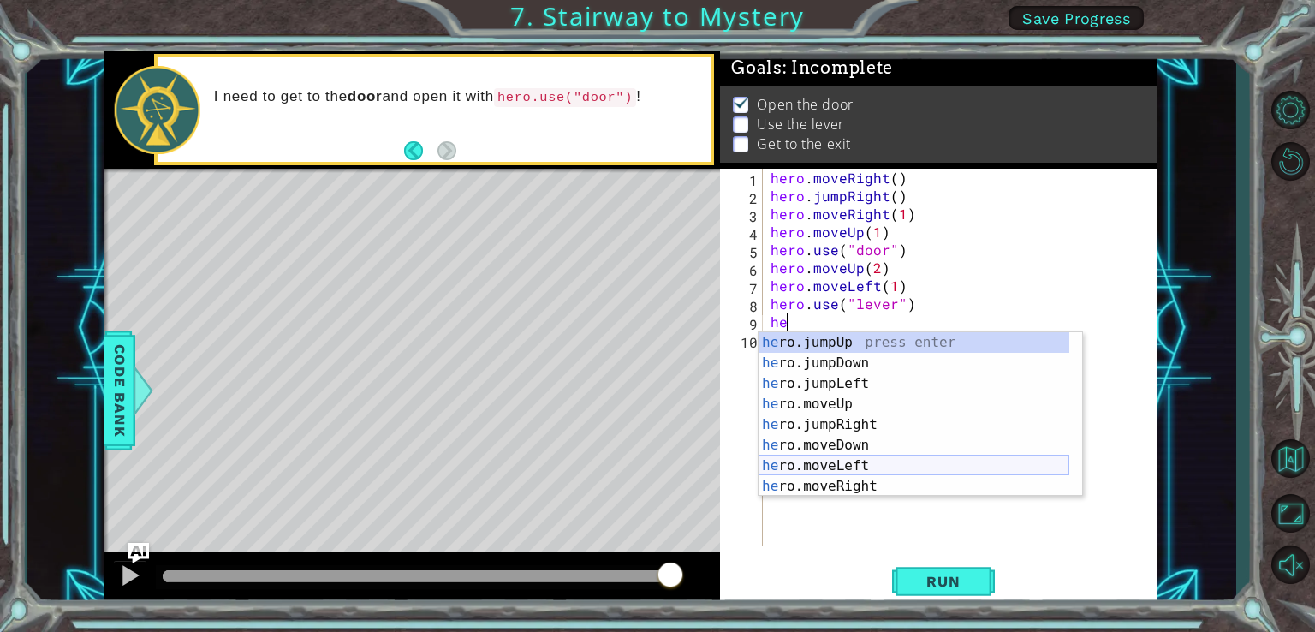
click at [862, 461] on div "he ro.jumpUp press enter he ro.jumpDown press enter he ro.jumpLeft press enter …" at bounding box center [913, 434] width 311 height 205
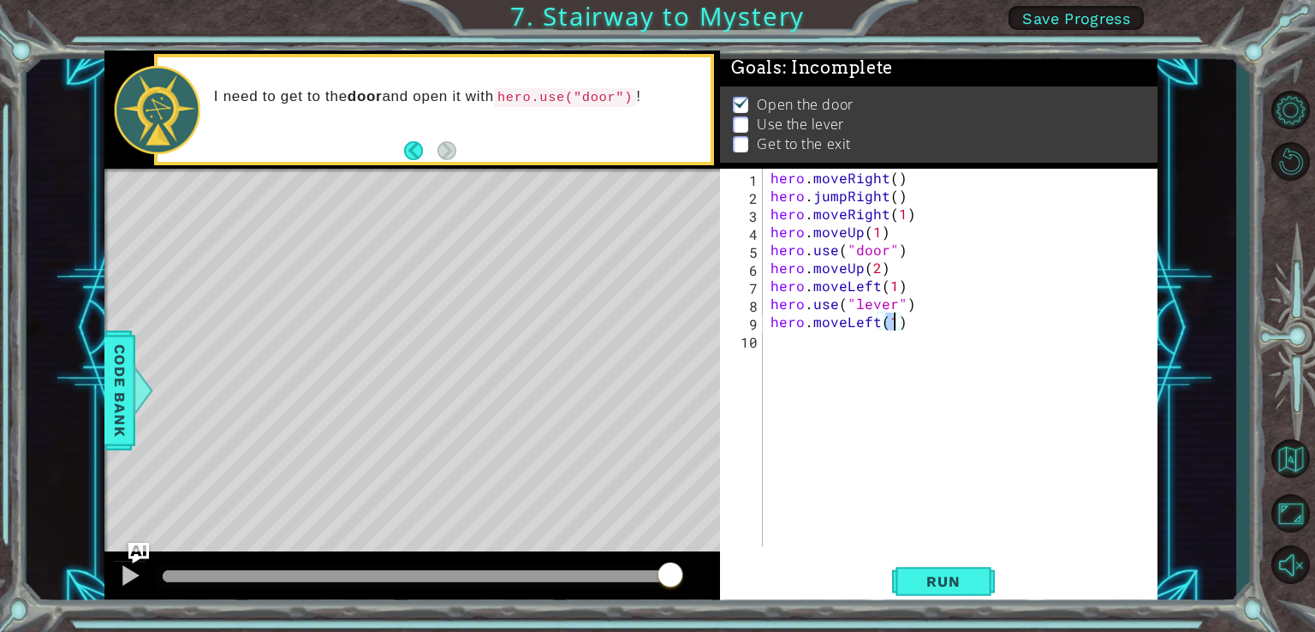
type textarea "hero.moveLeft(2)"
click at [776, 353] on div "hero . moveRight ( ) hero . jumpRight ( ) hero . moveRight ( 1 ) hero . moveUp …" at bounding box center [964, 375] width 395 height 413
type textarea "h"
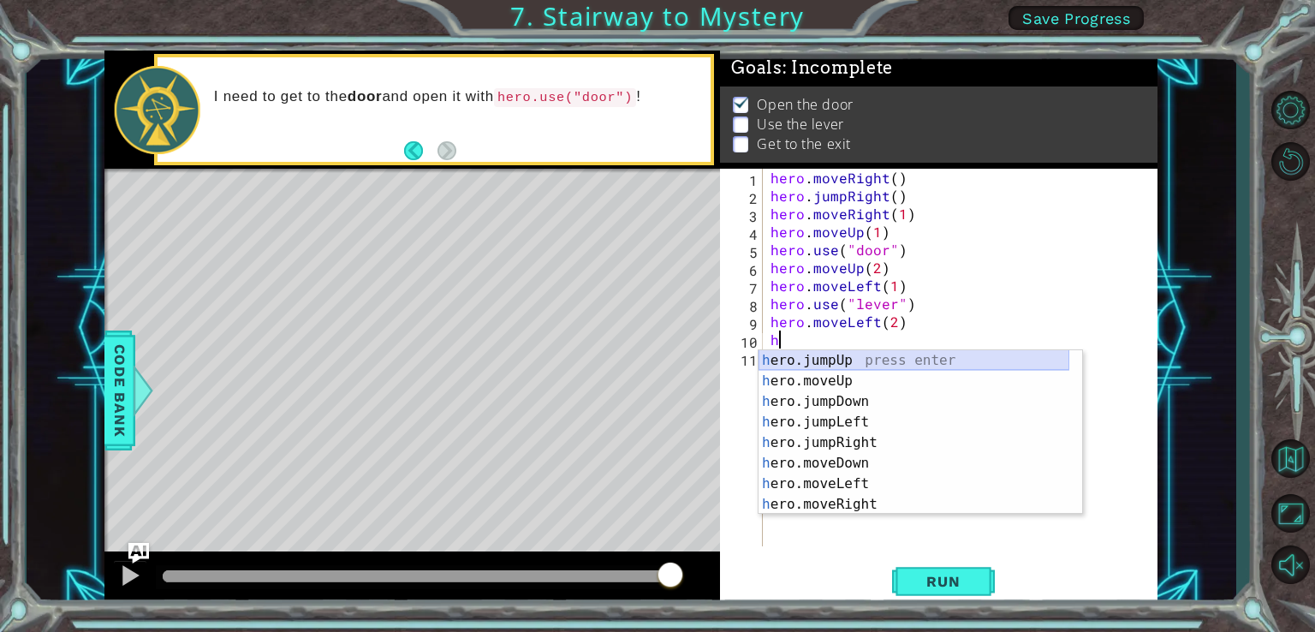
click at [857, 358] on div "h ero.jumpUp press enter h ero.moveUp press enter h ero.jumpDown press enter h …" at bounding box center [913, 452] width 311 height 205
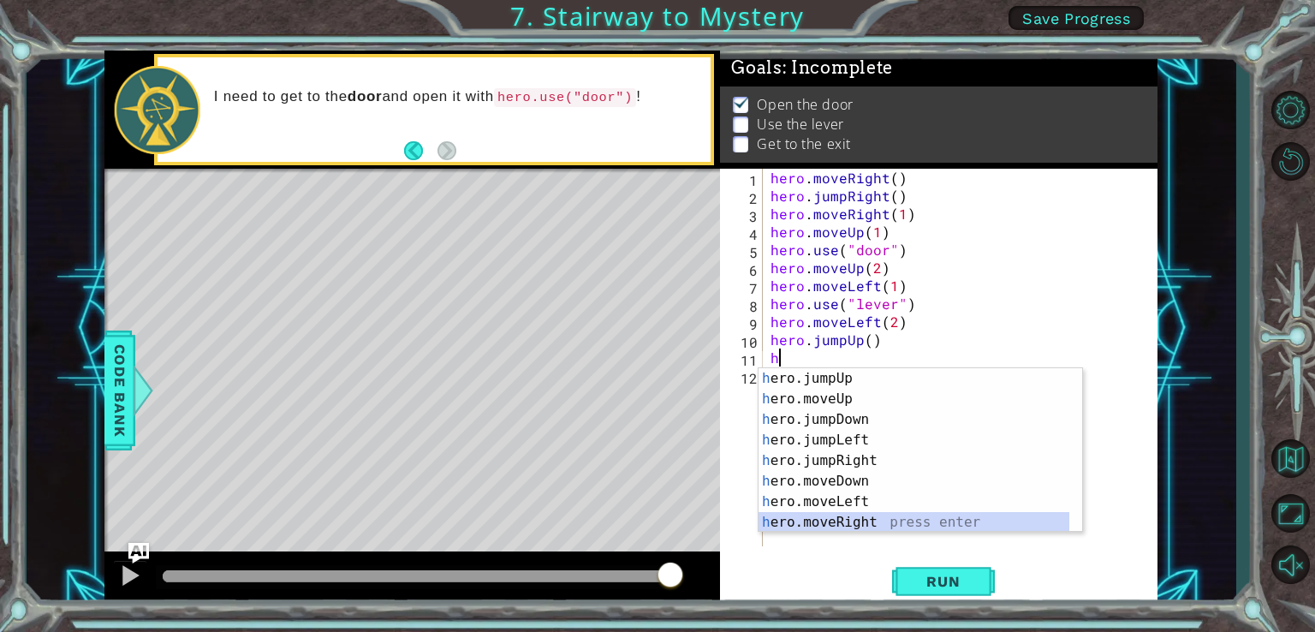
click at [865, 514] on div "h ero.jumpUp press enter h ero.moveUp press enter h ero.jumpDown press enter h …" at bounding box center [913, 470] width 311 height 205
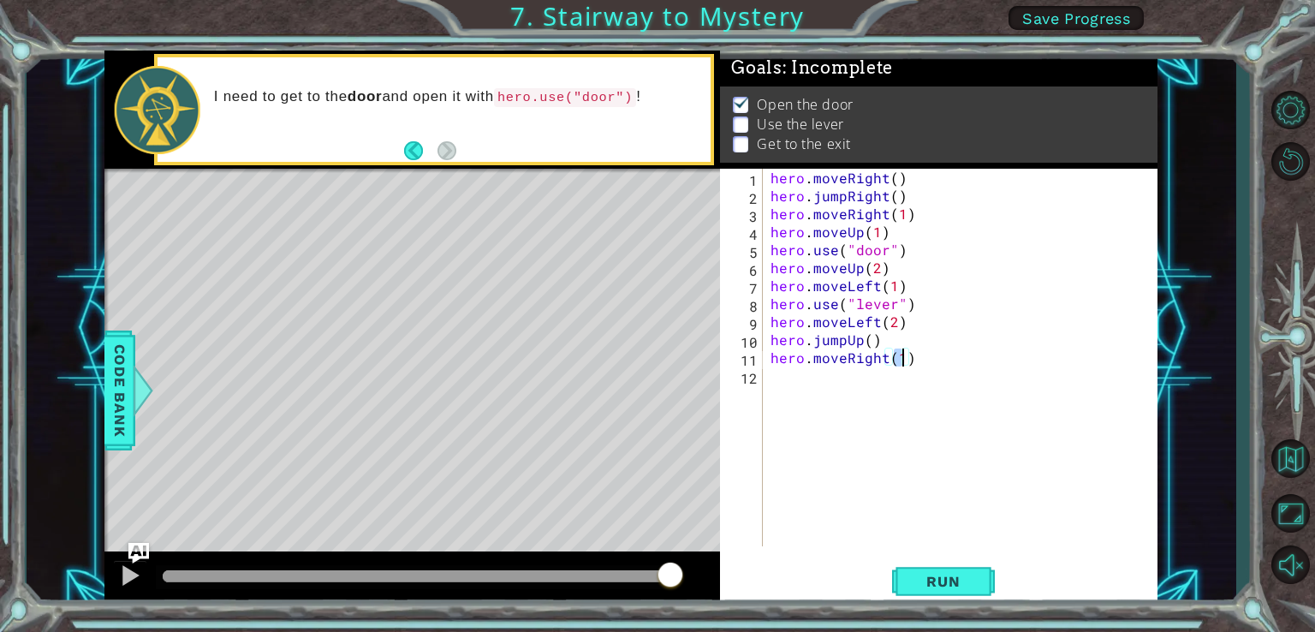
scroll to position [0, 7]
type textarea "hero.moveRight(2)"
drag, startPoint x: 959, startPoint y: 574, endPoint x: 949, endPoint y: 576, distance: 10.4
click at [958, 576] on span "Run" at bounding box center [943, 581] width 68 height 17
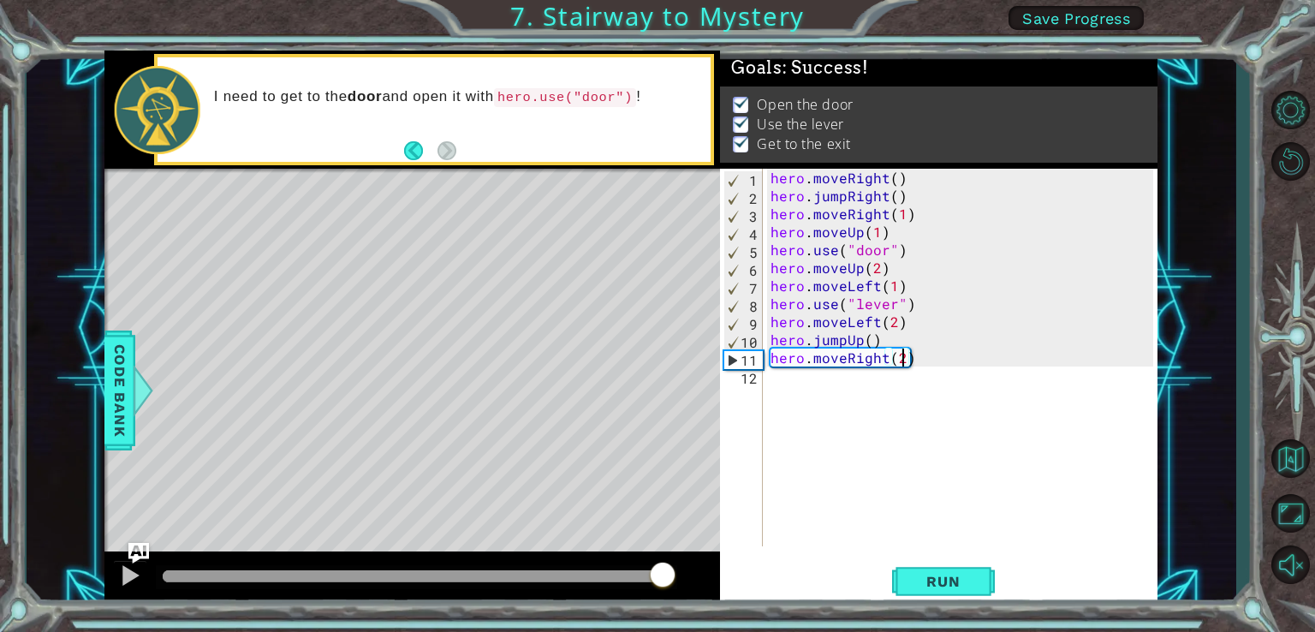
drag, startPoint x: 199, startPoint y: 570, endPoint x: 679, endPoint y: 581, distance: 480.4
click at [662, 587] on div at bounding box center [662, 576] width 31 height 31
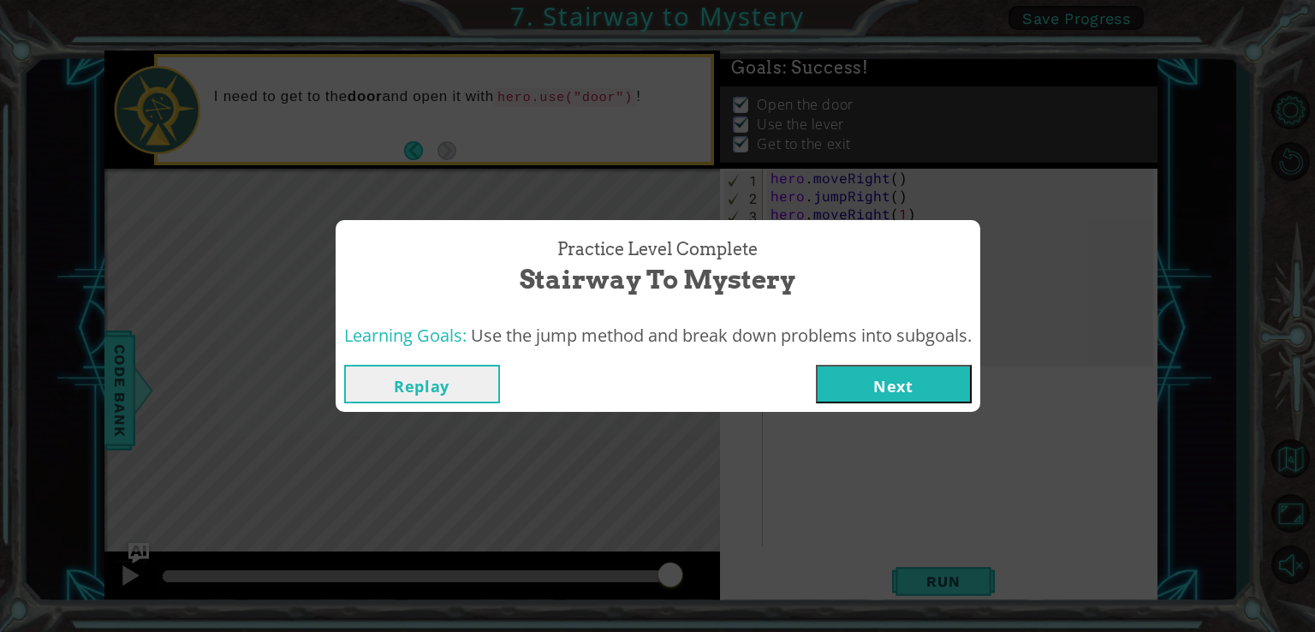
click at [914, 380] on button "Next" at bounding box center [894, 384] width 156 height 39
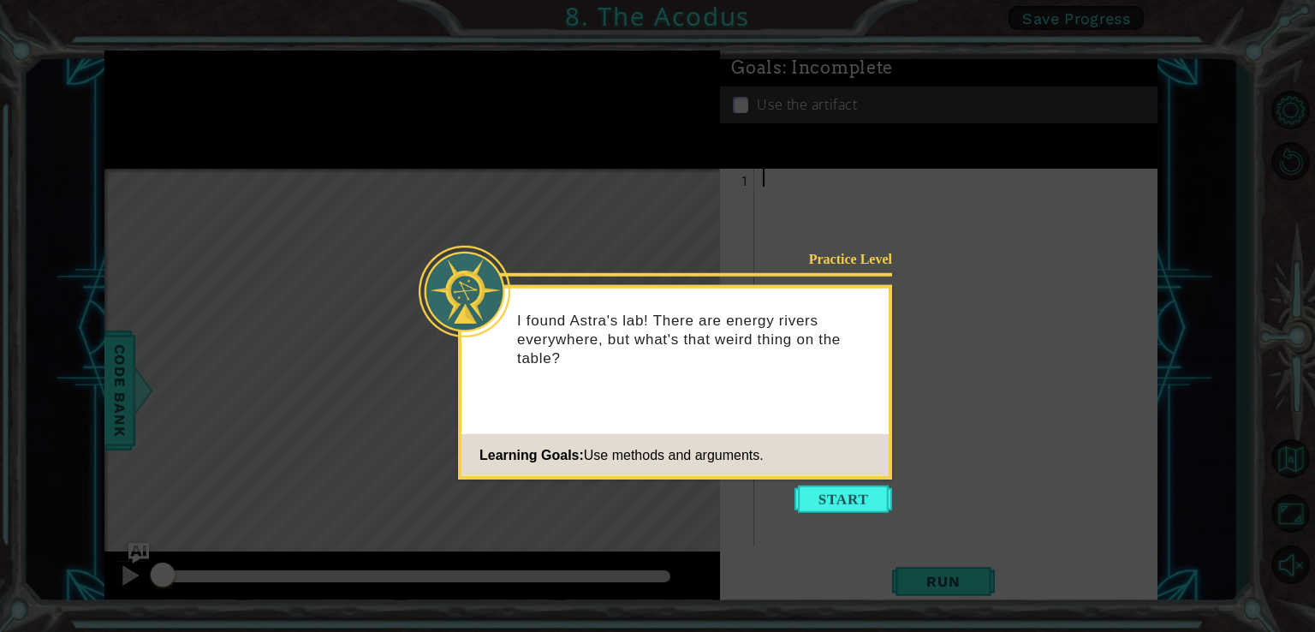
click at [848, 508] on button "Start" at bounding box center [843, 498] width 98 height 27
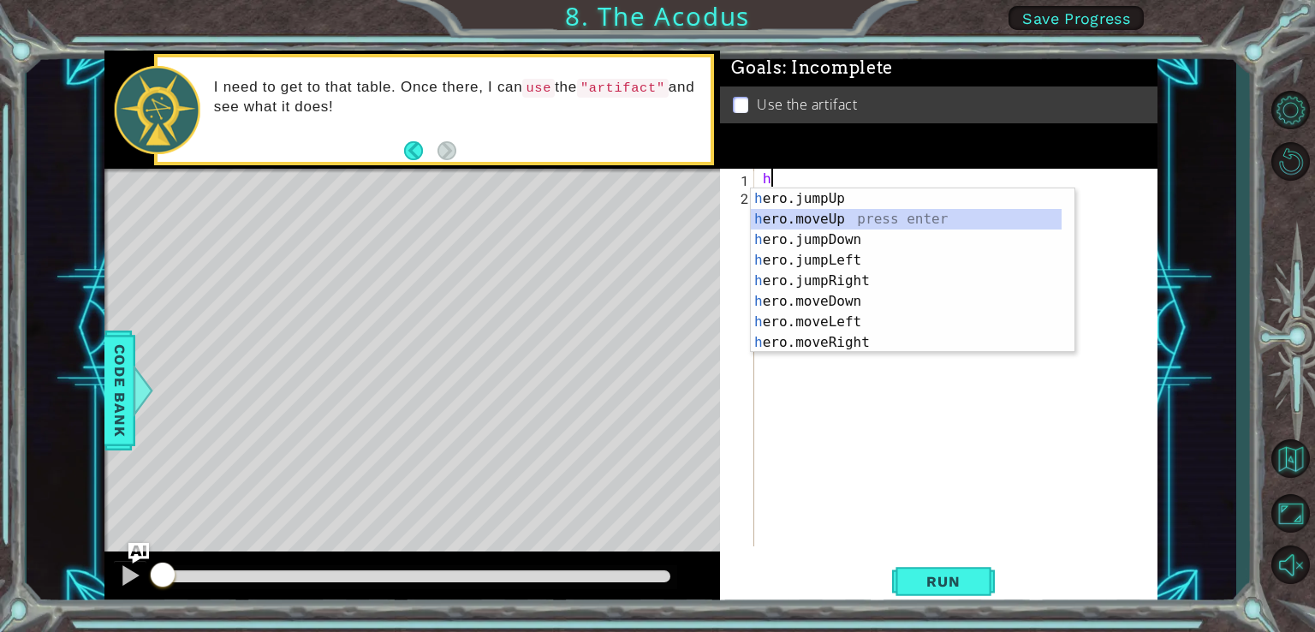
click at [834, 211] on div "h ero.jumpUp press enter h ero.moveUp press enter h ero.jumpDown press enter h …" at bounding box center [906, 290] width 311 height 205
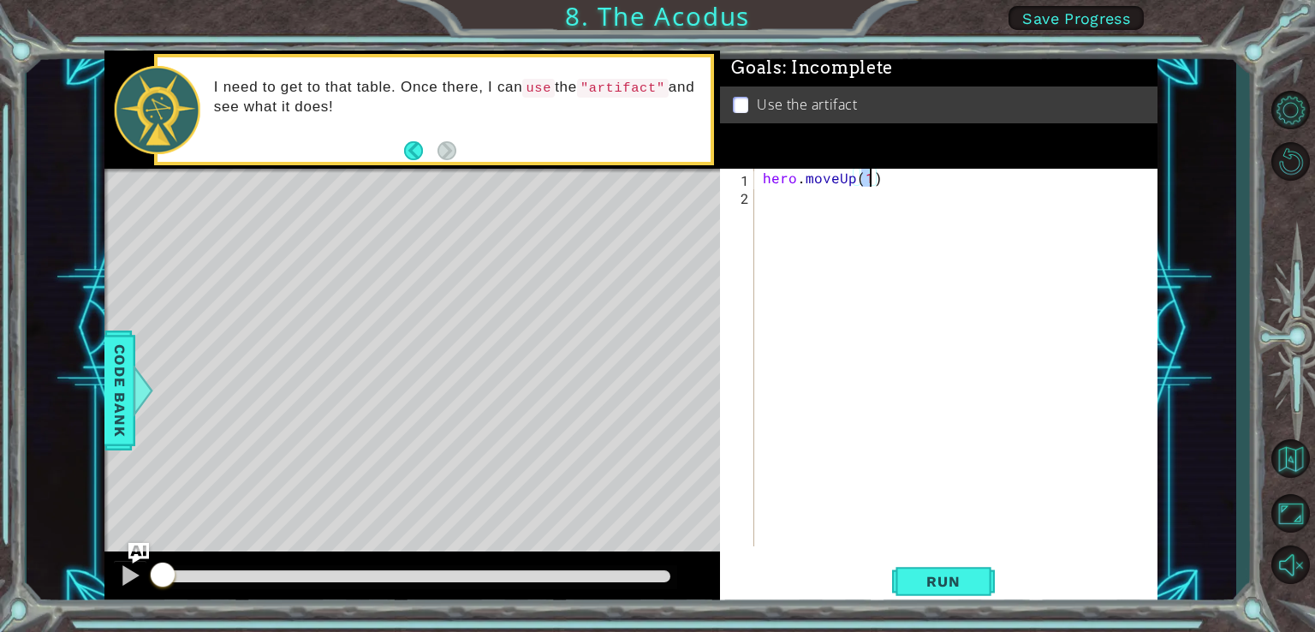
type textarea "hero.moveUp(2)"
click at [779, 210] on div "hero . moveUp ( 2 )" at bounding box center [960, 375] width 402 height 413
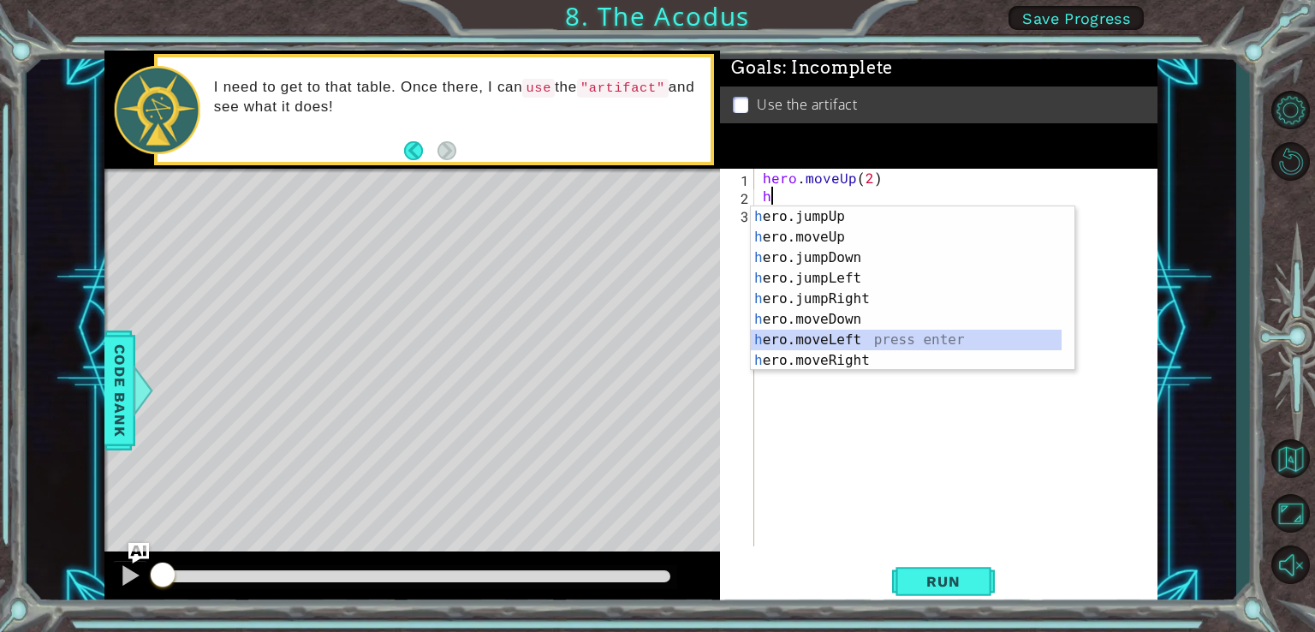
click at [853, 335] on div "h ero.jumpUp press enter h ero.moveUp press enter h ero.jumpDown press enter h …" at bounding box center [906, 308] width 311 height 205
type textarea "hero.moveLeft(1)"
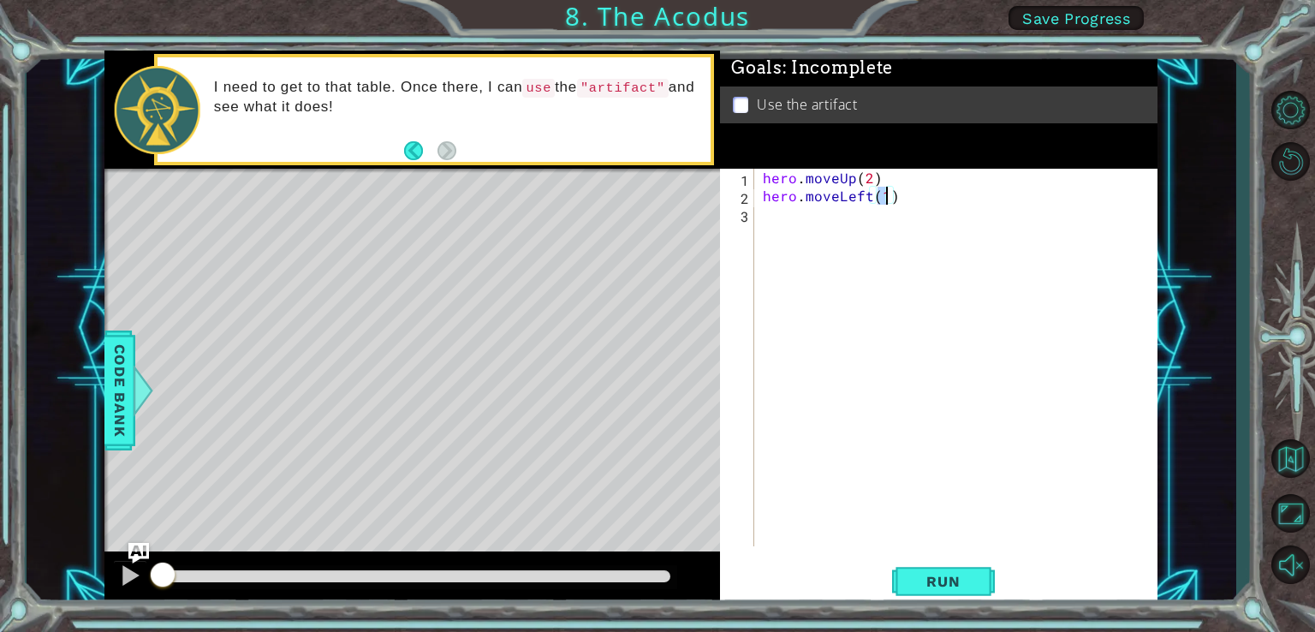
click at [782, 217] on div "hero . moveUp ( 2 ) hero . moveLeft ( 1 )" at bounding box center [960, 375] width 402 height 413
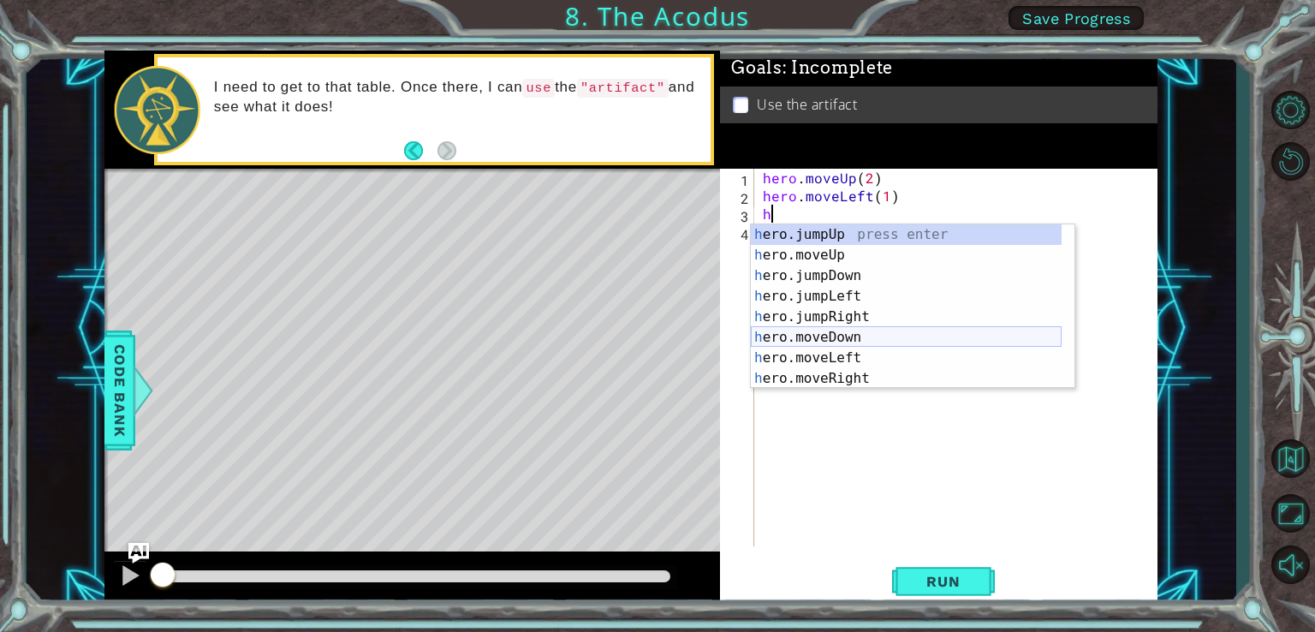
click at [846, 333] on div "h ero.jumpUp press enter h ero.moveUp press enter h ero.jumpDown press enter h …" at bounding box center [906, 326] width 311 height 205
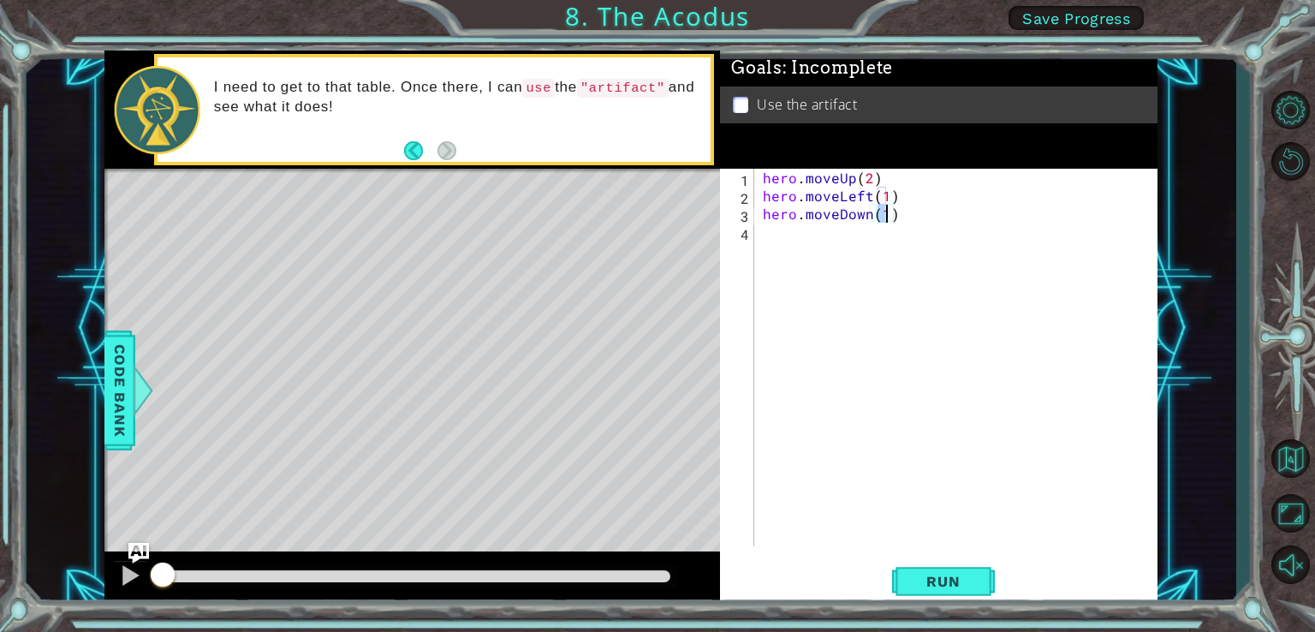
type textarea "hero.moveDown(2)"
click at [790, 248] on div "hero . moveUp ( 2 ) hero . moveLeft ( 1 ) hero . moveDown ( 2 )" at bounding box center [960, 375] width 402 height 413
type textarea "h"
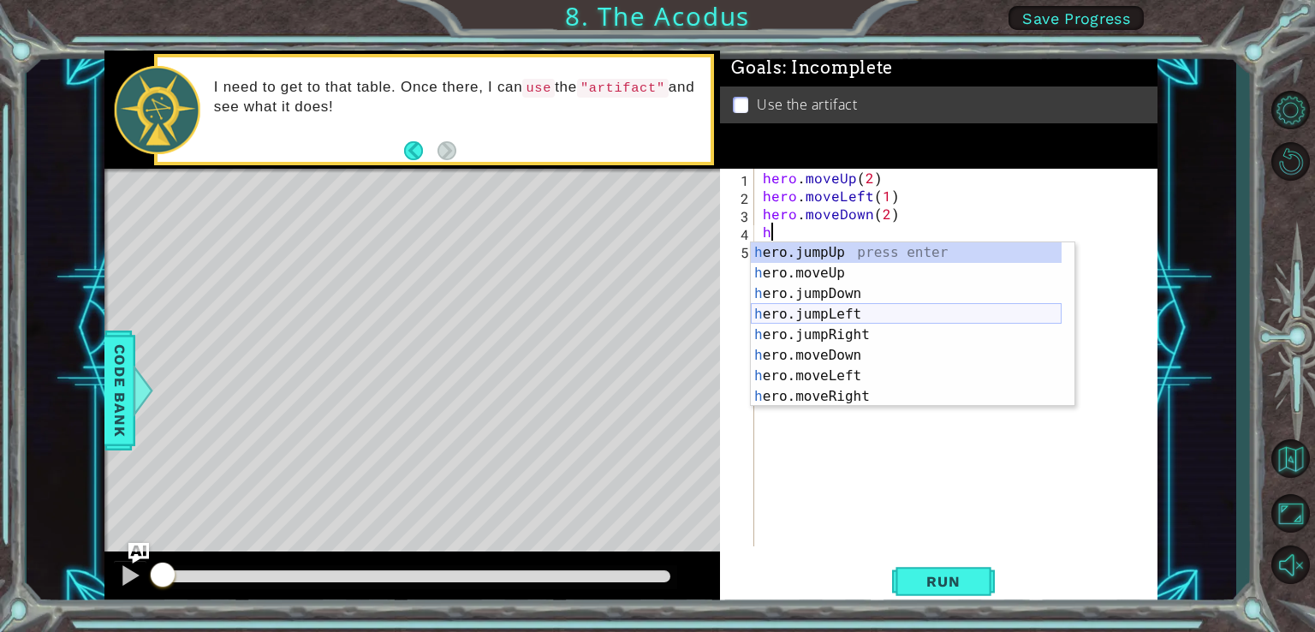
click at [842, 316] on div "h ero.jumpUp press enter h ero.moveUp press enter h ero.jumpDown press enter h …" at bounding box center [906, 344] width 311 height 205
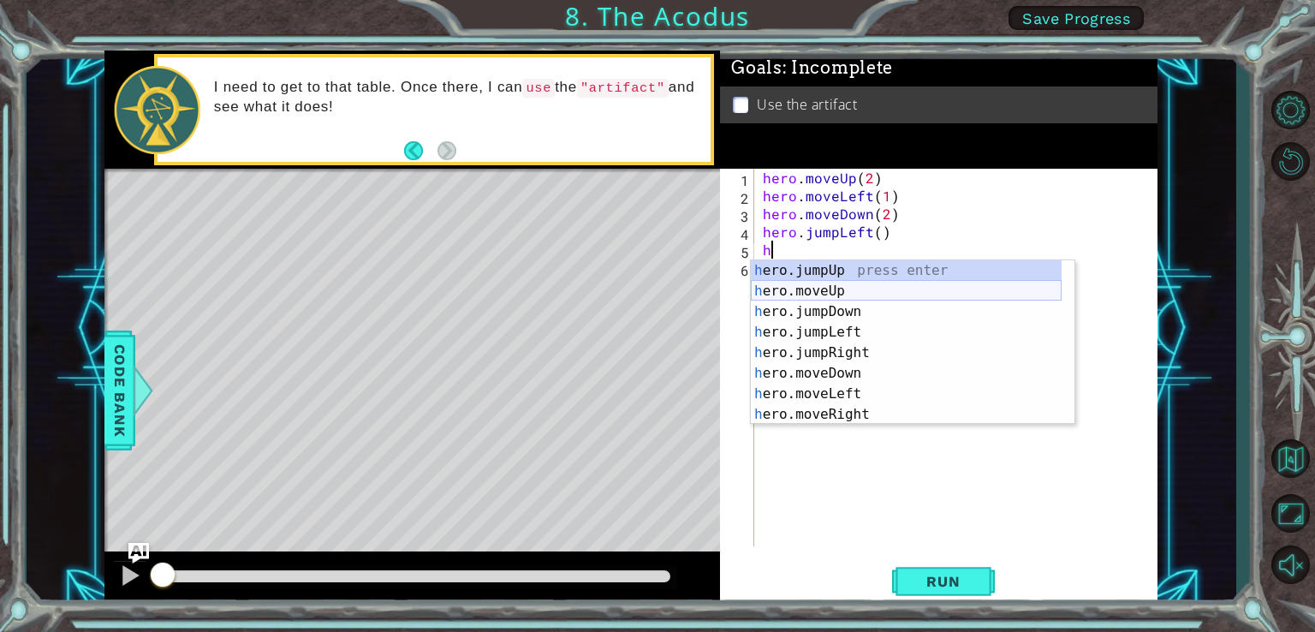
click at [856, 290] on div "h ero.jumpUp press enter h ero.moveUp press enter h ero.jumpDown press enter h …" at bounding box center [906, 362] width 311 height 205
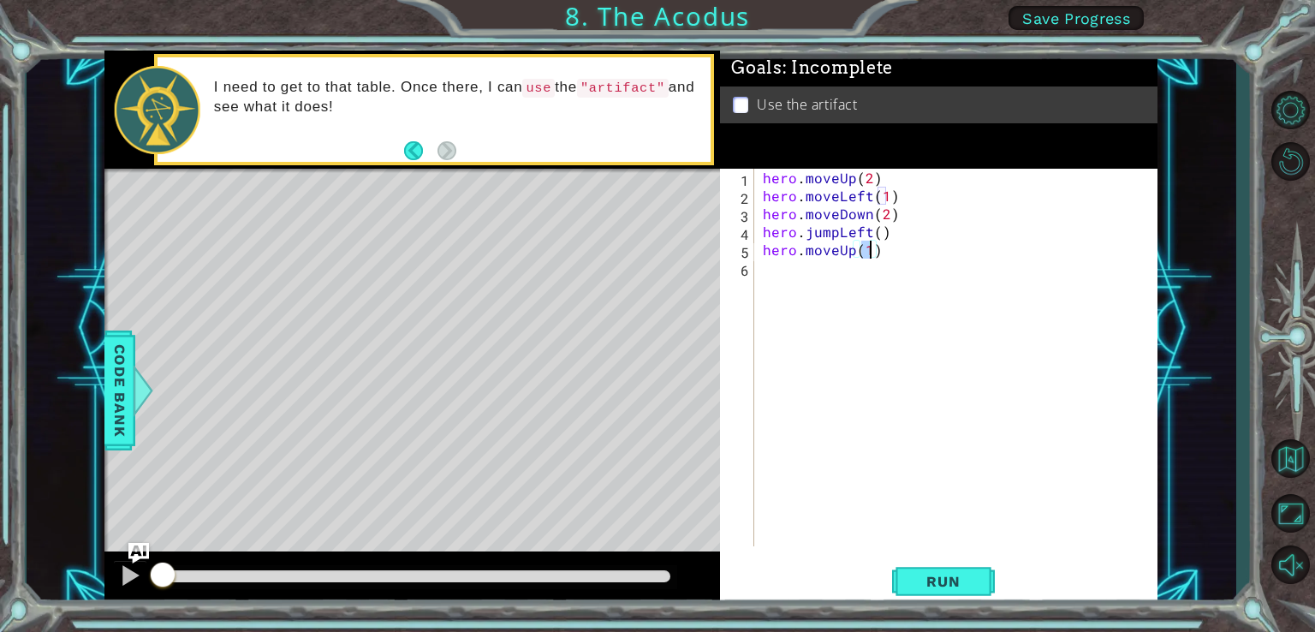
type textarea "hero.moveUp(2)"
click at [800, 278] on div "hero . moveUp ( 2 ) hero . moveLeft ( 1 ) hero . moveDown ( 2 ) hero . jumpLeft…" at bounding box center [960, 375] width 402 height 413
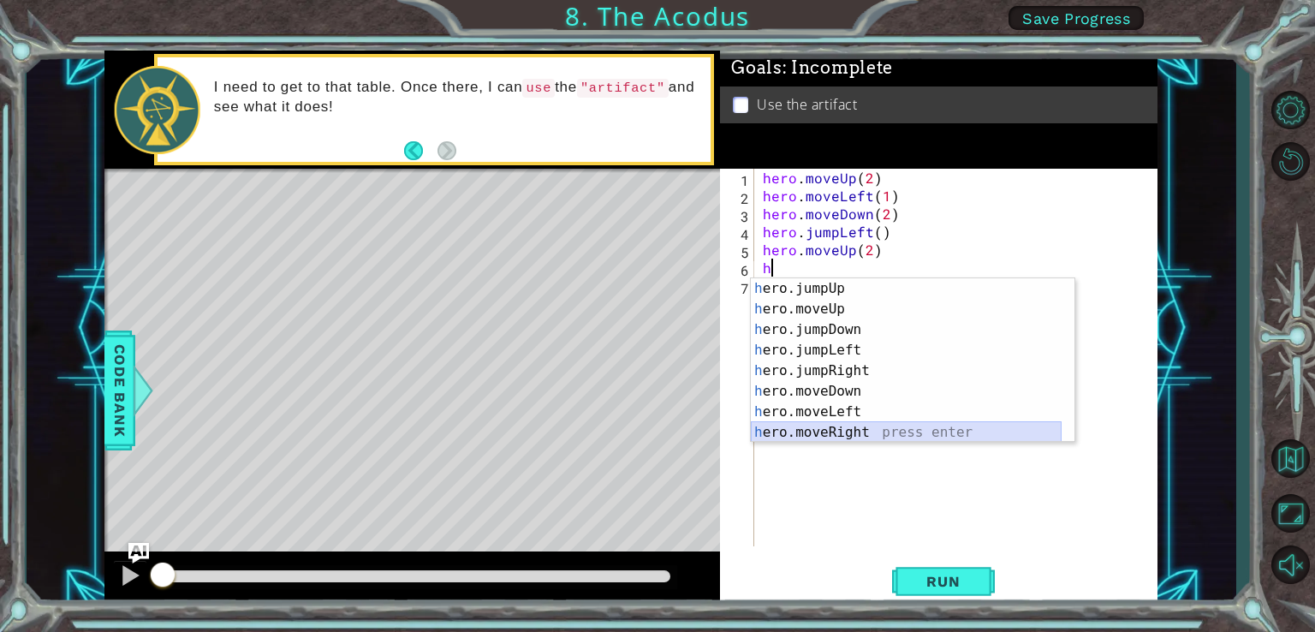
click at [866, 428] on div "h ero.jumpUp press enter h ero.moveUp press enter h ero.jumpDown press enter h …" at bounding box center [906, 380] width 311 height 205
type textarea "hero.moveRight(1)"
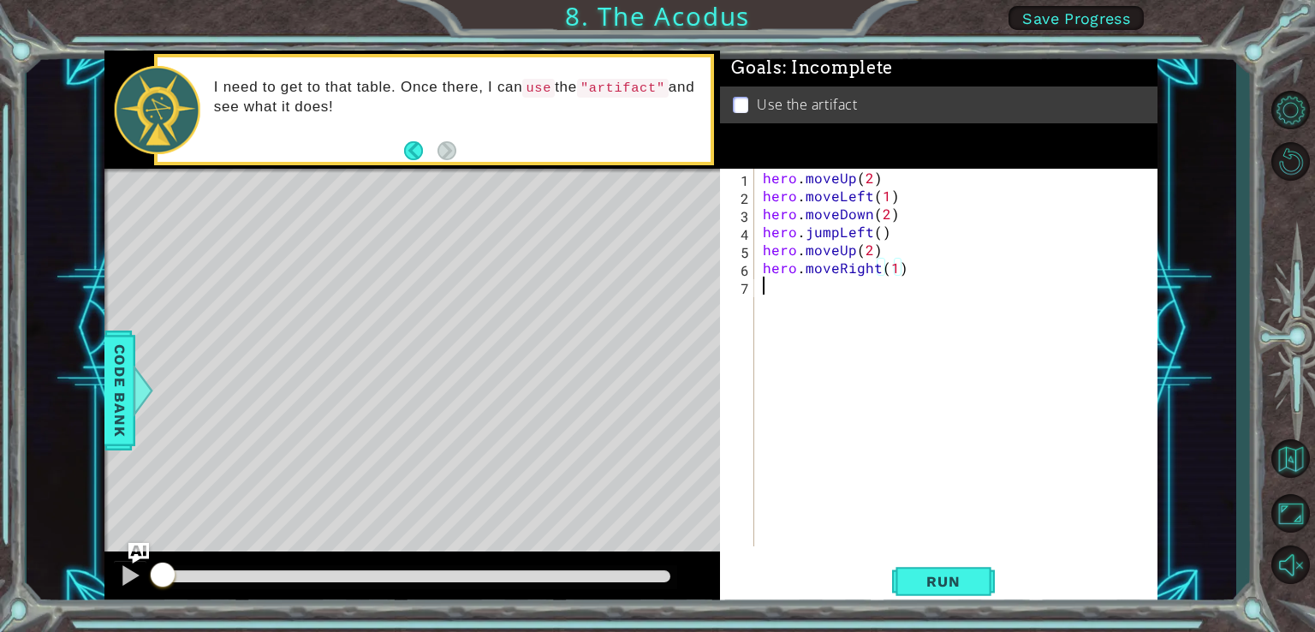
click at [798, 294] on div "hero . moveUp ( 2 ) hero . moveLeft ( 1 ) hero . moveDown ( 2 ) hero . jumpLeft…" at bounding box center [960, 375] width 402 height 413
type textarea "hero.use("artifact")"
click at [972, 580] on span "Run" at bounding box center [943, 581] width 68 height 17
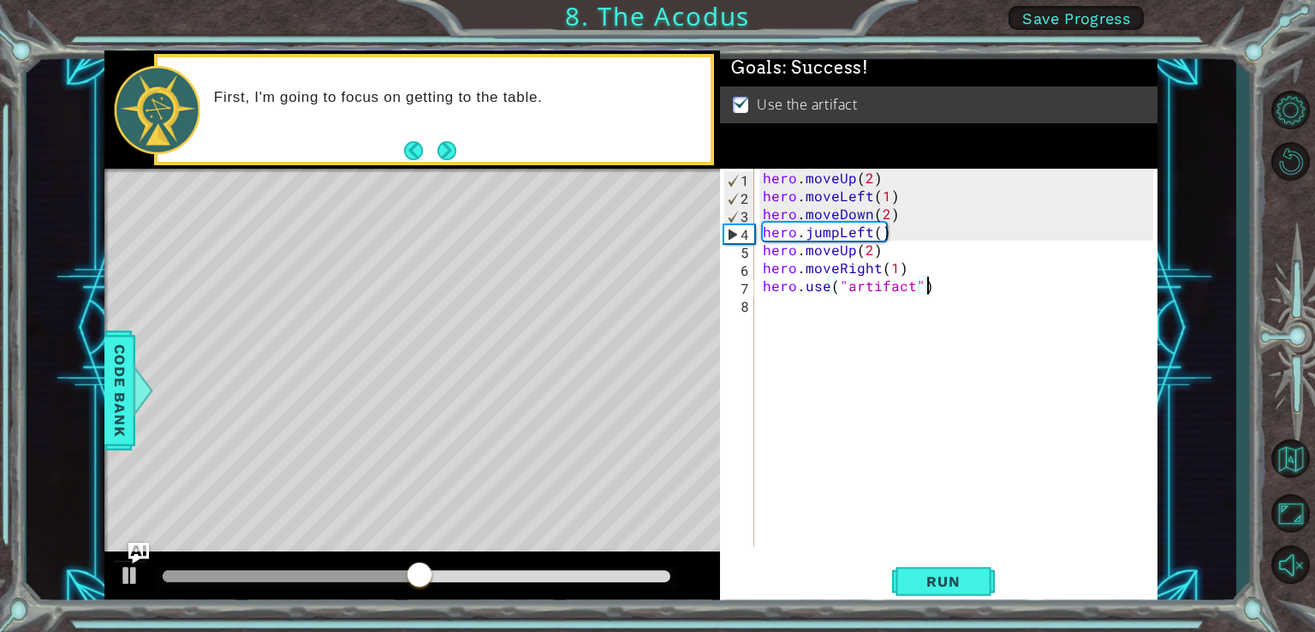
click at [444, 152] on button "Next" at bounding box center [446, 150] width 19 height 19
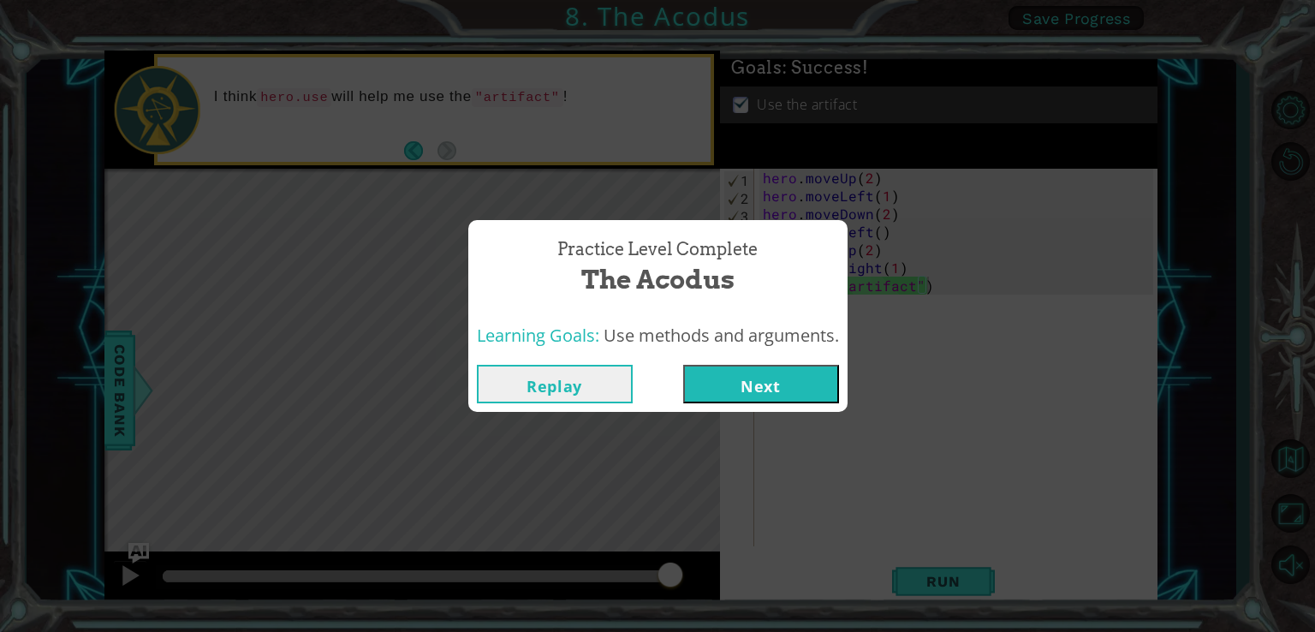
click at [781, 385] on button "Next" at bounding box center [761, 384] width 156 height 39
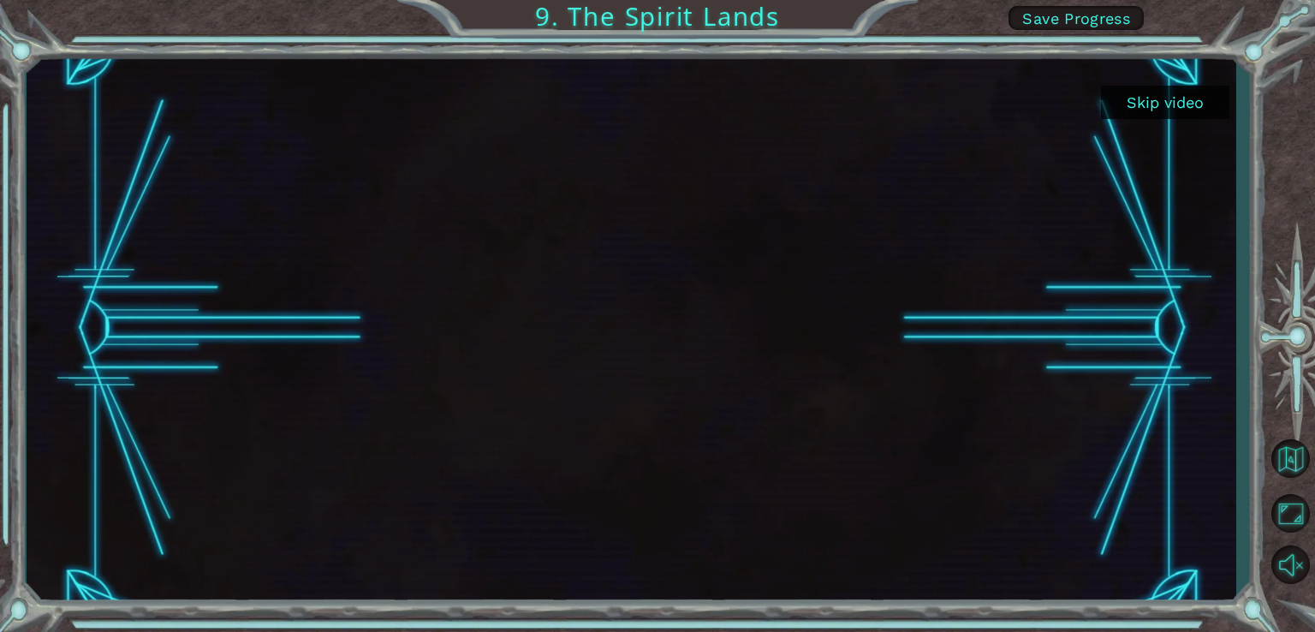
drag, startPoint x: 1157, startPoint y: 110, endPoint x: 1154, endPoint y: 102, distance: 9.2
click at [1157, 106] on button "Skip video" at bounding box center [1165, 102] width 128 height 33
